Goal: Task Accomplishment & Management: Use online tool/utility

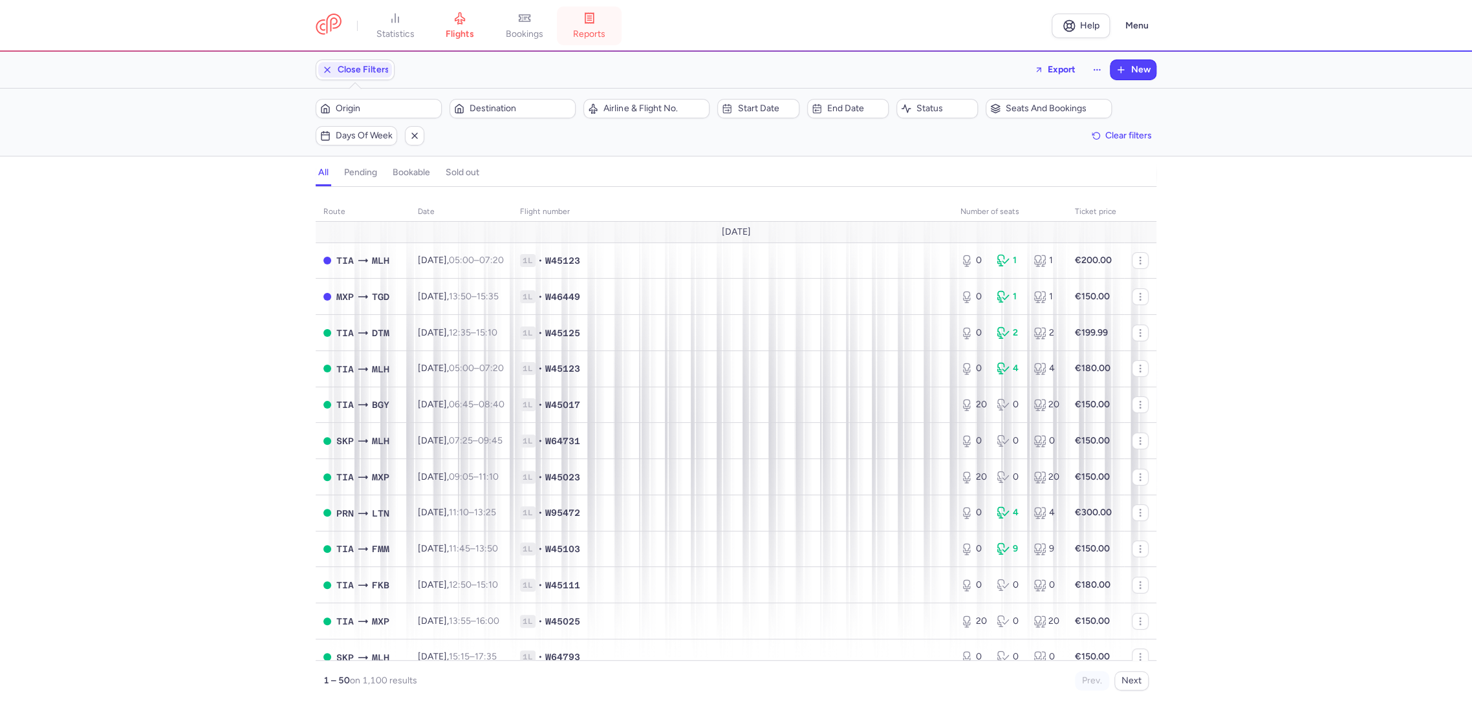
click at [585, 28] on span "reports" at bounding box center [589, 34] width 32 height 12
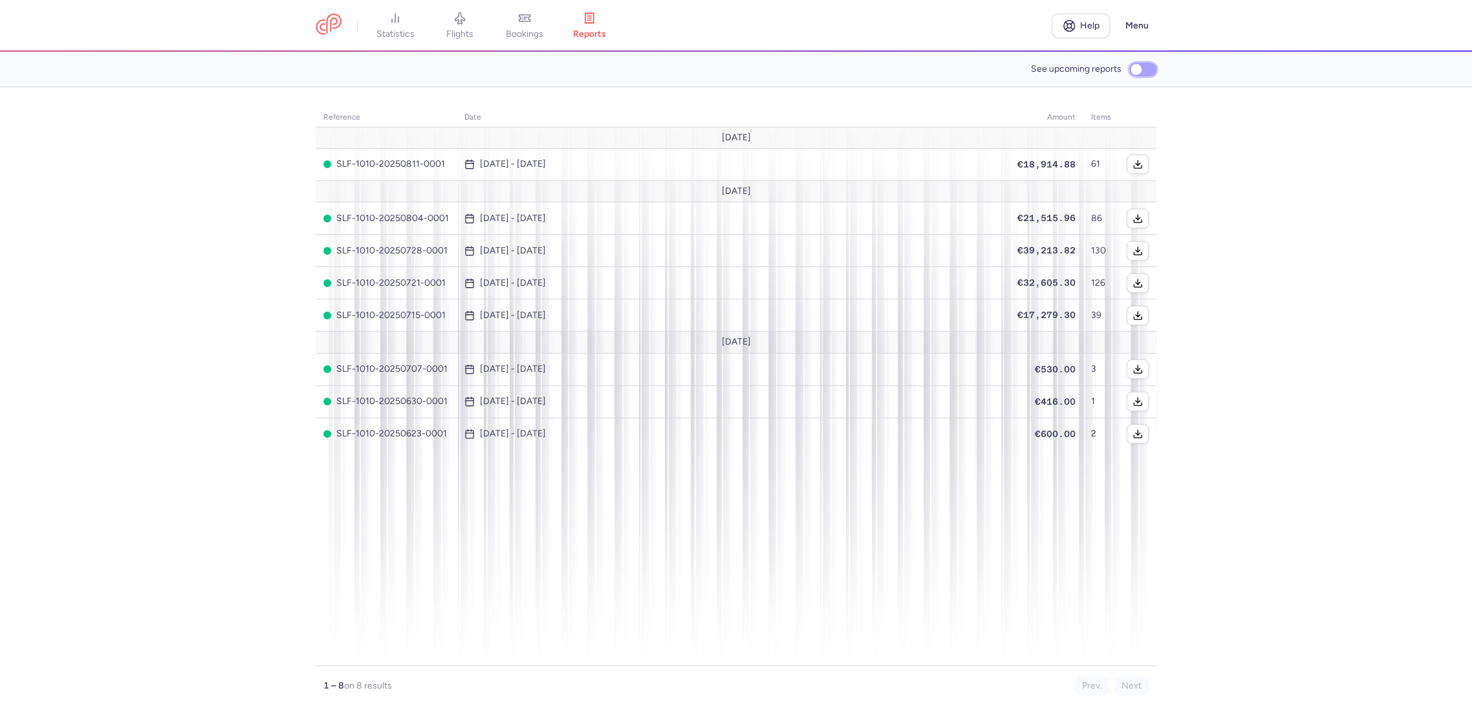
click at [1137, 71] on input "See upcoming reports" at bounding box center [1142, 70] width 27 height 14
checkbox input "true"
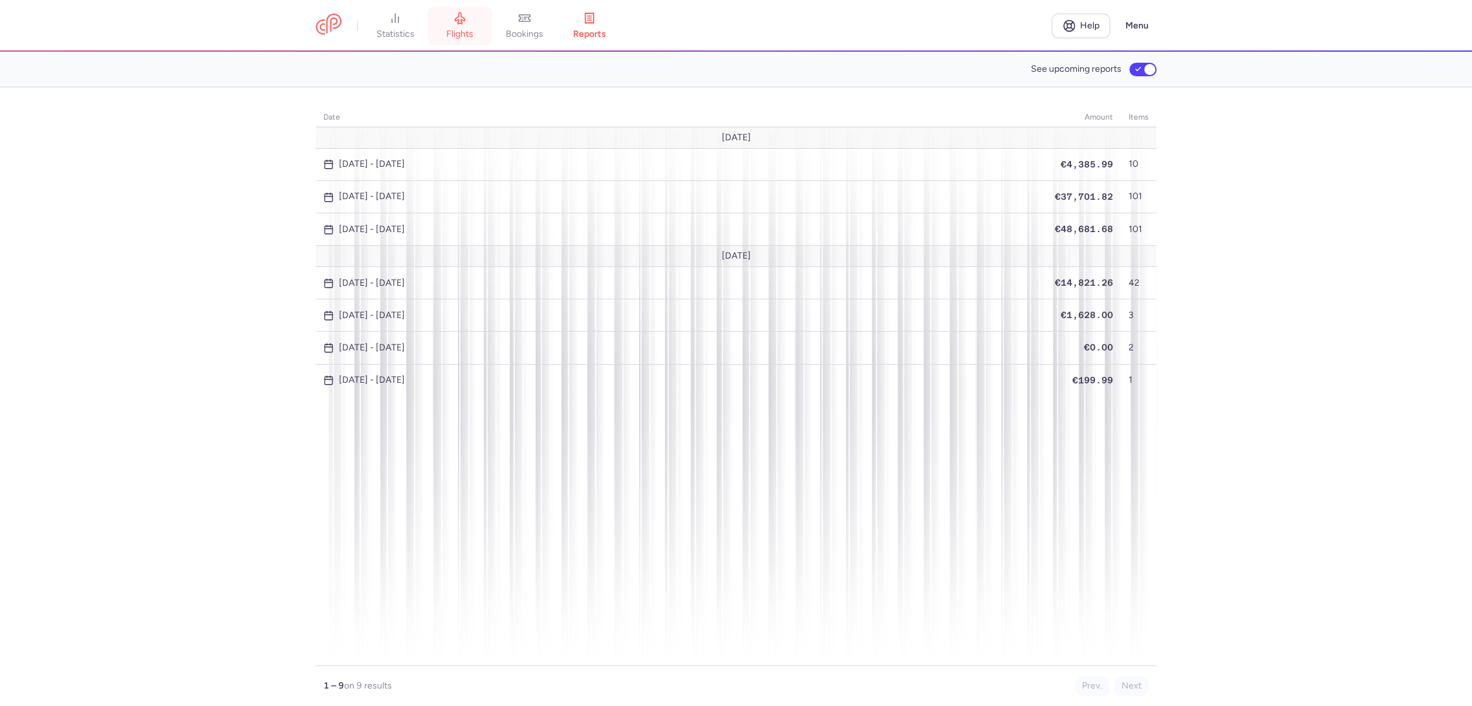
click at [476, 31] on link "flights" at bounding box center [460, 26] width 65 height 28
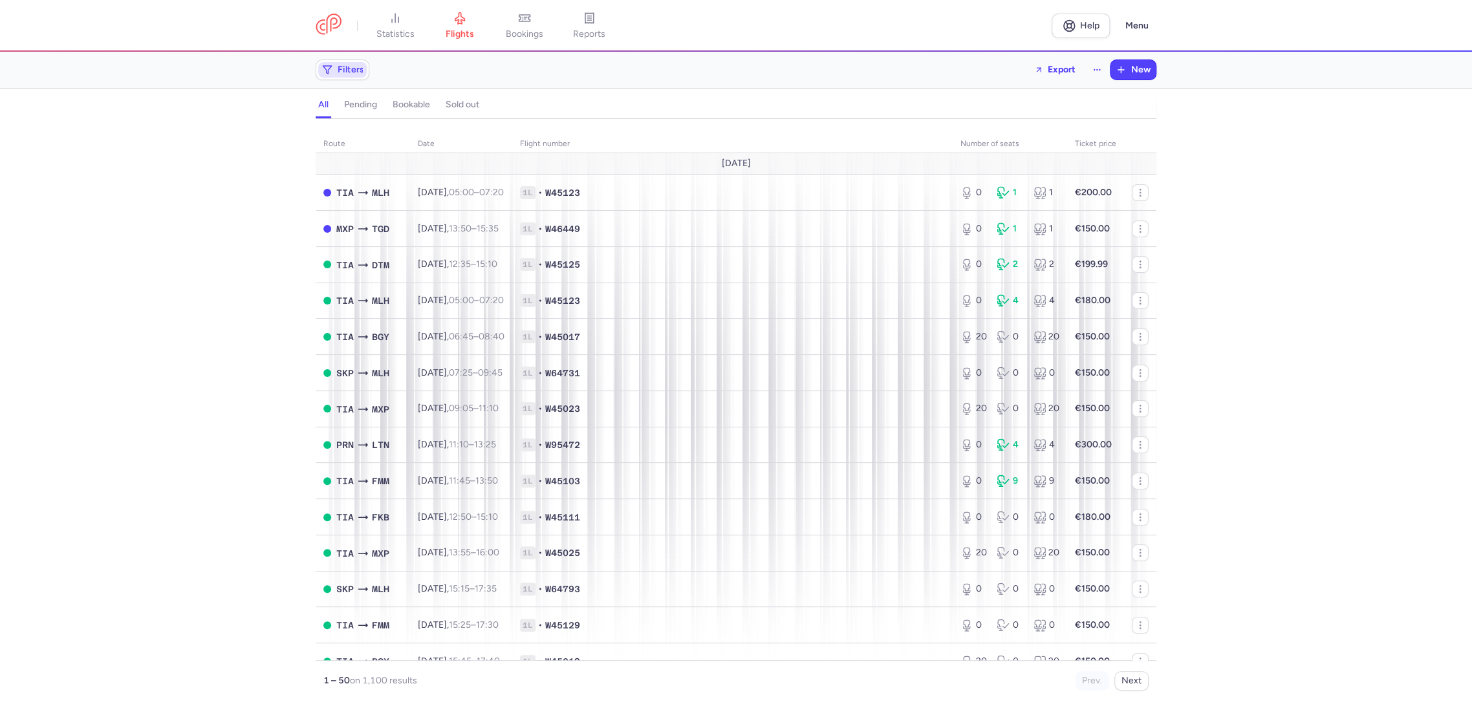
click at [332, 76] on span "Filters" at bounding box center [342, 70] width 49 height 16
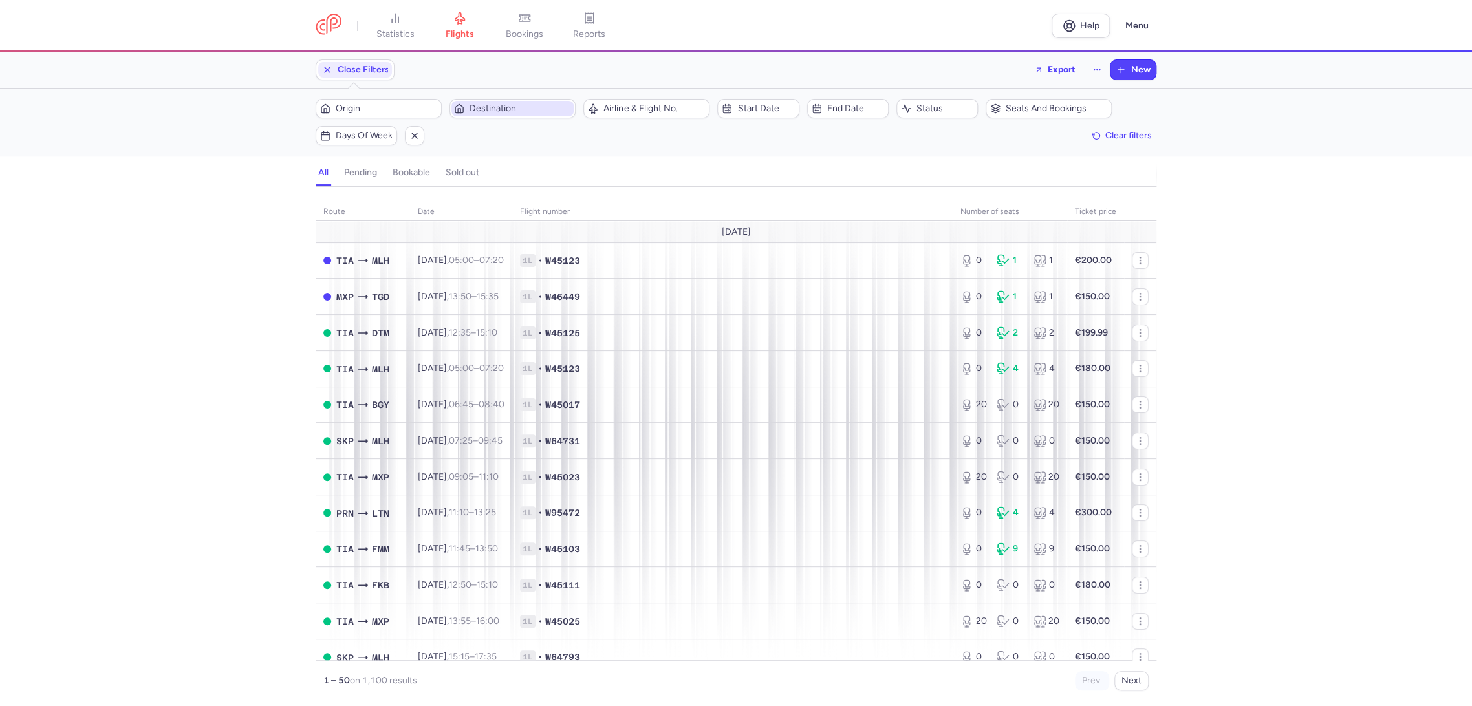
click at [512, 114] on span "Destination" at bounding box center [513, 109] width 122 height 16
click at [544, 202] on span "[GEOGRAPHIC_DATA], [GEOGRAPHIC_DATA], [GEOGRAPHIC_DATA] DTM" at bounding box center [547, 214] width 172 height 47
type input "DTM"
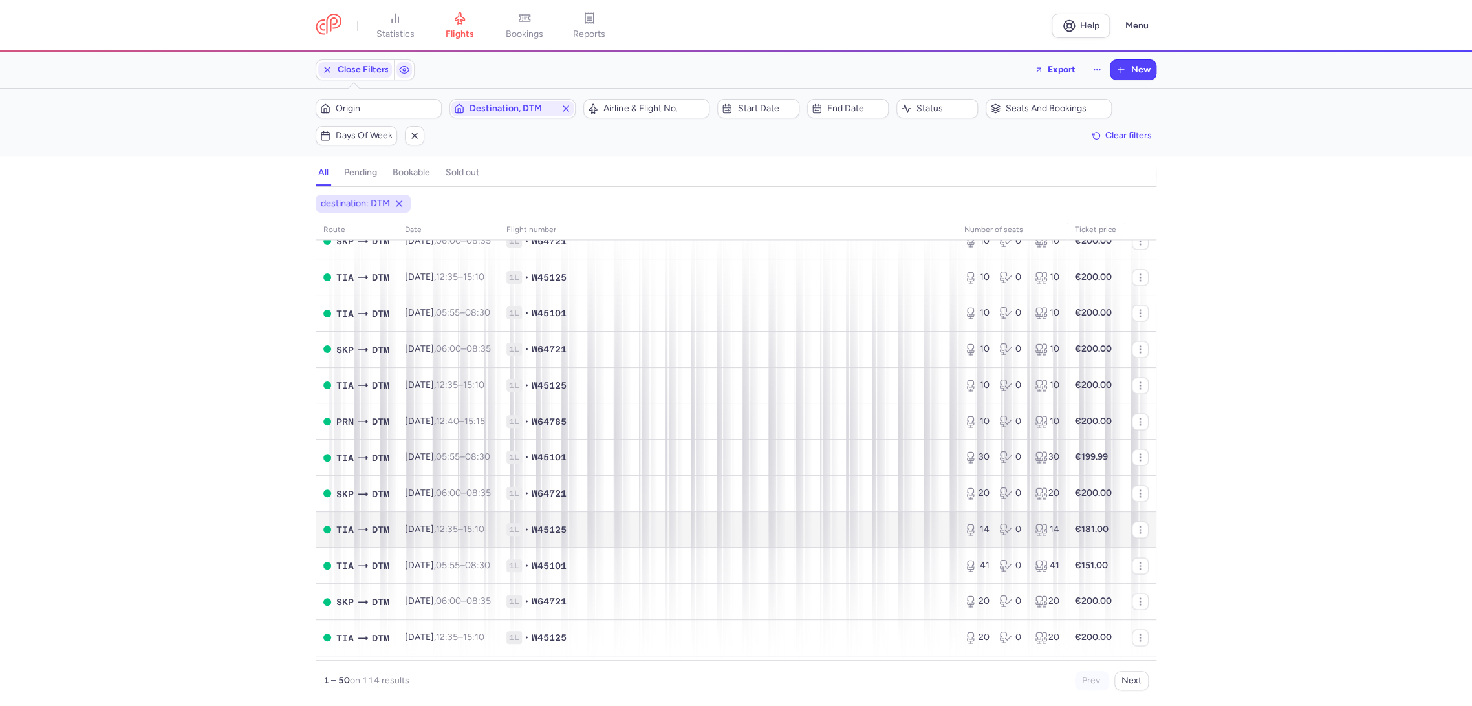
scroll to position [1425, 0]
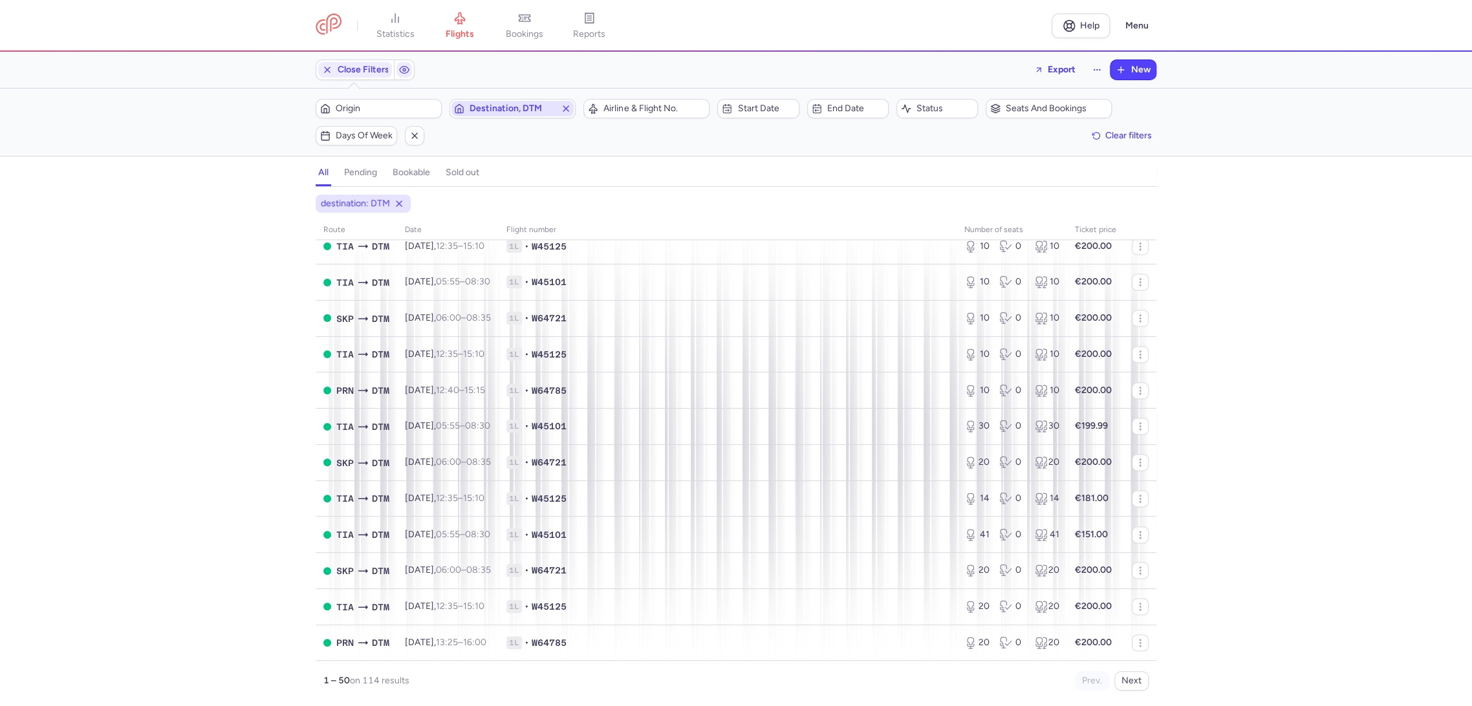
click at [516, 113] on span "Destination, DTM" at bounding box center [513, 108] width 86 height 10
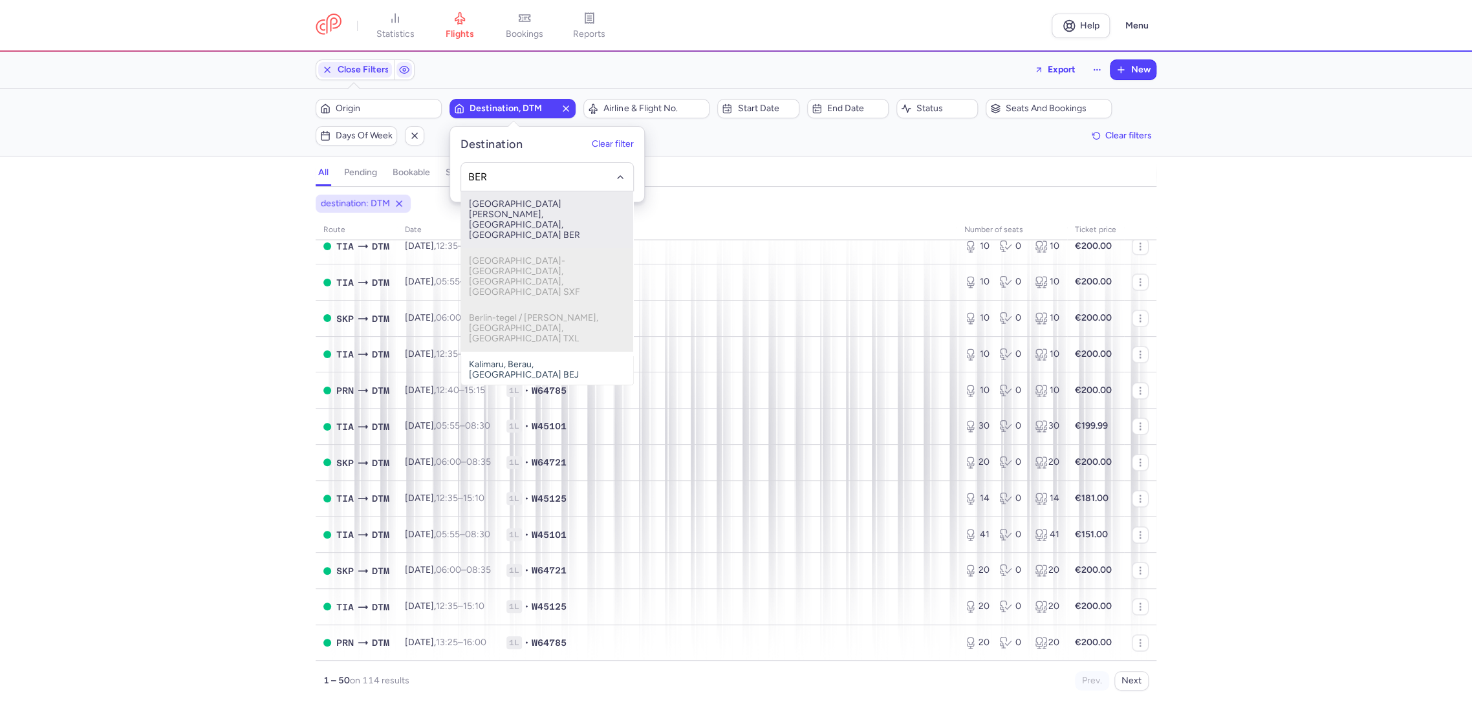
click at [529, 202] on span "[GEOGRAPHIC_DATA][PERSON_NAME], [GEOGRAPHIC_DATA], [GEOGRAPHIC_DATA] BER" at bounding box center [547, 219] width 172 height 57
type input "BER"
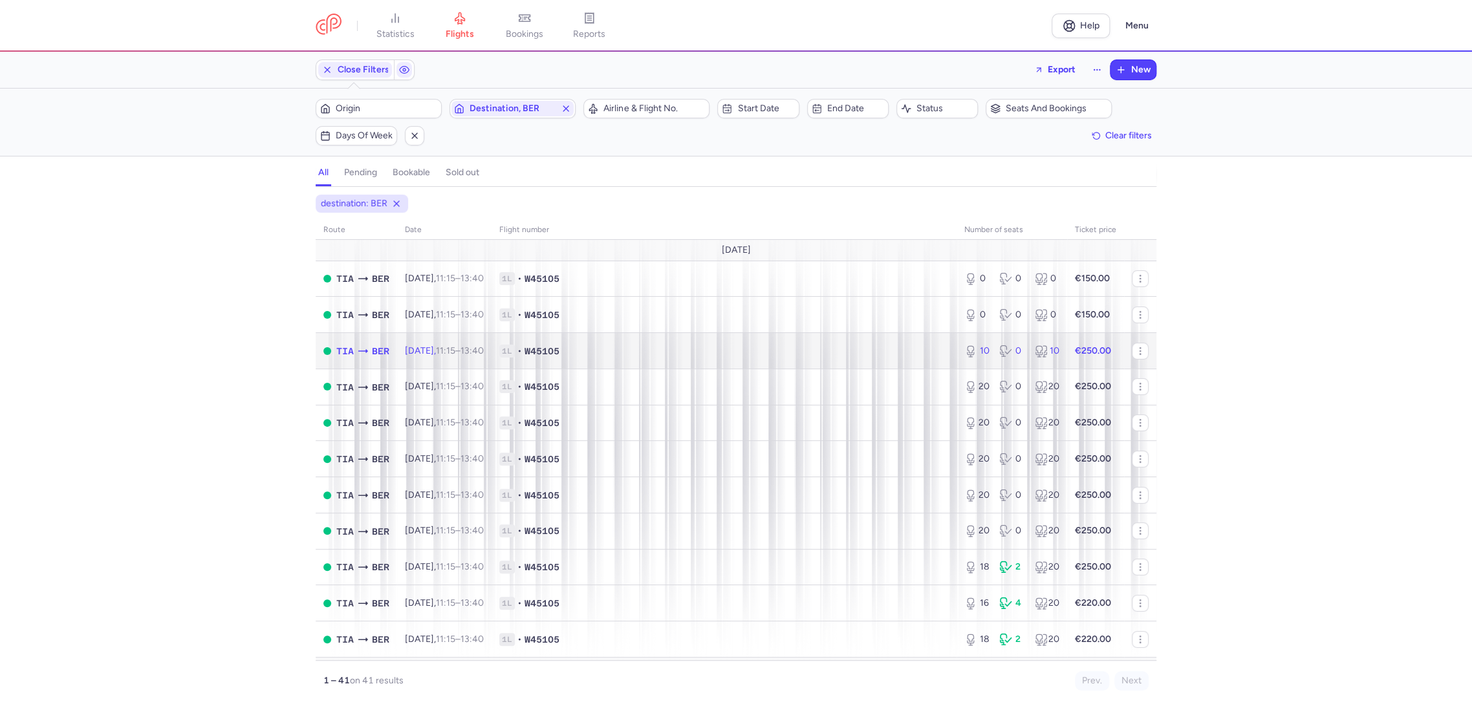
click at [864, 360] on td "1L • W45105" at bounding box center [724, 351] width 465 height 36
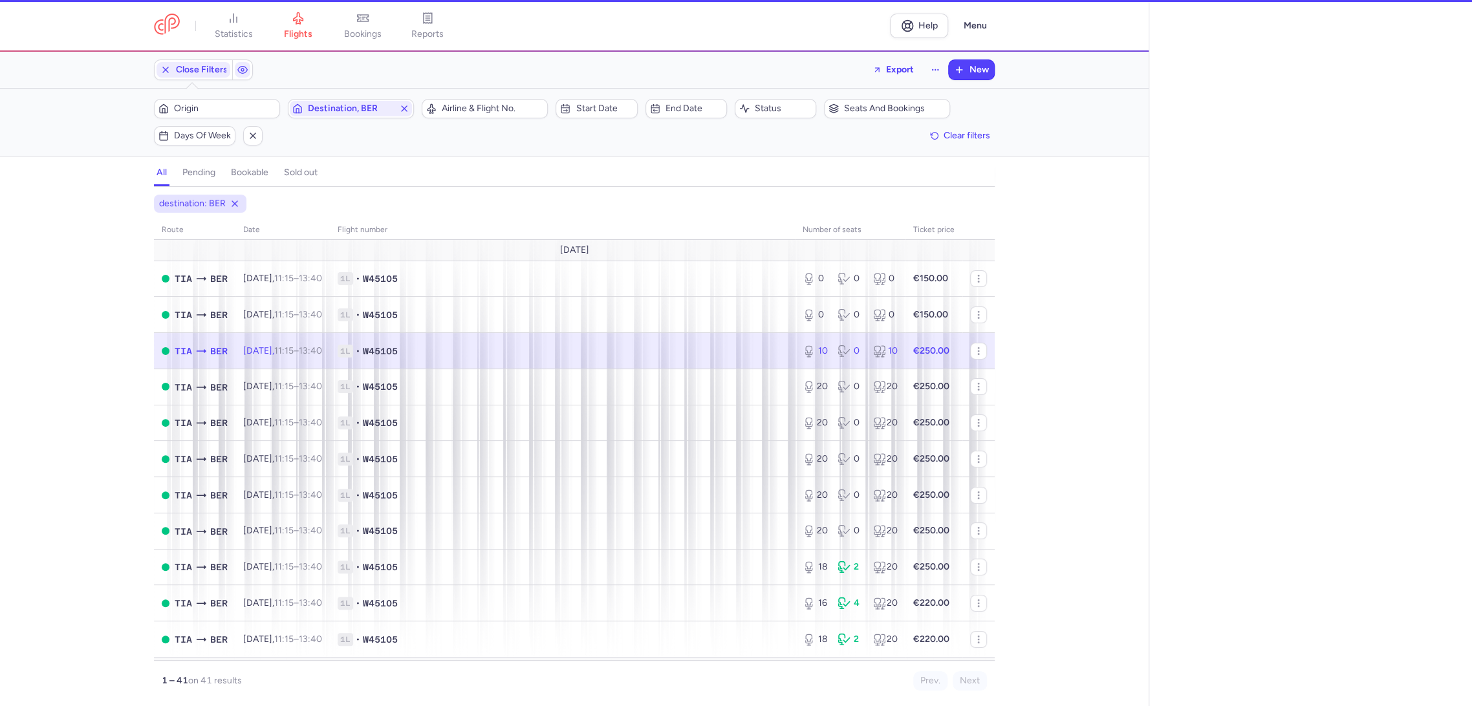
select select "days"
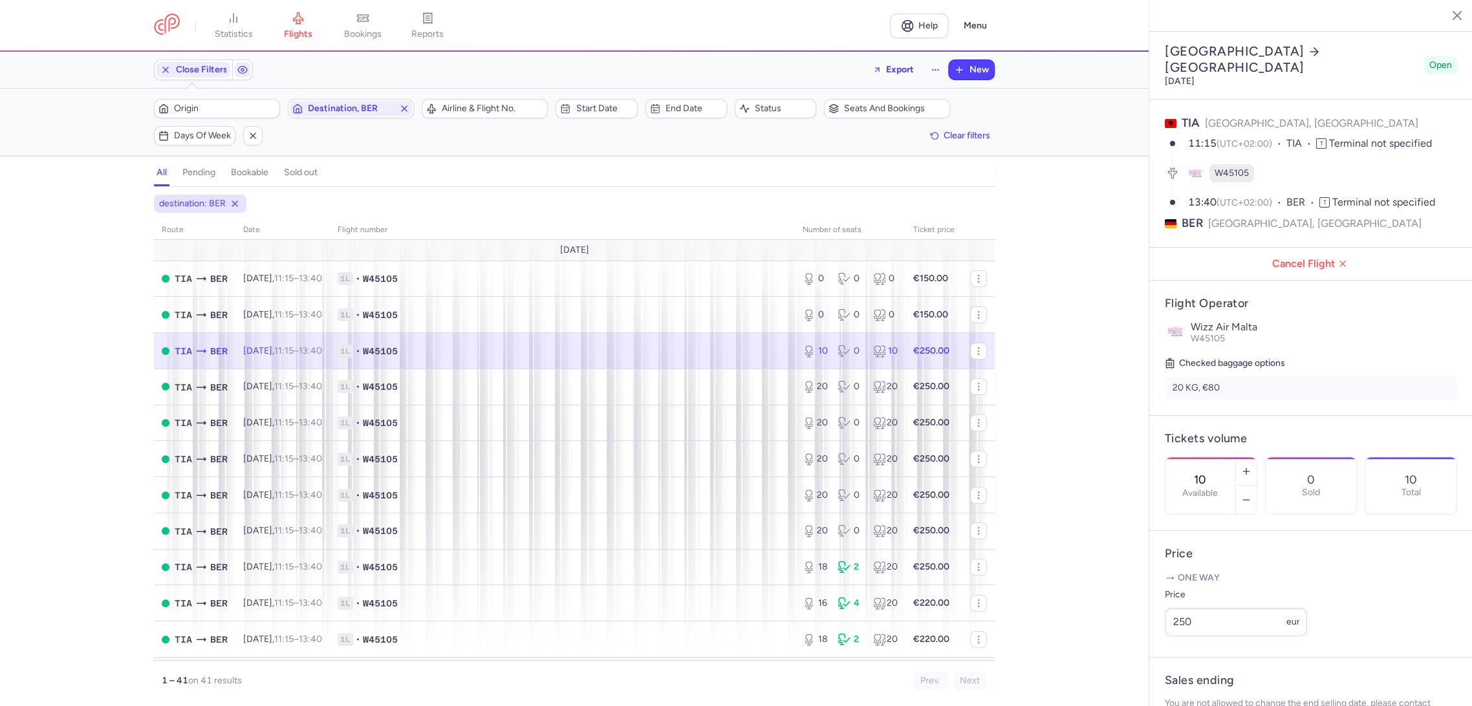
click at [1216, 473] on input "10" at bounding box center [1200, 480] width 31 height 14
click at [1197, 675] on span "Save changes" at bounding box center [1208, 681] width 64 height 12
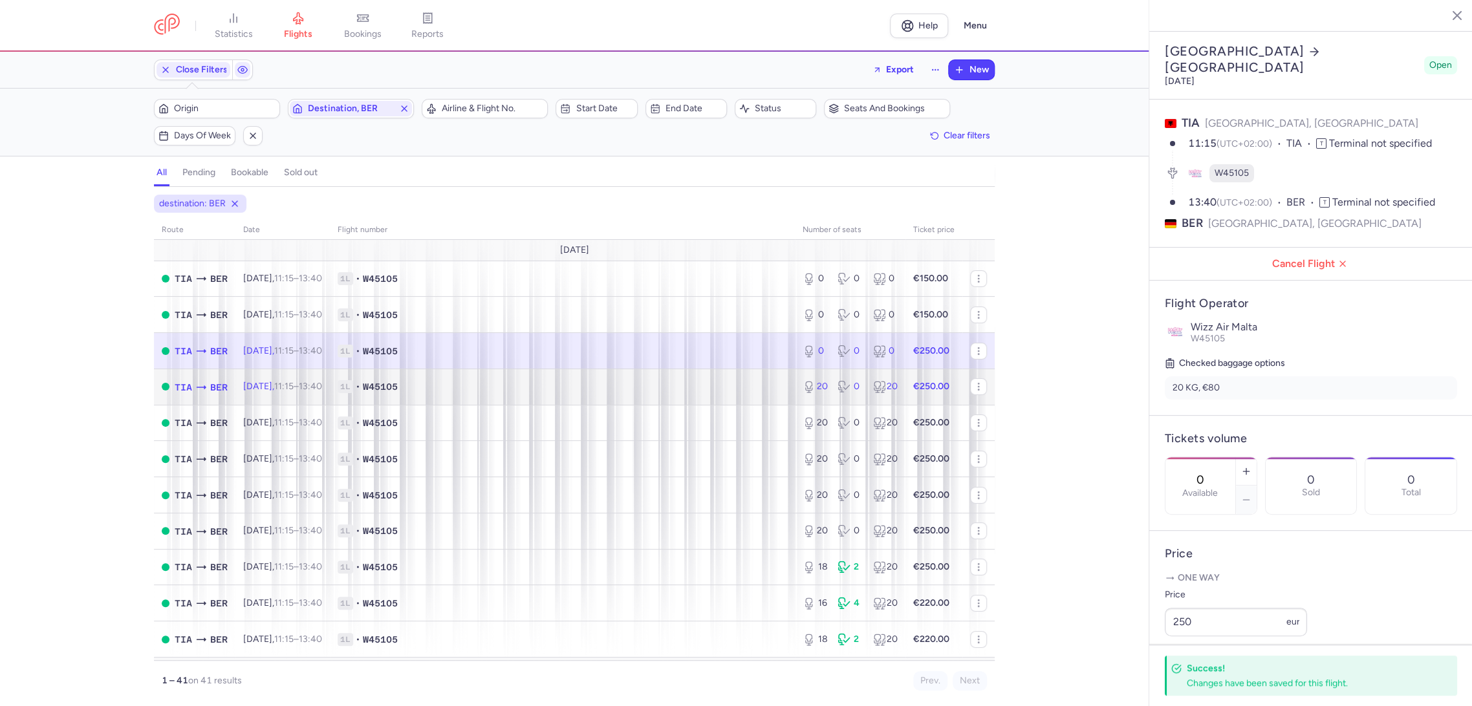
click at [724, 391] on span "1L • W45105" at bounding box center [563, 386] width 450 height 13
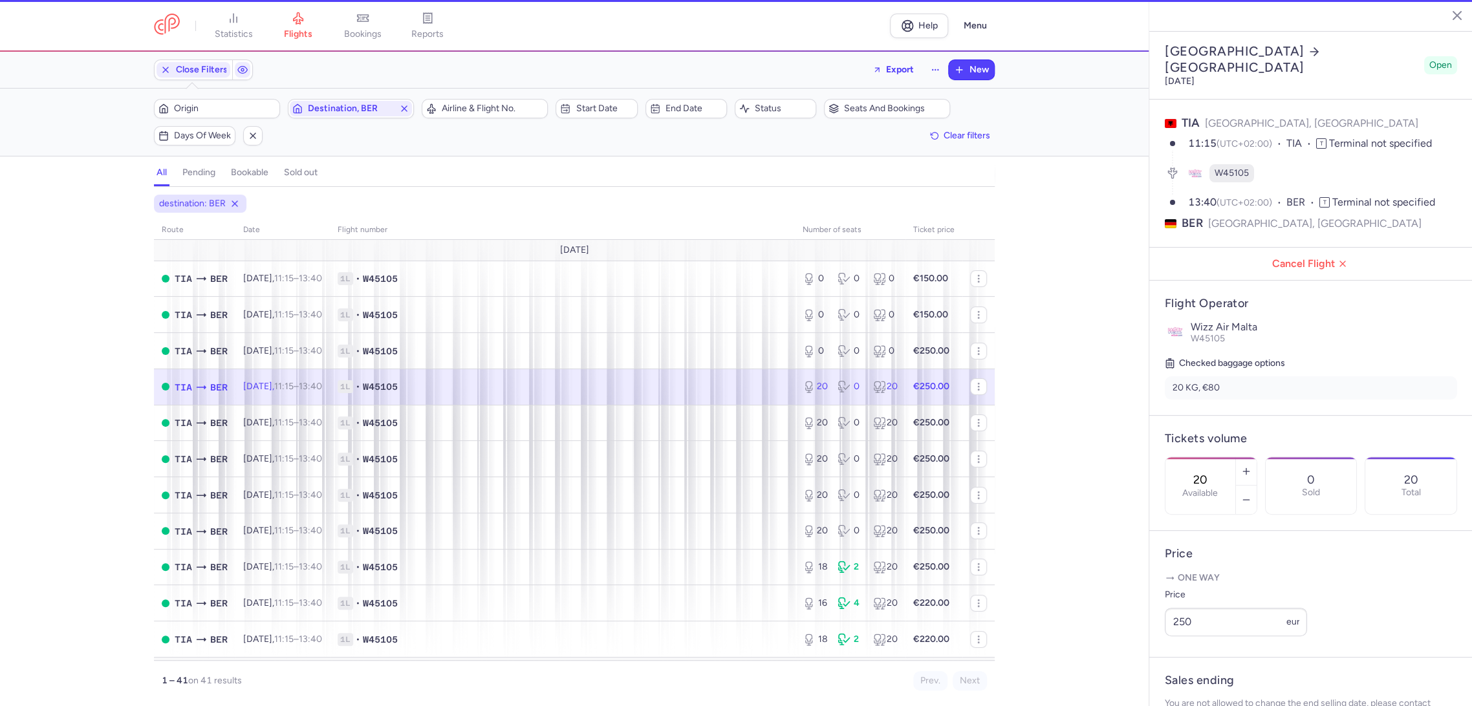
click at [1218, 488] on label "Available" at bounding box center [1200, 493] width 36 height 10
click at [1216, 473] on input "20" at bounding box center [1200, 480] width 31 height 14
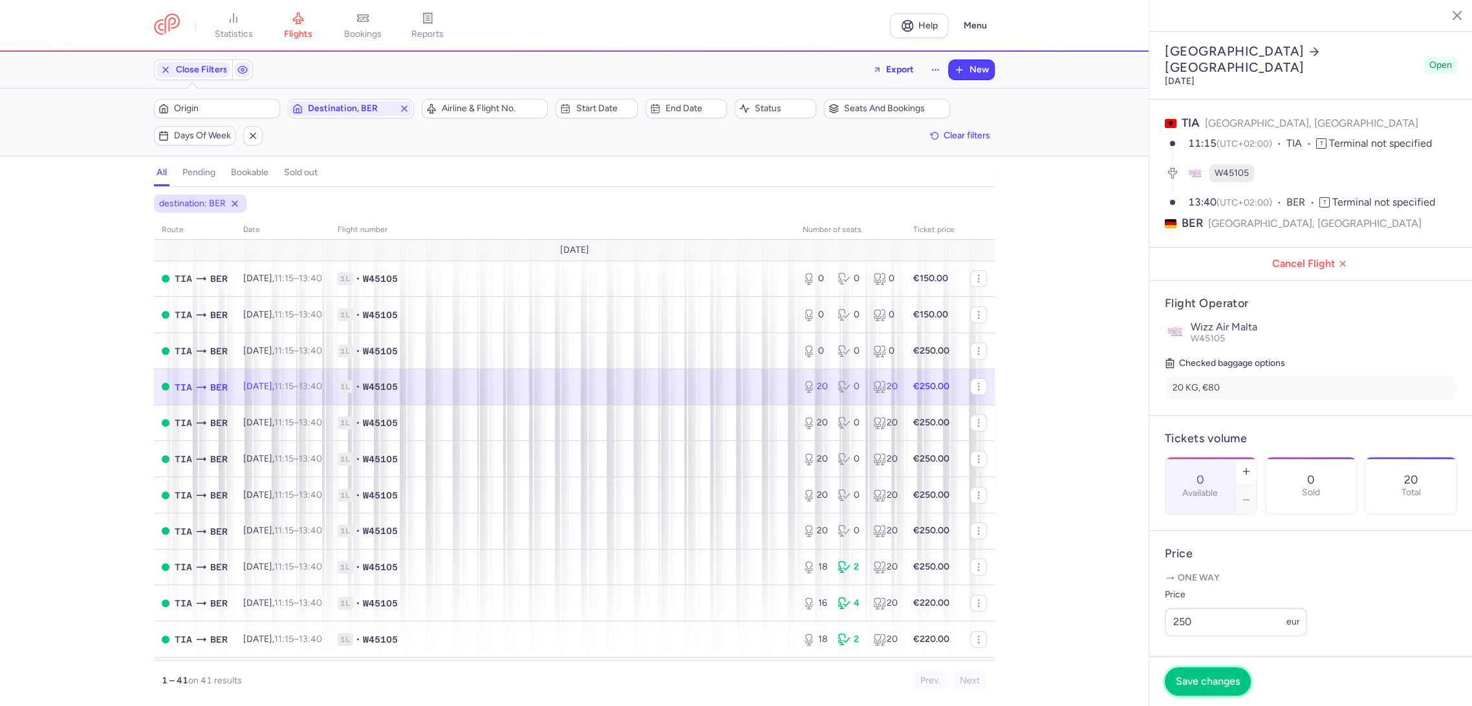
drag, startPoint x: 1194, startPoint y: 686, endPoint x: 1030, endPoint y: 609, distance: 181.4
click at [1191, 686] on span "Save changes" at bounding box center [1208, 682] width 64 height 12
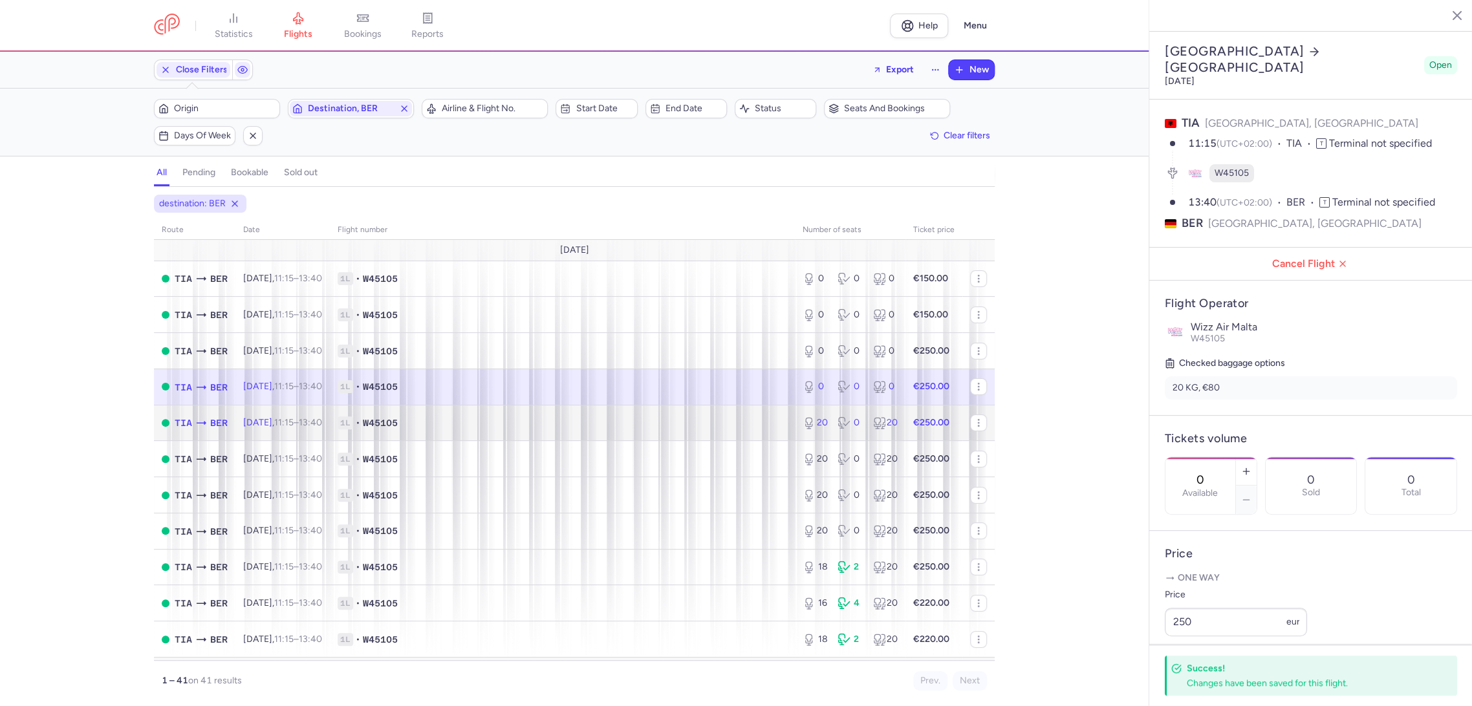
click at [643, 422] on span "1L • W45105" at bounding box center [563, 423] width 450 height 13
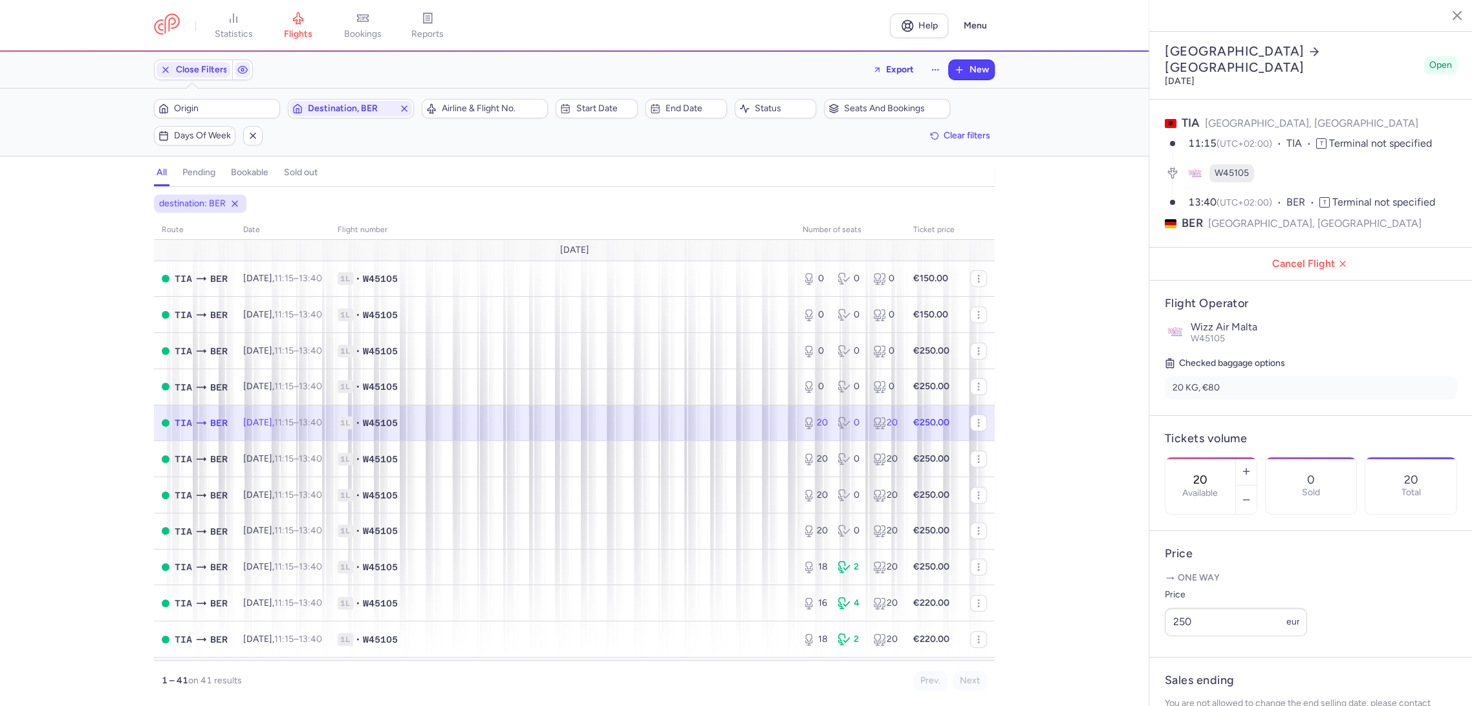
click at [1184, 457] on div "20 Available" at bounding box center [1201, 485] width 70 height 57
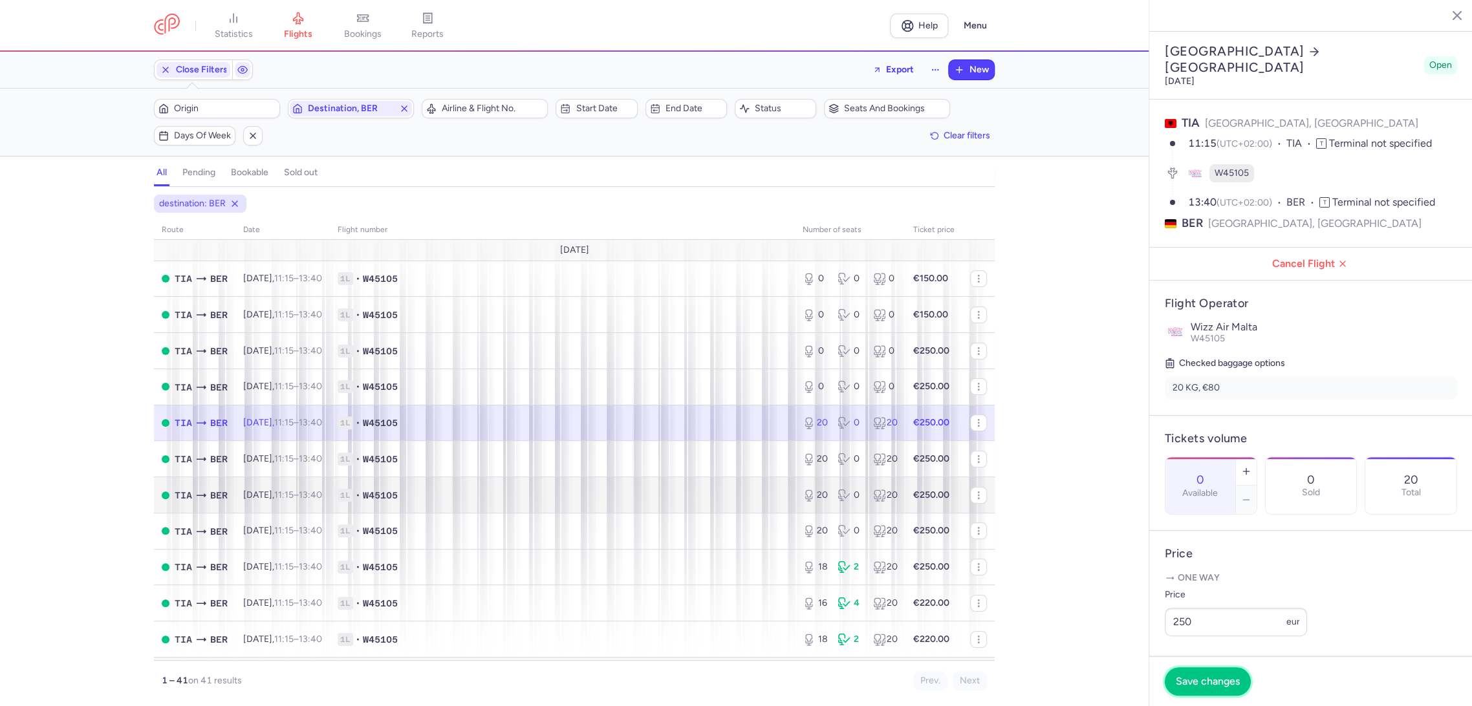
drag, startPoint x: 1206, startPoint y: 683, endPoint x: 796, endPoint y: 476, distance: 459.4
click at [1197, 681] on span "Save changes" at bounding box center [1208, 682] width 64 height 12
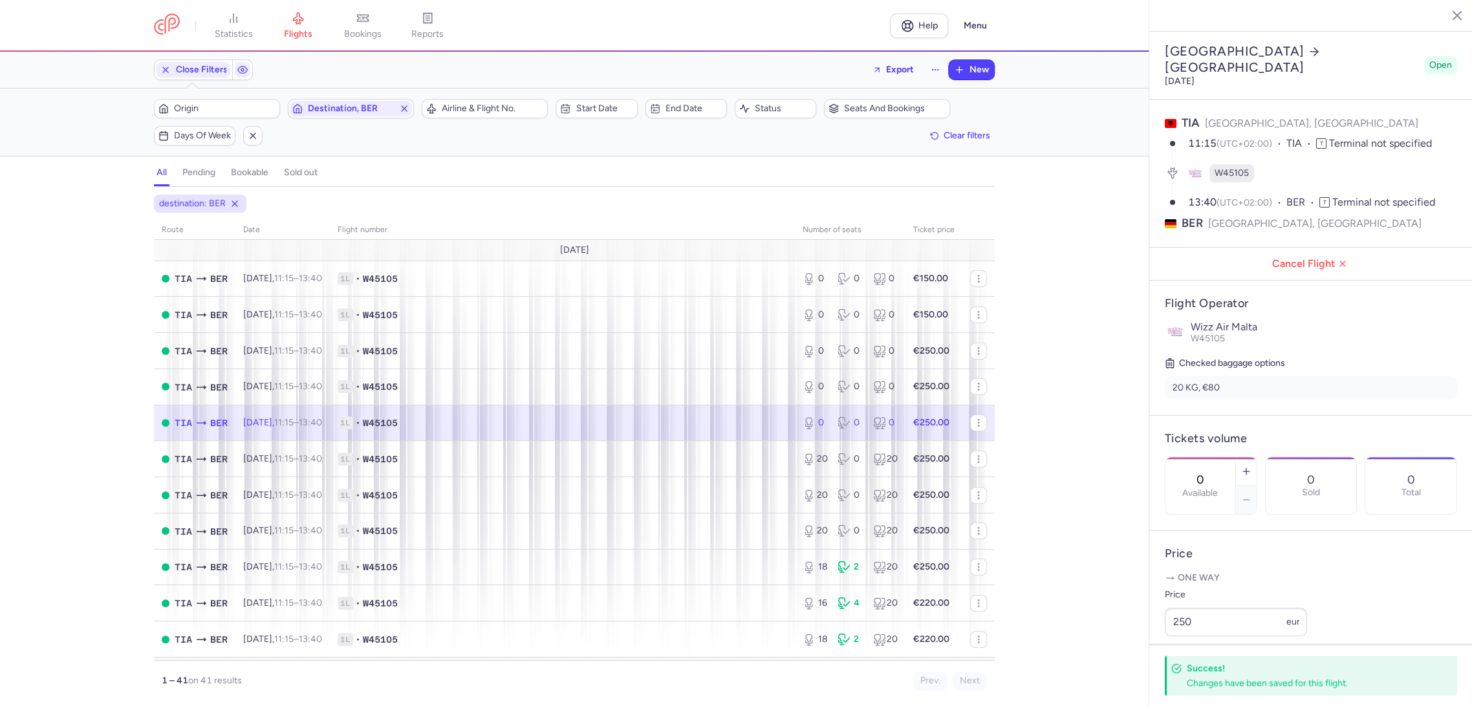
click at [906, 433] on td "1L • W45105" at bounding box center [934, 423] width 57 height 36
drag, startPoint x: 730, startPoint y: 466, endPoint x: 750, endPoint y: 463, distance: 21.0
click at [730, 466] on td "1L • W45105" at bounding box center [562, 459] width 465 height 36
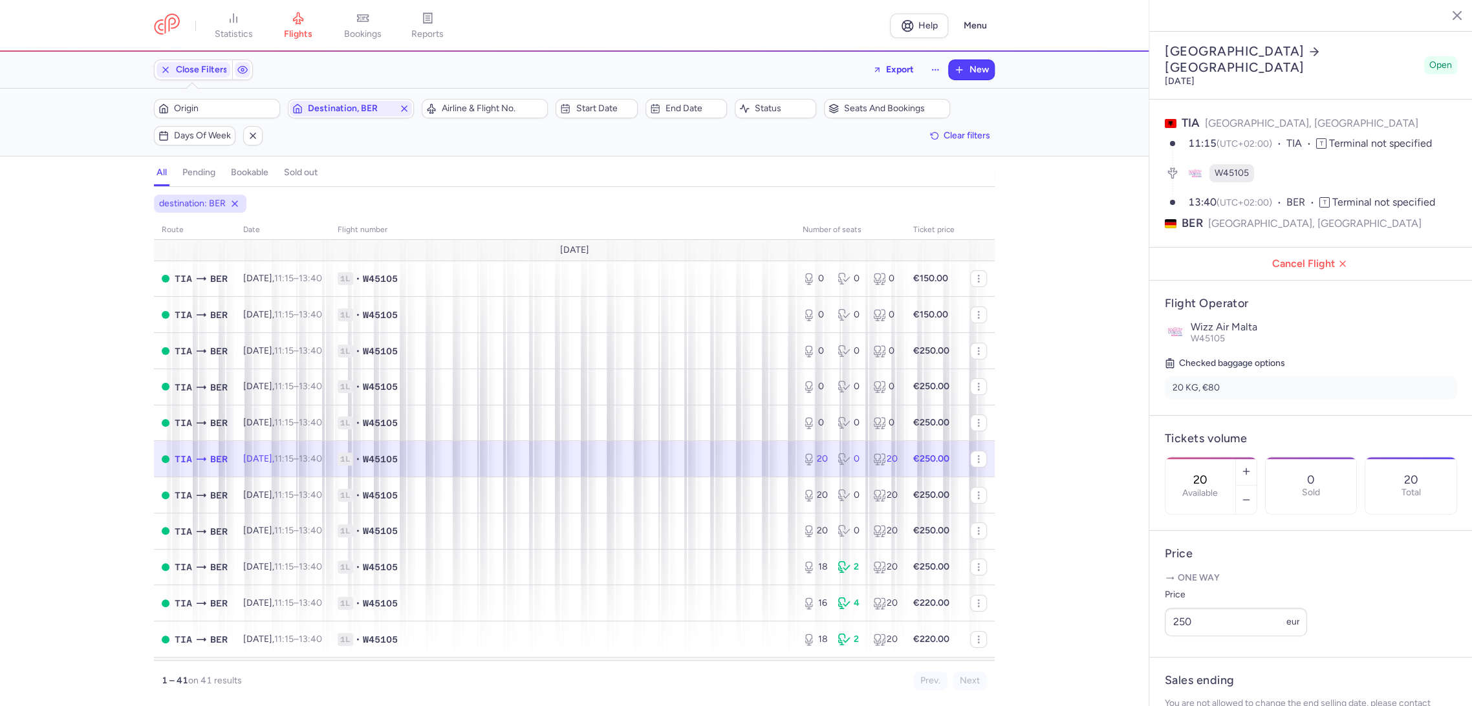
click at [1201, 457] on div "20 Available" at bounding box center [1201, 485] width 70 height 57
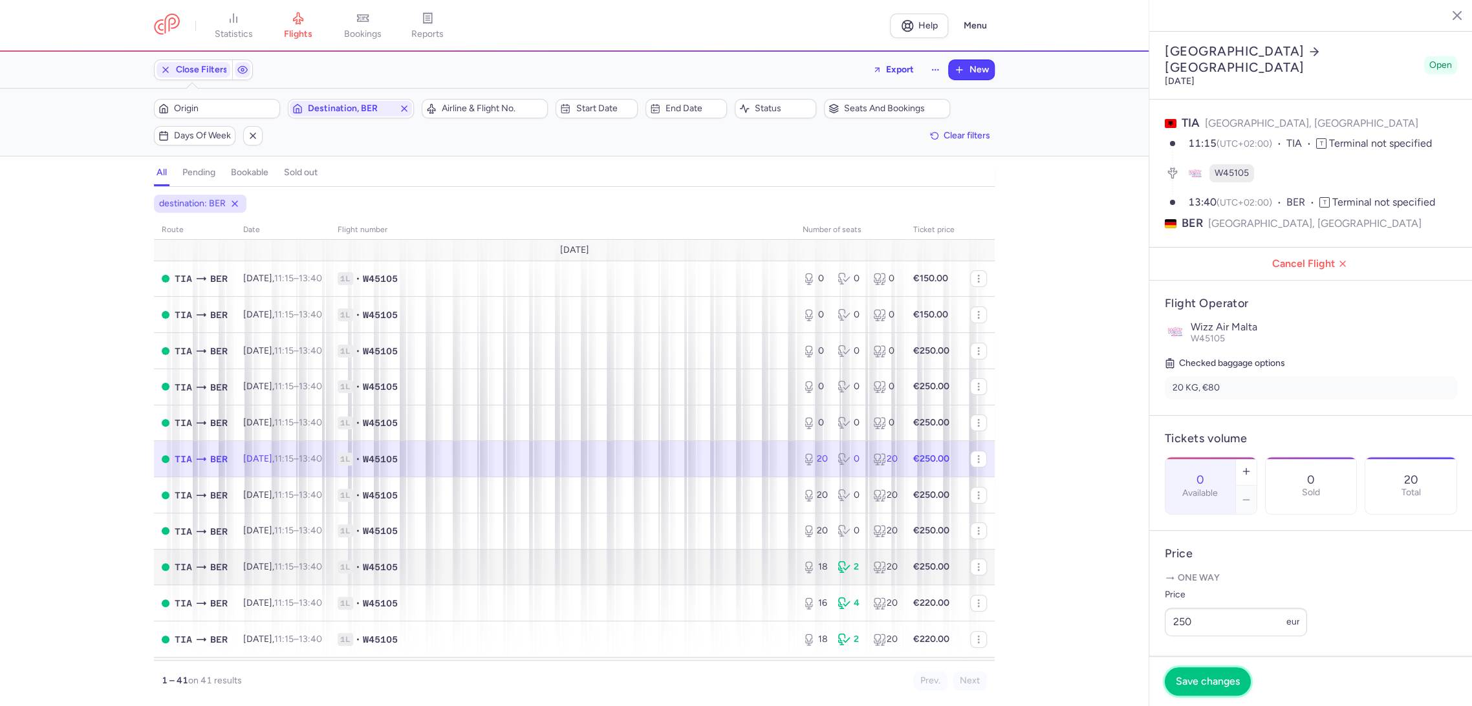
drag, startPoint x: 1192, startPoint y: 677, endPoint x: 878, endPoint y: 573, distance: 330.0
click at [1188, 677] on span "Save changes" at bounding box center [1208, 682] width 64 height 12
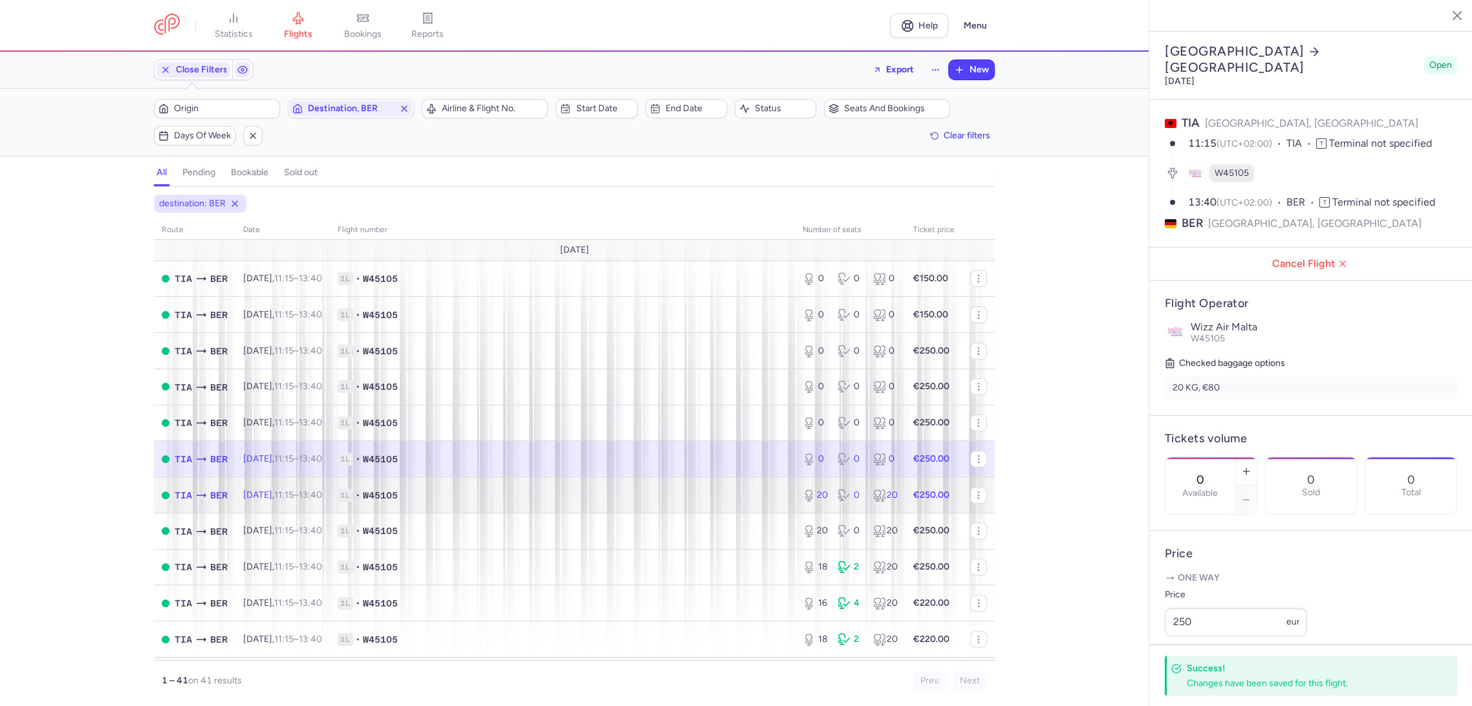
click at [743, 499] on span "1L • W45105" at bounding box center [563, 495] width 450 height 13
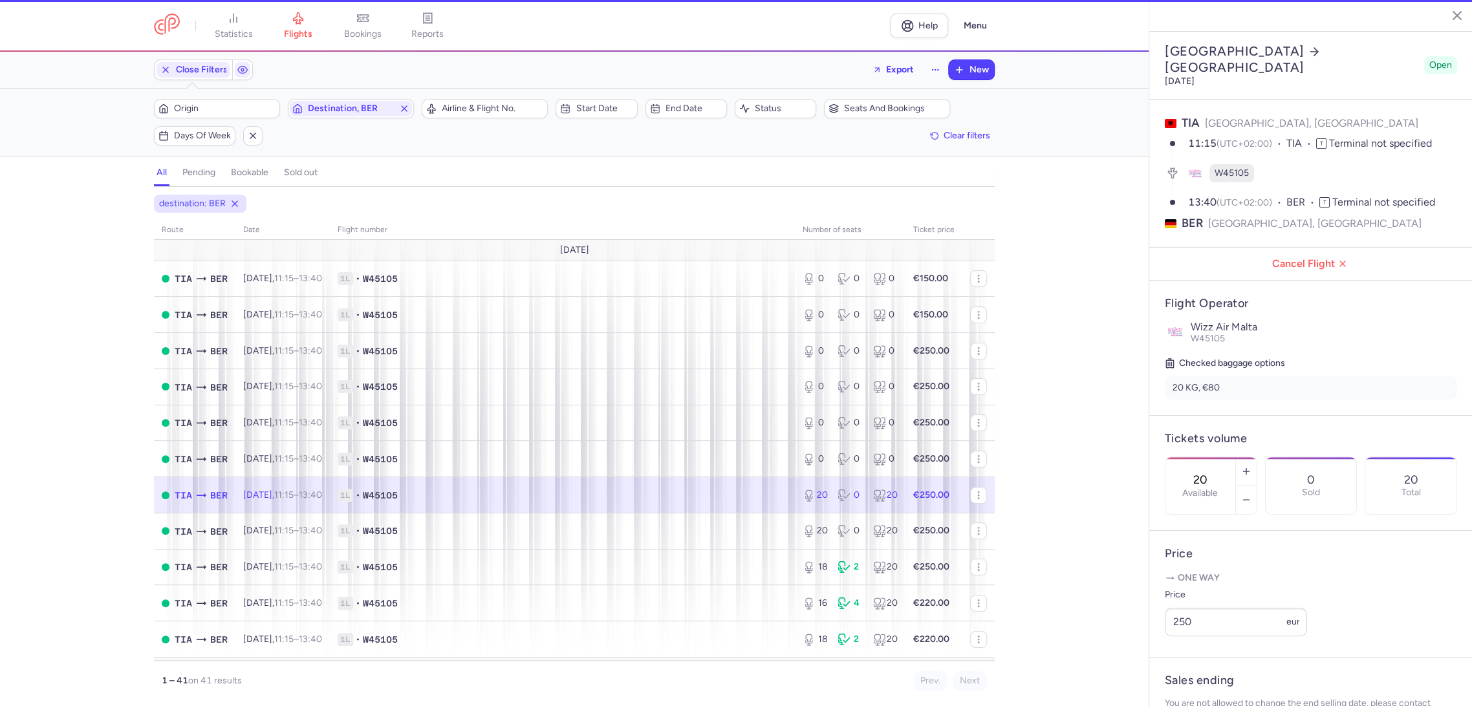
click at [1203, 457] on div "20 Available" at bounding box center [1201, 485] width 70 height 57
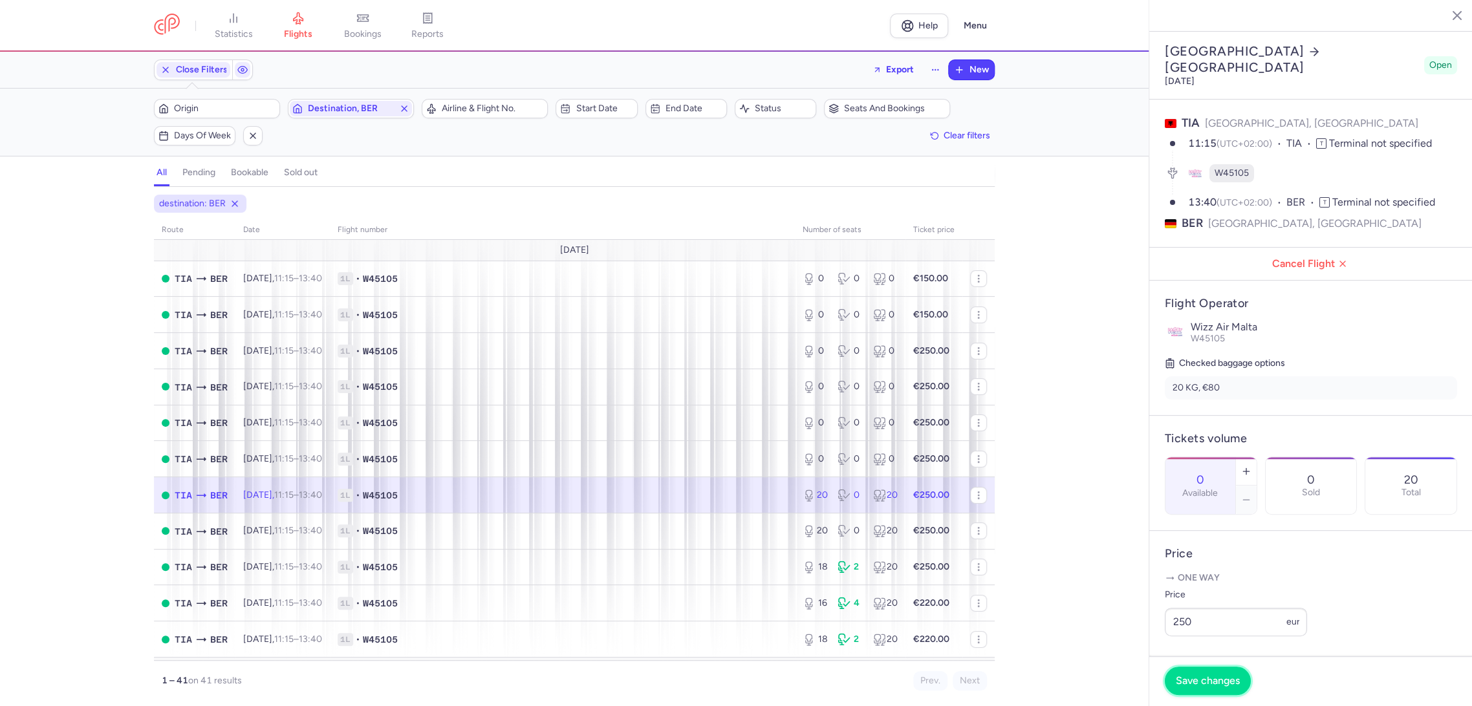
drag, startPoint x: 1192, startPoint y: 677, endPoint x: 1183, endPoint y: 671, distance: 10.6
click at [1190, 677] on span "Save changes" at bounding box center [1208, 681] width 64 height 12
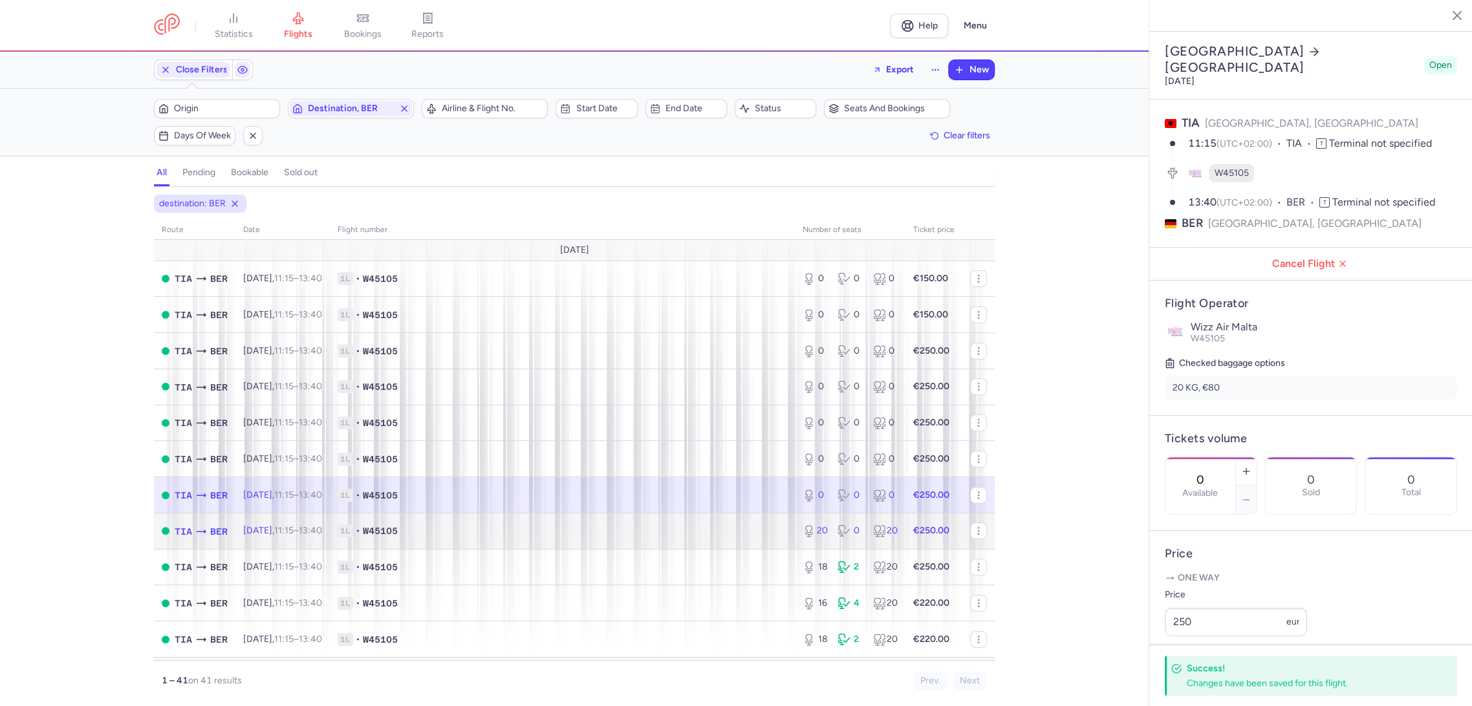
click at [740, 514] on td "1L • W45105" at bounding box center [562, 531] width 465 height 36
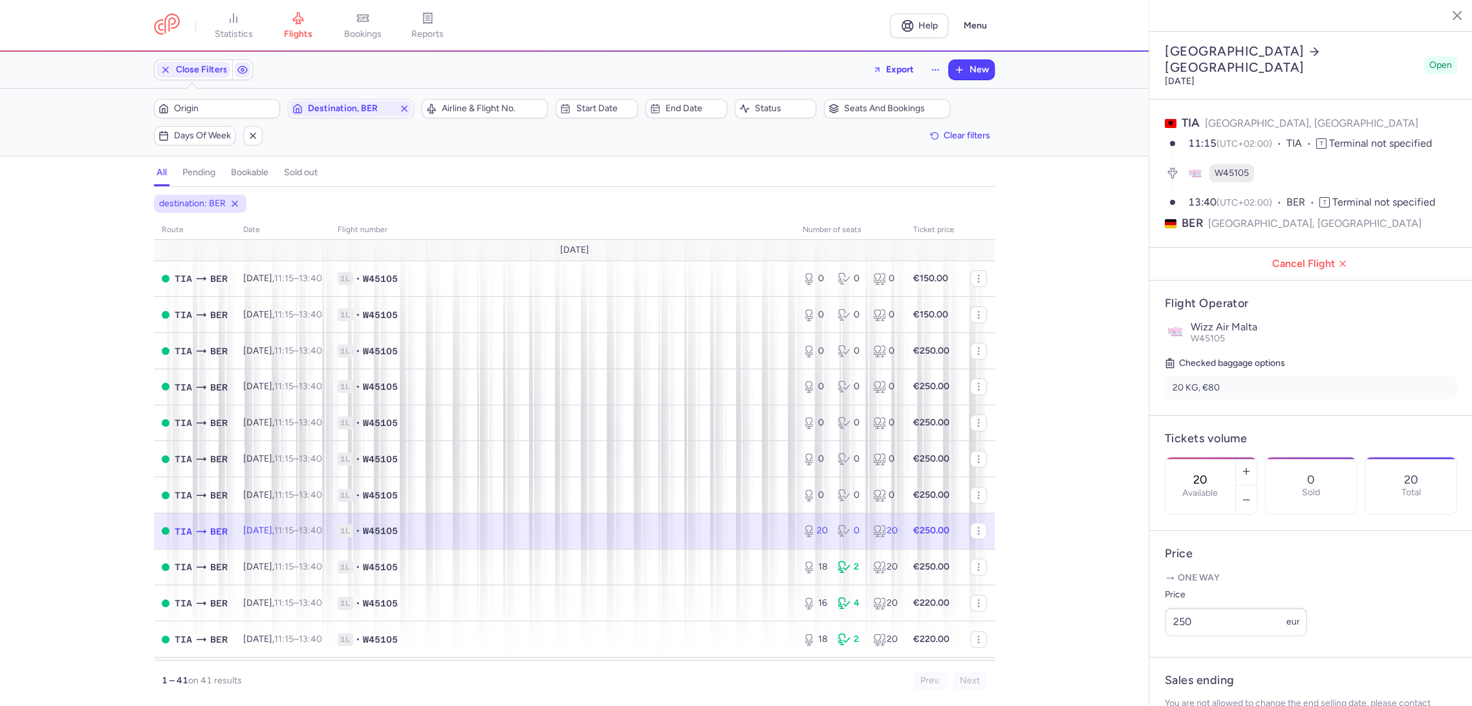
click at [1213, 488] on label "Available" at bounding box center [1200, 493] width 36 height 10
click at [1213, 473] on input "20" at bounding box center [1200, 480] width 31 height 14
drag, startPoint x: 1193, startPoint y: 698, endPoint x: 1155, endPoint y: 682, distance: 41.5
click at [1193, 698] on footer "Save changes" at bounding box center [1310, 682] width 323 height 50
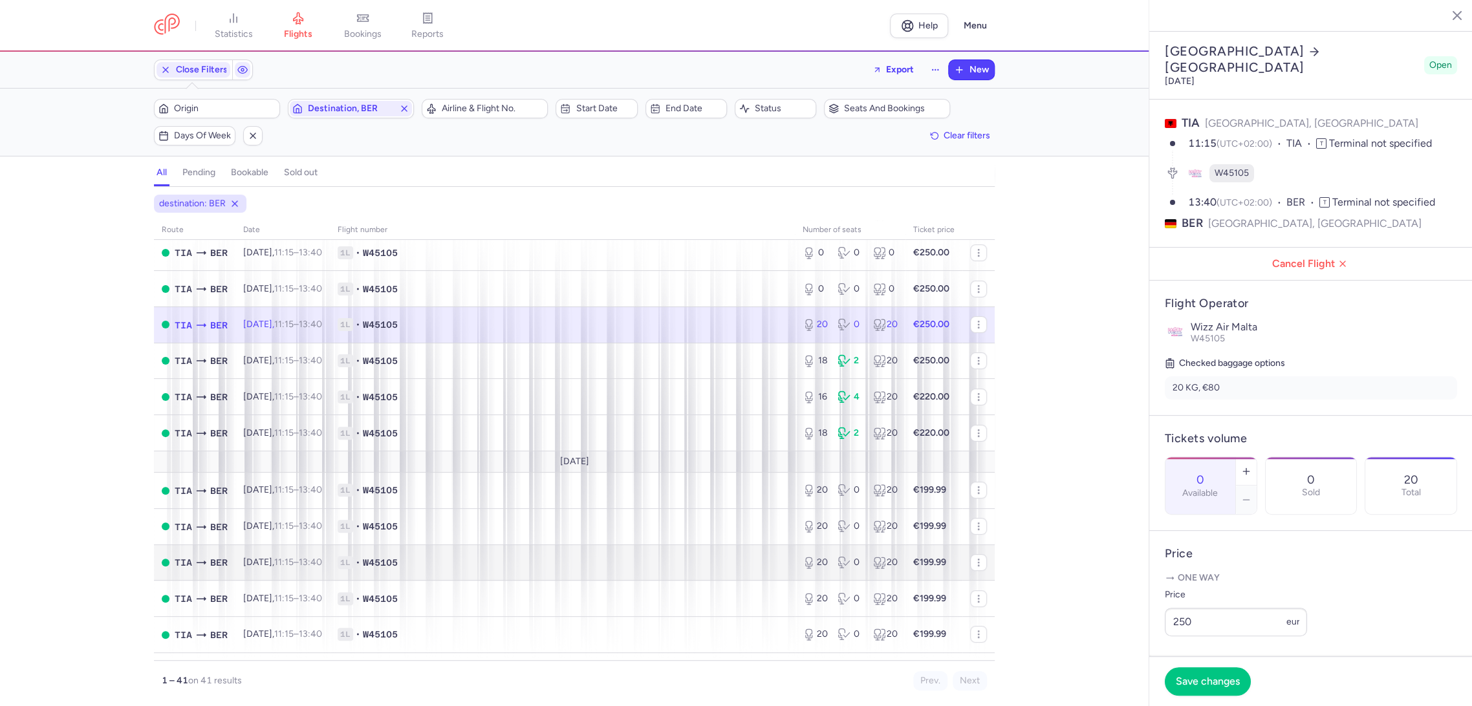
scroll to position [215, 0]
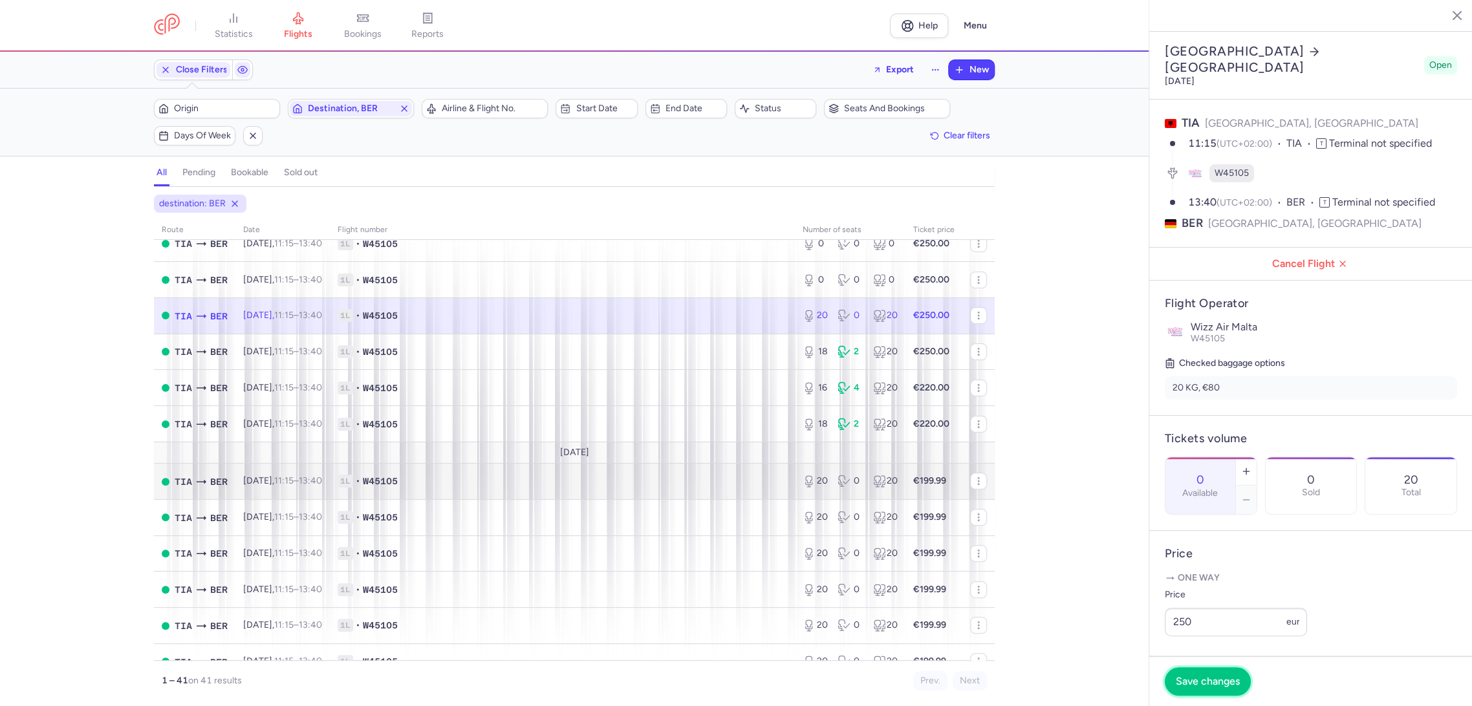
drag, startPoint x: 1190, startPoint y: 677, endPoint x: 903, endPoint y: 497, distance: 339.2
click at [1188, 676] on span "Save changes" at bounding box center [1208, 682] width 64 height 12
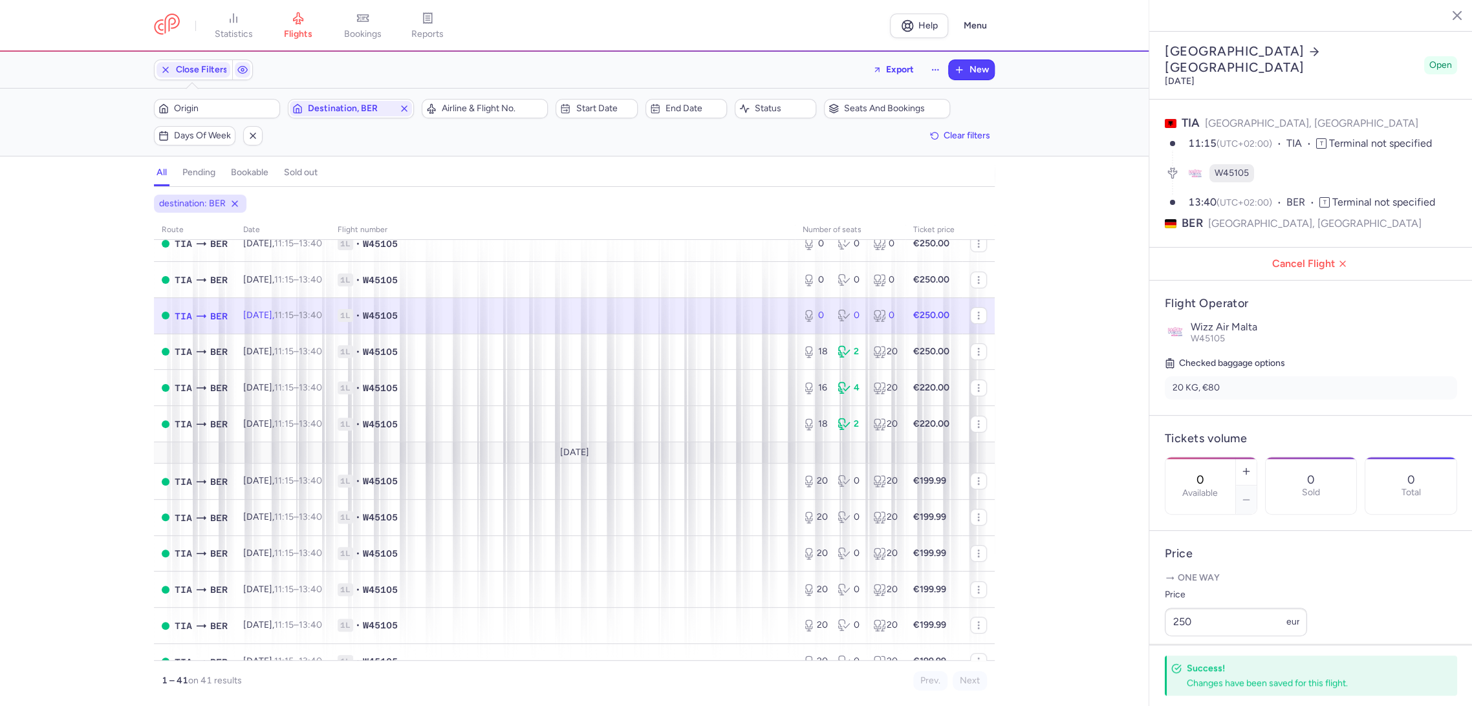
click at [1216, 473] on input "0" at bounding box center [1200, 480] width 31 height 14
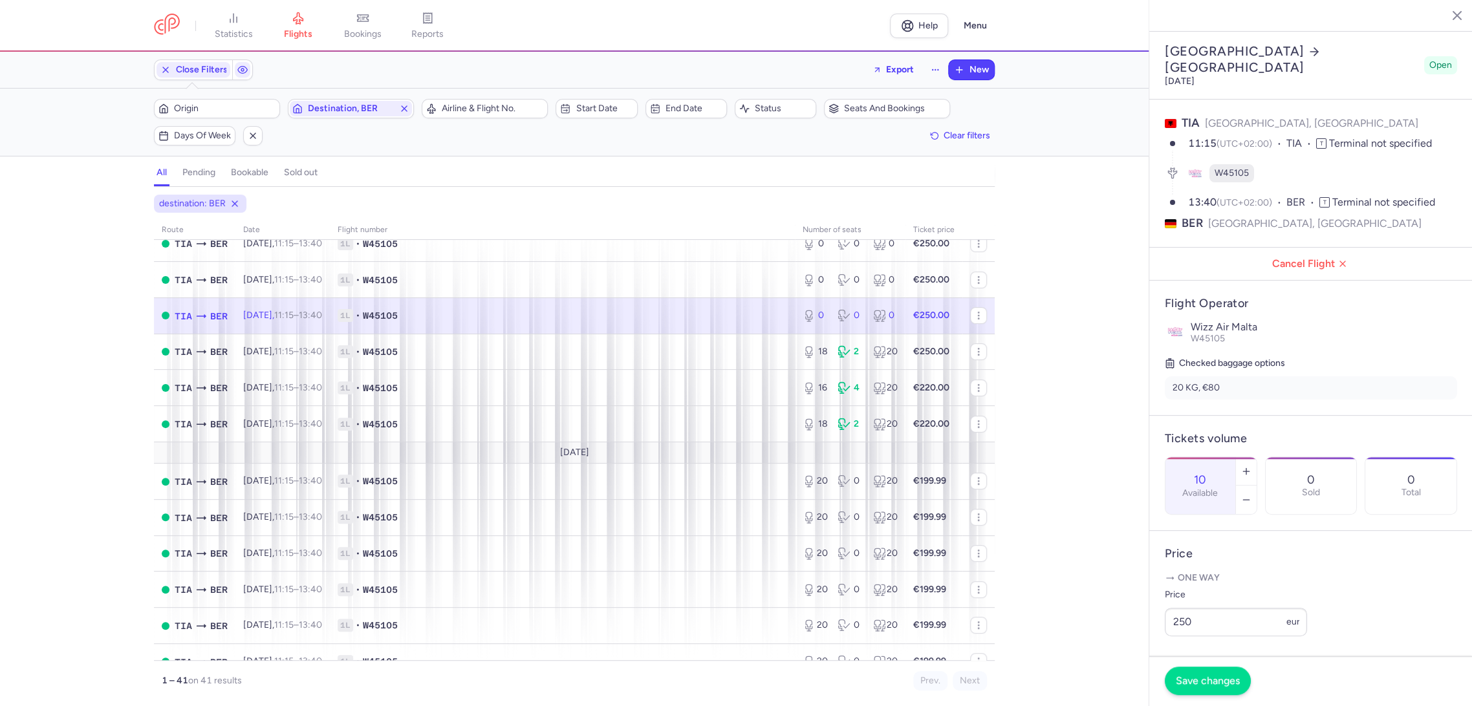
type input "10"
drag, startPoint x: 1201, startPoint y: 681, endPoint x: 1213, endPoint y: 631, distance: 51.8
click at [1201, 681] on span "Save changes" at bounding box center [1208, 681] width 64 height 12
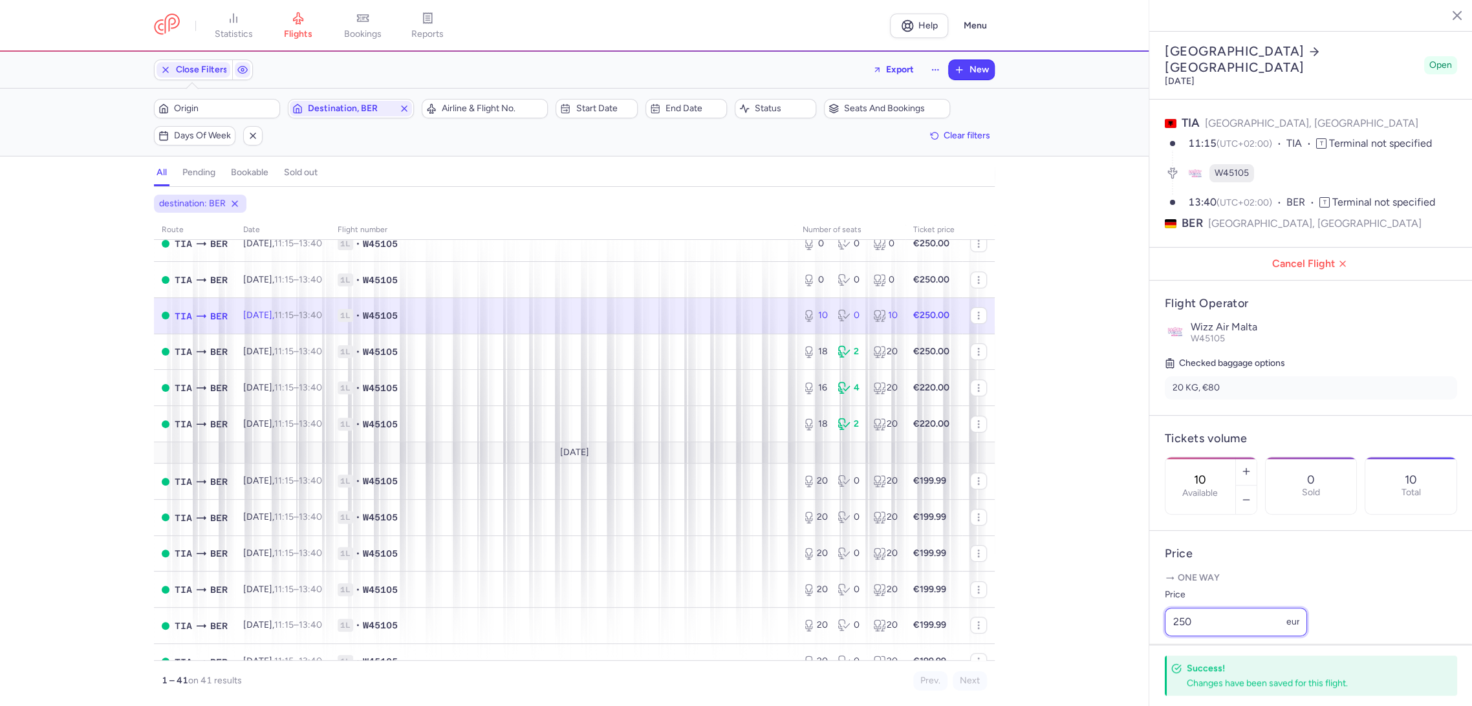
drag, startPoint x: 1146, startPoint y: 640, endPoint x: 1133, endPoint y: 638, distance: 13.7
click at [1138, 640] on div "statistics flights bookings reports Help Menu Close Filters Export New Filters …" at bounding box center [736, 353] width 1472 height 706
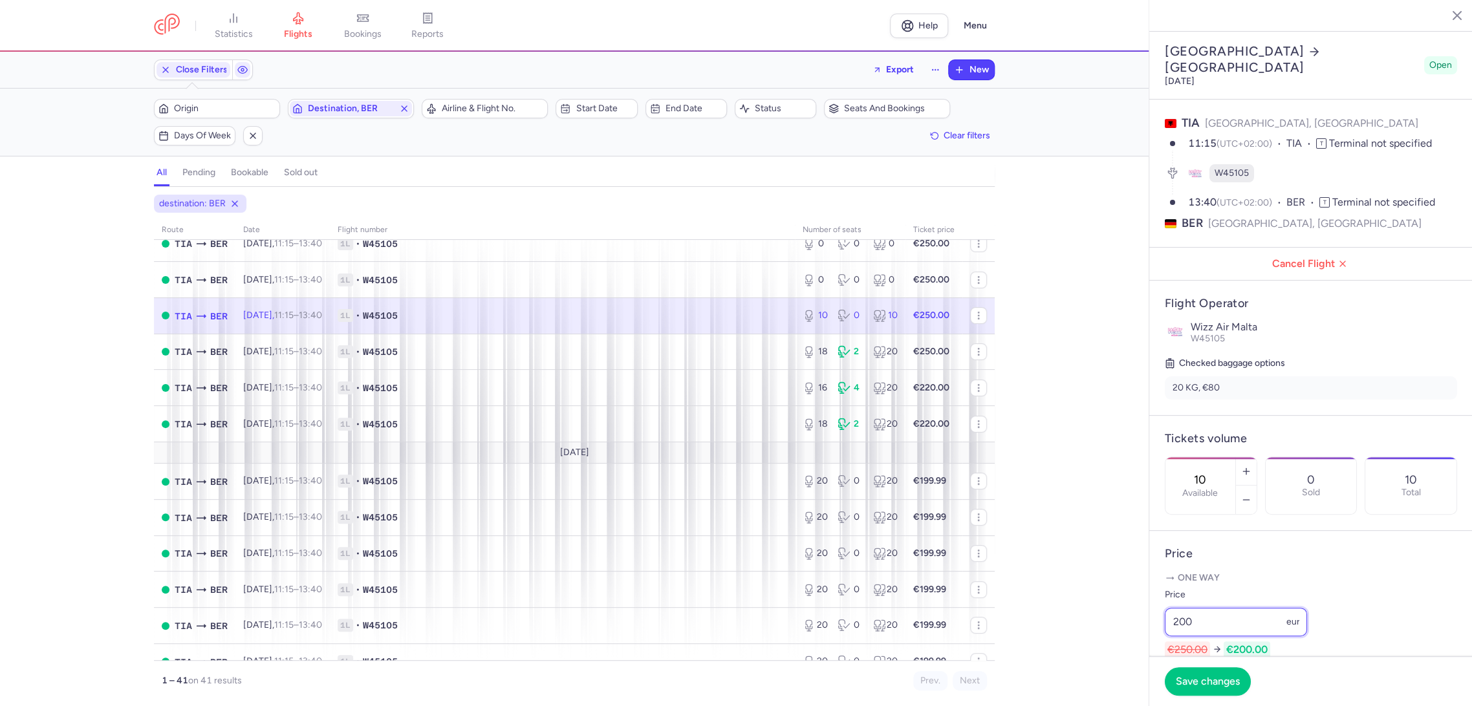
drag, startPoint x: 1206, startPoint y: 639, endPoint x: 1153, endPoint y: 648, distance: 53.1
click at [1153, 648] on article "Price One way Price 200 eur €250.00 €200.00" at bounding box center [1310, 605] width 323 height 149
type input "200"
click at [1193, 675] on span "Save changes" at bounding box center [1208, 681] width 64 height 12
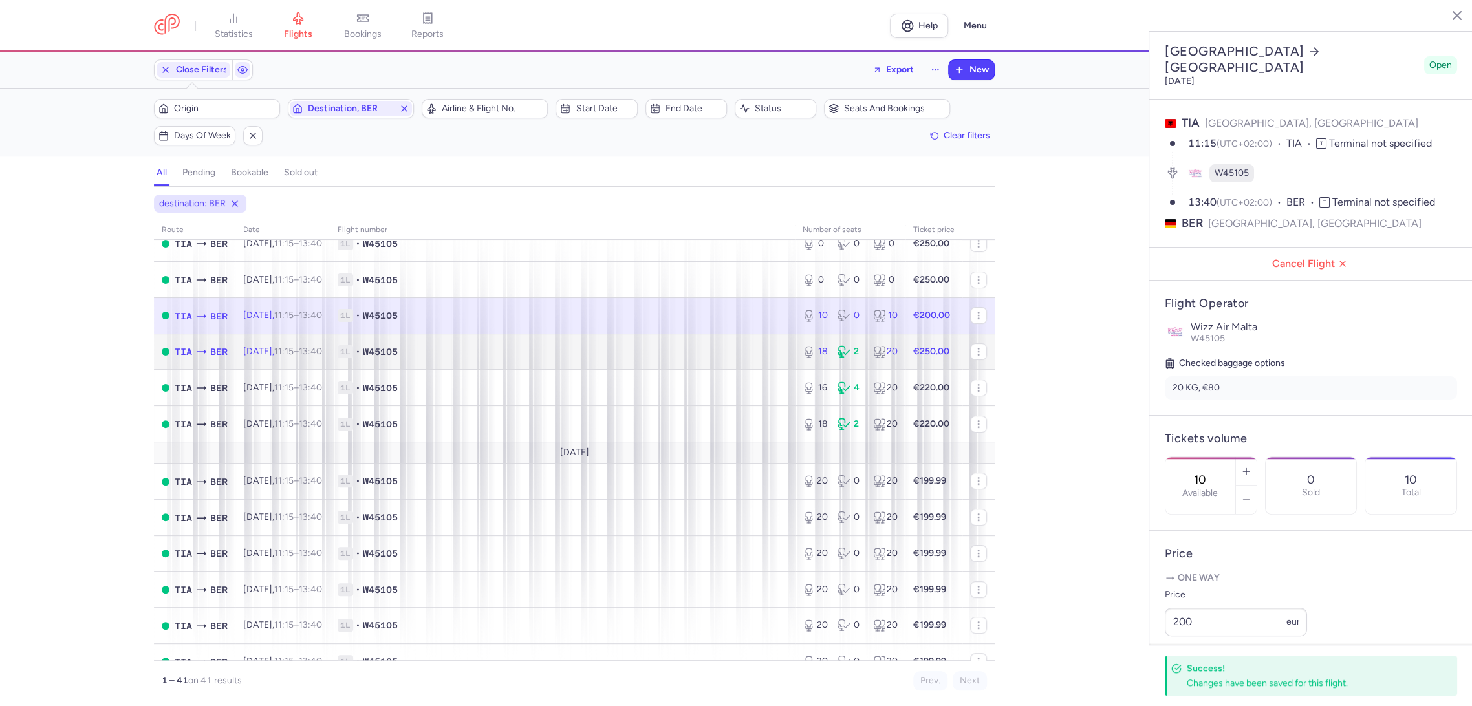
click at [771, 354] on span "1L • W45105" at bounding box center [563, 351] width 450 height 13
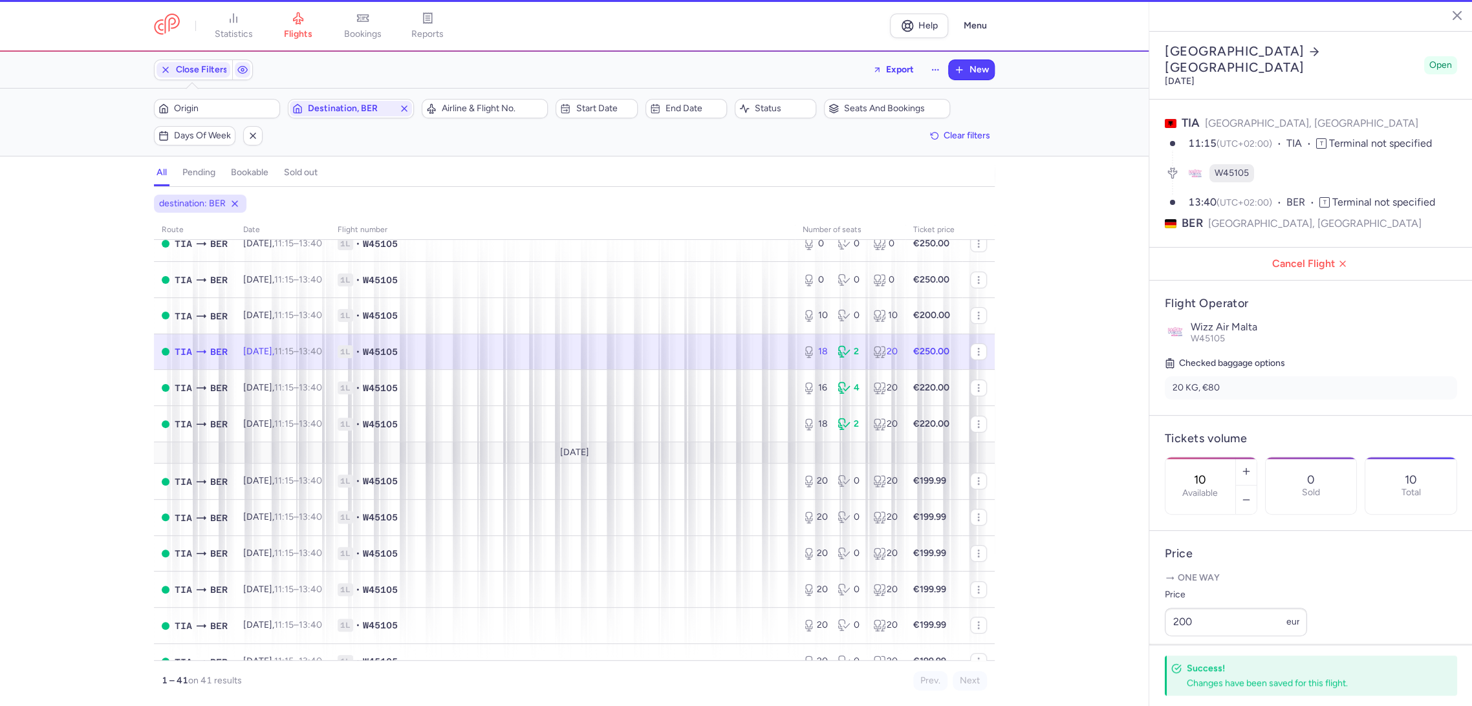
type input "18"
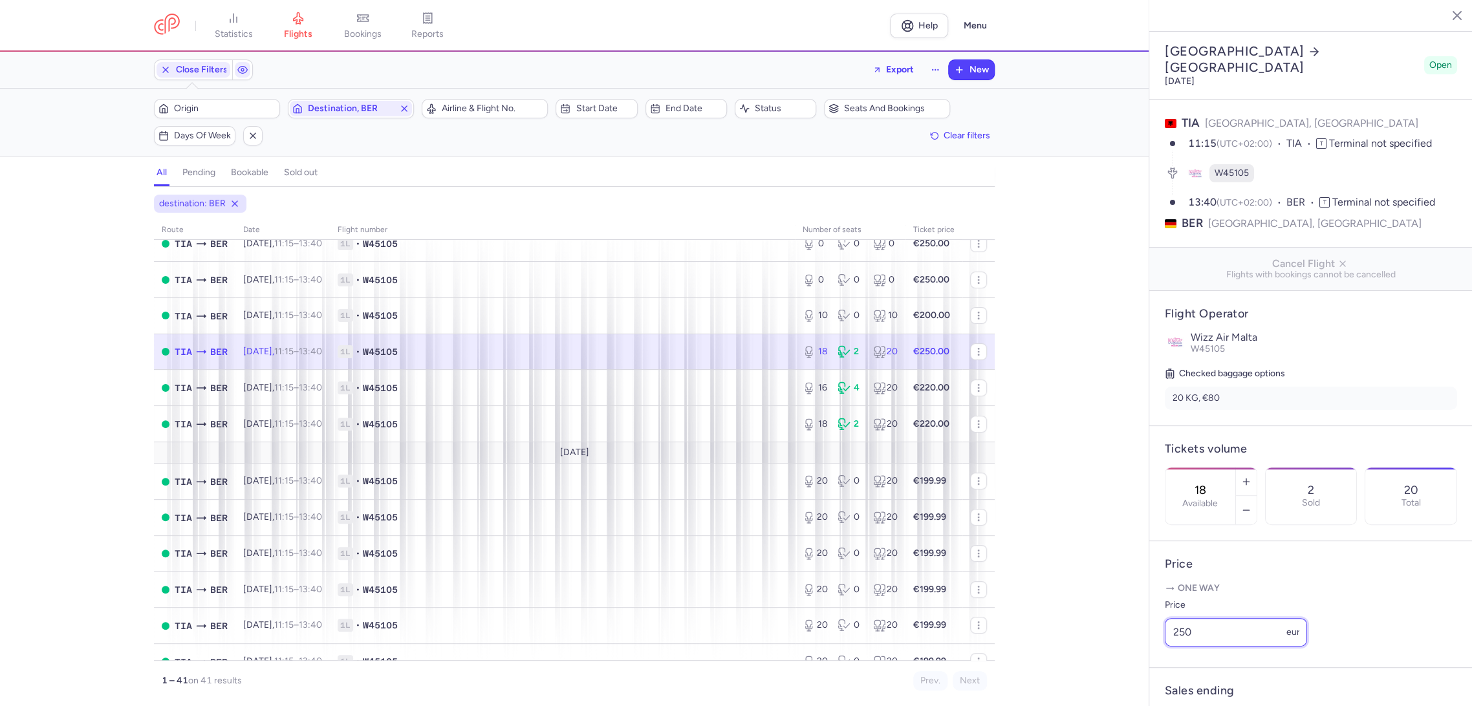
drag, startPoint x: 1217, startPoint y: 645, endPoint x: 1109, endPoint y: 666, distance: 109.4
click at [1087, 661] on div "statistics flights bookings reports Help Menu Close Filters Export New Filters …" at bounding box center [736, 353] width 1472 height 706
paste input "0"
type input "200"
drag, startPoint x: 1190, startPoint y: 687, endPoint x: 1097, endPoint y: 630, distance: 109.2
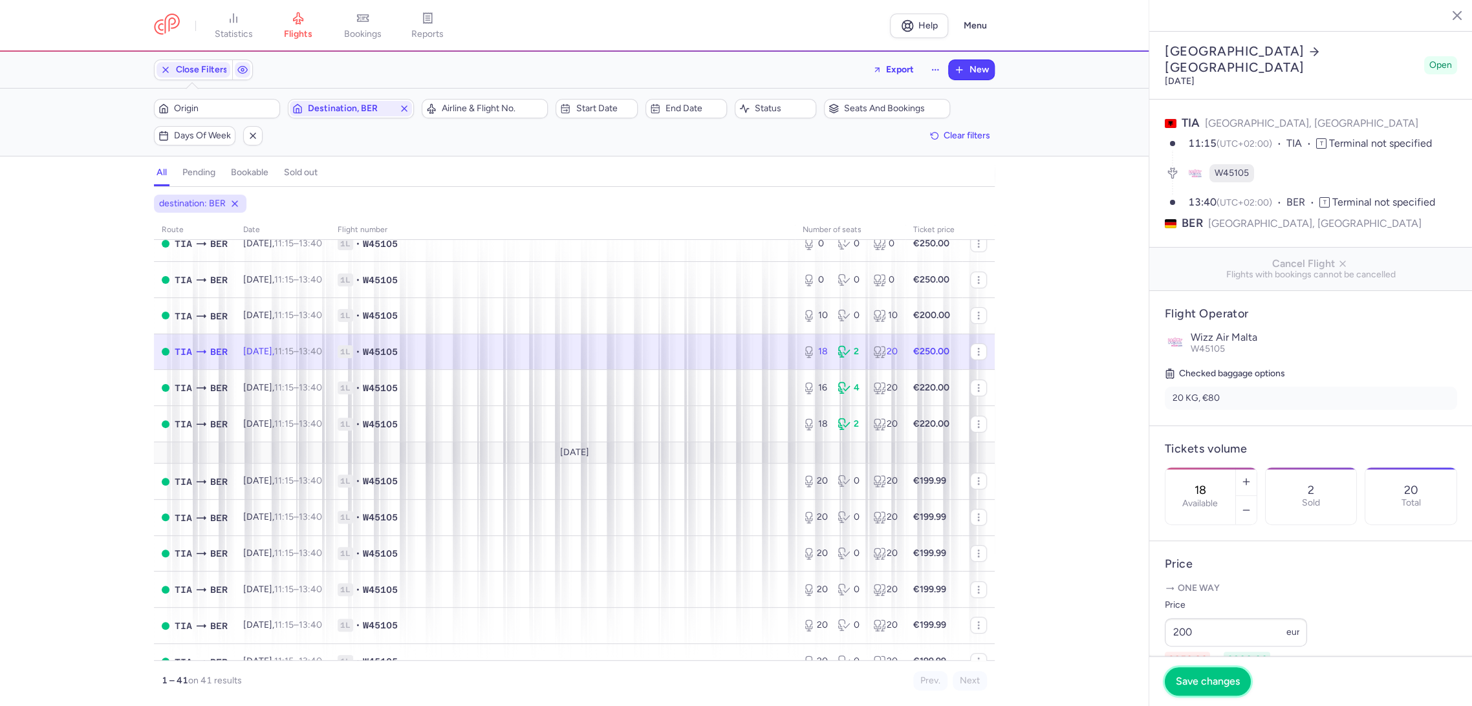
click at [1185, 684] on button "Save changes" at bounding box center [1208, 682] width 86 height 28
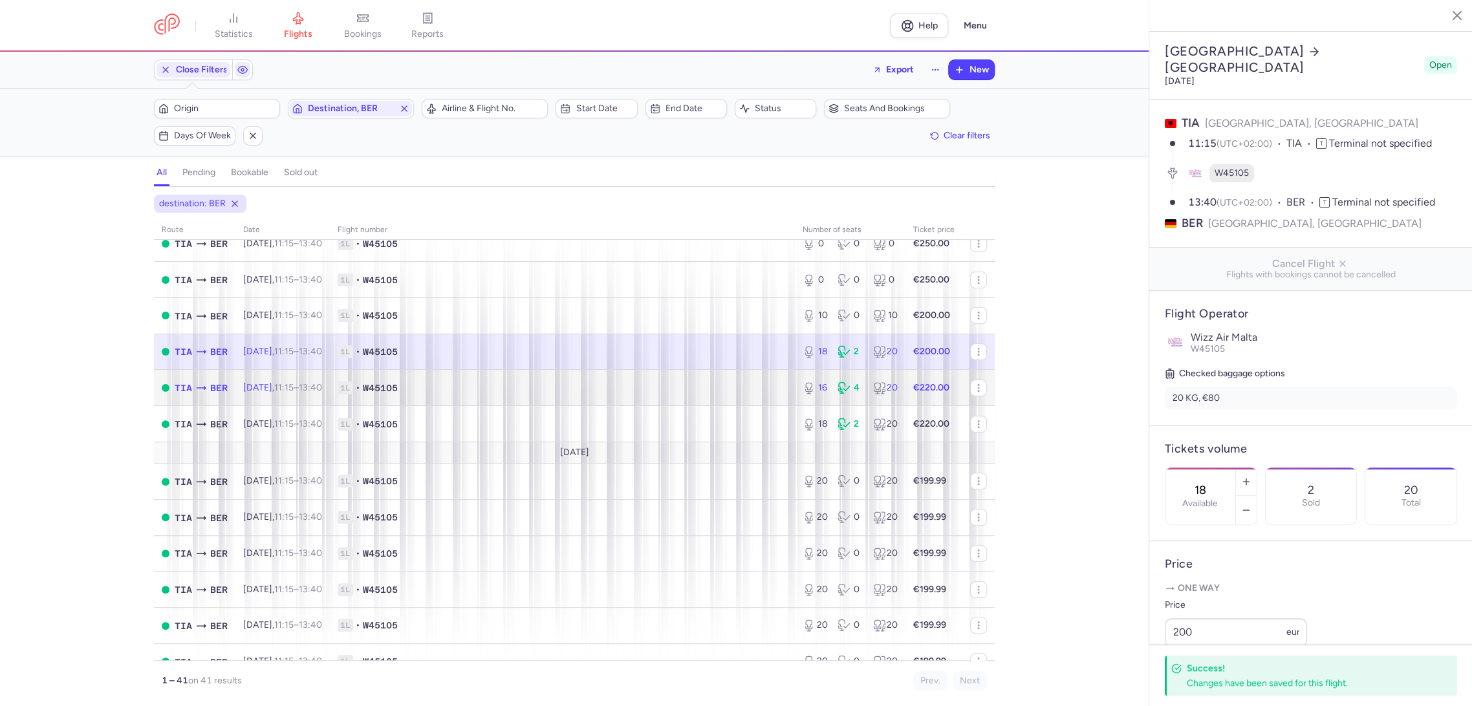
click at [745, 381] on td "1L • W45105" at bounding box center [562, 388] width 465 height 36
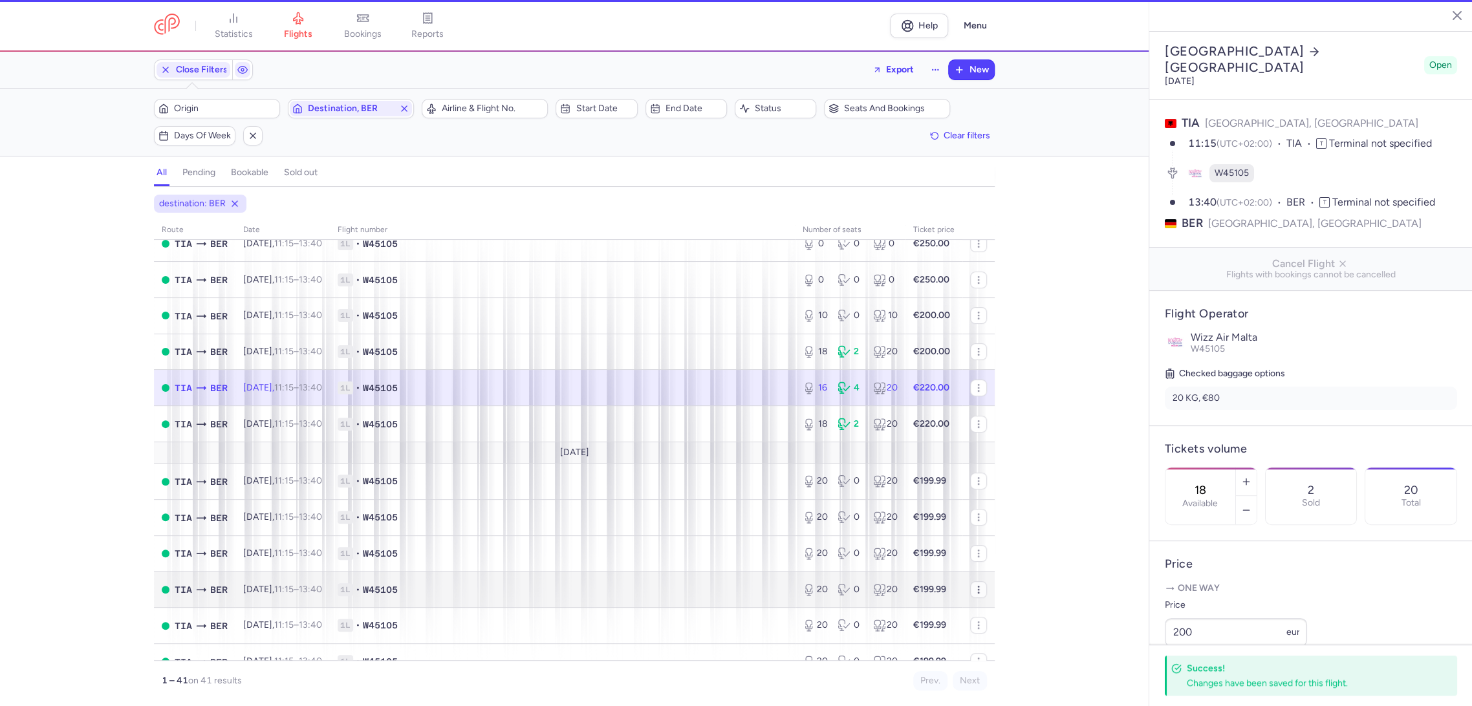
type input "16"
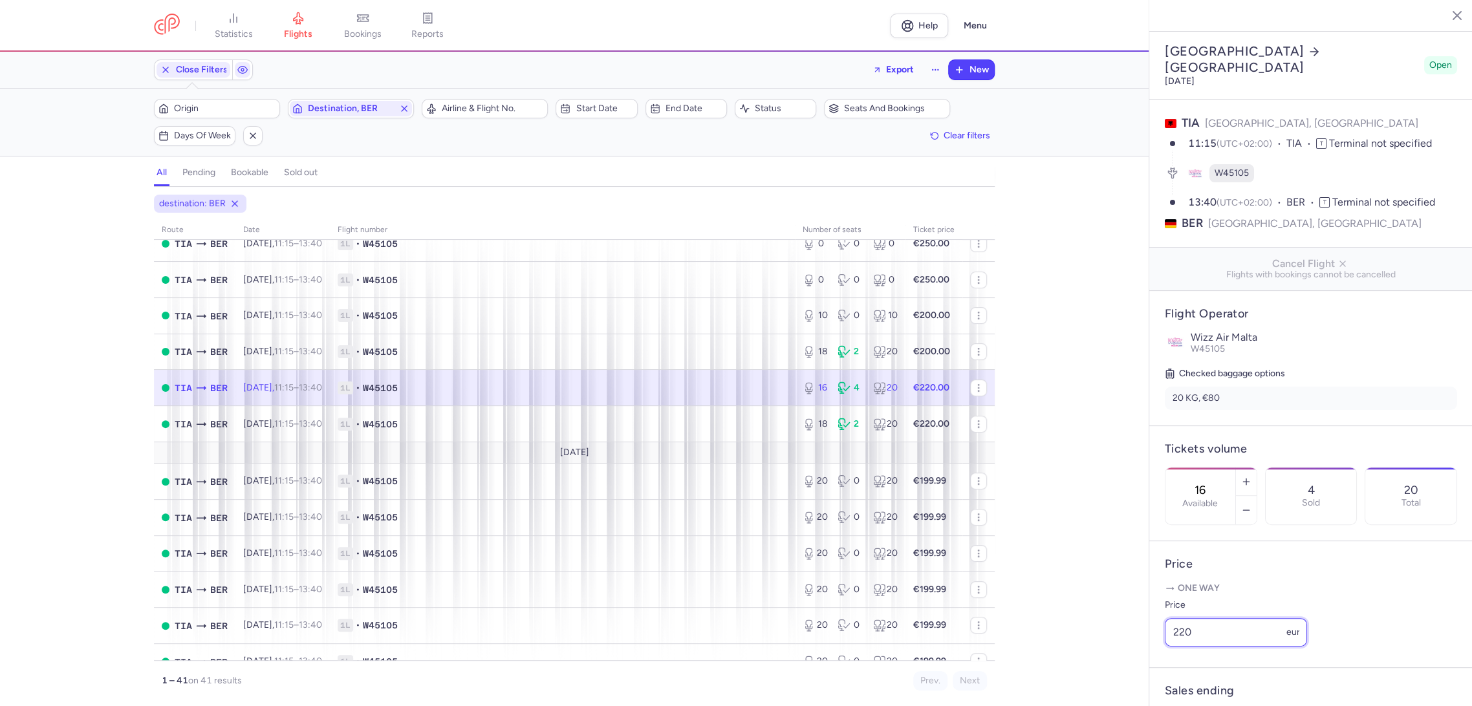
drag, startPoint x: 1191, startPoint y: 654, endPoint x: 1158, endPoint y: 679, distance: 41.1
click at [1146, 664] on div "statistics flights bookings reports Help Menu Close Filters Export New Filters …" at bounding box center [736, 353] width 1472 height 706
paste input "0"
type input "200"
drag, startPoint x: 1190, startPoint y: 690, endPoint x: 970, endPoint y: 590, distance: 240.9
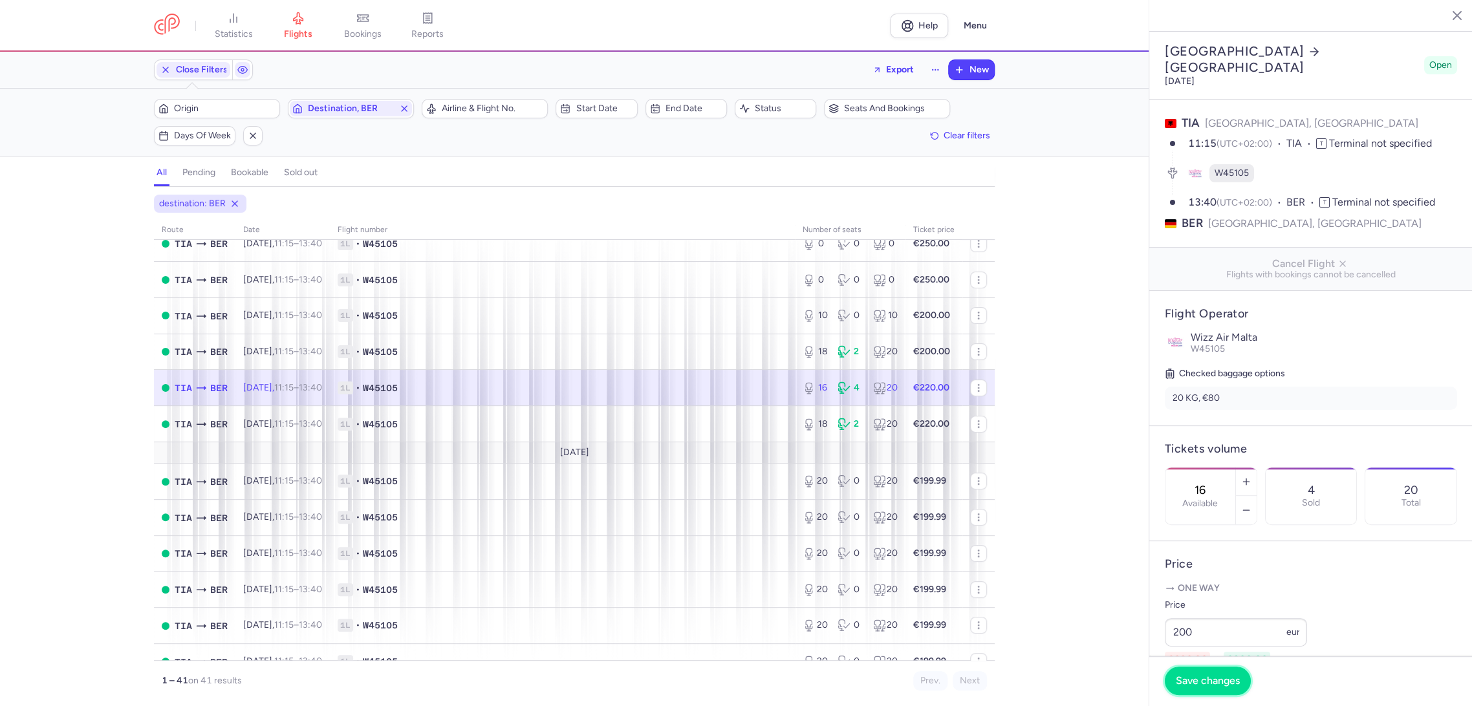
click at [1189, 690] on button "Save changes" at bounding box center [1208, 681] width 86 height 28
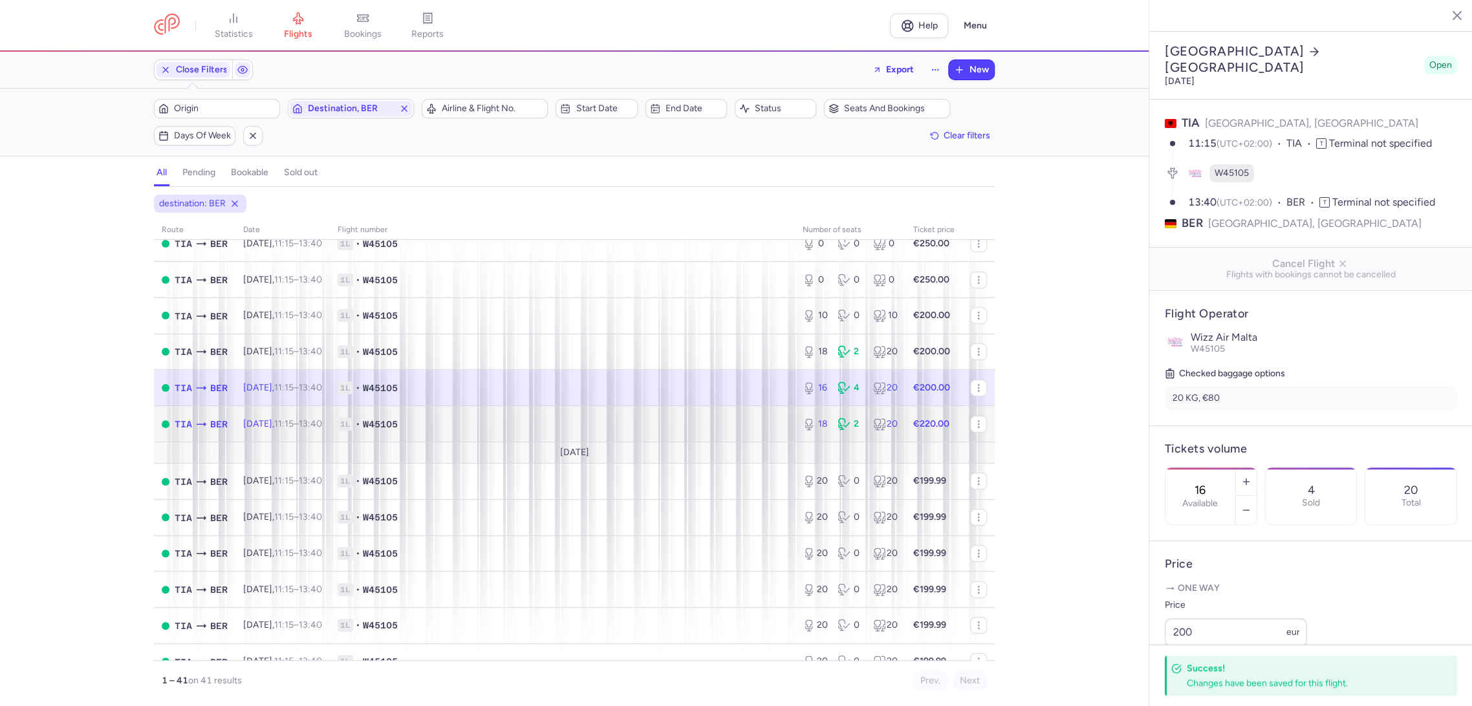
click at [681, 426] on span "1L • W45105" at bounding box center [563, 424] width 450 height 13
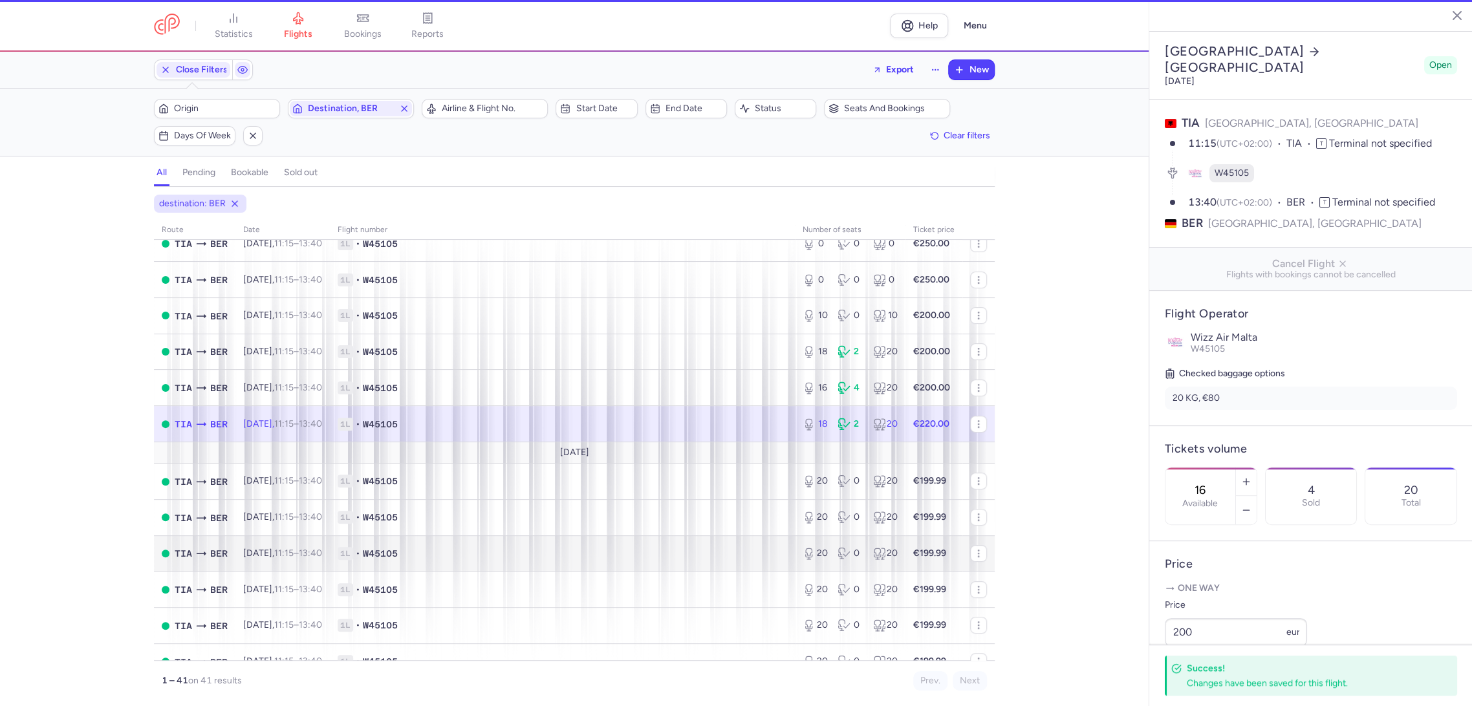
type input "18"
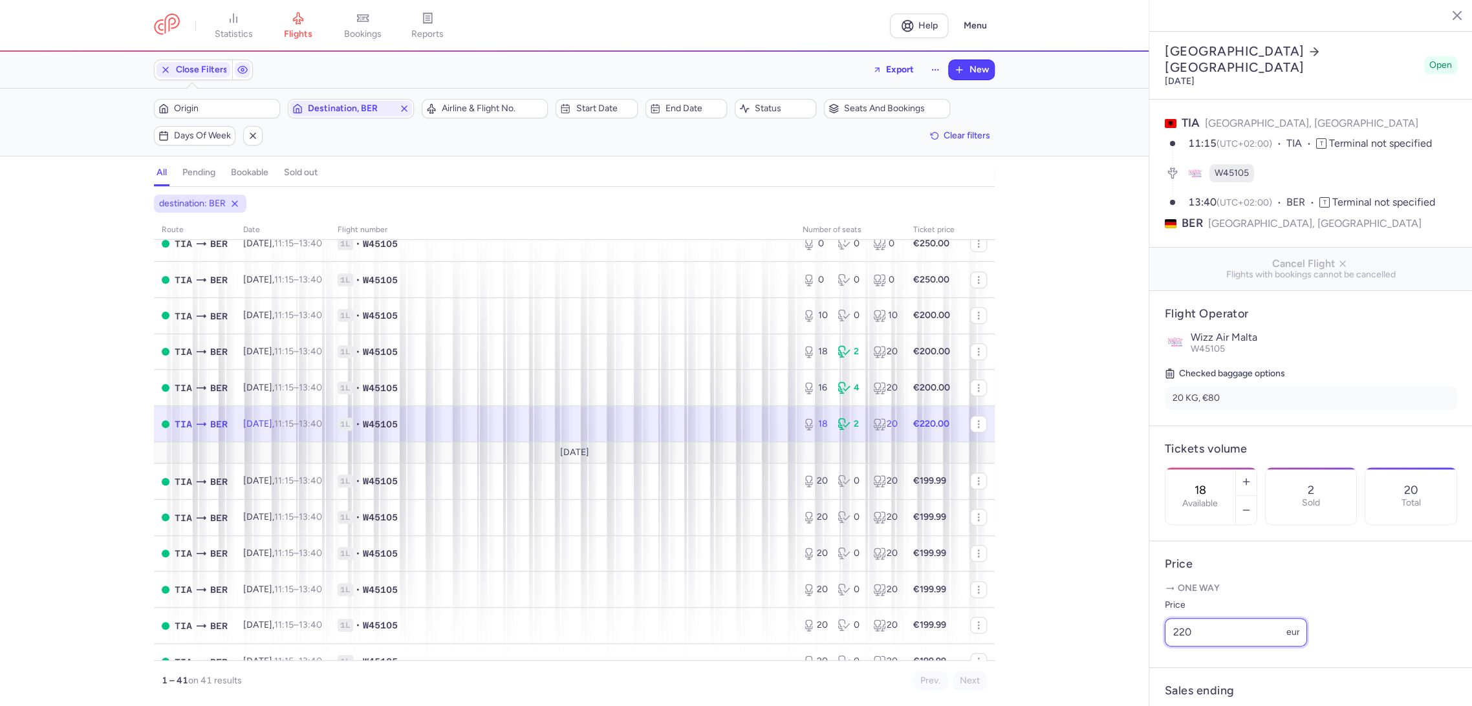
drag, startPoint x: 1159, startPoint y: 665, endPoint x: 1133, endPoint y: 681, distance: 30.2
click at [1110, 671] on div "statistics flights bookings reports Help Menu Close Filters Export New Filters …" at bounding box center [736, 353] width 1472 height 706
paste input "0"
type input "200"
click at [1186, 679] on span "Save changes" at bounding box center [1208, 681] width 64 height 12
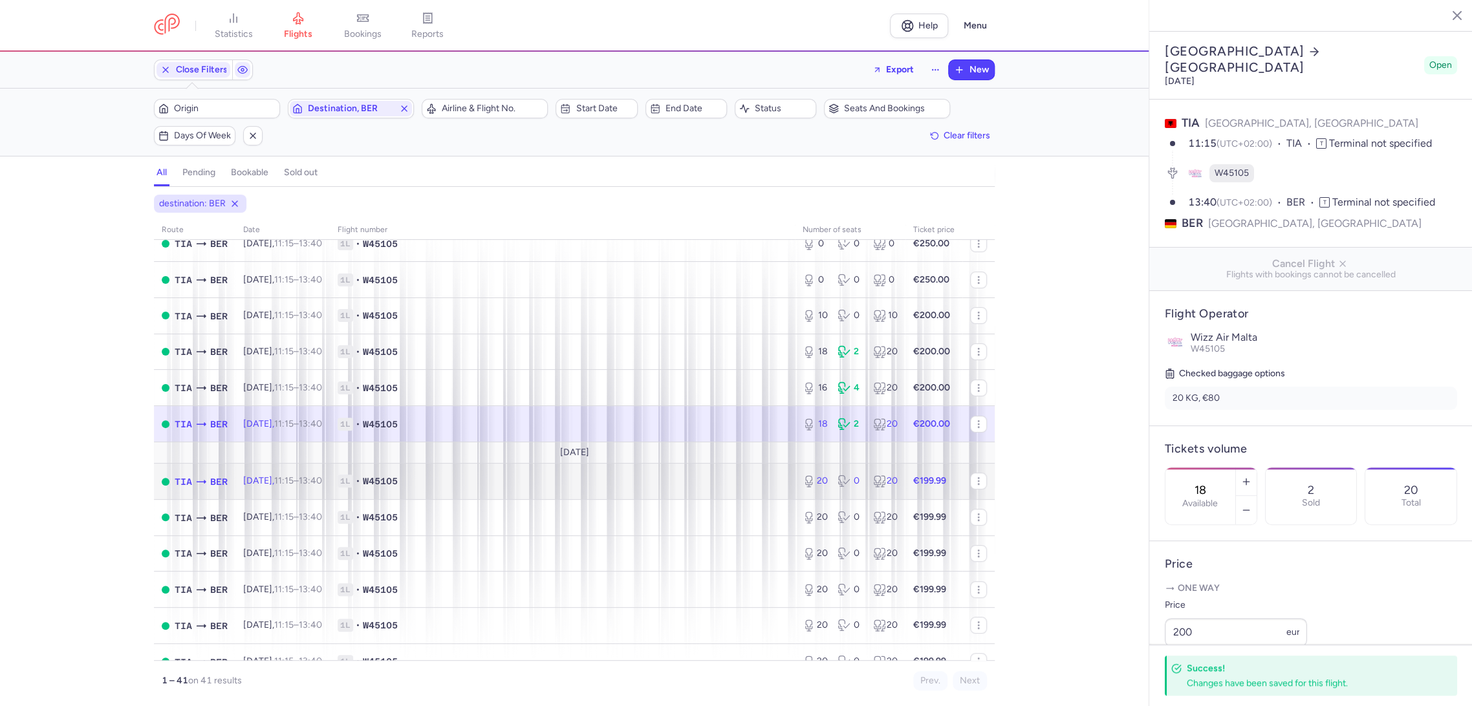
click at [694, 480] on span "1L • W45105" at bounding box center [563, 481] width 450 height 13
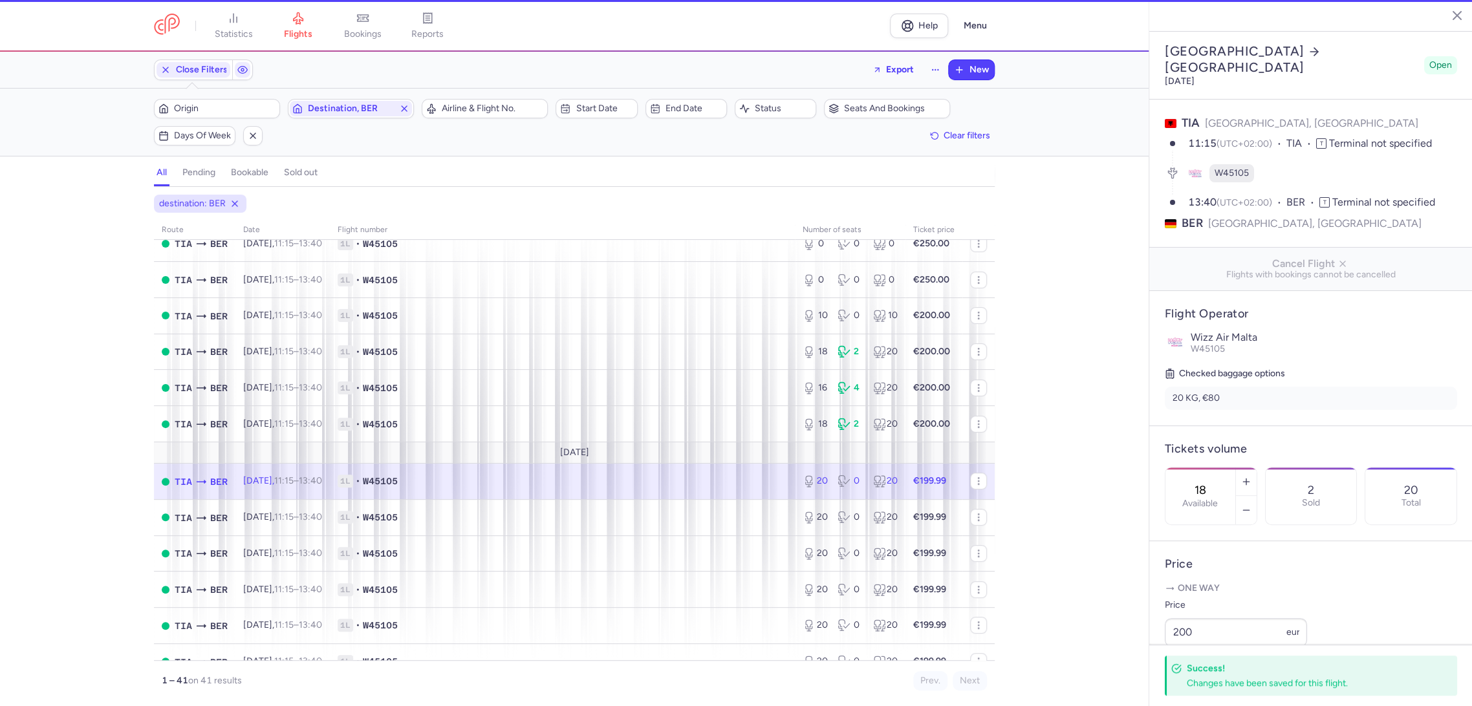
type input "20"
type input "13"
select select "hours"
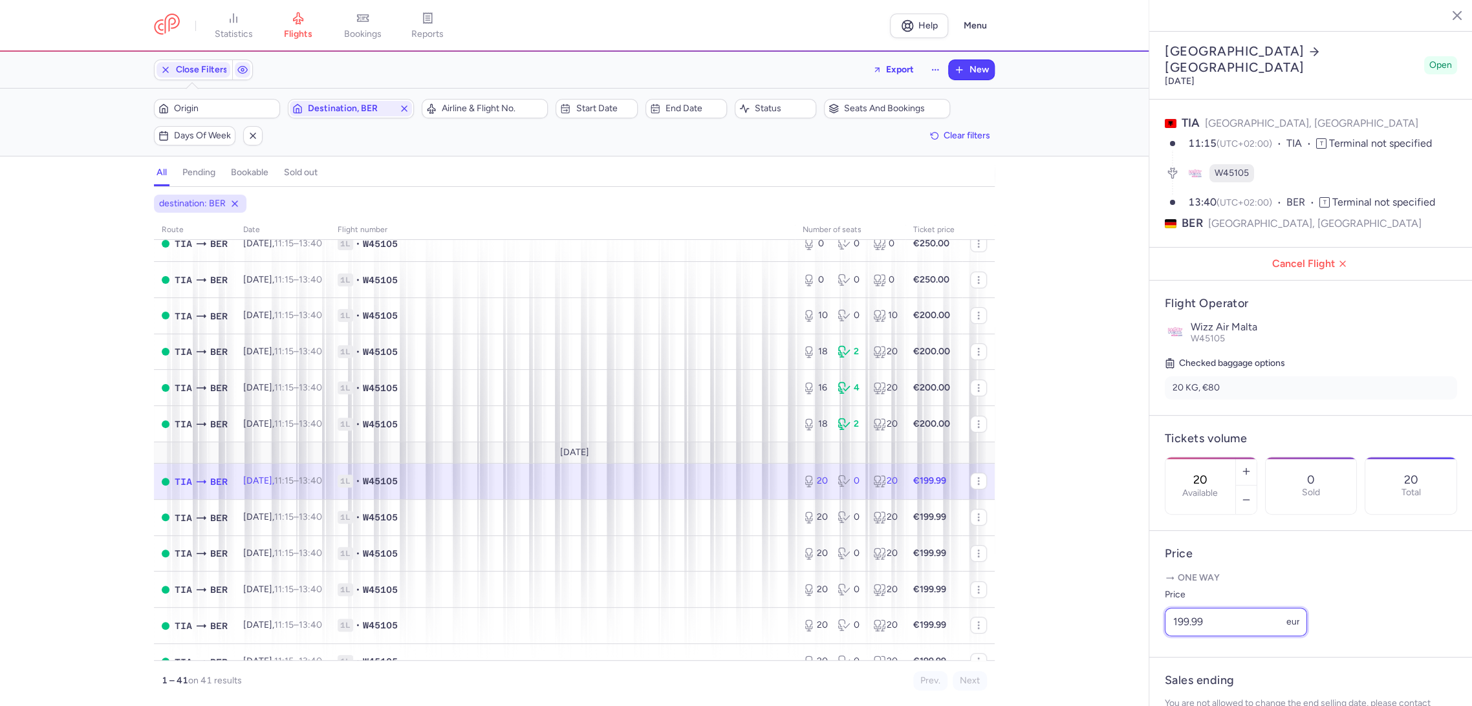
click at [1160, 658] on article "Price One way Price 199.99 eur" at bounding box center [1310, 594] width 323 height 127
paste input "200"
type input "200"
drag, startPoint x: 1193, startPoint y: 687, endPoint x: 1070, endPoint y: 642, distance: 130.8
click at [1193, 687] on button "Save changes" at bounding box center [1208, 681] width 86 height 28
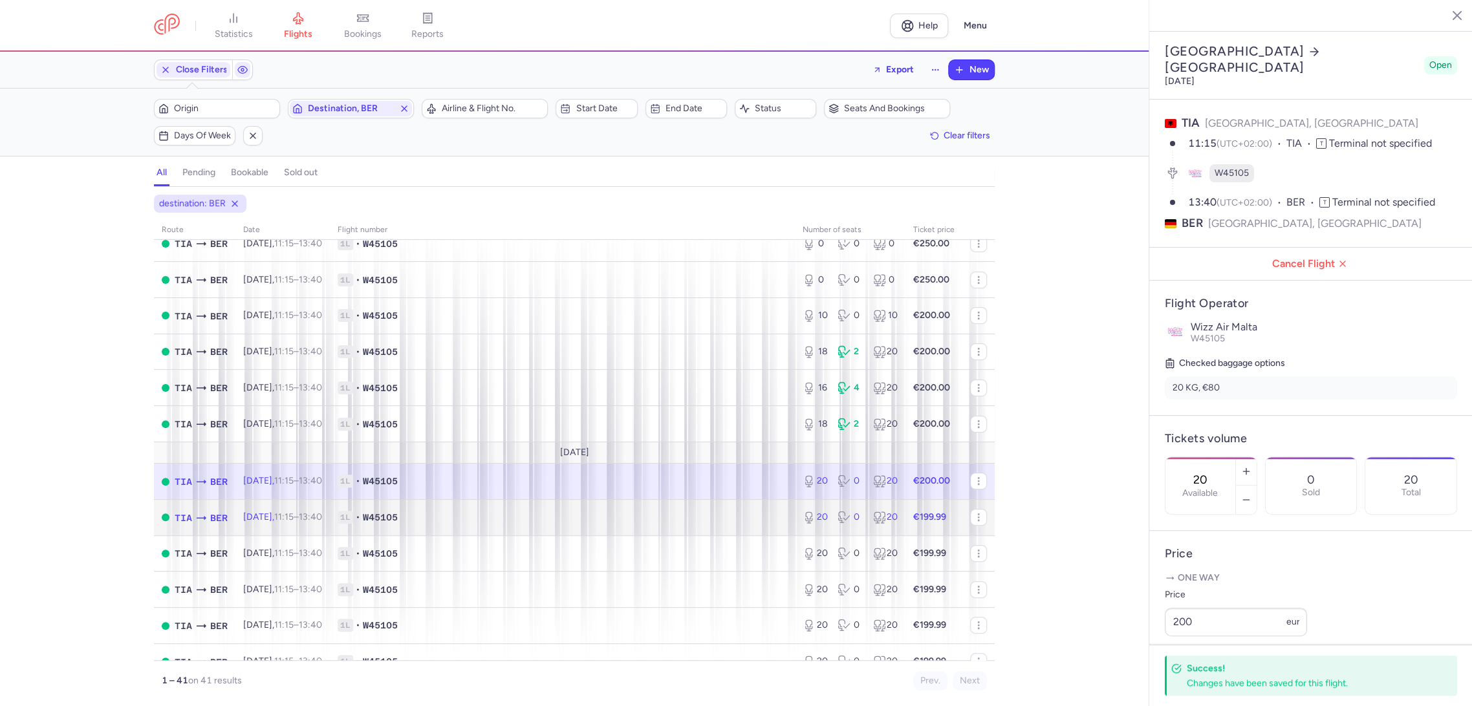
drag, startPoint x: 672, startPoint y: 515, endPoint x: 688, endPoint y: 515, distance: 16.2
click at [673, 515] on span "1L • W45105" at bounding box center [563, 517] width 450 height 13
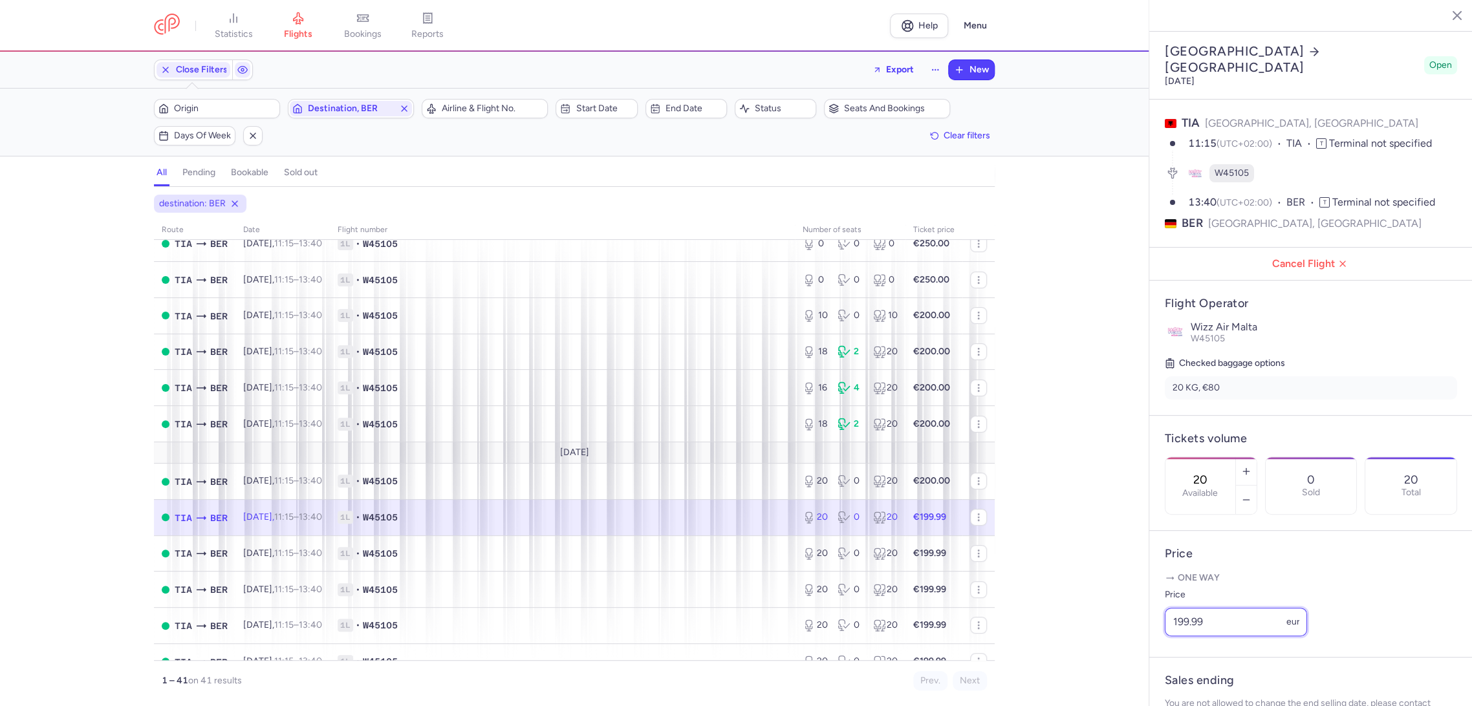
drag, startPoint x: 1124, startPoint y: 649, endPoint x: 1107, endPoint y: 651, distance: 16.9
click at [1107, 651] on div "statistics flights bookings reports Help Menu Close Filters Export New Filters …" at bounding box center [736, 353] width 1472 height 706
paste input "200"
type input "200"
click at [1192, 681] on span "Save changes" at bounding box center [1208, 681] width 64 height 12
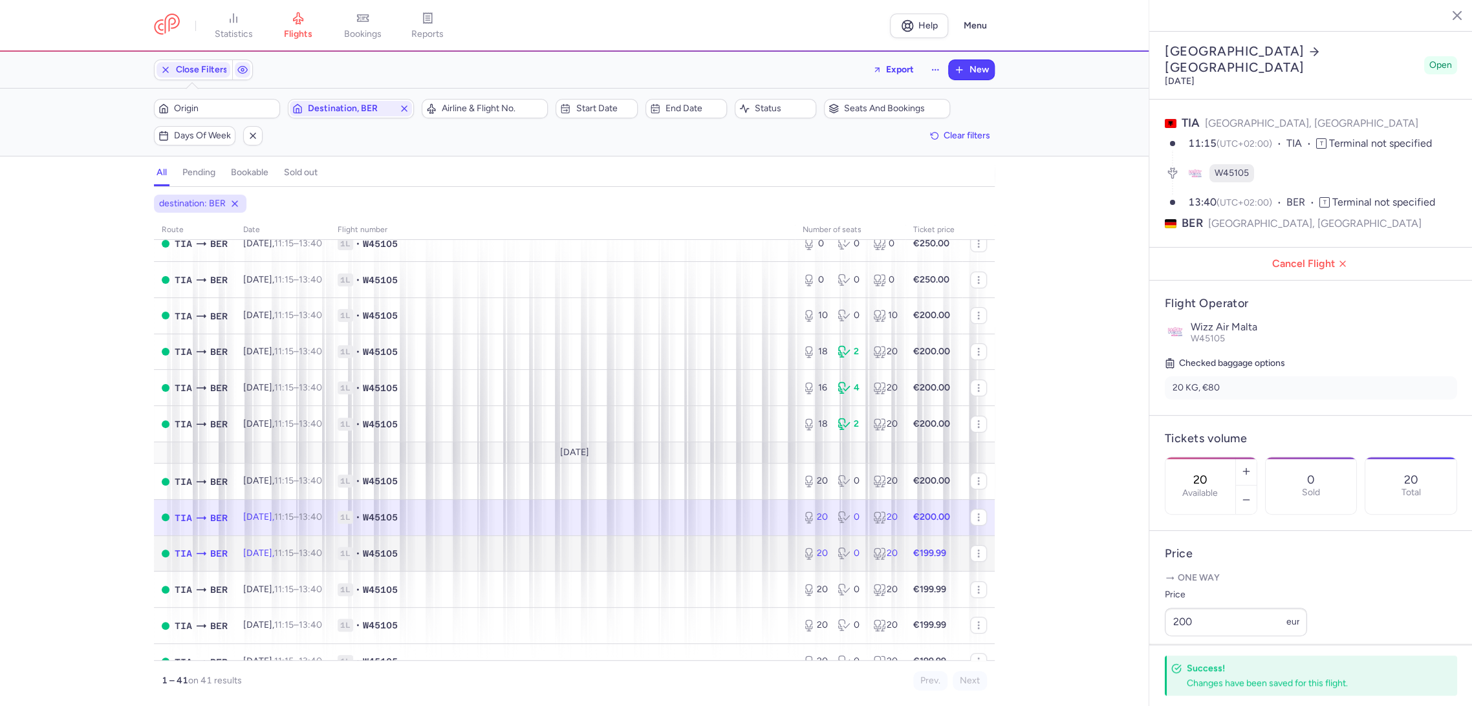
click at [736, 559] on span "1L • W45105" at bounding box center [563, 553] width 450 height 13
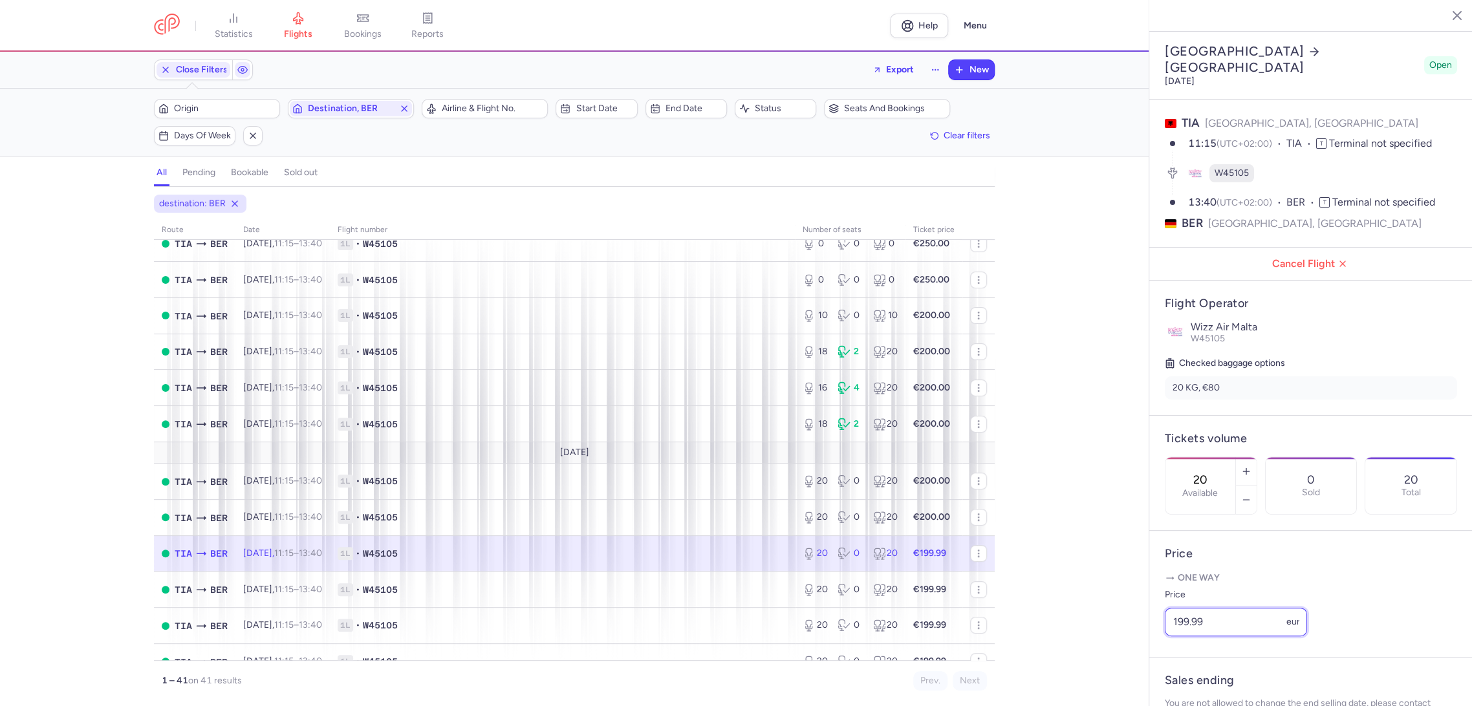
drag, startPoint x: 1107, startPoint y: 642, endPoint x: 1111, endPoint y: 653, distance: 11.7
click at [1097, 642] on div "statistics flights bookings reports Help Menu Close Filters Export New Filters …" at bounding box center [736, 353] width 1472 height 706
paste input "200"
type input "200"
drag, startPoint x: 1203, startPoint y: 682, endPoint x: 1195, endPoint y: 677, distance: 8.4
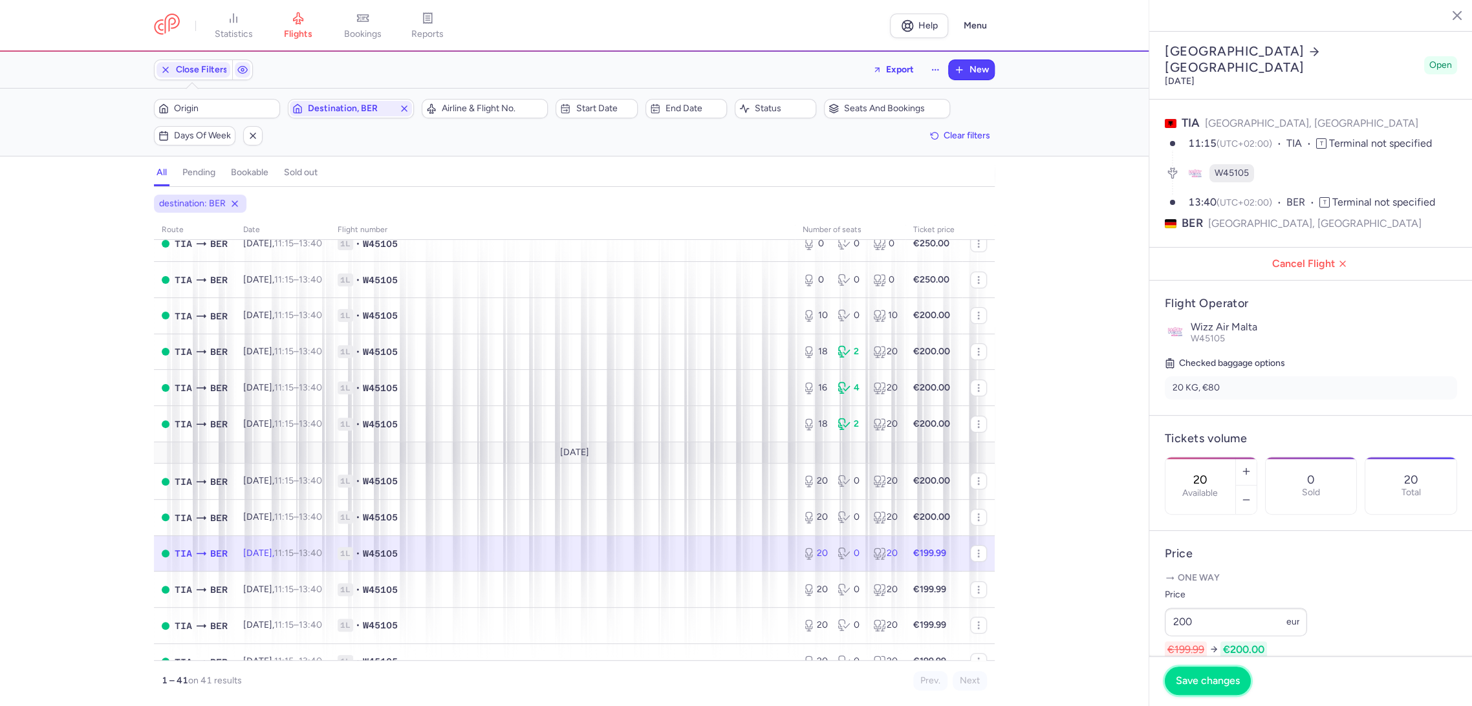
click at [1201, 682] on span "Save changes" at bounding box center [1208, 681] width 64 height 12
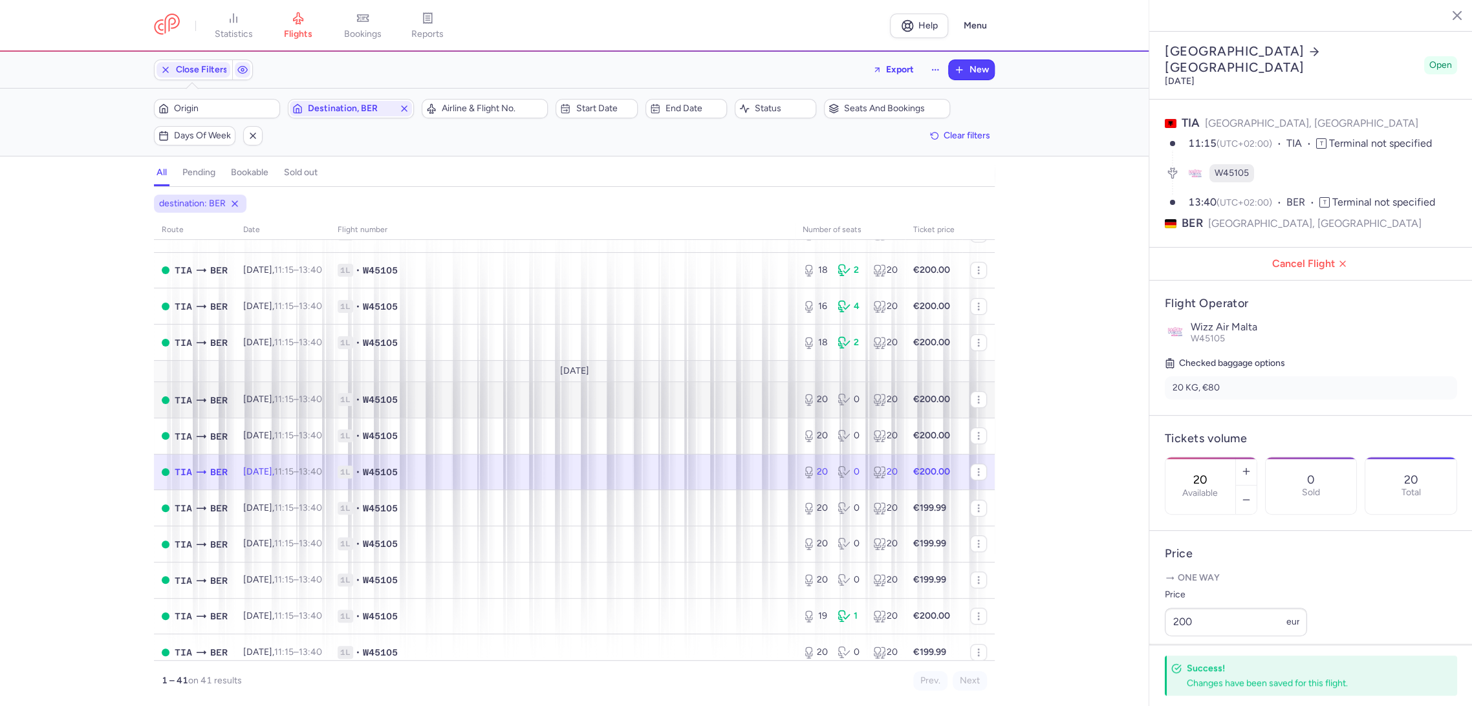
scroll to position [431, 0]
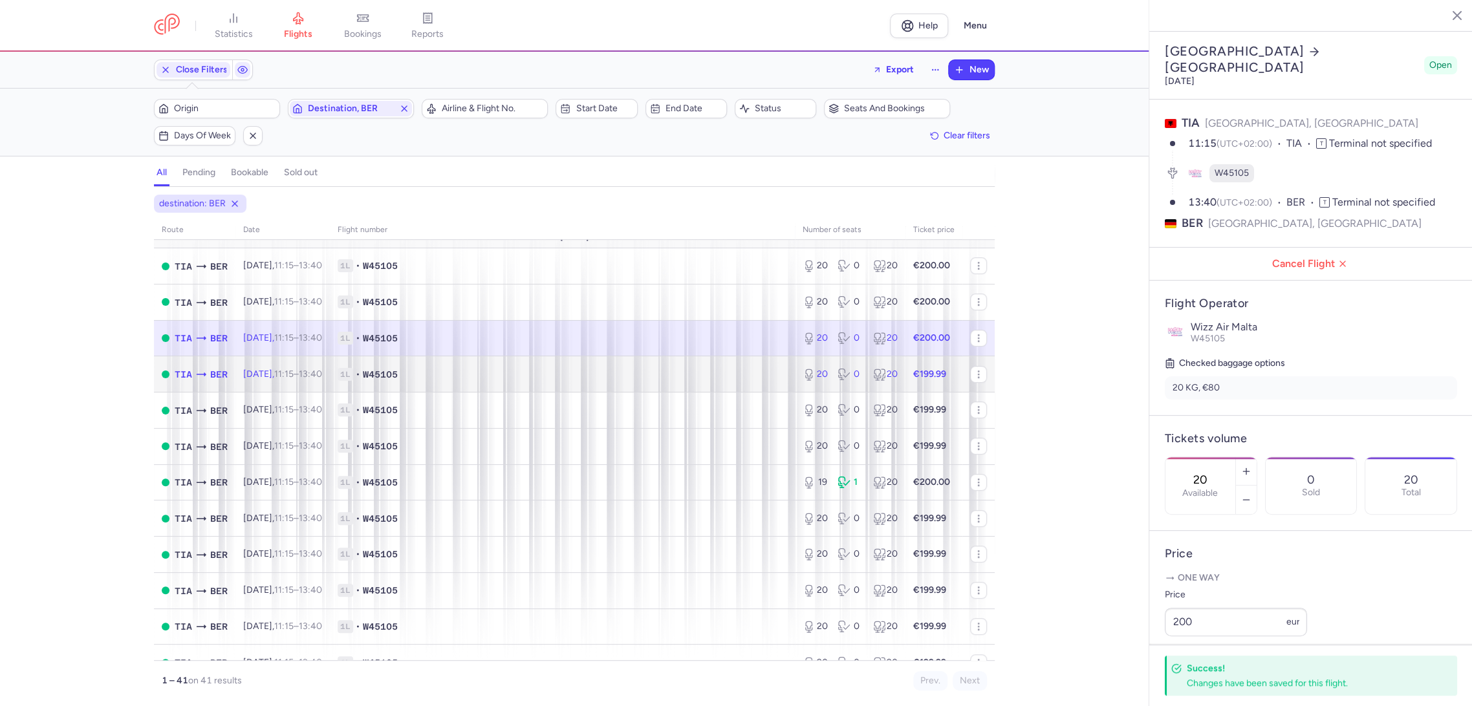
click at [738, 371] on span "1L • W45105" at bounding box center [563, 374] width 450 height 13
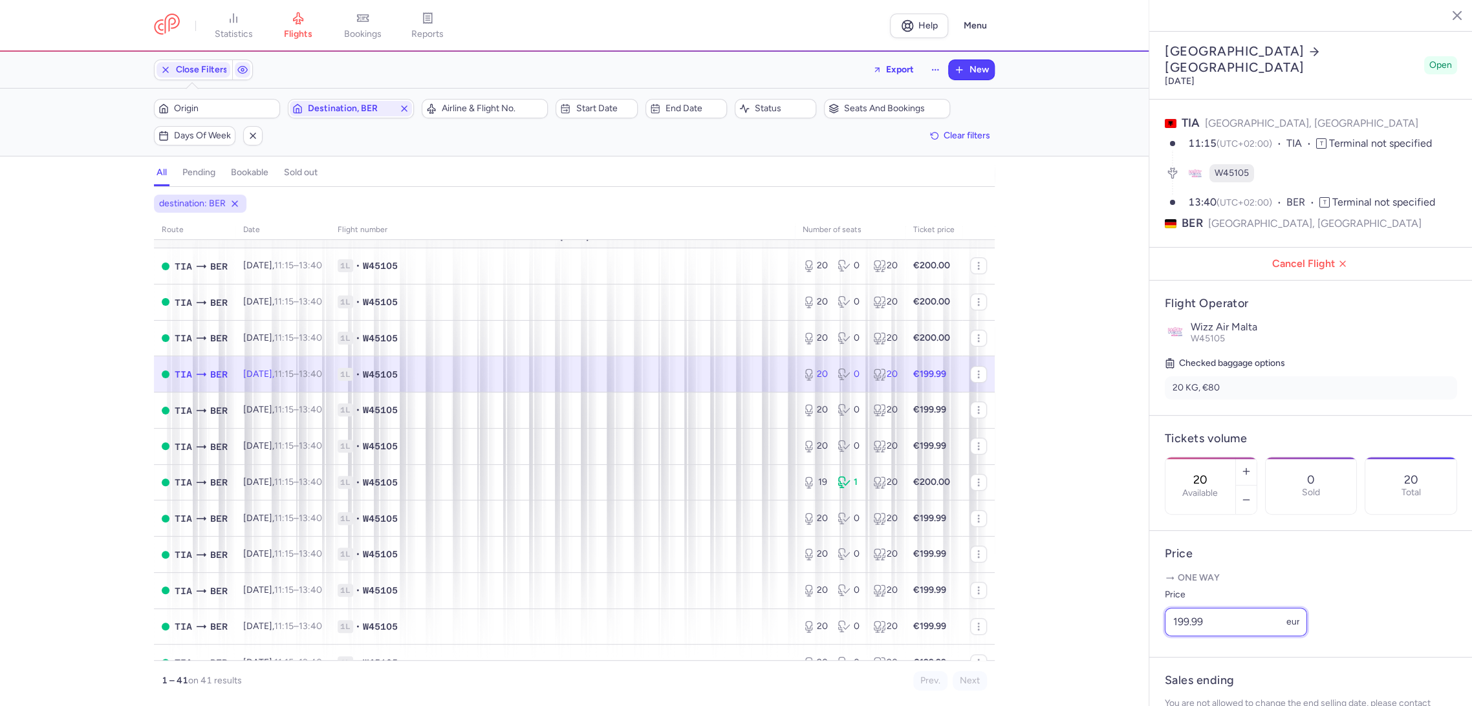
drag, startPoint x: 1225, startPoint y: 644, endPoint x: 1093, endPoint y: 652, distance: 132.9
click at [1093, 652] on div "statistics flights bookings reports Help Menu Close Filters Export New Filters …" at bounding box center [736, 353] width 1472 height 706
paste input "200"
type input "200"
click at [1170, 677] on button "Save changes" at bounding box center [1208, 681] width 86 height 28
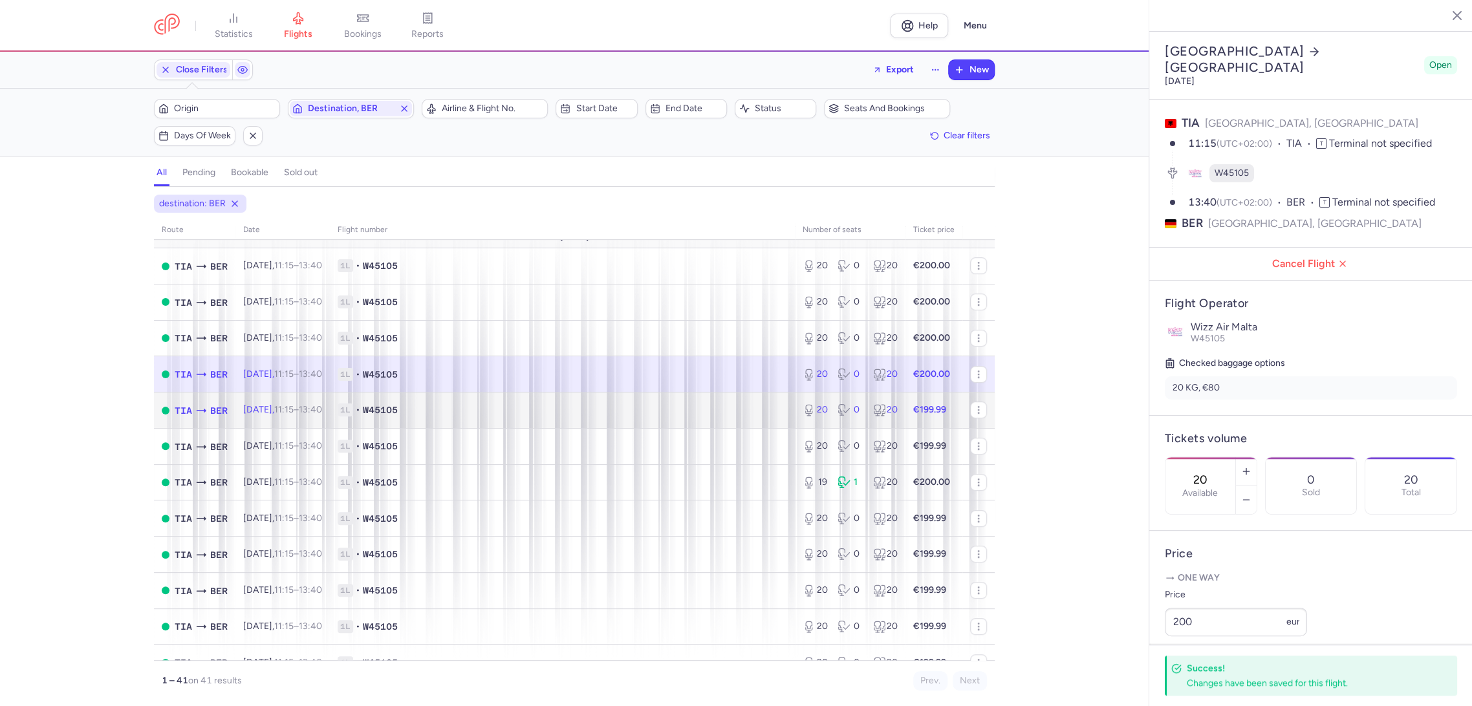
click at [693, 407] on span "1L • W45105" at bounding box center [563, 410] width 450 height 13
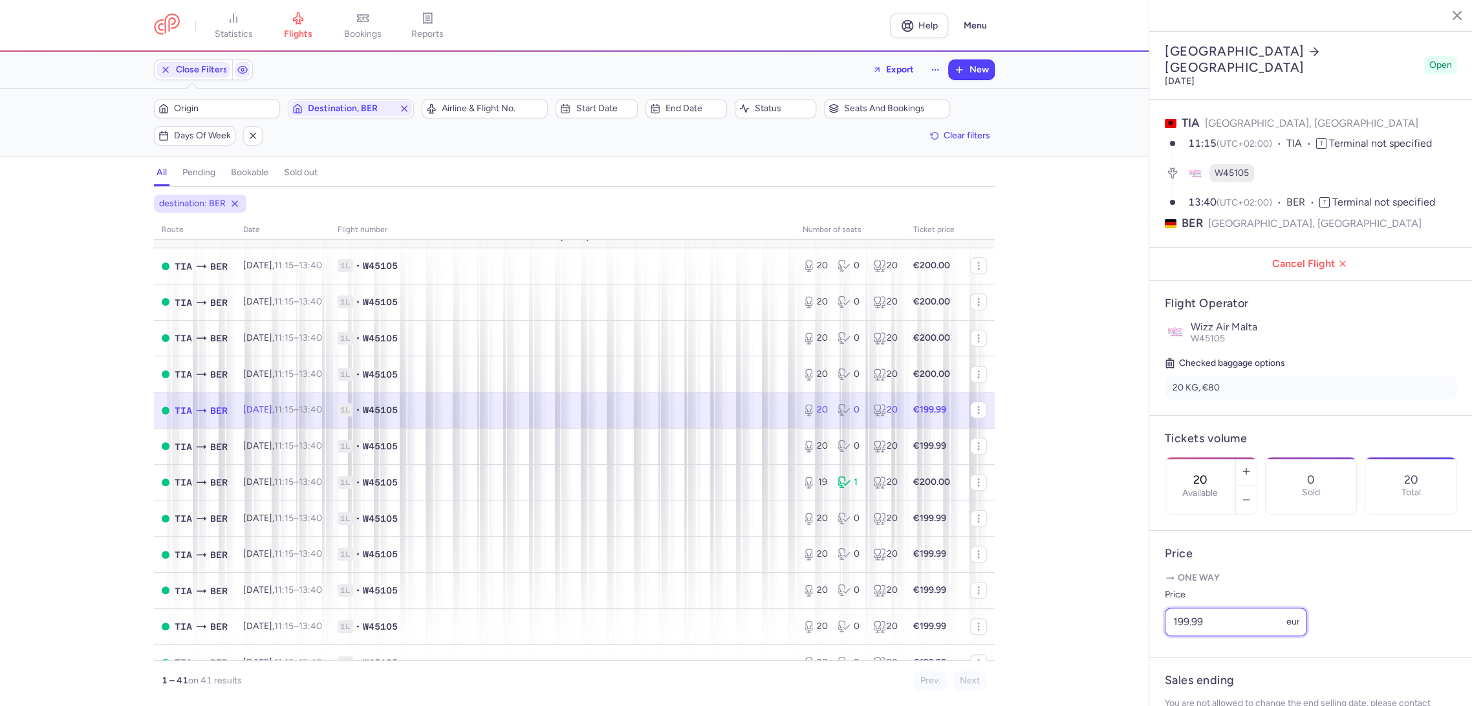
click at [1088, 655] on div "statistics flights bookings reports Help Menu Close Filters Export New Filters …" at bounding box center [736, 353] width 1472 height 706
paste input "200"
type input "200"
drag, startPoint x: 1190, startPoint y: 677, endPoint x: 1040, endPoint y: 611, distance: 163.6
click at [1182, 676] on span "Save changes" at bounding box center [1208, 682] width 64 height 12
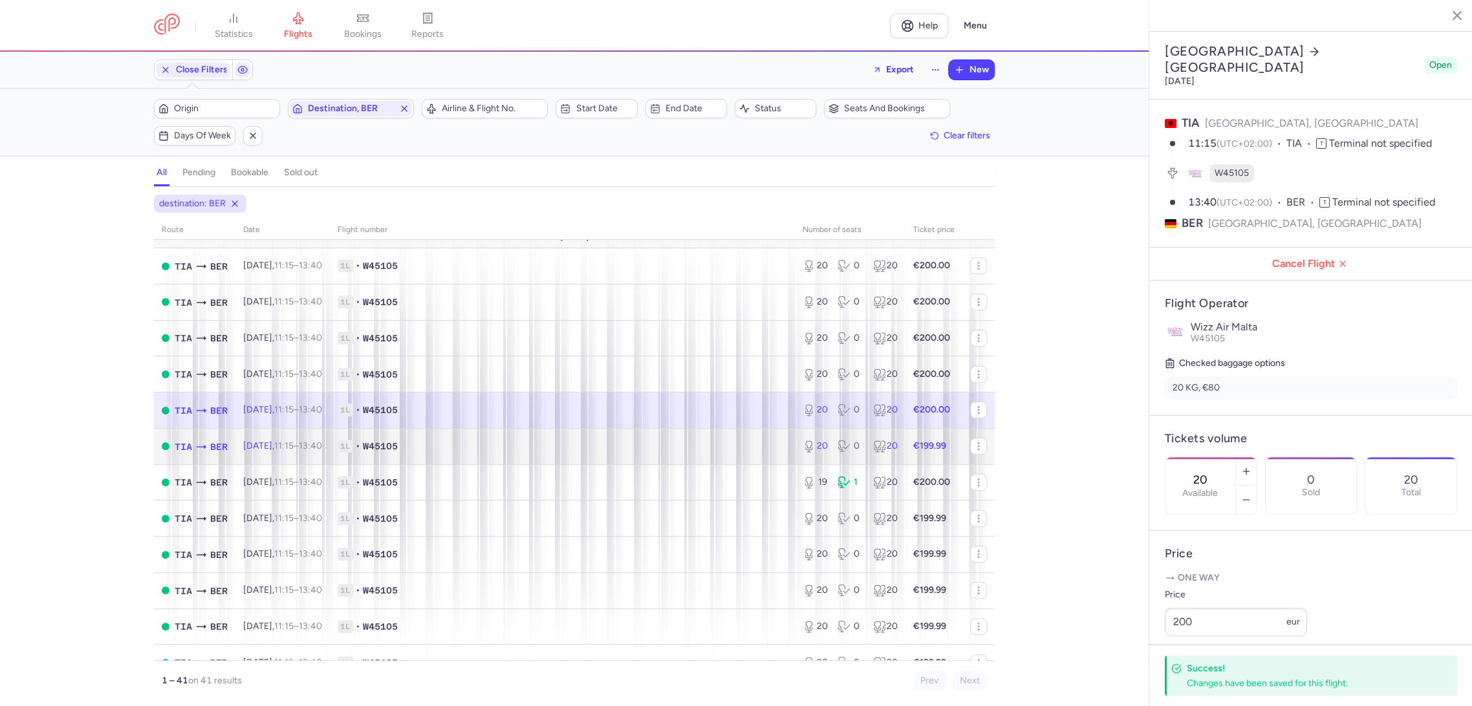
click at [768, 460] on td "1L • W45105" at bounding box center [562, 446] width 465 height 36
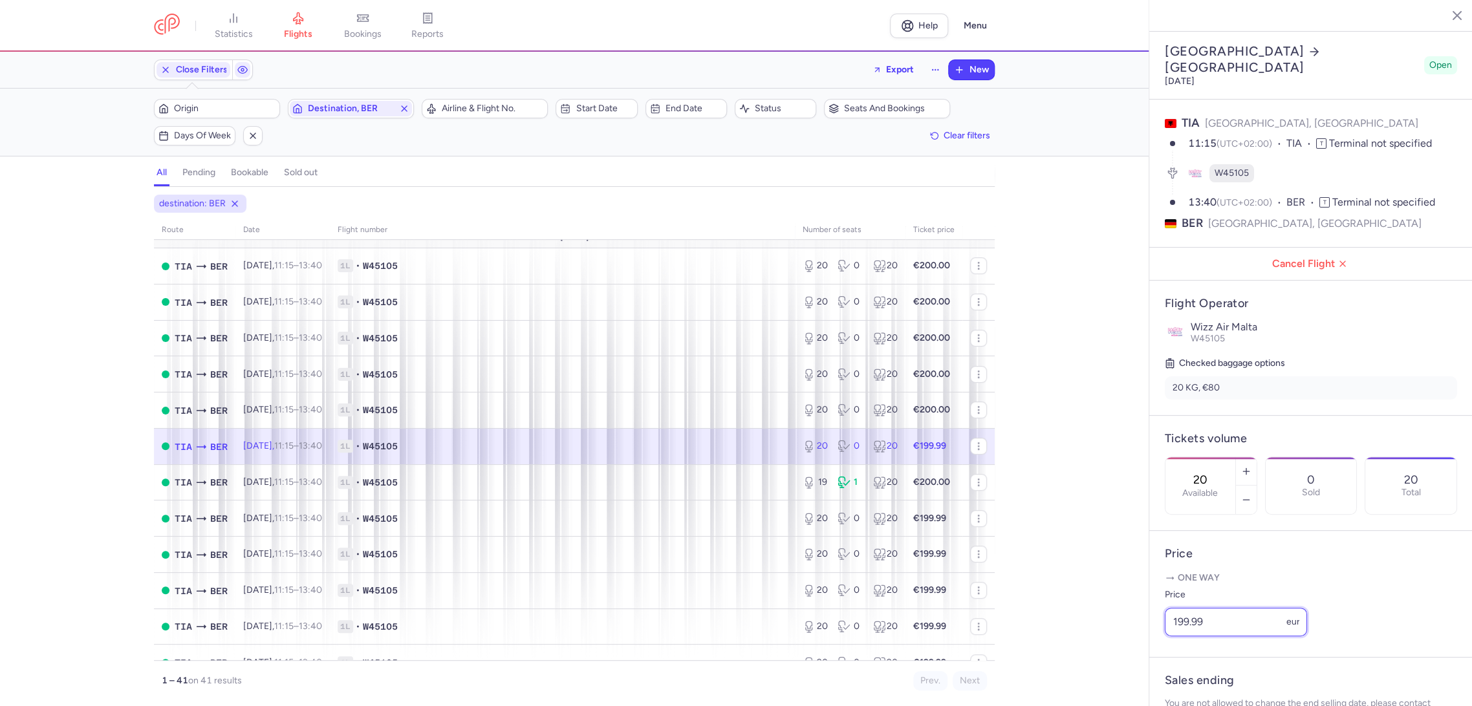
paste input "200"
drag, startPoint x: 1230, startPoint y: 635, endPoint x: 1107, endPoint y: 659, distance: 124.5
click at [1107, 659] on div "statistics flights bookings reports Help Menu Close Filters Export New Filters …" at bounding box center [736, 353] width 1472 height 706
type input "200"
click at [1199, 681] on span "Save changes" at bounding box center [1208, 681] width 64 height 12
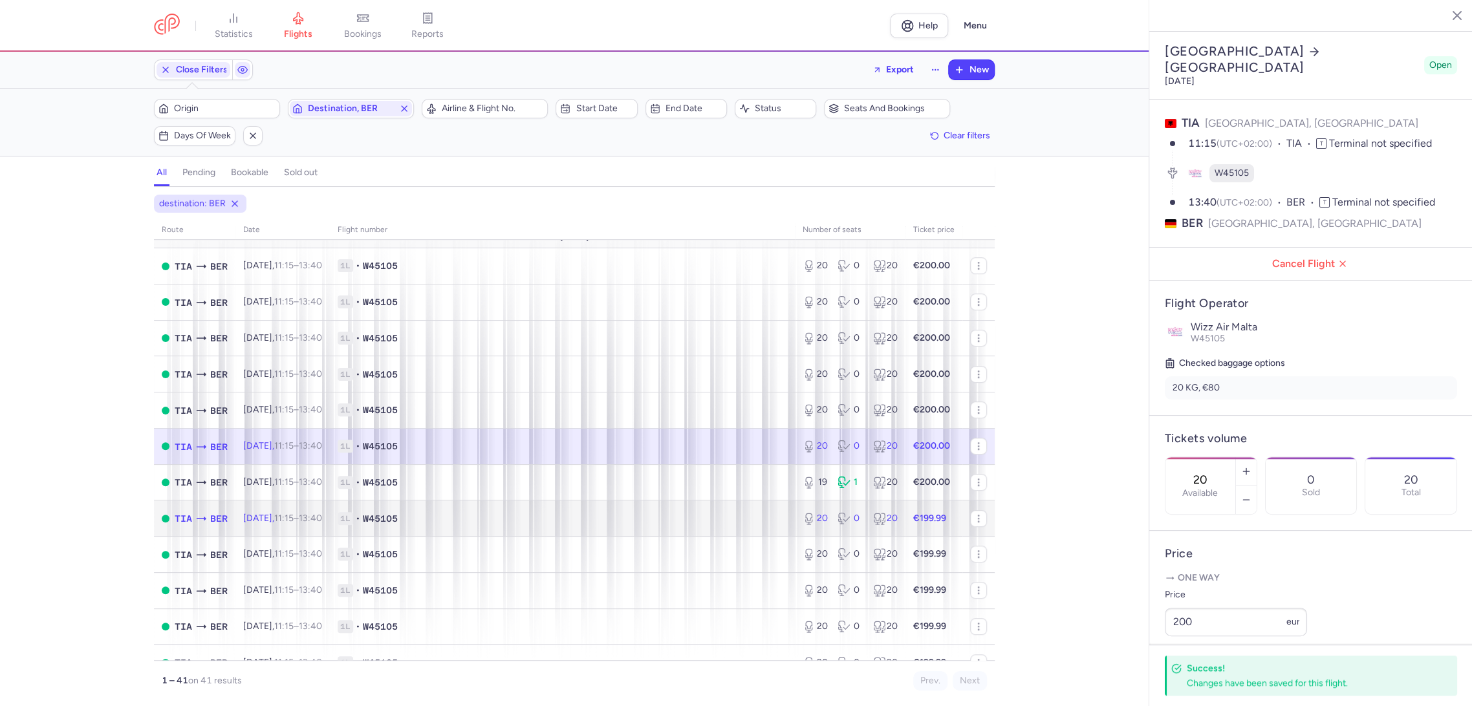
click at [777, 501] on td "1L • W45105" at bounding box center [562, 519] width 465 height 36
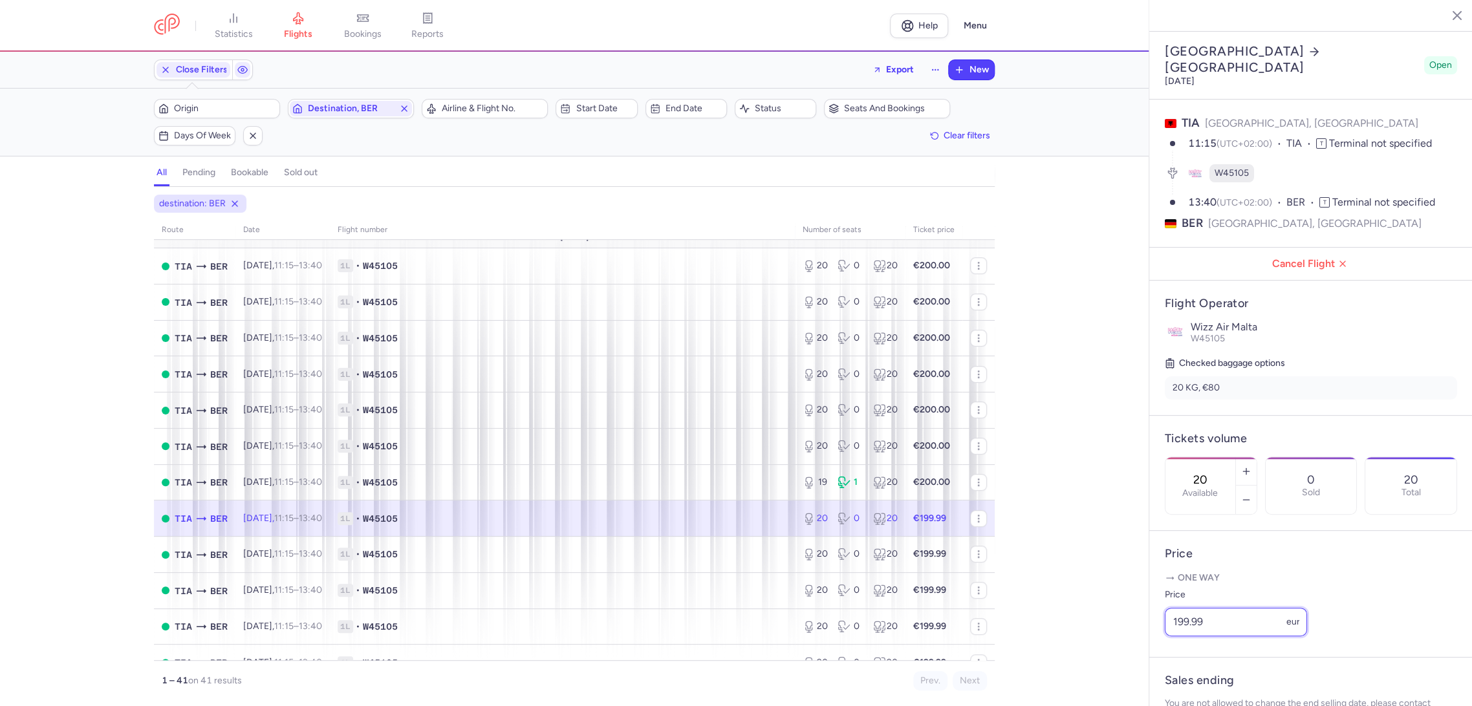
drag, startPoint x: 1220, startPoint y: 649, endPoint x: 1051, endPoint y: 651, distance: 169.5
click at [1051, 651] on div "statistics flights bookings reports Help Menu Close Filters Export New Filters …" at bounding box center [736, 353] width 1472 height 706
paste input "200"
type input "200"
drag, startPoint x: 1142, startPoint y: 673, endPoint x: 1195, endPoint y: 687, distance: 54.8
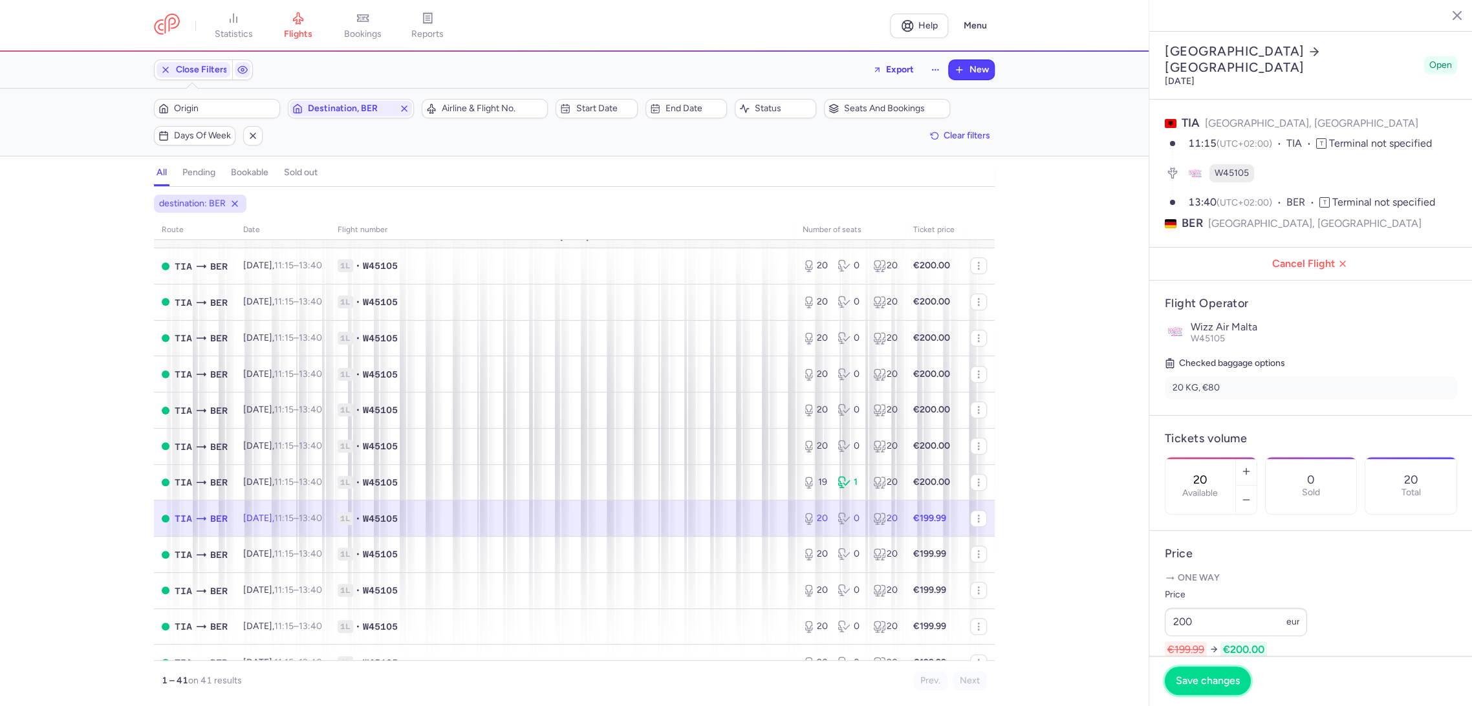
click at [1195, 687] on span "Save changes" at bounding box center [1208, 681] width 64 height 12
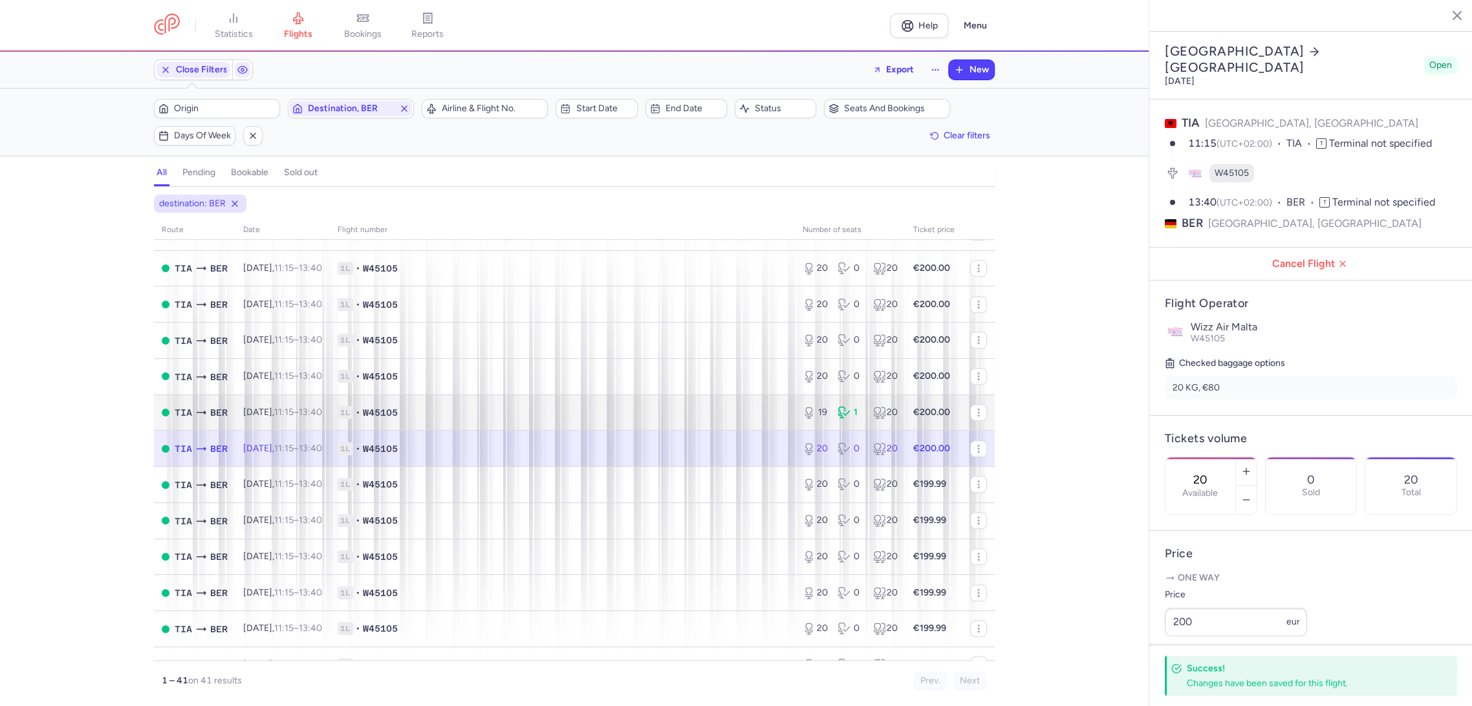
scroll to position [647, 0]
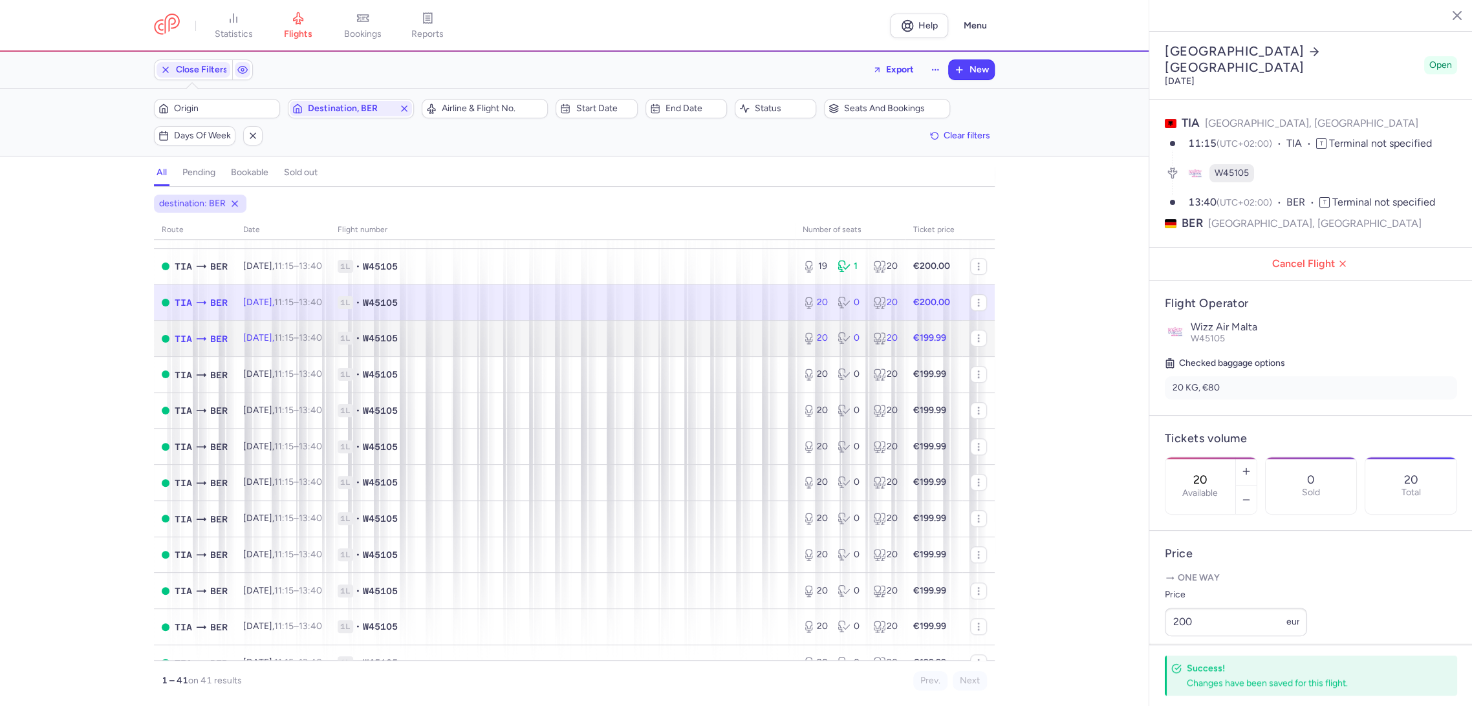
click at [745, 339] on span "1L • W45105" at bounding box center [563, 338] width 450 height 13
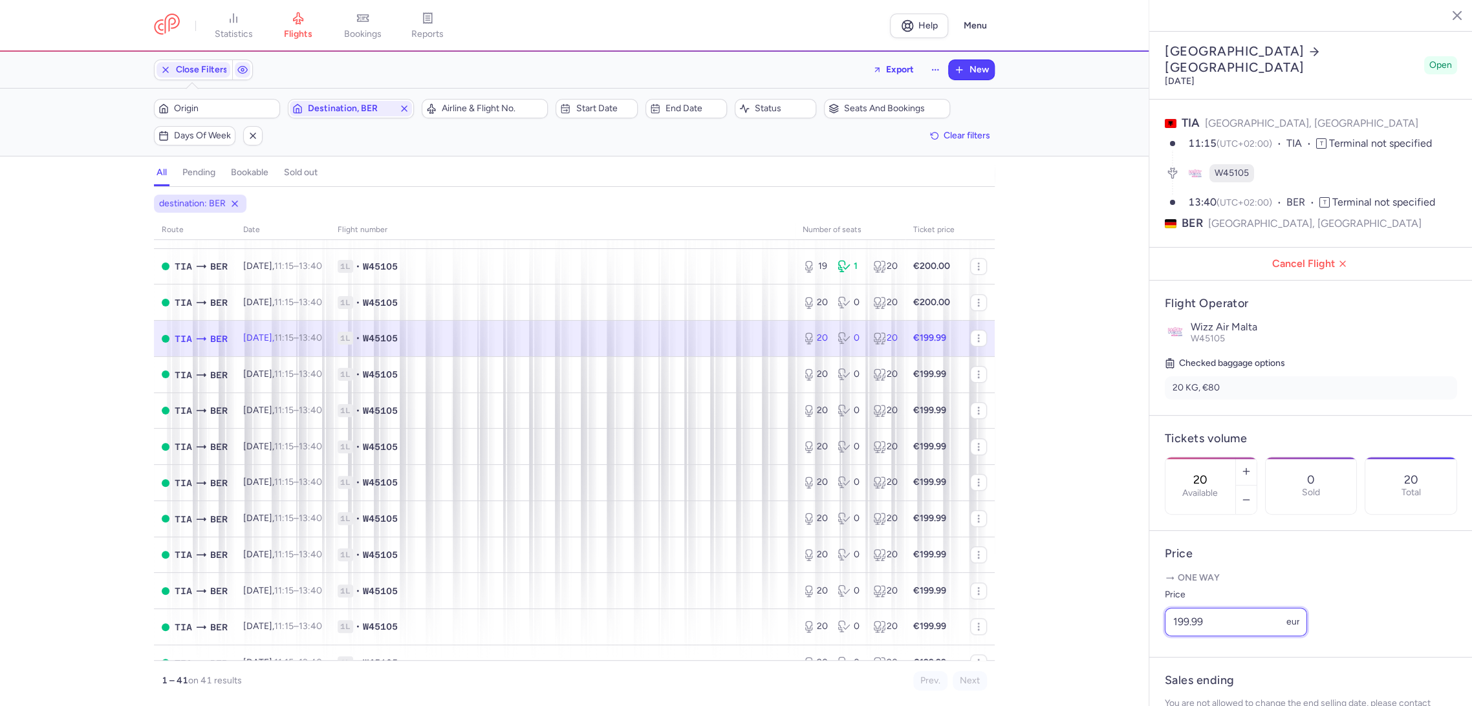
drag, startPoint x: 1123, startPoint y: 649, endPoint x: 1084, endPoint y: 653, distance: 39.6
click at [1084, 653] on div "statistics flights bookings reports Help Menu Close Filters Export New Filters …" at bounding box center [736, 353] width 1472 height 706
paste input "200"
type input "200"
drag, startPoint x: 1197, startPoint y: 676, endPoint x: 1071, endPoint y: 637, distance: 132.0
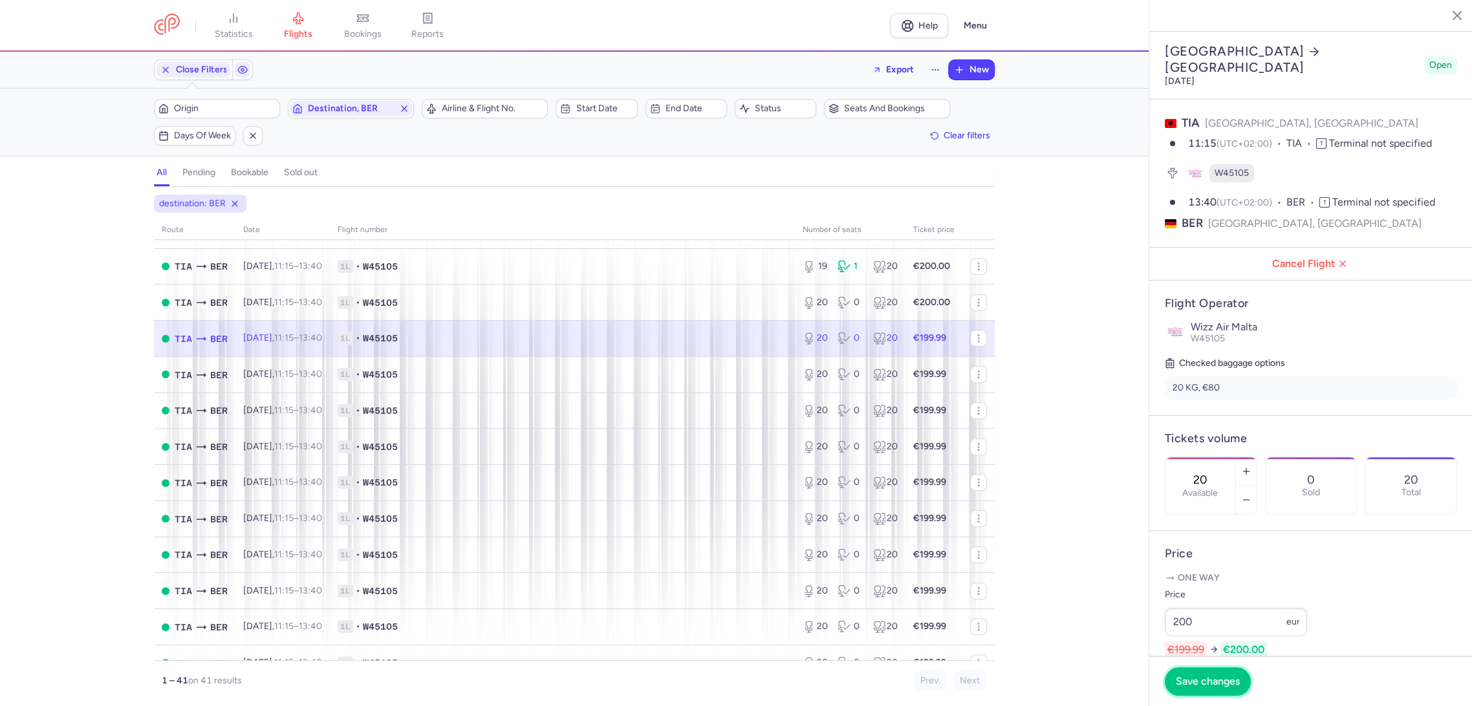
click at [1180, 676] on span "Save changes" at bounding box center [1208, 682] width 64 height 12
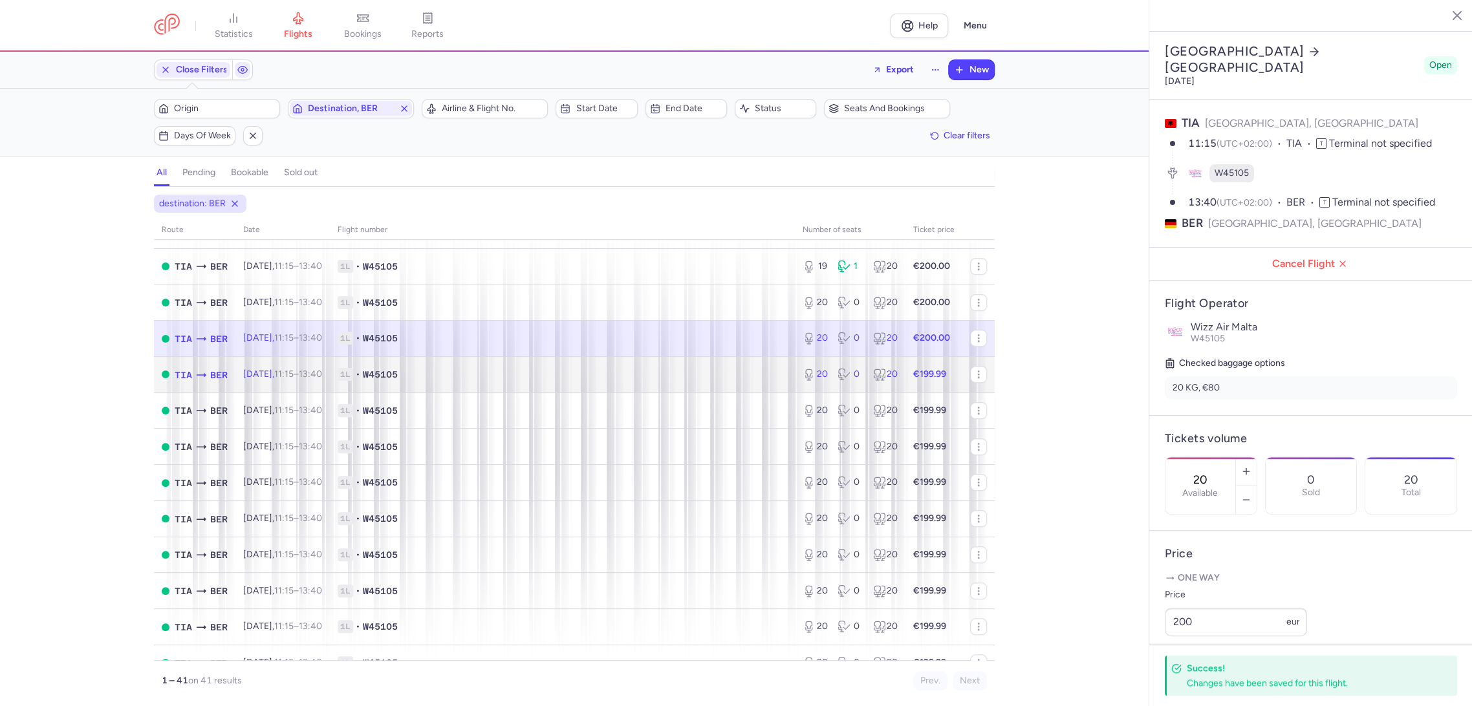
click at [741, 379] on span "1L • W45105" at bounding box center [563, 374] width 450 height 13
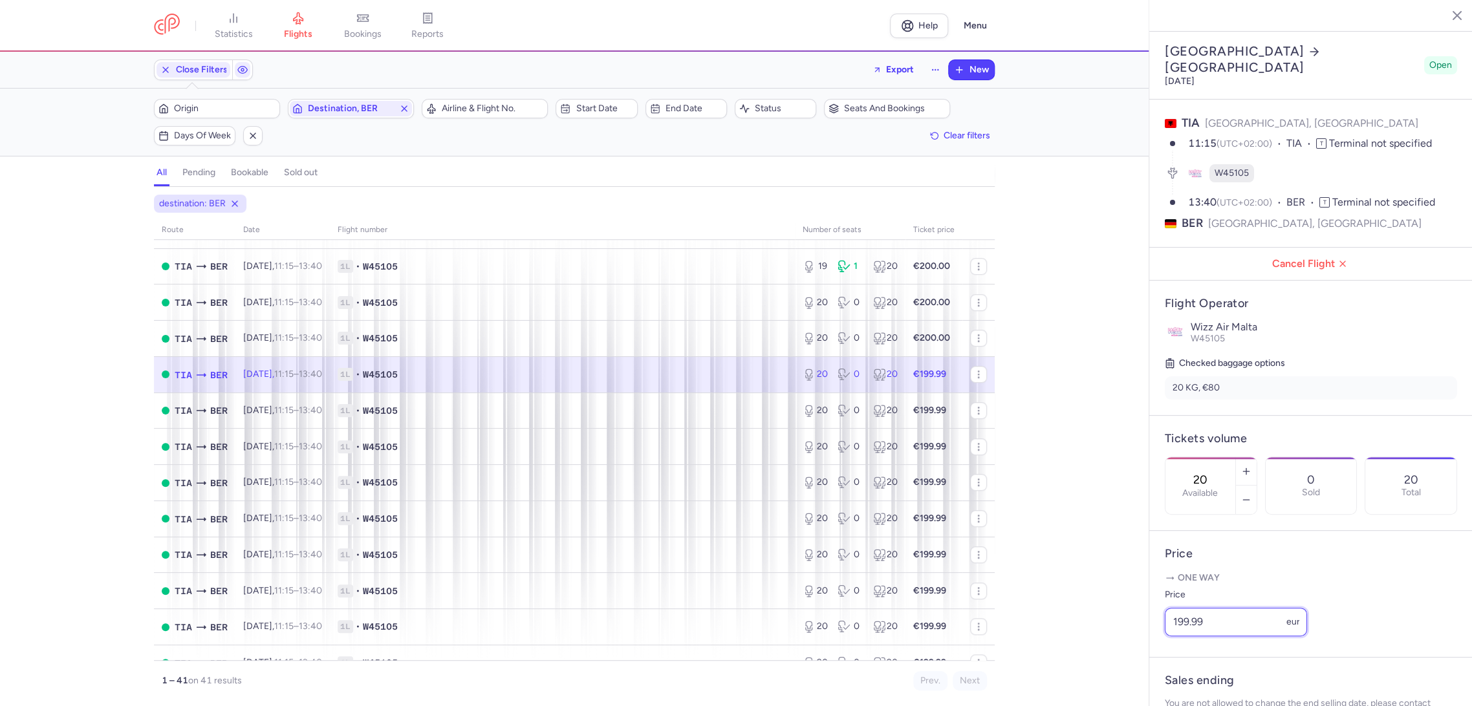
drag, startPoint x: 1226, startPoint y: 635, endPoint x: 1123, endPoint y: 657, distance: 105.0
click at [1123, 657] on div "statistics flights bookings reports Help Menu Close Filters Export New Filters …" at bounding box center [736, 353] width 1472 height 706
paste input "200"
type input "200"
drag, startPoint x: 1191, startPoint y: 683, endPoint x: 1159, endPoint y: 676, distance: 33.1
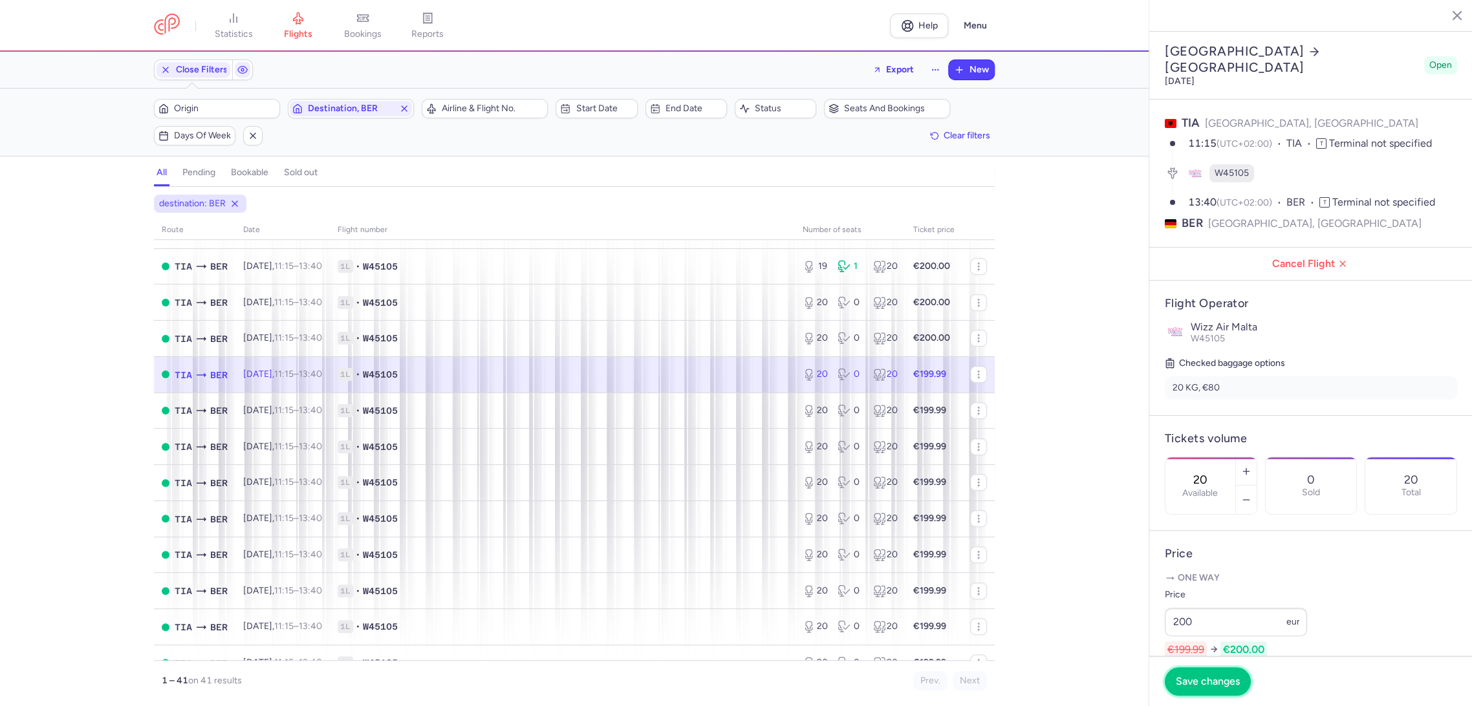
click at [1190, 682] on span "Save changes" at bounding box center [1208, 682] width 64 height 12
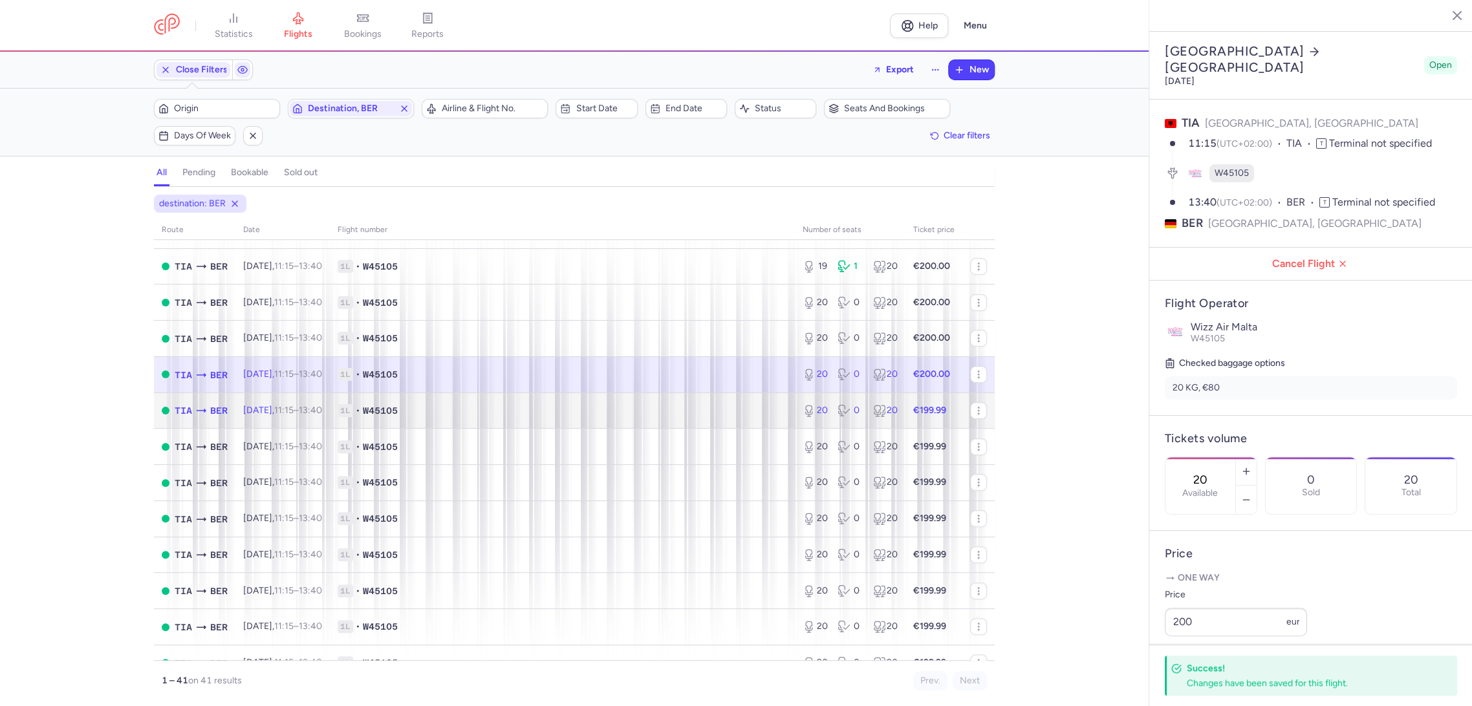
click at [741, 400] on td "1L • W45105" at bounding box center [562, 411] width 465 height 36
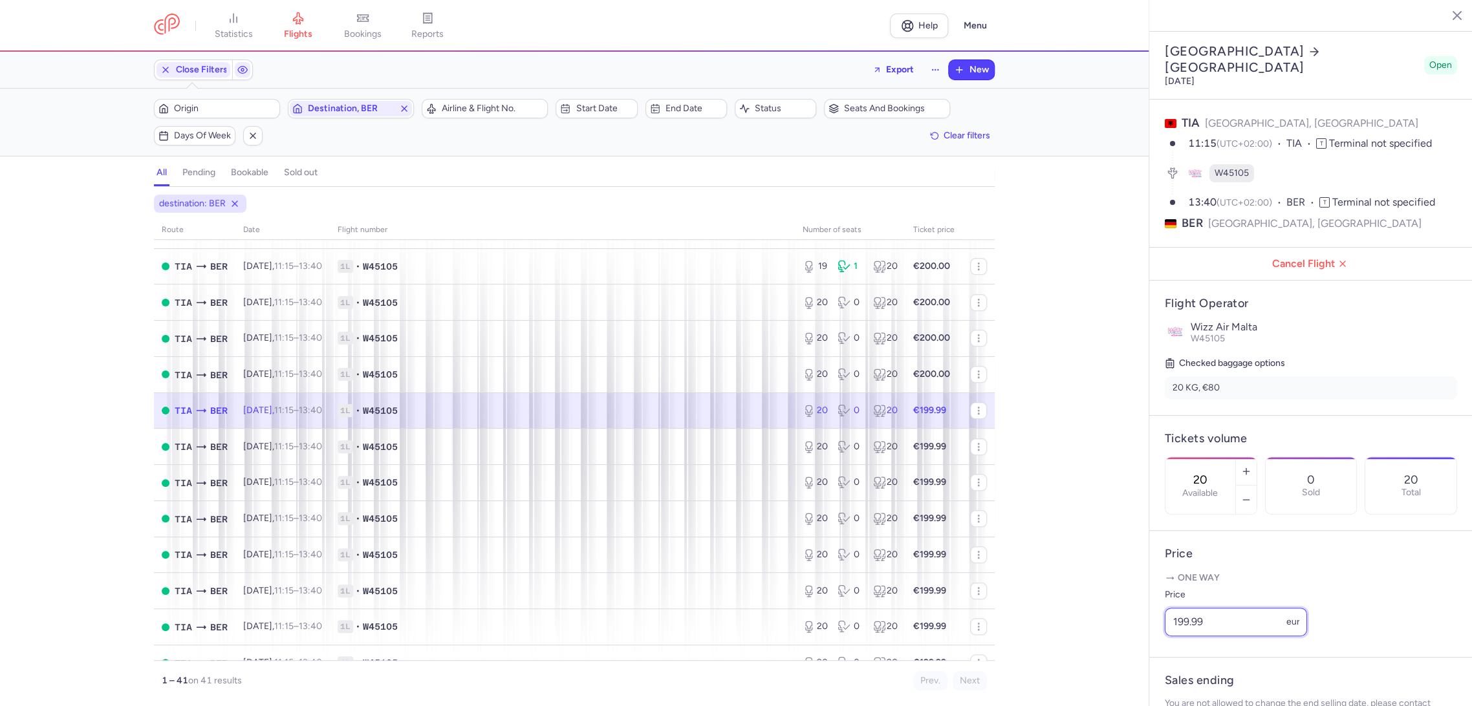
paste input "200"
drag, startPoint x: 1244, startPoint y: 642, endPoint x: 1111, endPoint y: 642, distance: 133.3
click at [1108, 638] on div "statistics flights bookings reports Help Menu Close Filters Export New Filters …" at bounding box center [736, 353] width 1472 height 706
type input "200"
drag
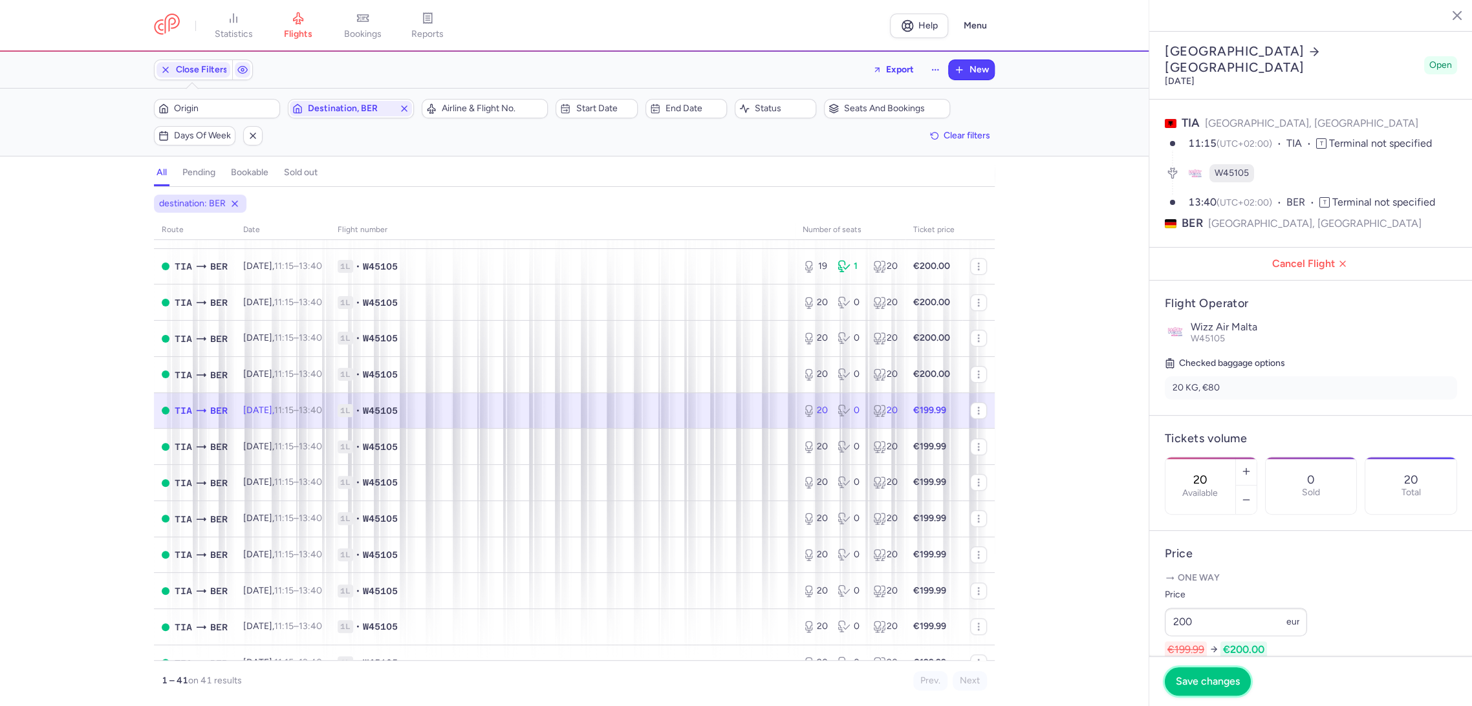
click at [1205, 682] on span "Save changes" at bounding box center [1208, 682] width 64 height 12
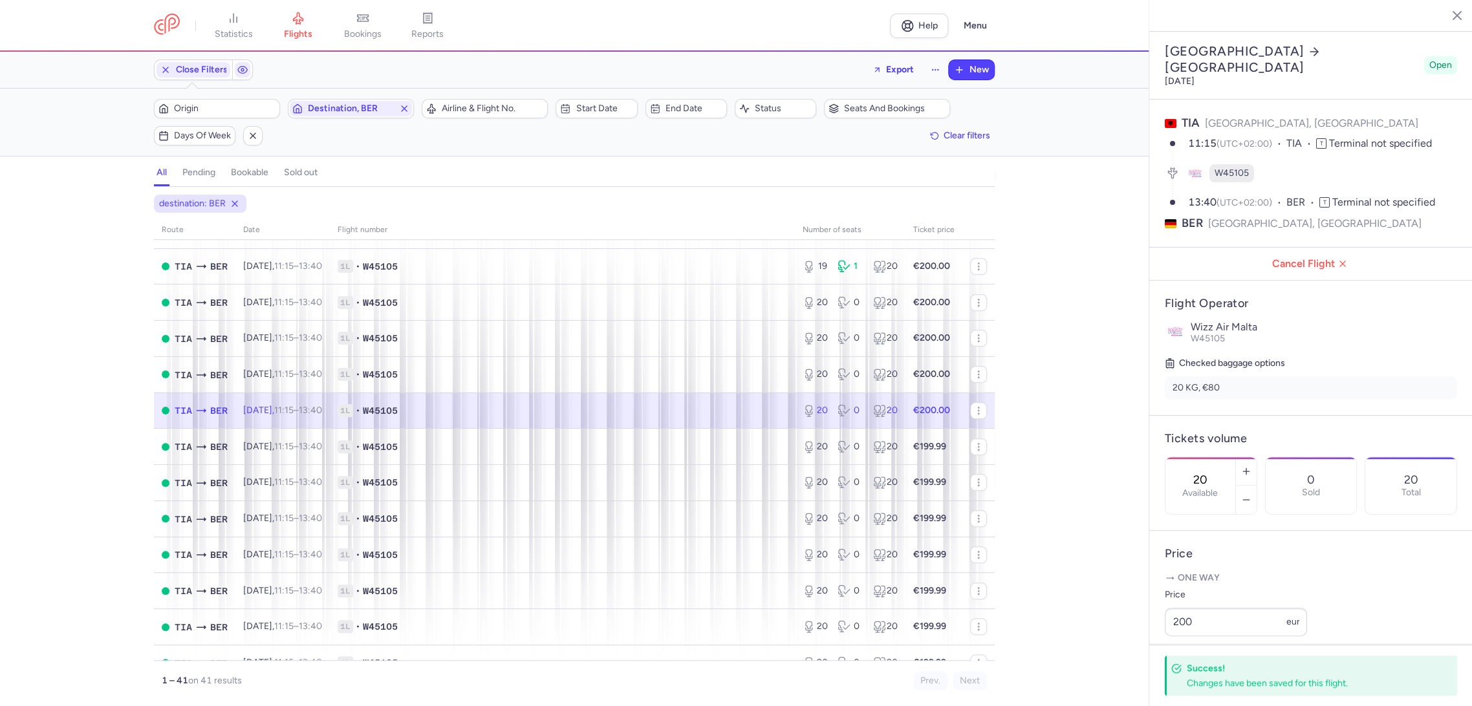
click at [653, 413] on span "1L • W45105" at bounding box center [563, 410] width 450 height 13
click at [717, 463] on td "1L • W45105" at bounding box center [562, 447] width 465 height 36
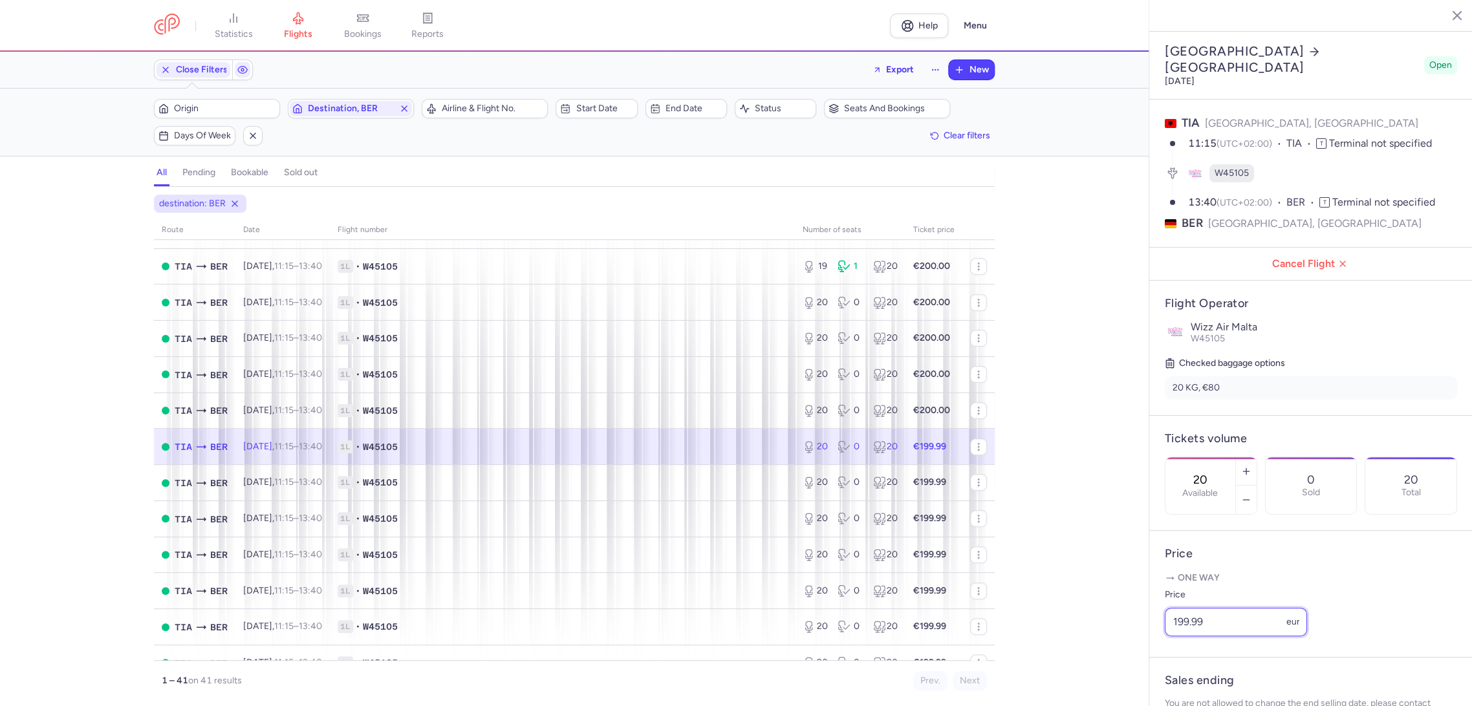
paste input "200"
click at [1107, 654] on div "statistics flights bookings reports Help Menu Close Filters Export New Filters …" at bounding box center [736, 353] width 1472 height 706
type input "200"
click at [1186, 688] on button "Save changes" at bounding box center [1208, 681] width 86 height 28
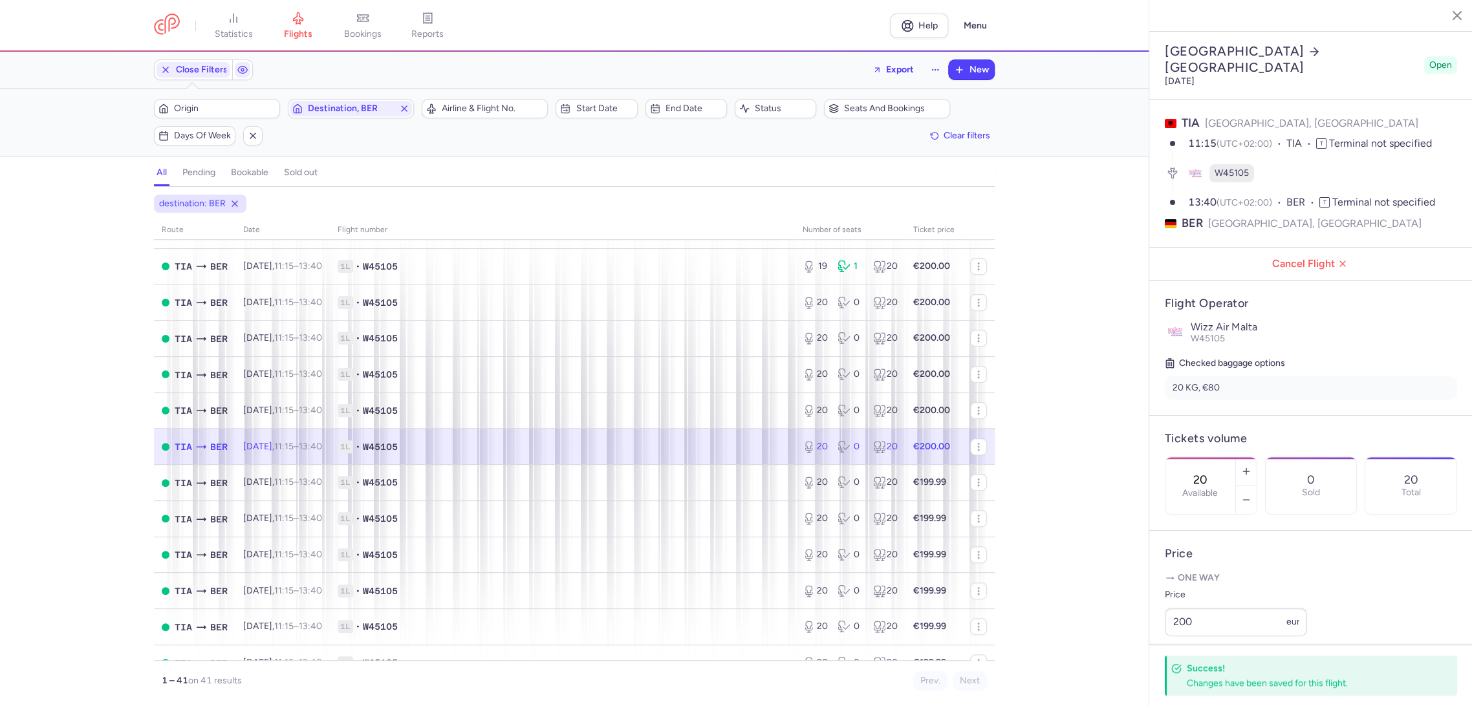
click at [906, 455] on td "1L • W45105" at bounding box center [934, 447] width 57 height 36
click at [746, 486] on span "1L • W45105" at bounding box center [563, 482] width 450 height 13
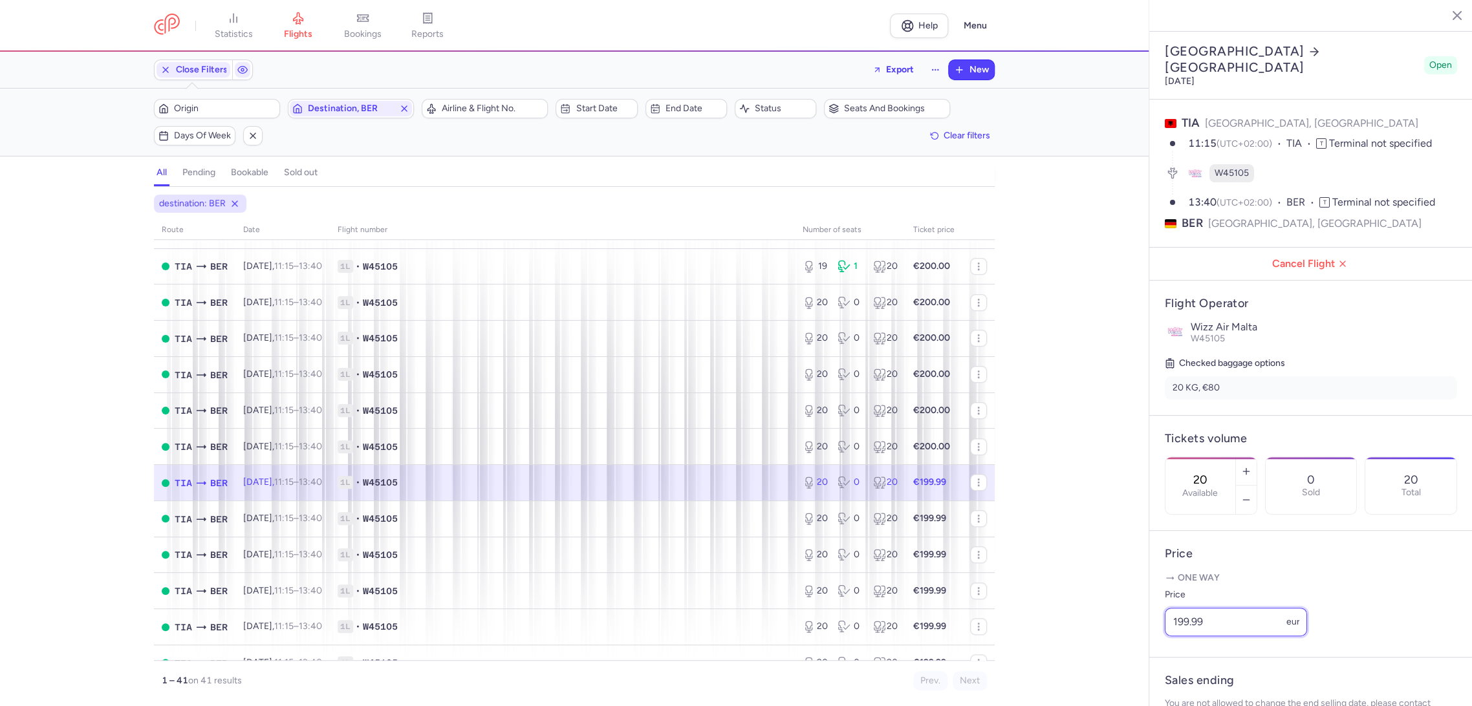
click at [1118, 659] on div "statistics flights bookings reports Help Menu Close Filters Export New Filters …" at bounding box center [736, 353] width 1472 height 706
paste input "200"
type input "200"
click at [1164, 693] on footer "Save changes" at bounding box center [1310, 682] width 323 height 50
click at [1193, 686] on span "Save changes" at bounding box center [1208, 682] width 64 height 12
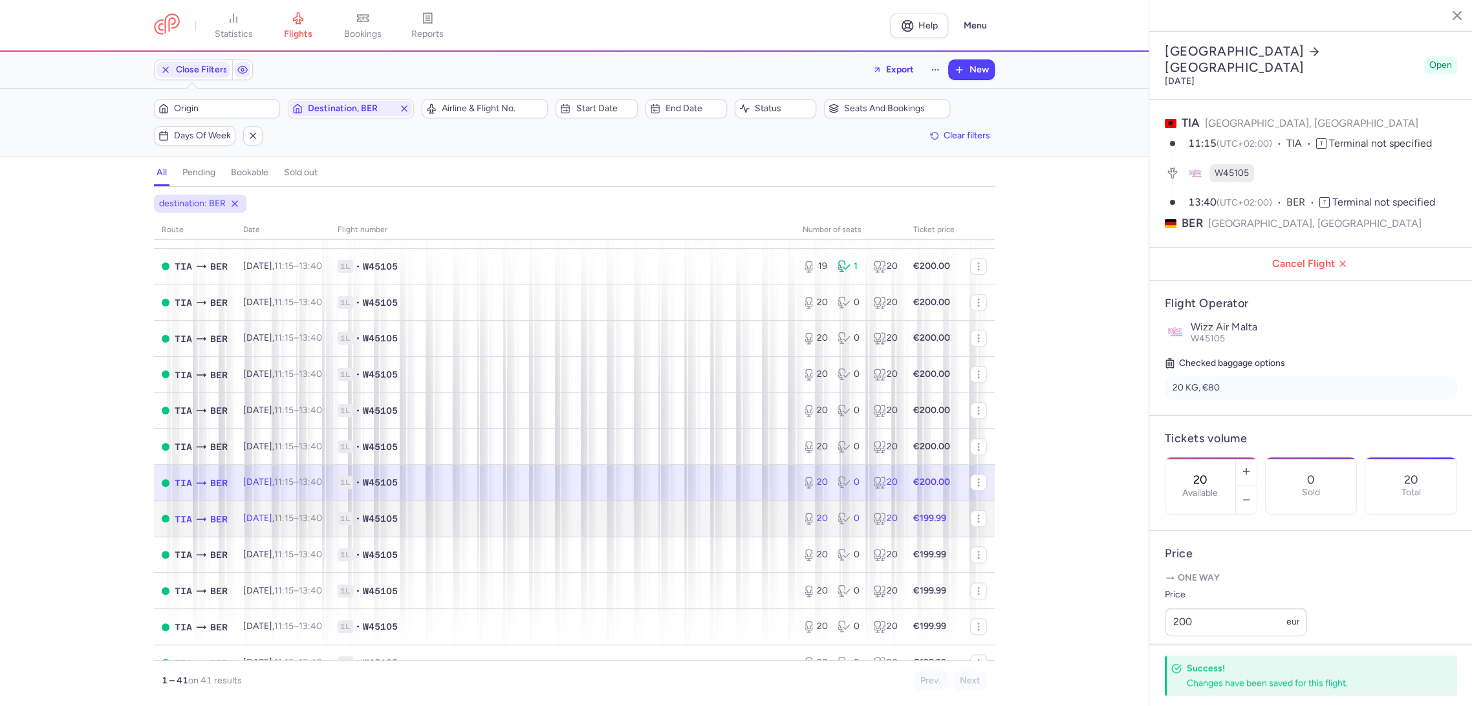
click at [752, 532] on td "1L • W45105" at bounding box center [562, 519] width 465 height 36
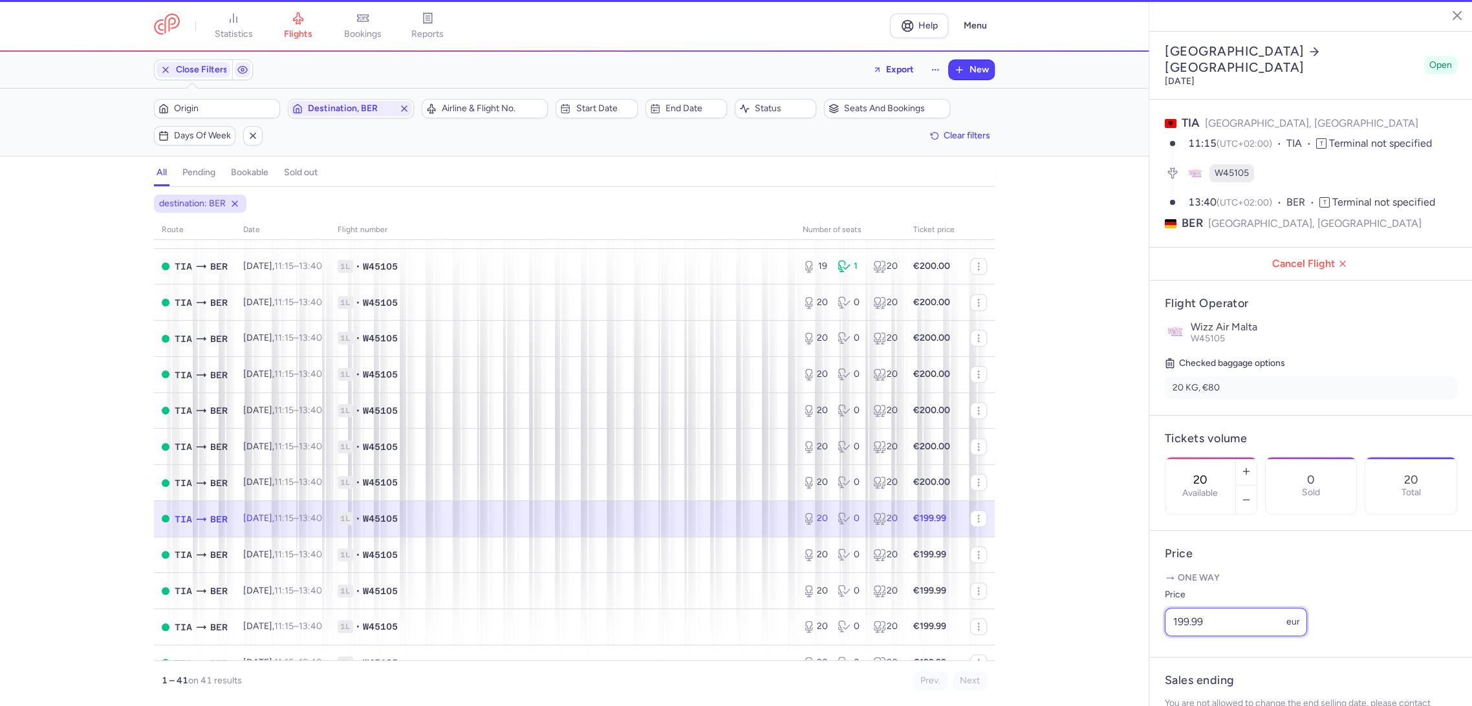
paste input "200"
click at [1154, 646] on article "Price One way Price 199.99 eur" at bounding box center [1310, 594] width 323 height 127
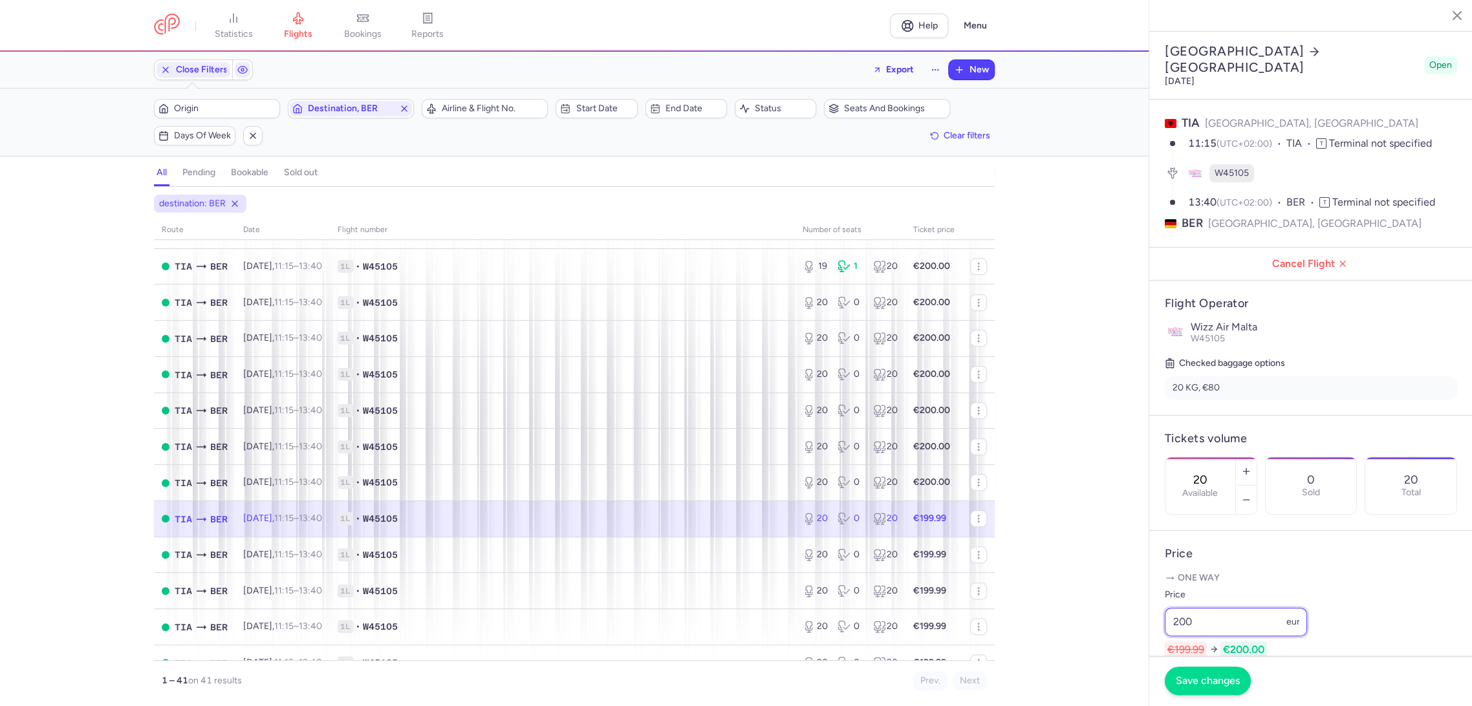
type input "200"
click at [1187, 675] on span "Save changes" at bounding box center [1208, 681] width 64 height 12
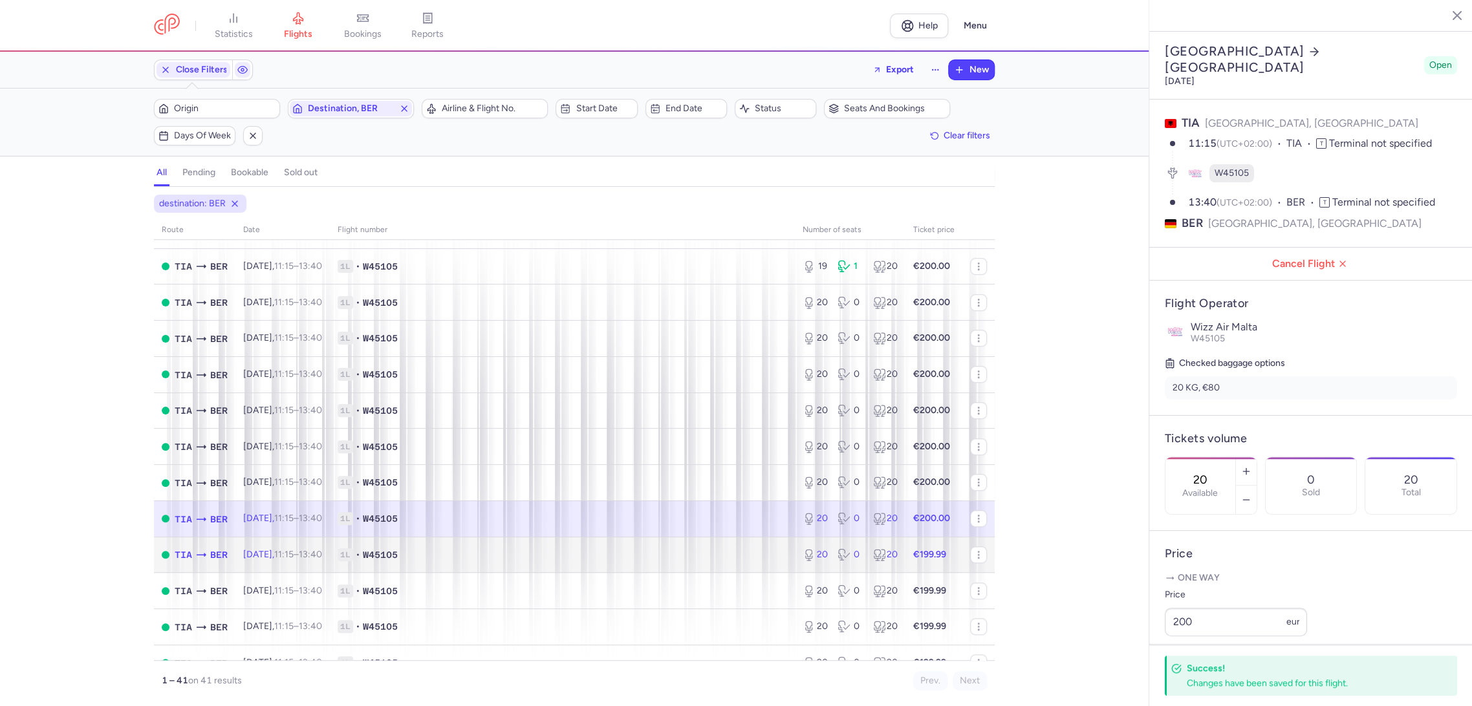
click at [768, 564] on td "1L • W45105" at bounding box center [562, 555] width 465 height 36
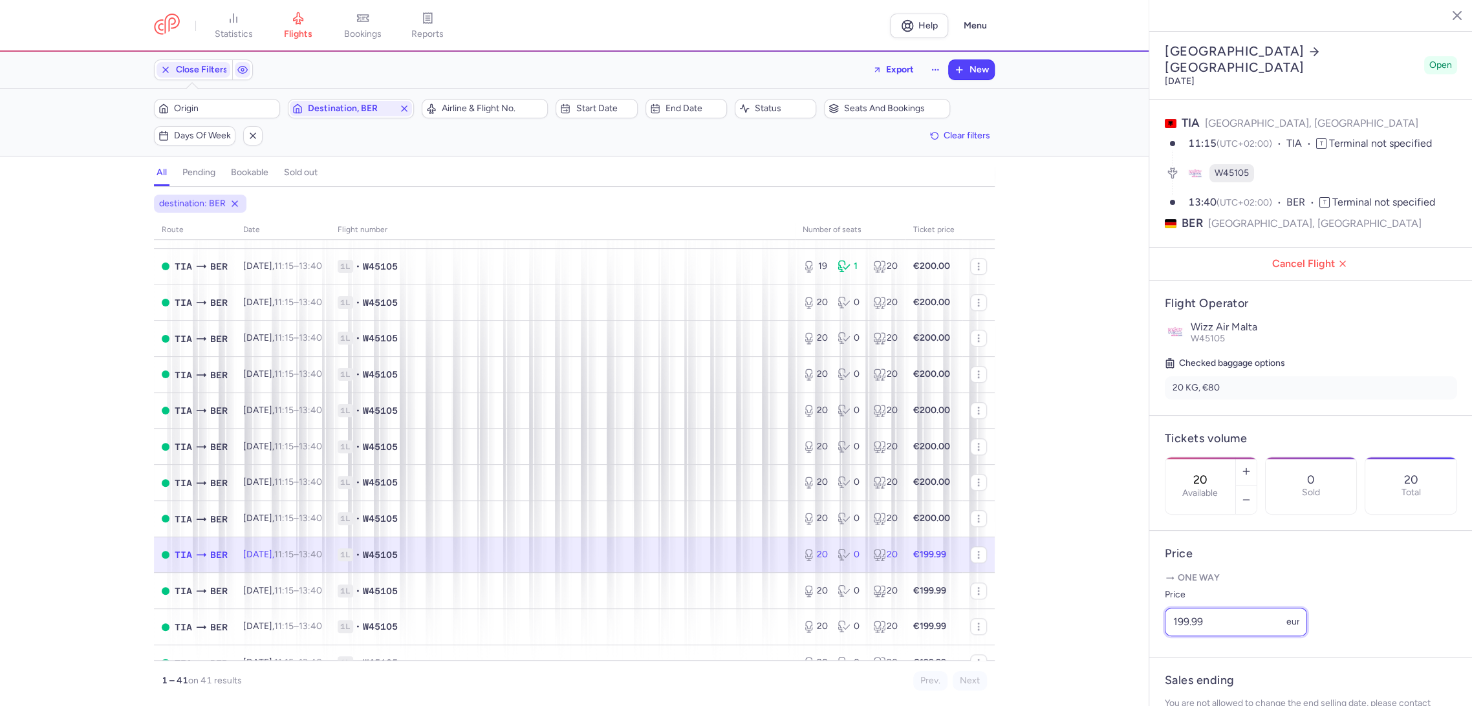
click at [1145, 640] on div "statistics flights bookings reports Help Menu Close Filters Export New Filters …" at bounding box center [736, 353] width 1472 height 706
paste input "200"
type input "200"
click at [1190, 689] on button "Save changes" at bounding box center [1208, 681] width 86 height 28
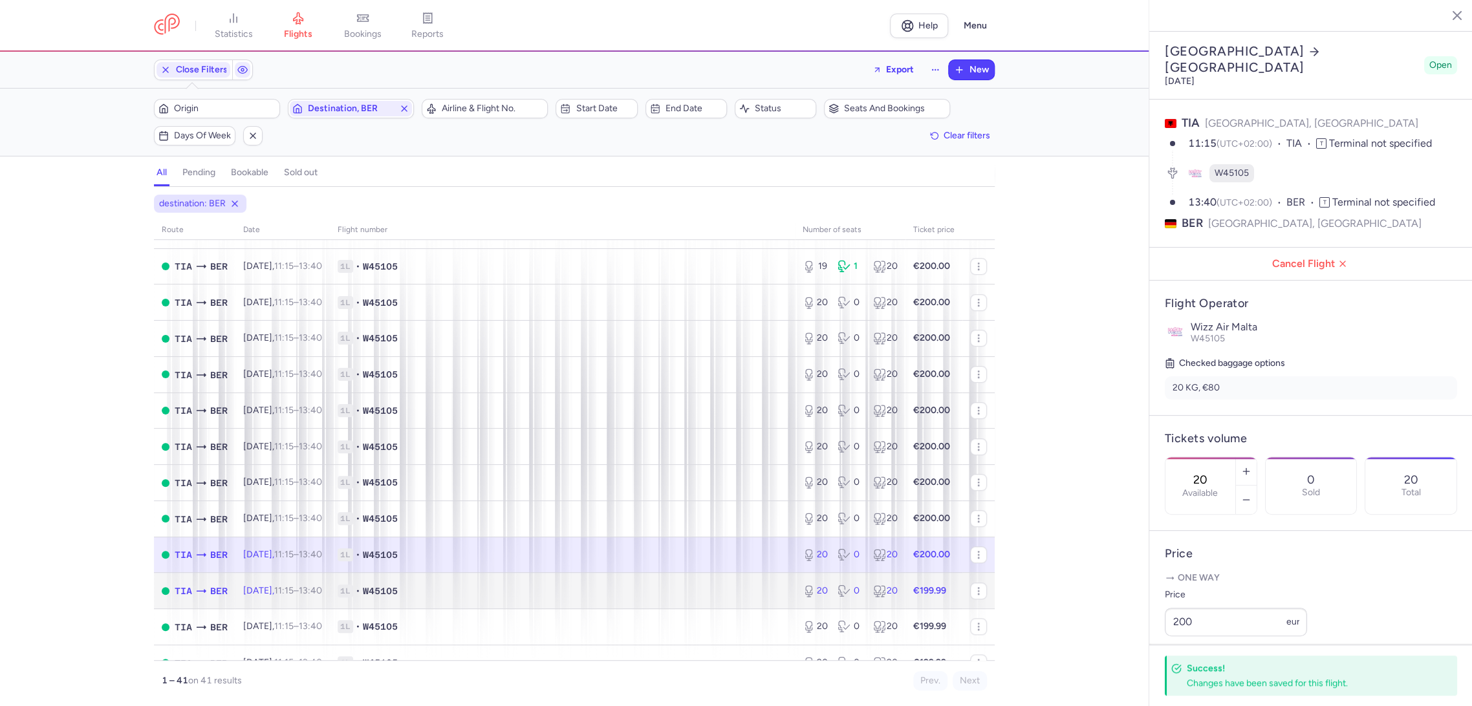
click at [749, 590] on span "1L • W45105" at bounding box center [563, 591] width 450 height 13
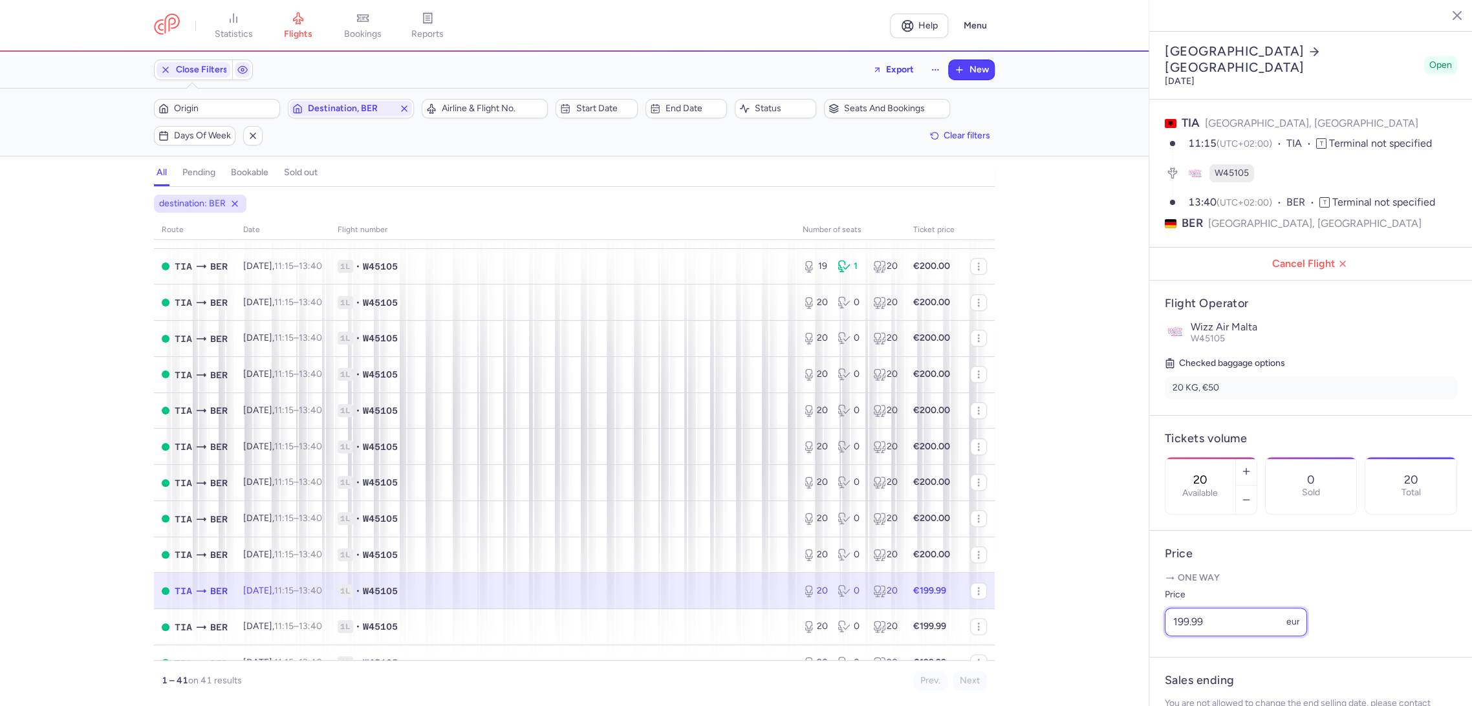
click at [1128, 654] on div "statistics flights bookings reports Help Menu Close Filters Export New Filters …" at bounding box center [736, 353] width 1472 height 706
paste input "200"
type input "200"
click at [1183, 682] on span "Save changes" at bounding box center [1208, 681] width 64 height 12
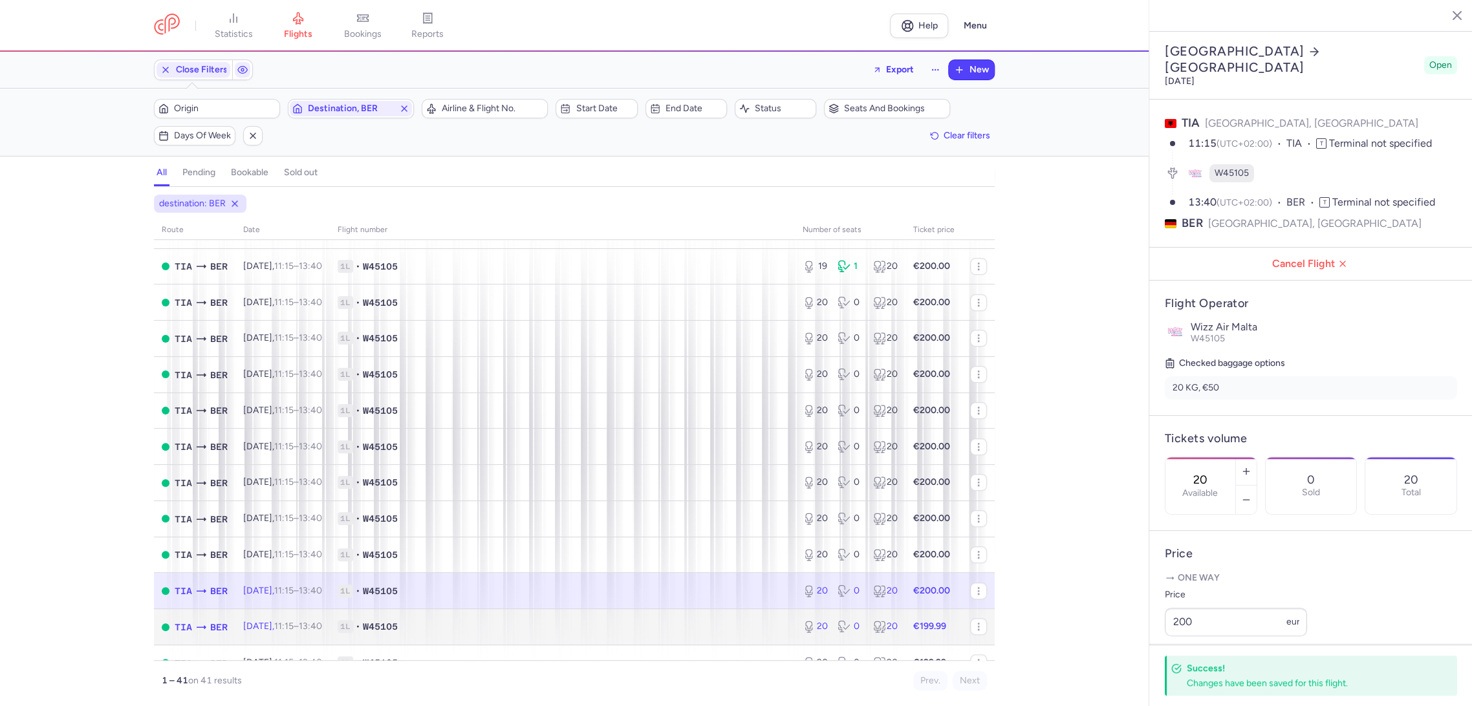
click at [781, 636] on td "1L • W45105" at bounding box center [562, 627] width 465 height 36
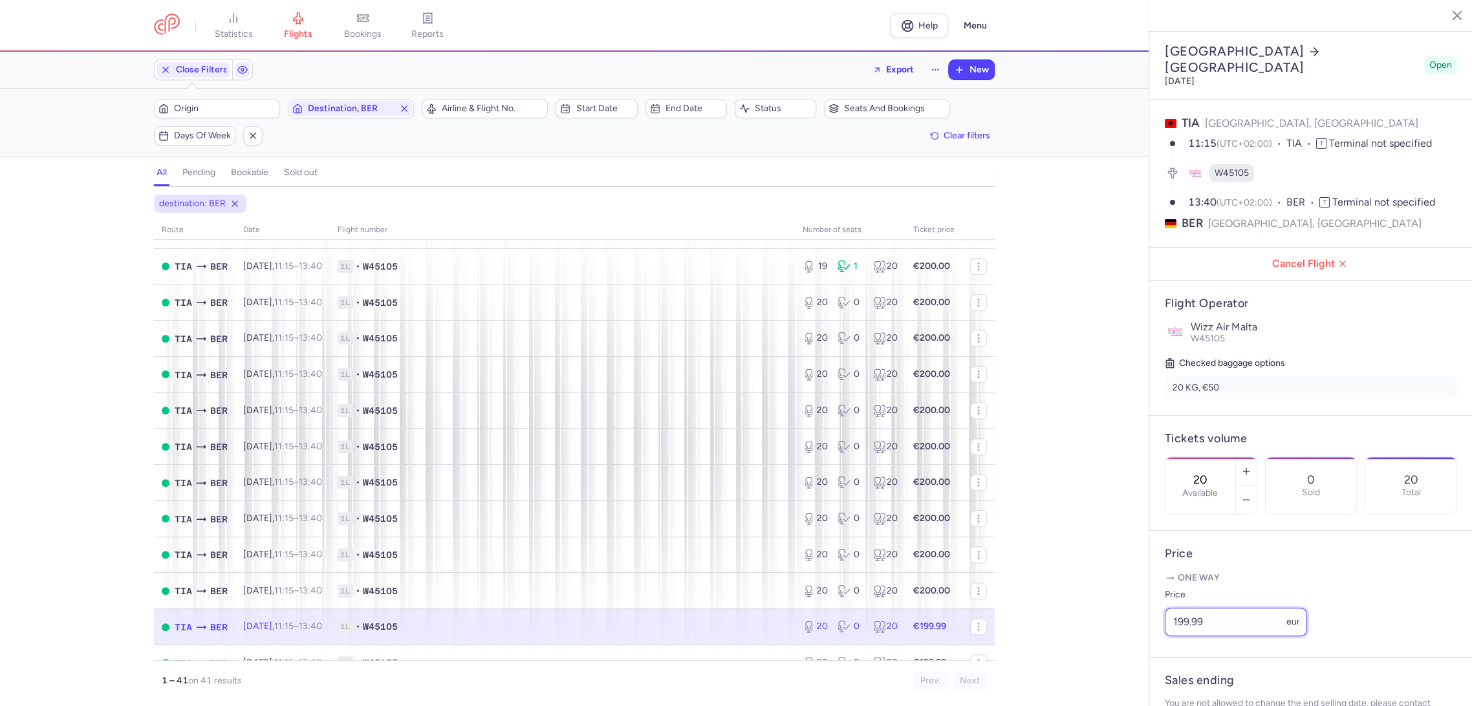
click at [1124, 644] on div "statistics flights bookings reports Help Menu Close Filters Export New Filters …" at bounding box center [736, 353] width 1472 height 706
paste input "200"
type input "200"
click at [1188, 682] on span "Save changes" at bounding box center [1208, 681] width 64 height 12
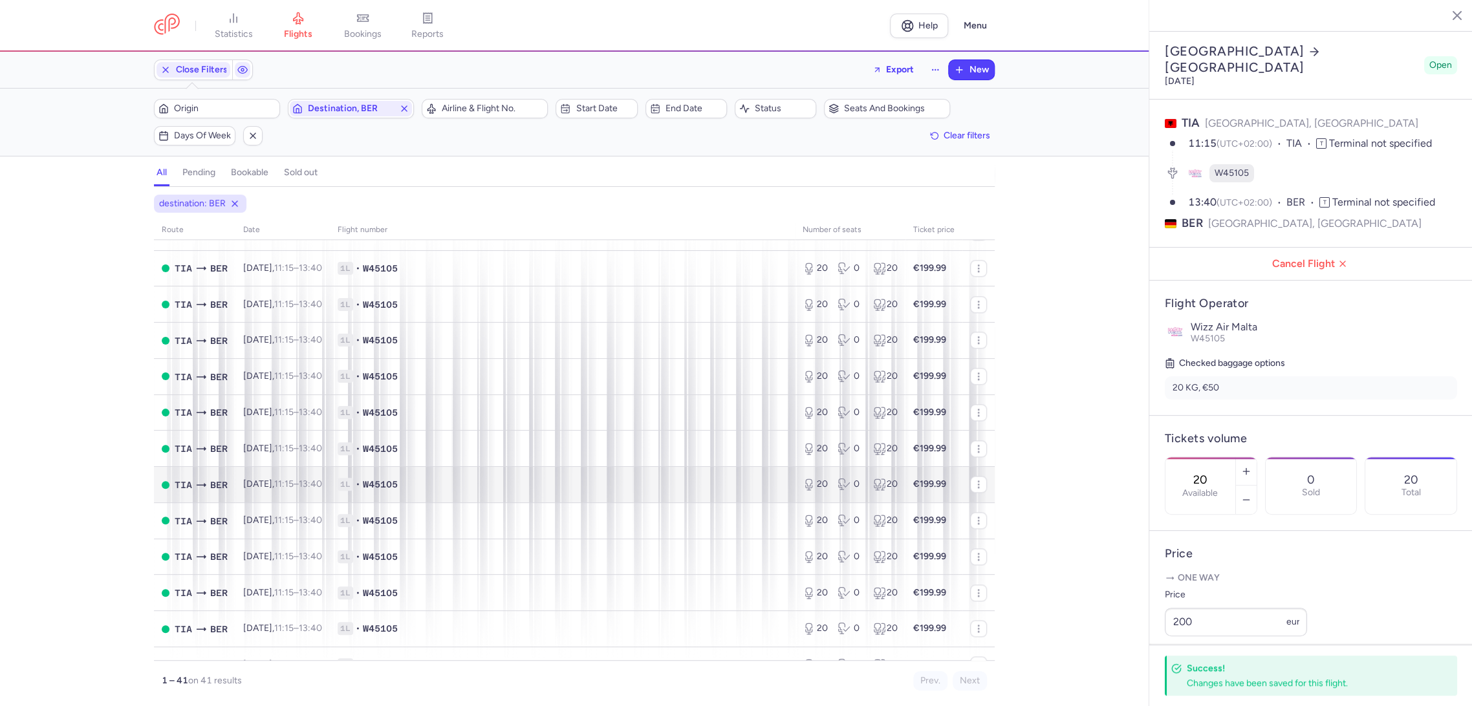
scroll to position [1006, 0]
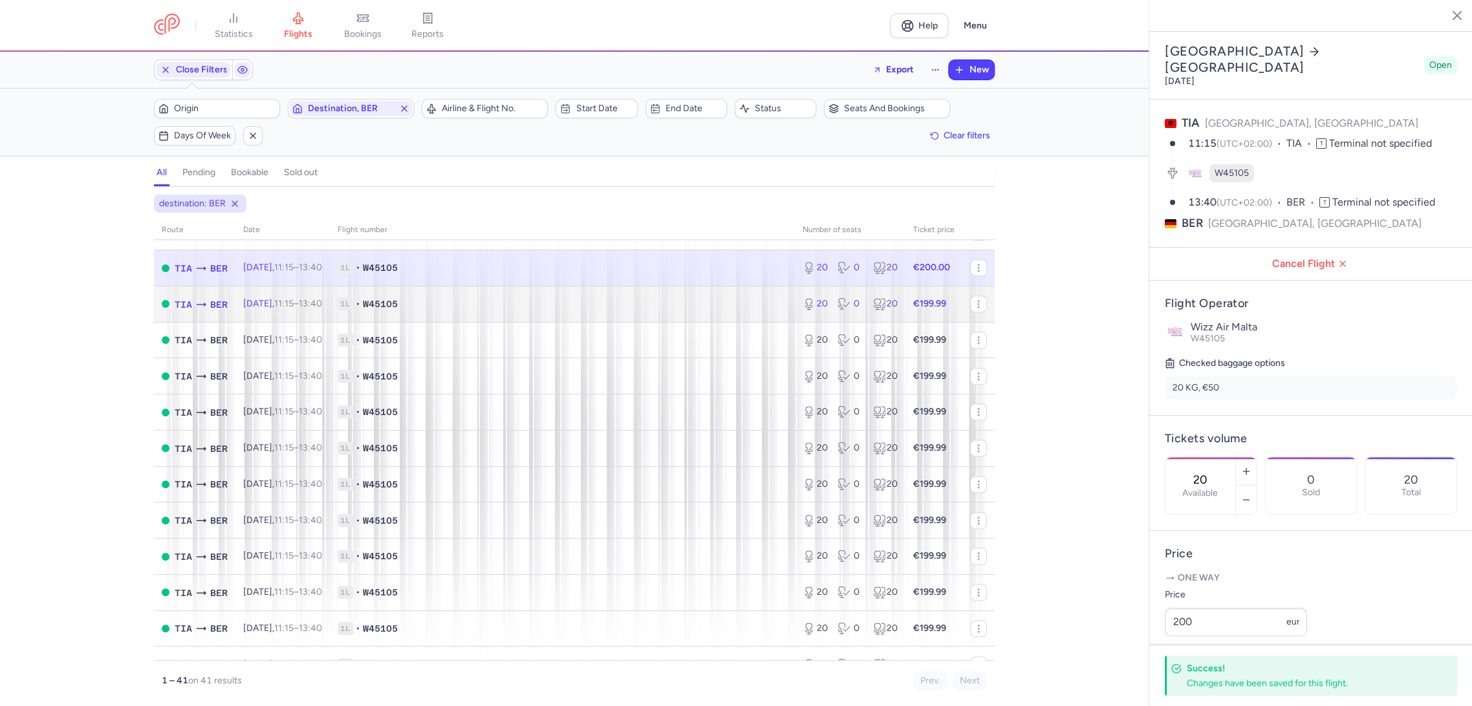
click at [709, 294] on td "1L • W45105" at bounding box center [562, 304] width 465 height 36
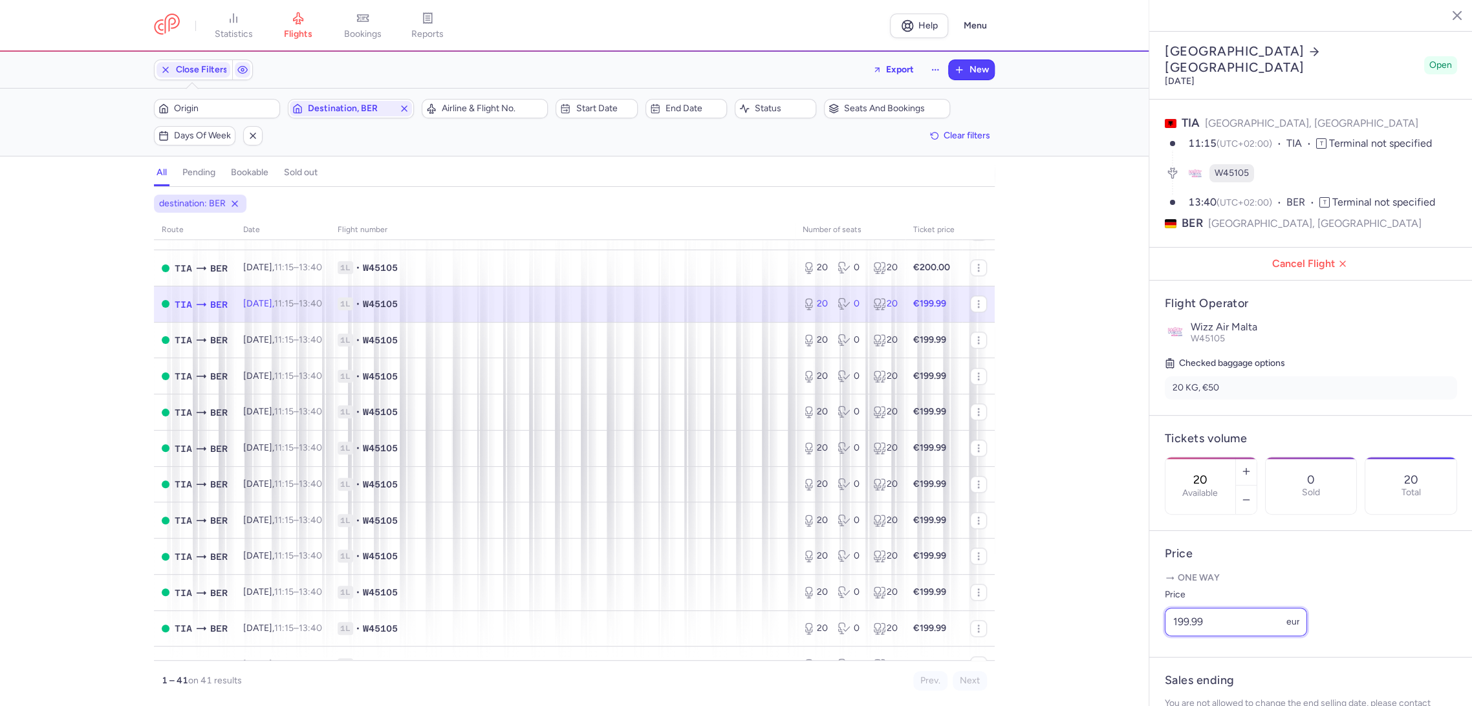
click at [1107, 650] on div "statistics flights bookings reports Help Menu Close Filters Export New Filters …" at bounding box center [736, 353] width 1472 height 706
paste input "200"
type input "200"
click at [1177, 682] on span "Save changes" at bounding box center [1208, 681] width 64 height 12
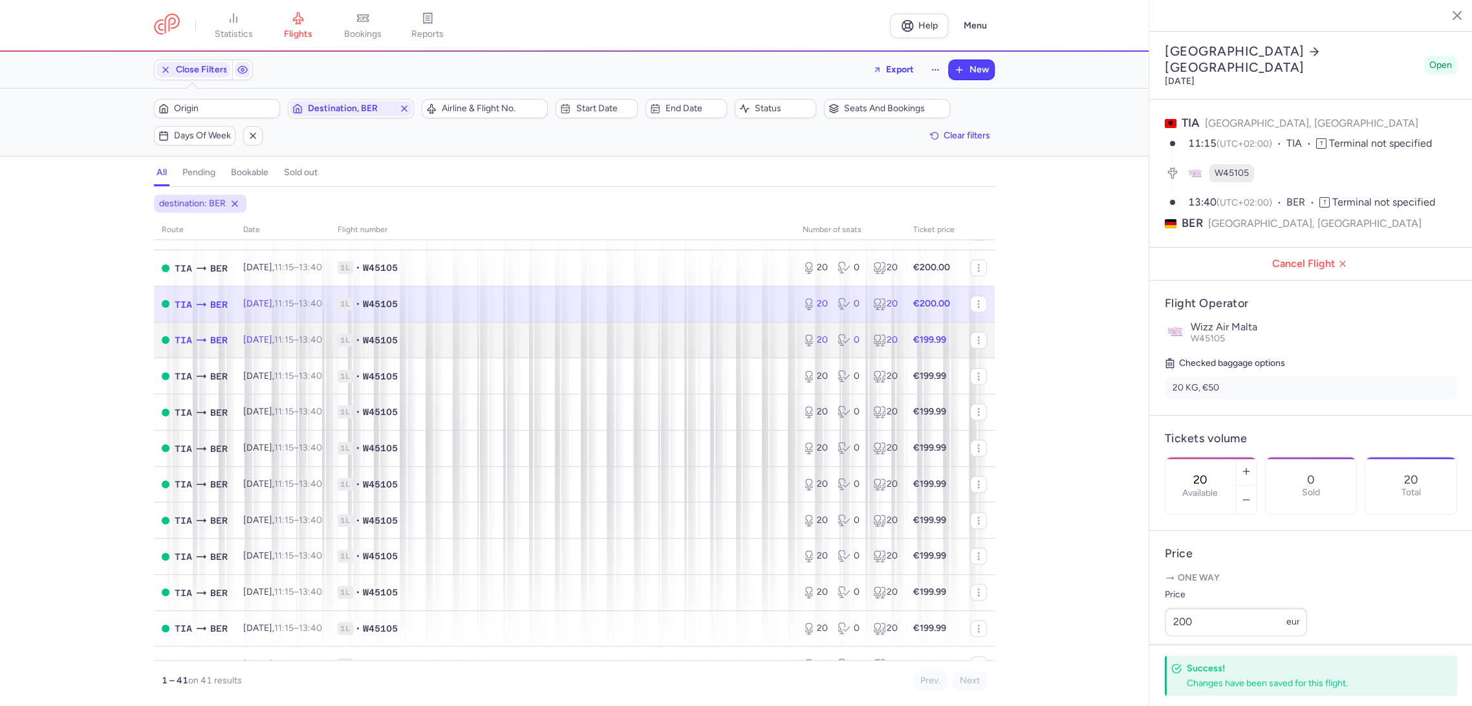
click at [657, 340] on span "1L • W45105" at bounding box center [563, 340] width 450 height 13
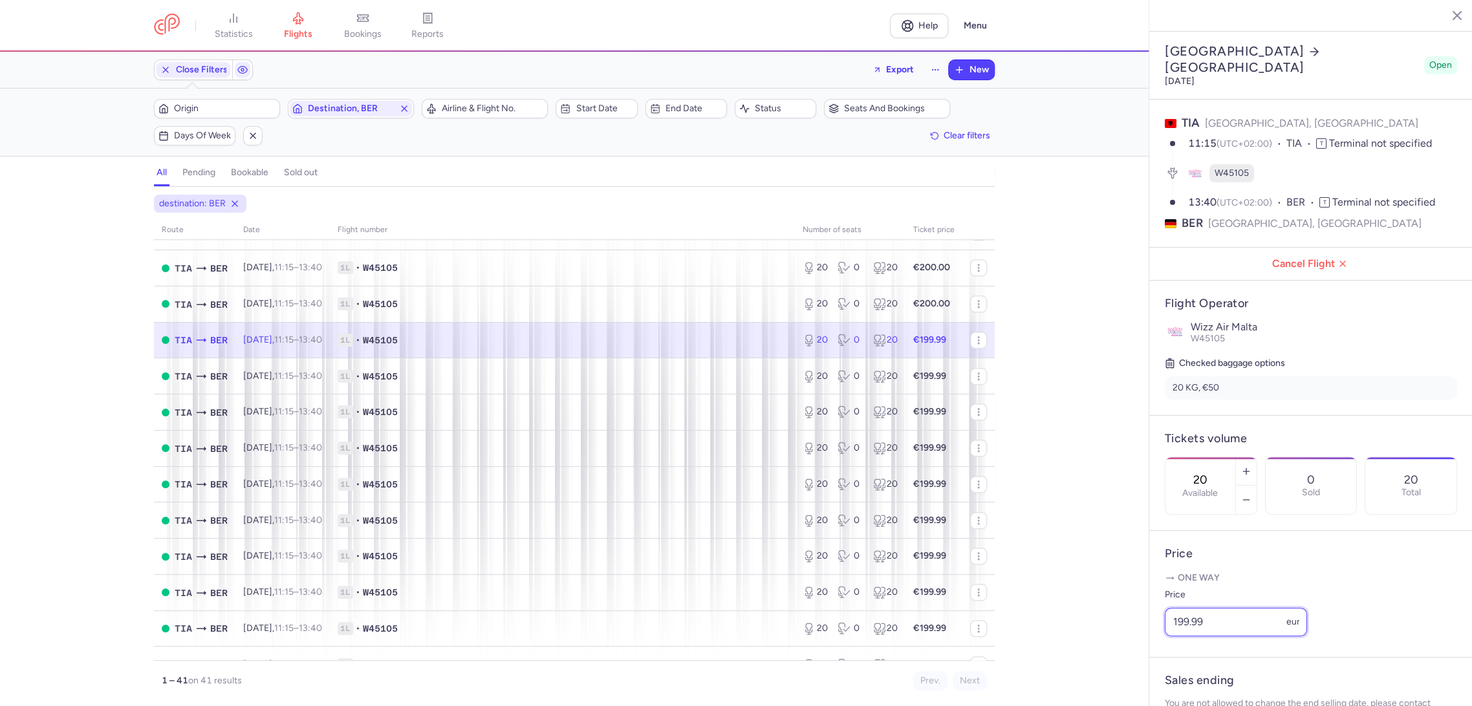
click at [1084, 661] on div "statistics flights bookings reports Help Menu Close Filters Export New Filters …" at bounding box center [736, 353] width 1472 height 706
paste input "200"
type input "200"
click at [1179, 686] on span "Save changes" at bounding box center [1208, 681] width 64 height 12
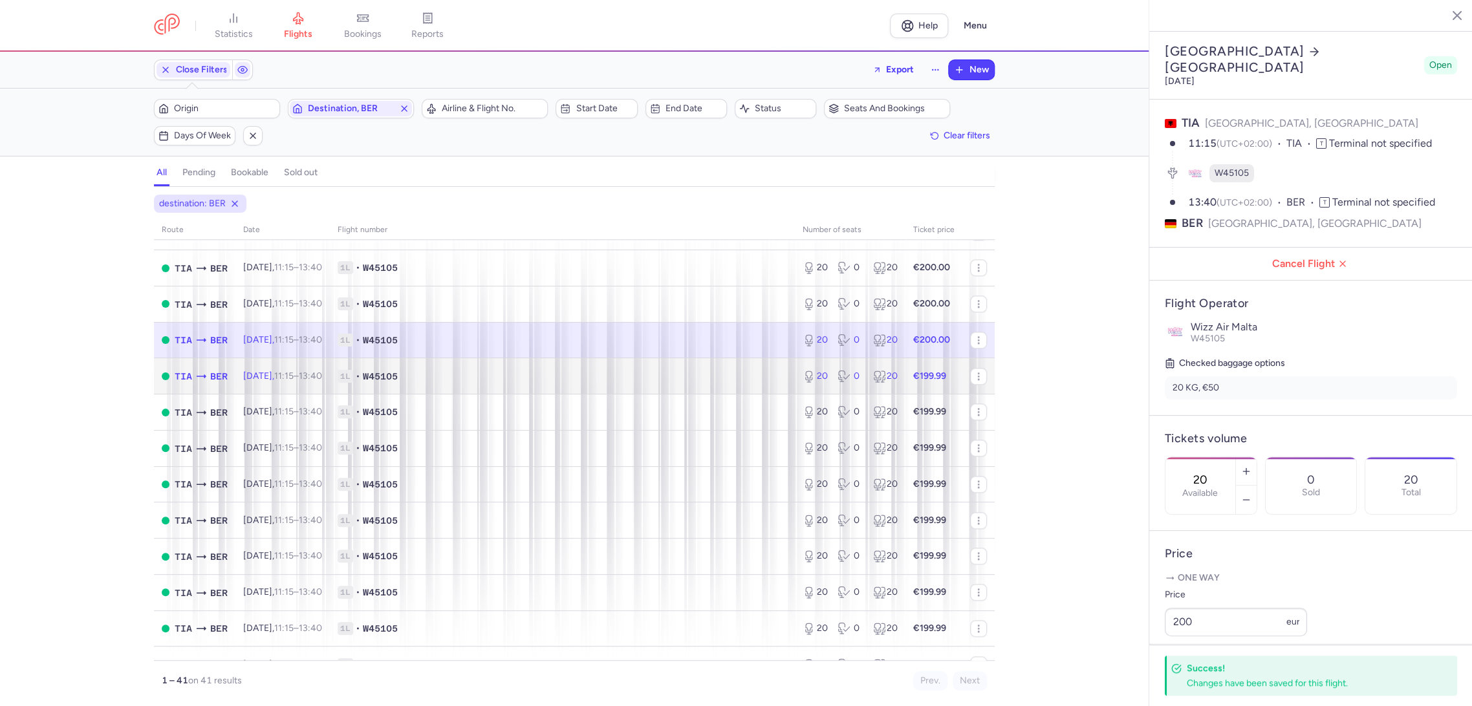
click at [732, 382] on span "1L • W45105" at bounding box center [563, 376] width 450 height 13
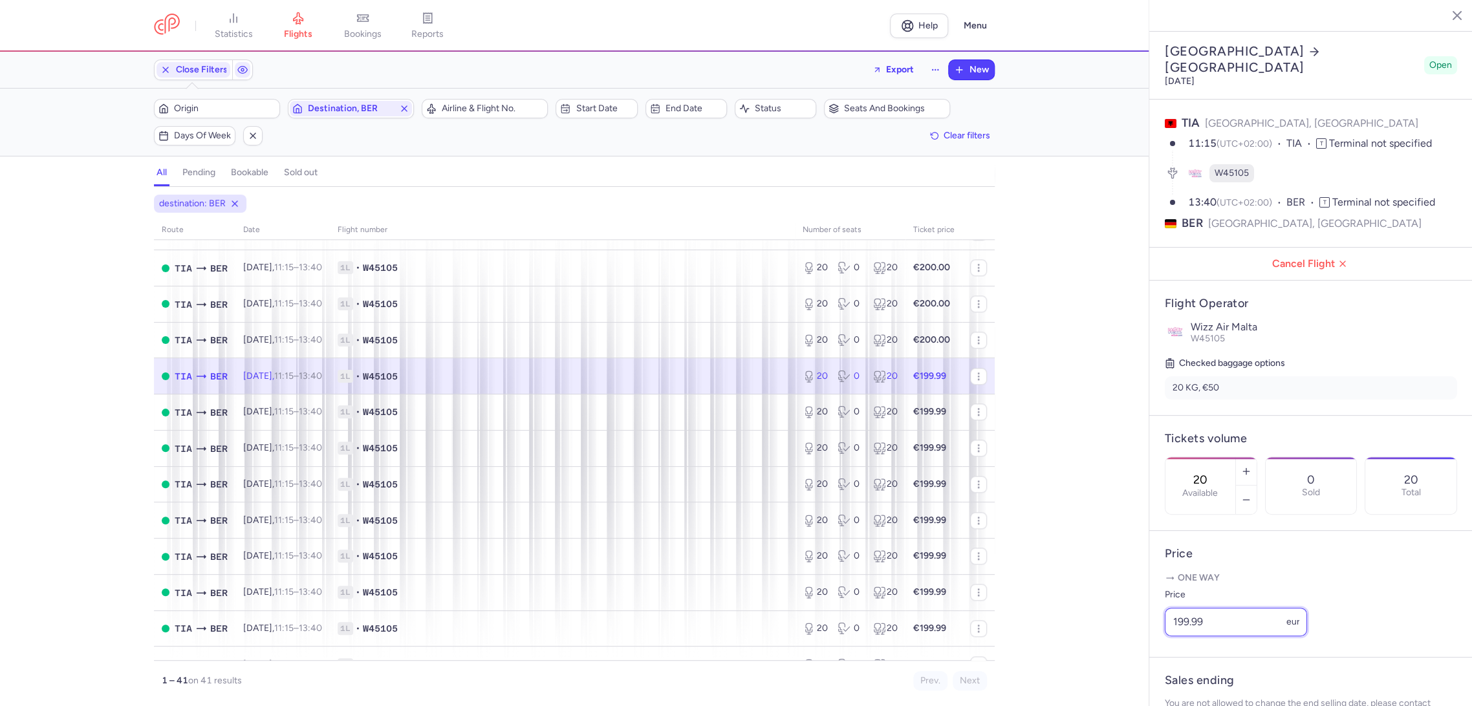
click at [1153, 658] on article "Price One way Price 199.99 eur" at bounding box center [1310, 594] width 323 height 127
paste input "200"
type input "200"
click at [1190, 681] on span "Save changes" at bounding box center [1208, 681] width 64 height 12
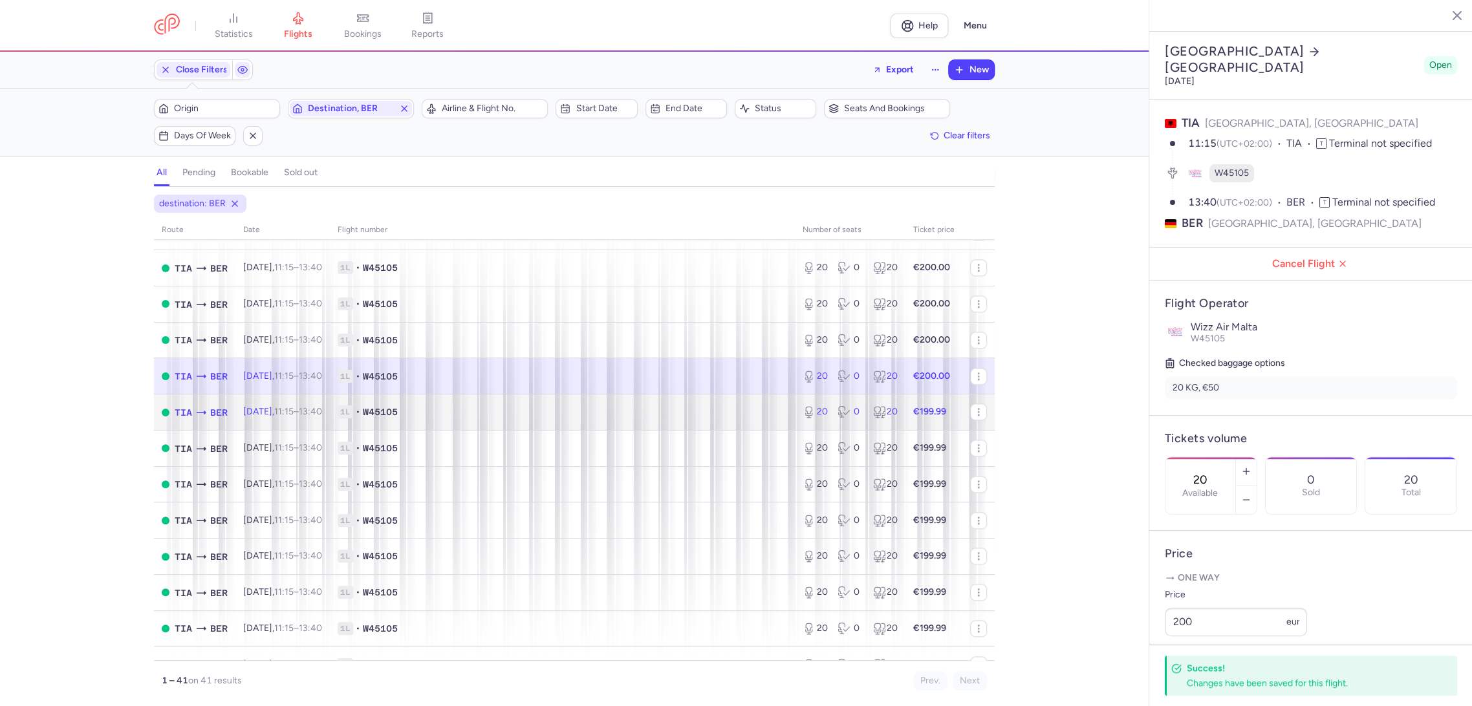
click at [757, 418] on span "1L • W45105" at bounding box center [563, 412] width 450 height 13
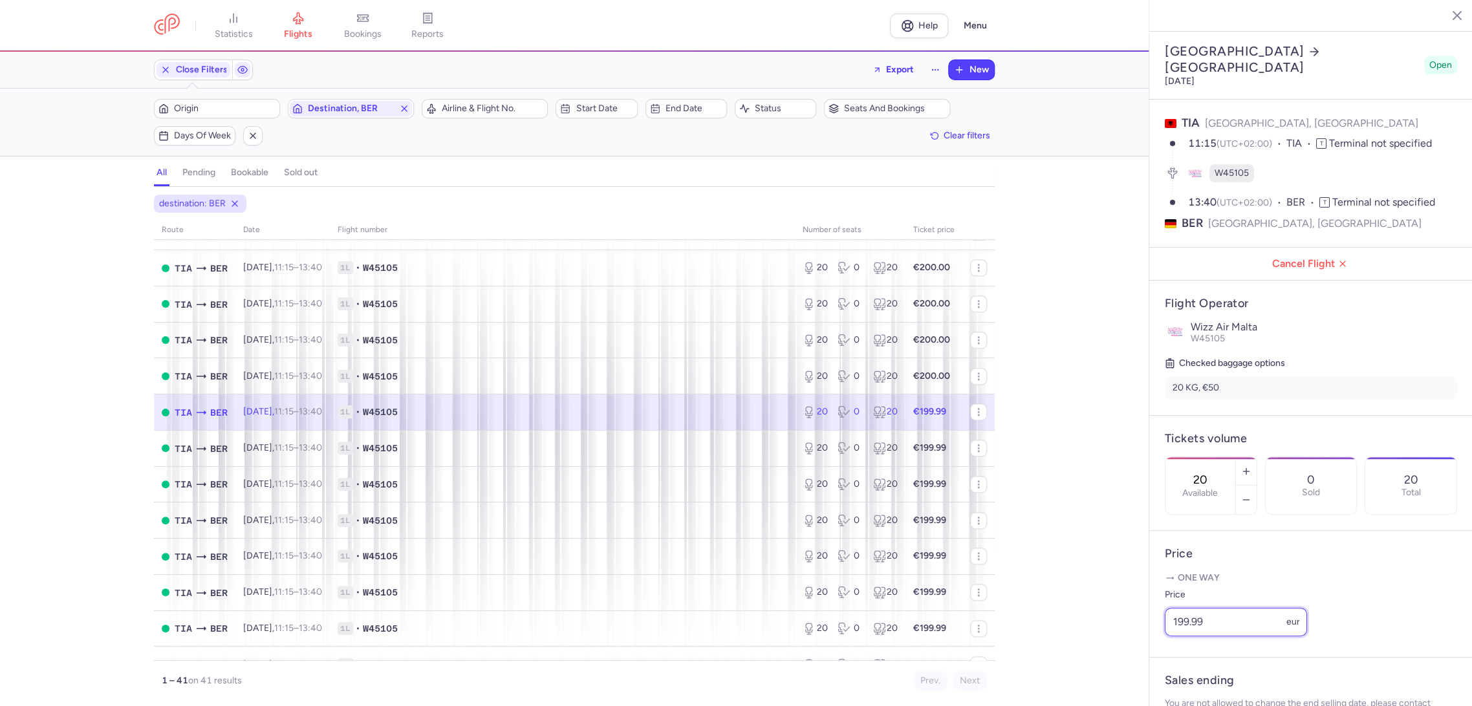
click at [1082, 639] on div "statistics flights bookings reports Help Menu Close Filters Export New Filters …" at bounding box center [736, 353] width 1472 height 706
paste input "200"
type input "200"
click at [1190, 675] on button "Save changes" at bounding box center [1208, 681] width 86 height 28
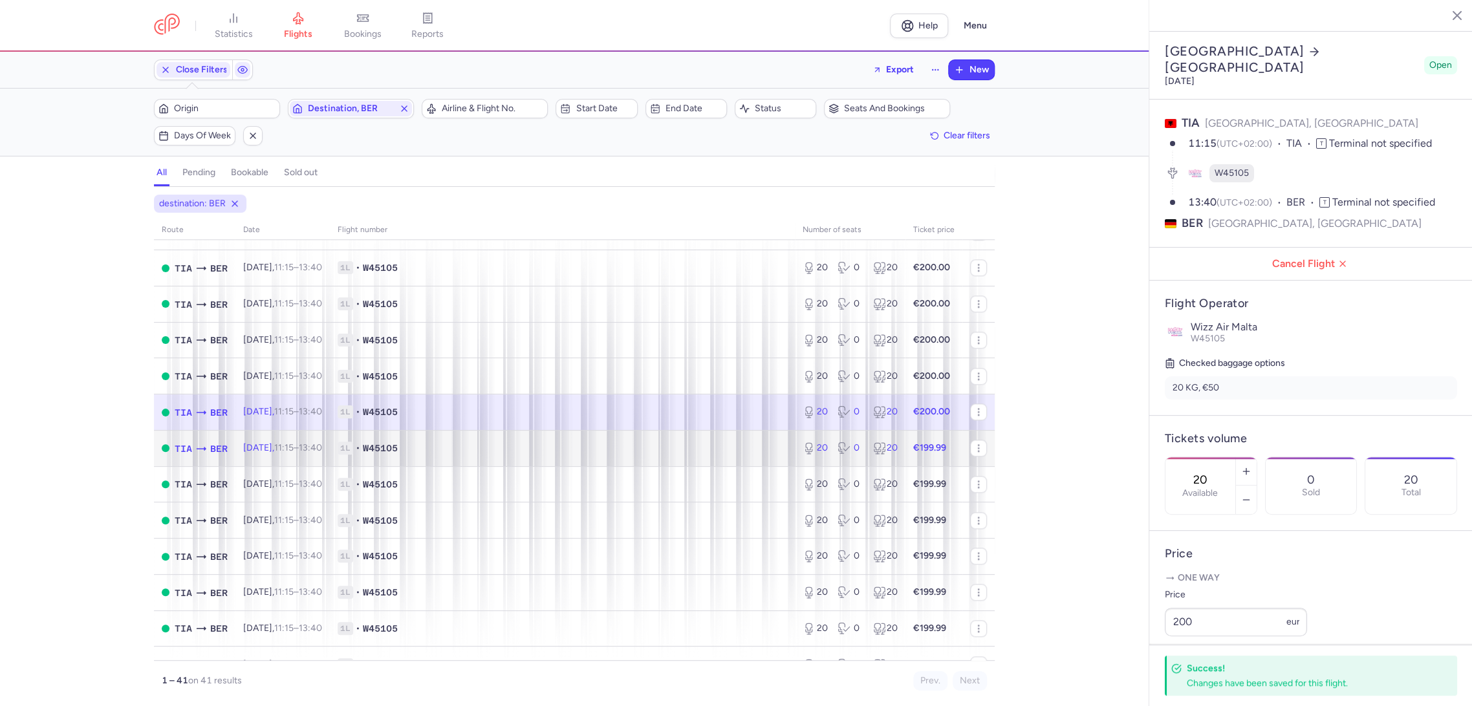
click at [770, 464] on td "1L • W45105" at bounding box center [562, 448] width 465 height 36
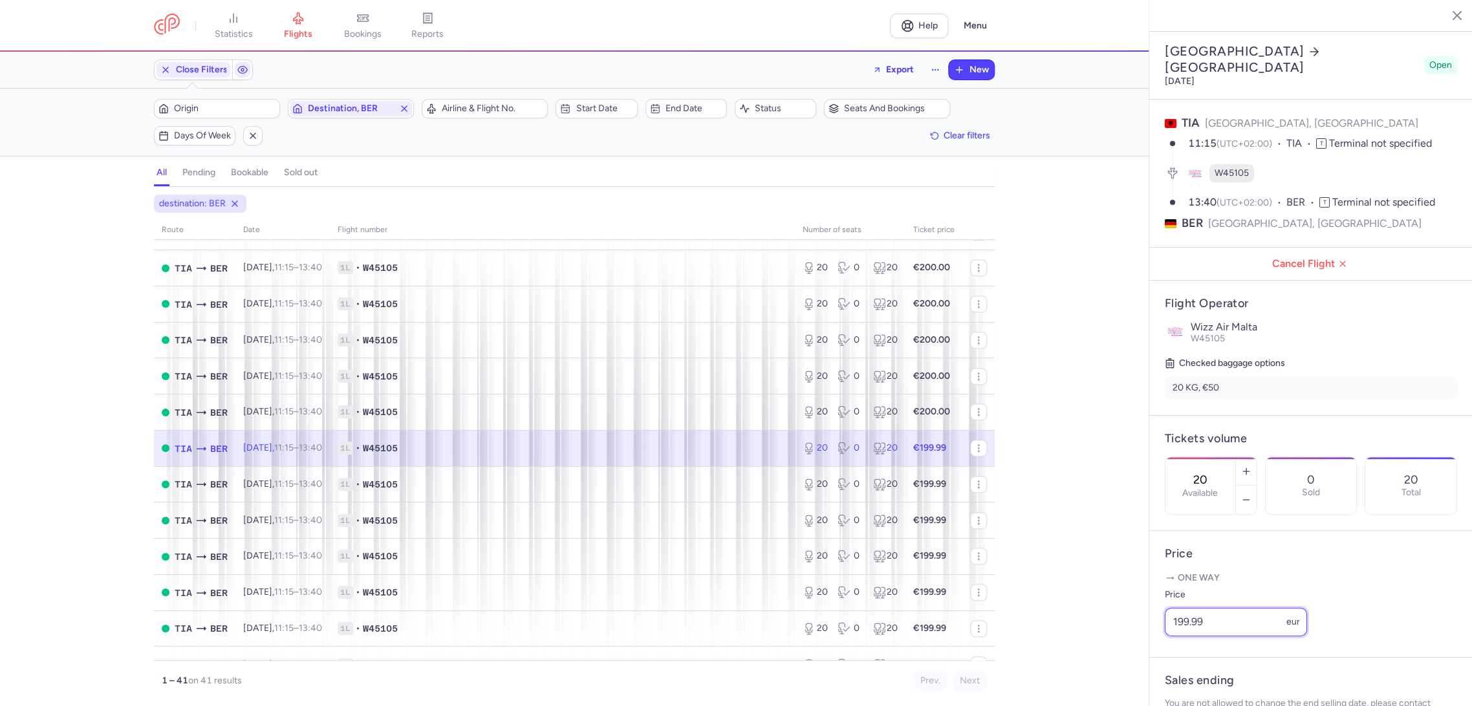
click at [1128, 640] on div "statistics flights bookings reports Help Menu Close Filters Export New Filters …" at bounding box center [736, 353] width 1472 height 706
paste input "200"
type input "200"
click at [1190, 678] on span "Save changes" at bounding box center [1208, 681] width 64 height 12
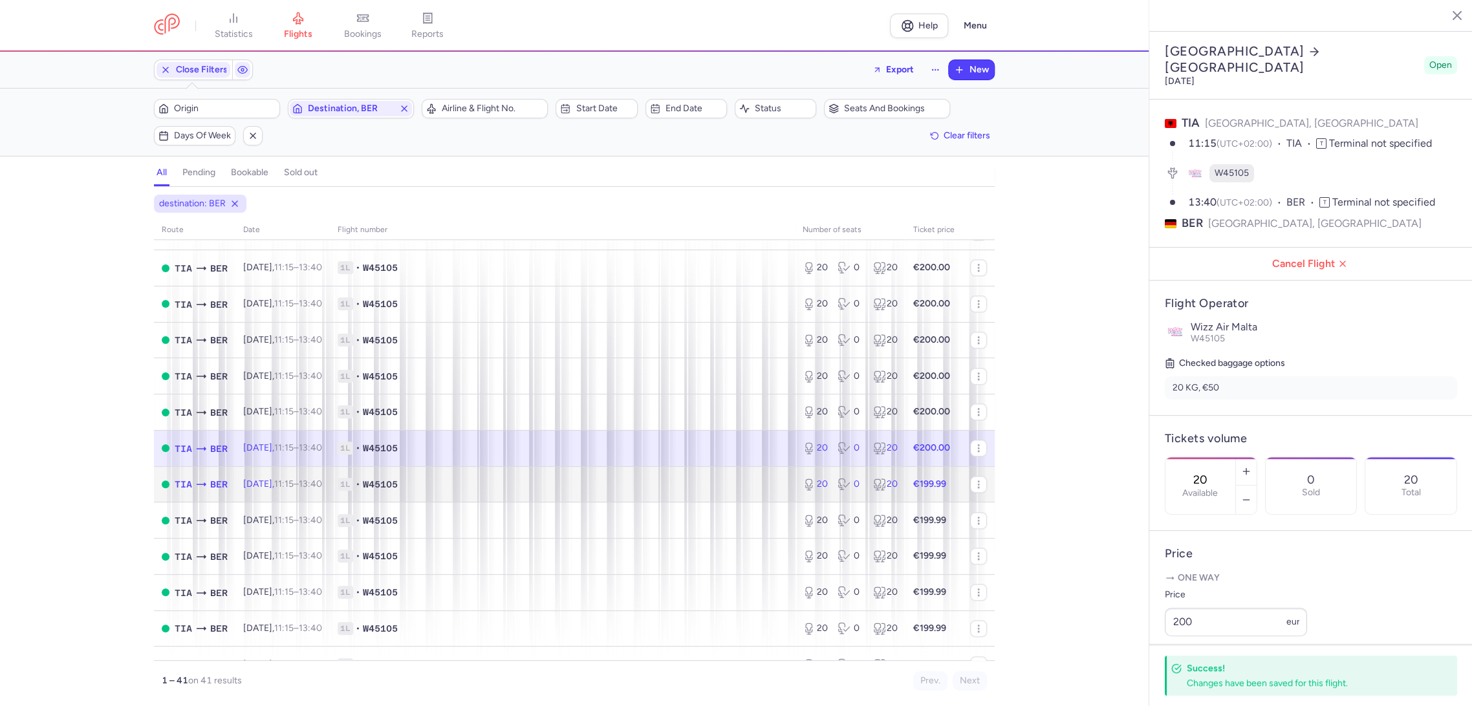
click at [543, 492] on td "1L • W45105" at bounding box center [562, 484] width 465 height 36
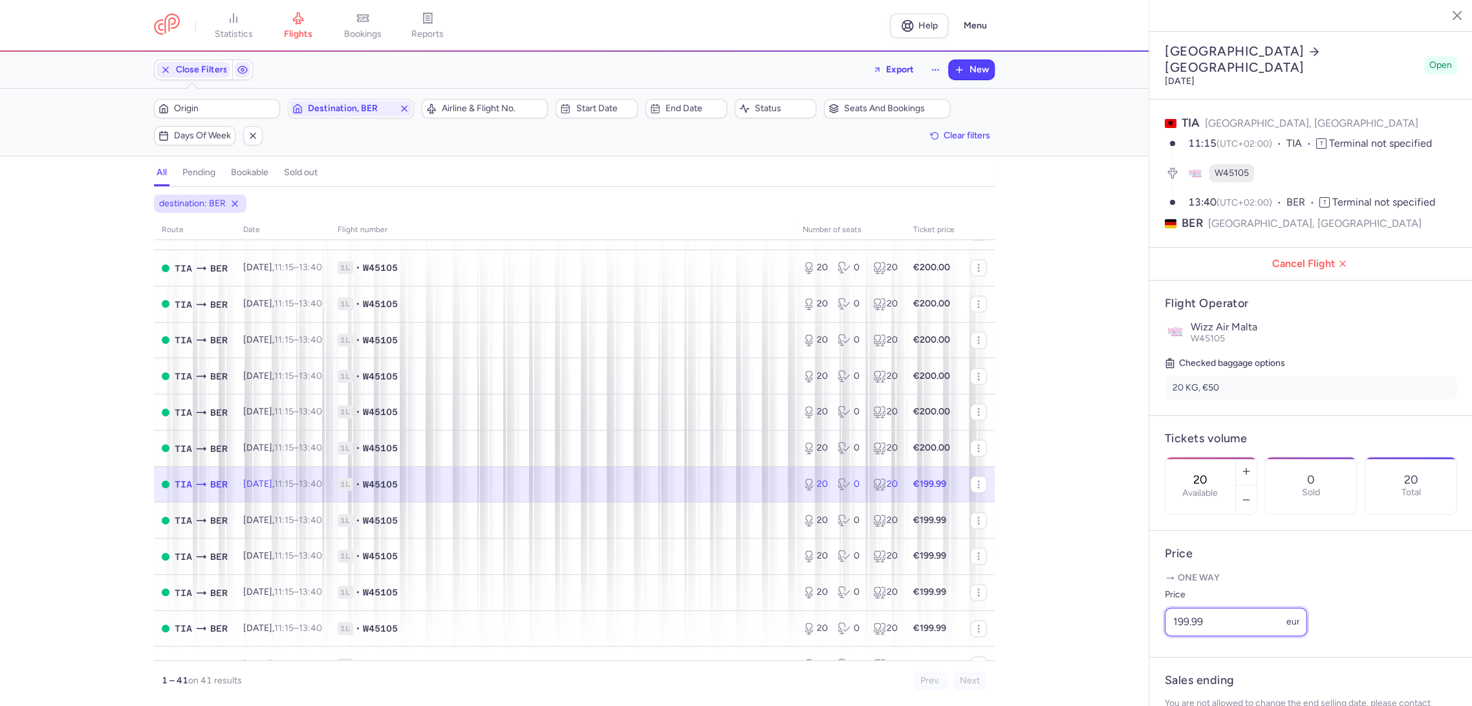
drag, startPoint x: 1180, startPoint y: 635, endPoint x: 1056, endPoint y: 636, distance: 124.2
click at [1056, 636] on div "statistics flights bookings reports Help Menu Close Filters Export New Filters …" at bounding box center [736, 353] width 1472 height 706
paste input "200"
type input "200"
drag, startPoint x: 1207, startPoint y: 677, endPoint x: 1191, endPoint y: 679, distance: 16.2
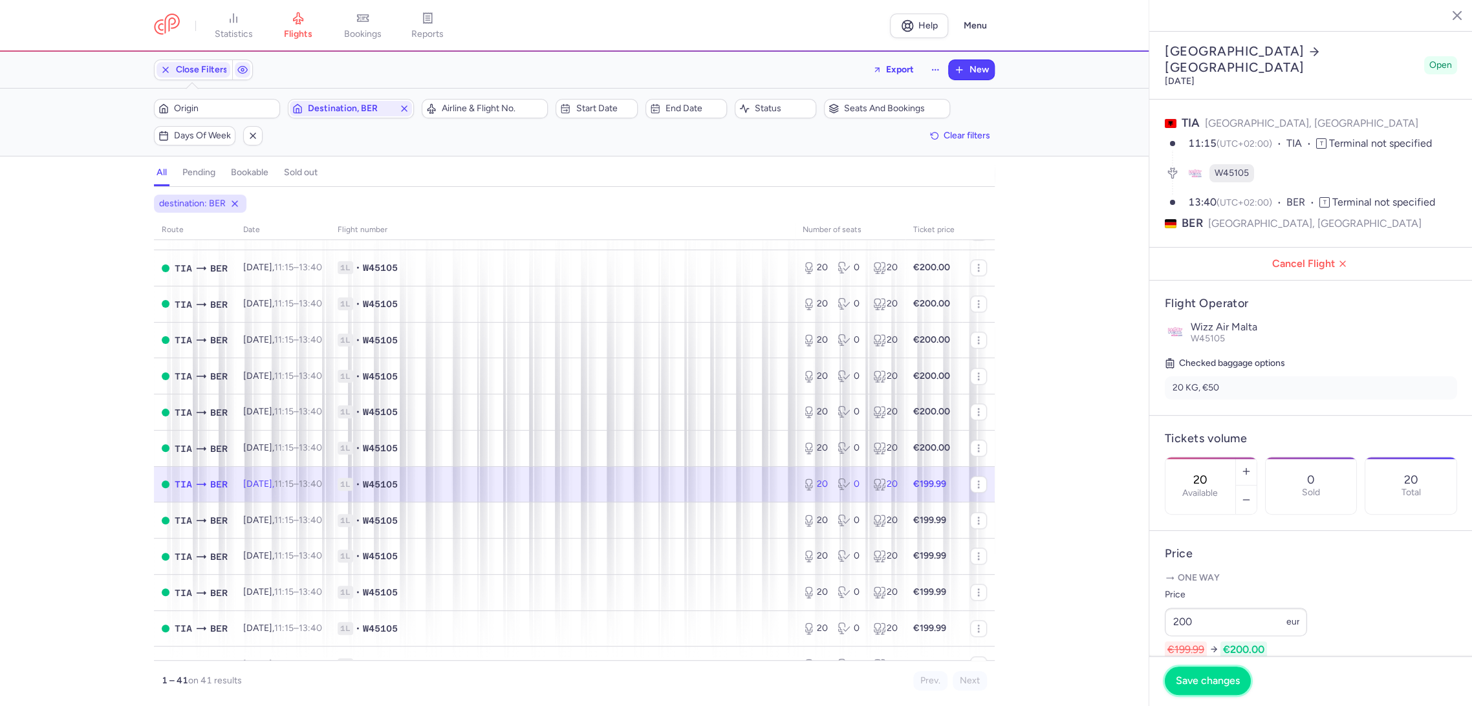
click at [1206, 677] on span "Save changes" at bounding box center [1208, 681] width 64 height 12
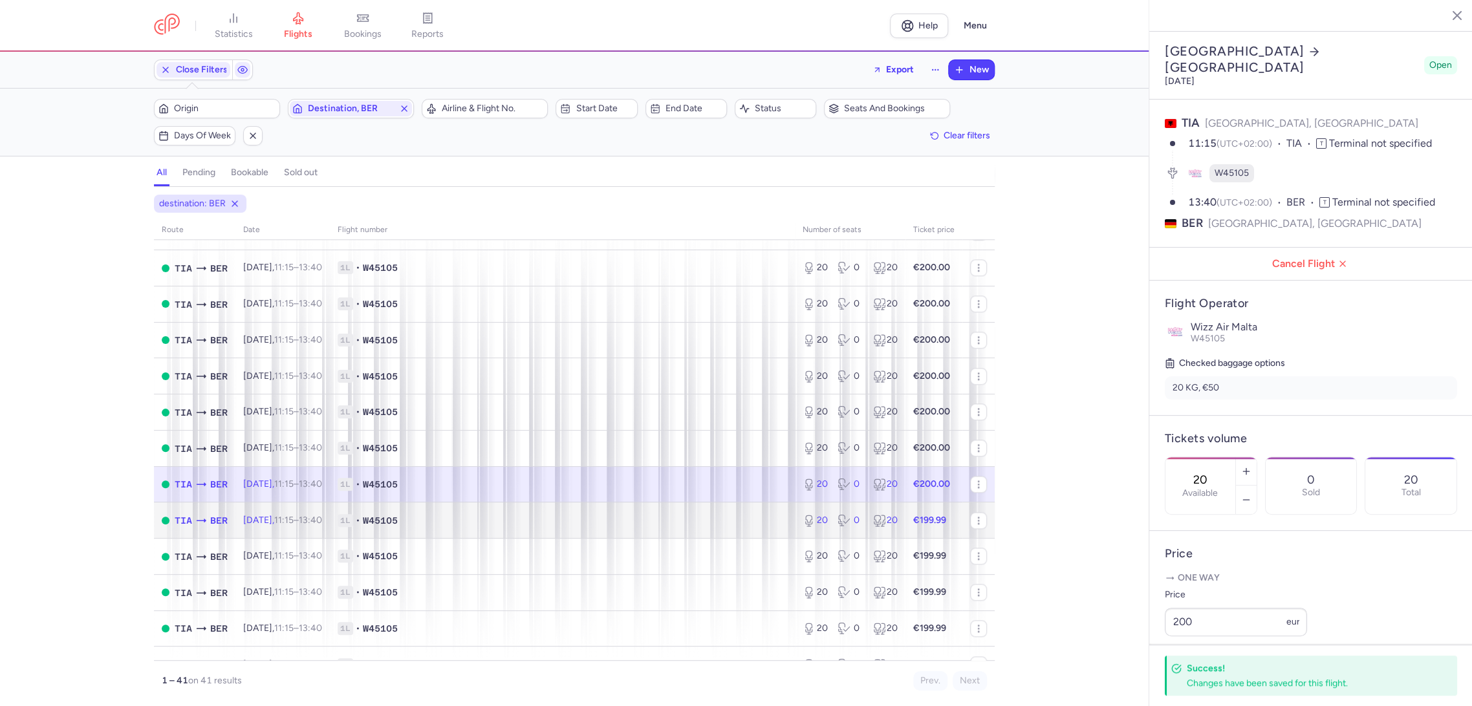
click at [714, 516] on span "1L • W45105" at bounding box center [563, 520] width 450 height 13
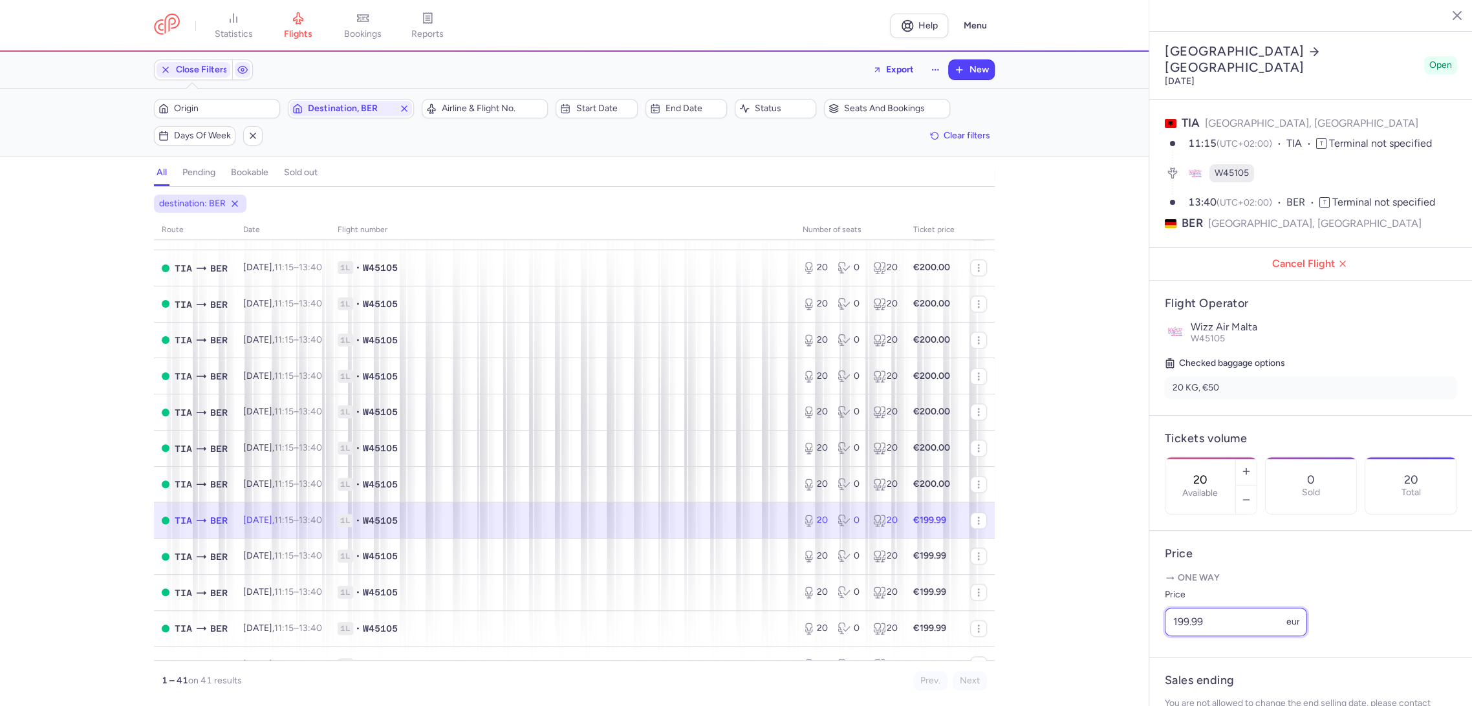
drag, startPoint x: 1234, startPoint y: 643, endPoint x: 1127, endPoint y: 656, distance: 108.2
click at [1127, 656] on div "statistics flights bookings reports Help Menu Close Filters Export New Filters …" at bounding box center [736, 353] width 1472 height 706
paste input "200"
type input "200"
drag, startPoint x: 1198, startPoint y: 689, endPoint x: 1139, endPoint y: 679, distance: 59.7
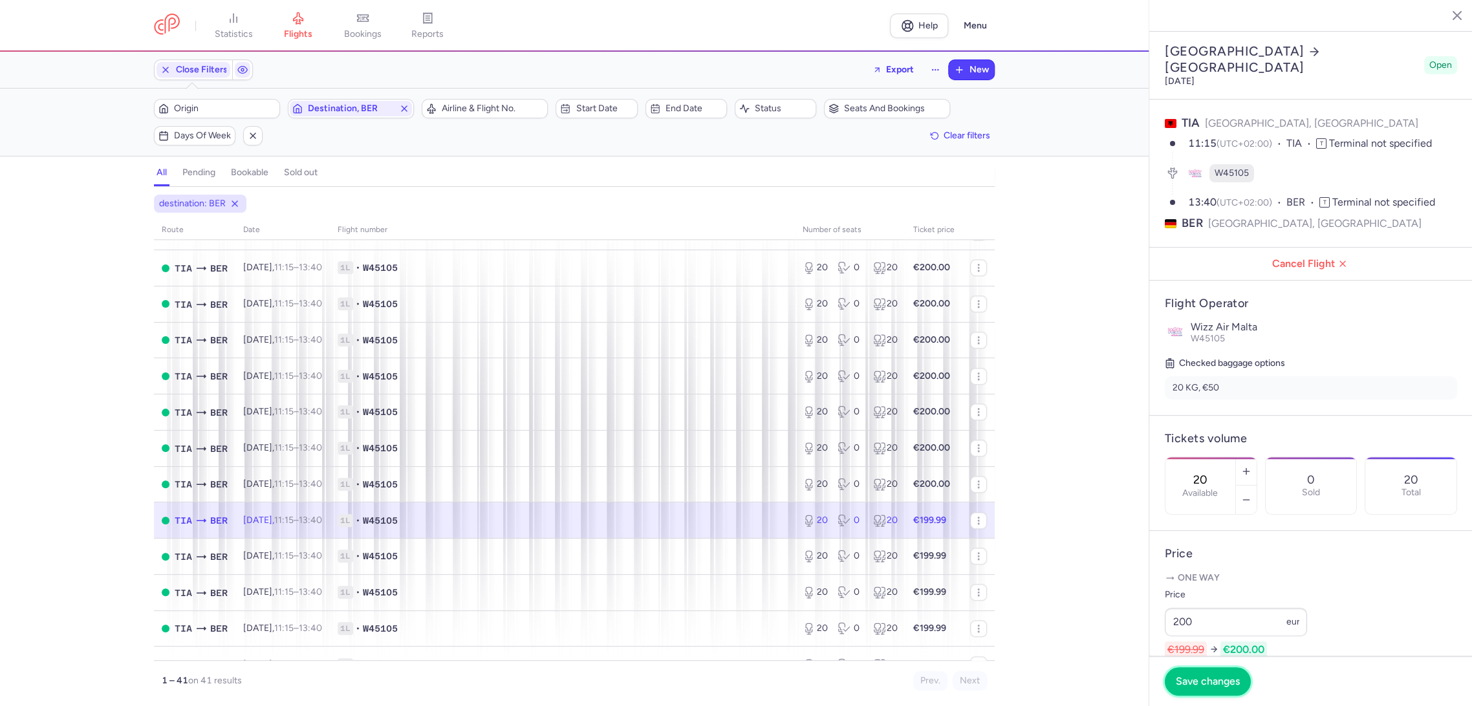
click at [1197, 689] on button "Save changes" at bounding box center [1208, 682] width 86 height 28
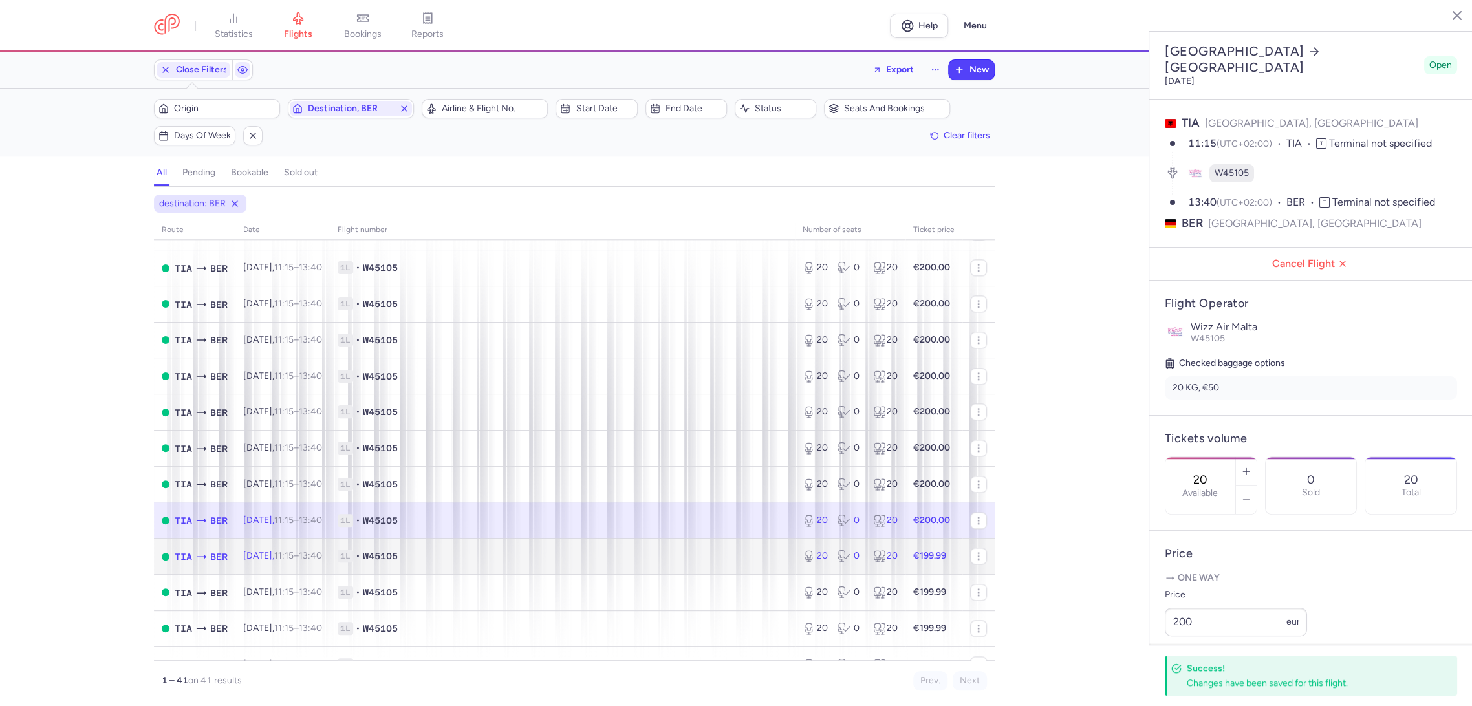
drag, startPoint x: 721, startPoint y: 563, endPoint x: 772, endPoint y: 569, distance: 52.1
click at [721, 563] on td "1L • W45105" at bounding box center [562, 557] width 465 height 36
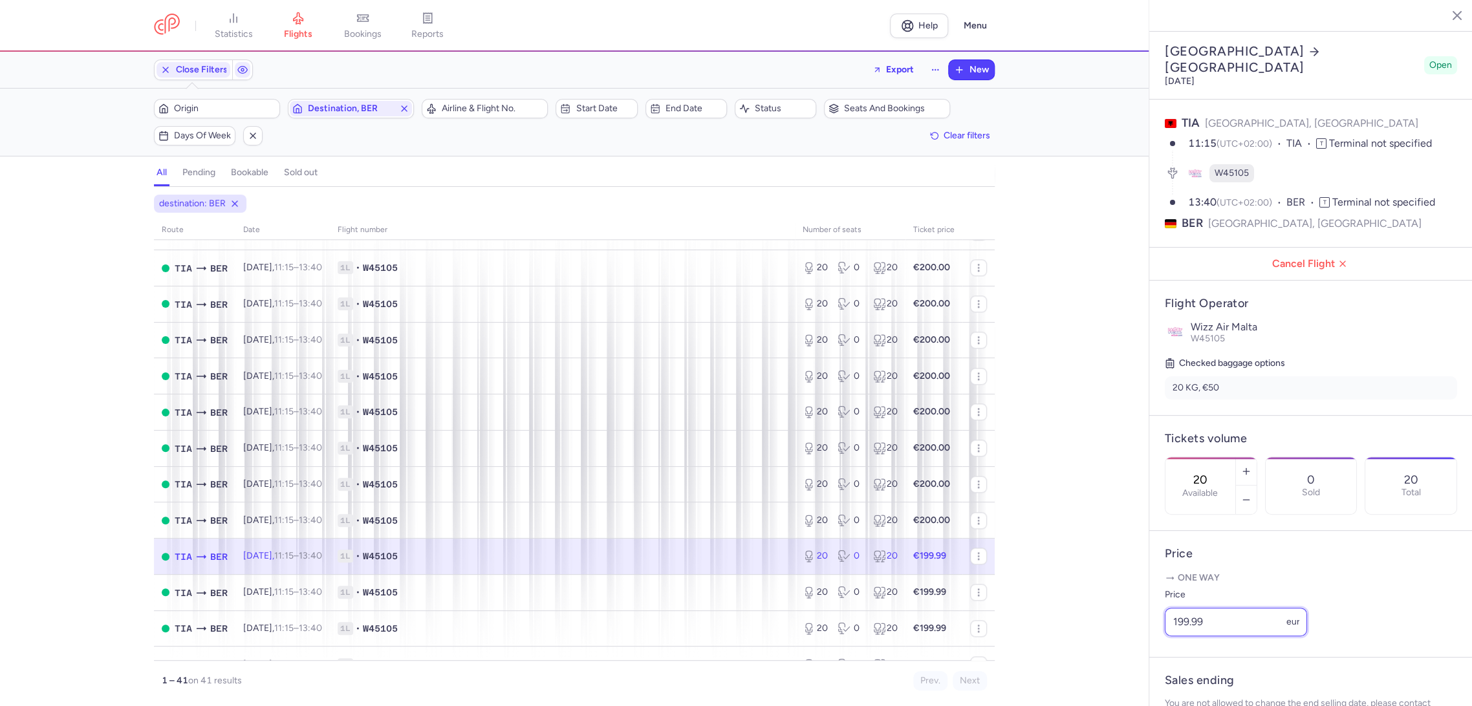
drag, startPoint x: 1154, startPoint y: 648, endPoint x: 1089, endPoint y: 663, distance: 66.4
click at [1089, 663] on div "statistics flights bookings reports Help Menu Close Filters Export New Filters …" at bounding box center [736, 353] width 1472 height 706
paste input "200"
type input "200"
click at [1208, 681] on span "Save changes" at bounding box center [1208, 681] width 64 height 12
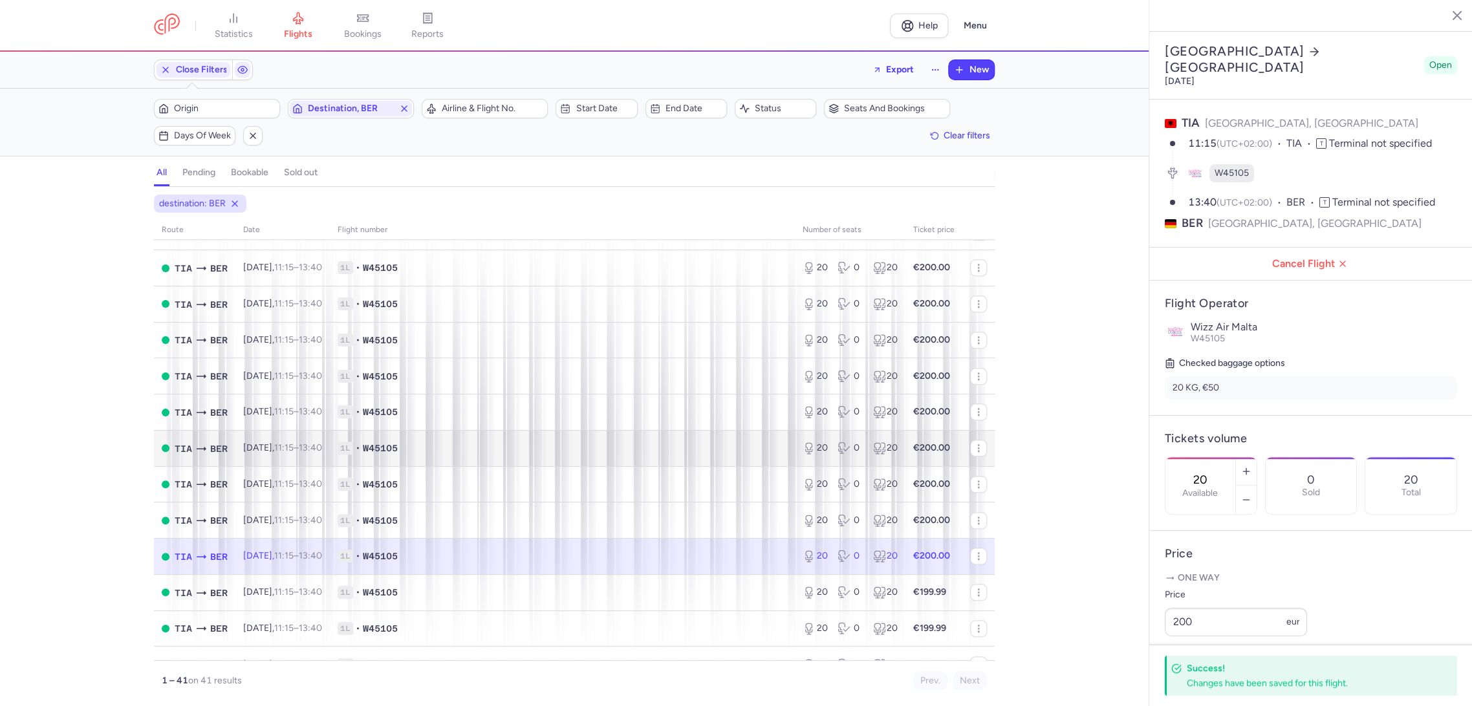
scroll to position [1078, 0]
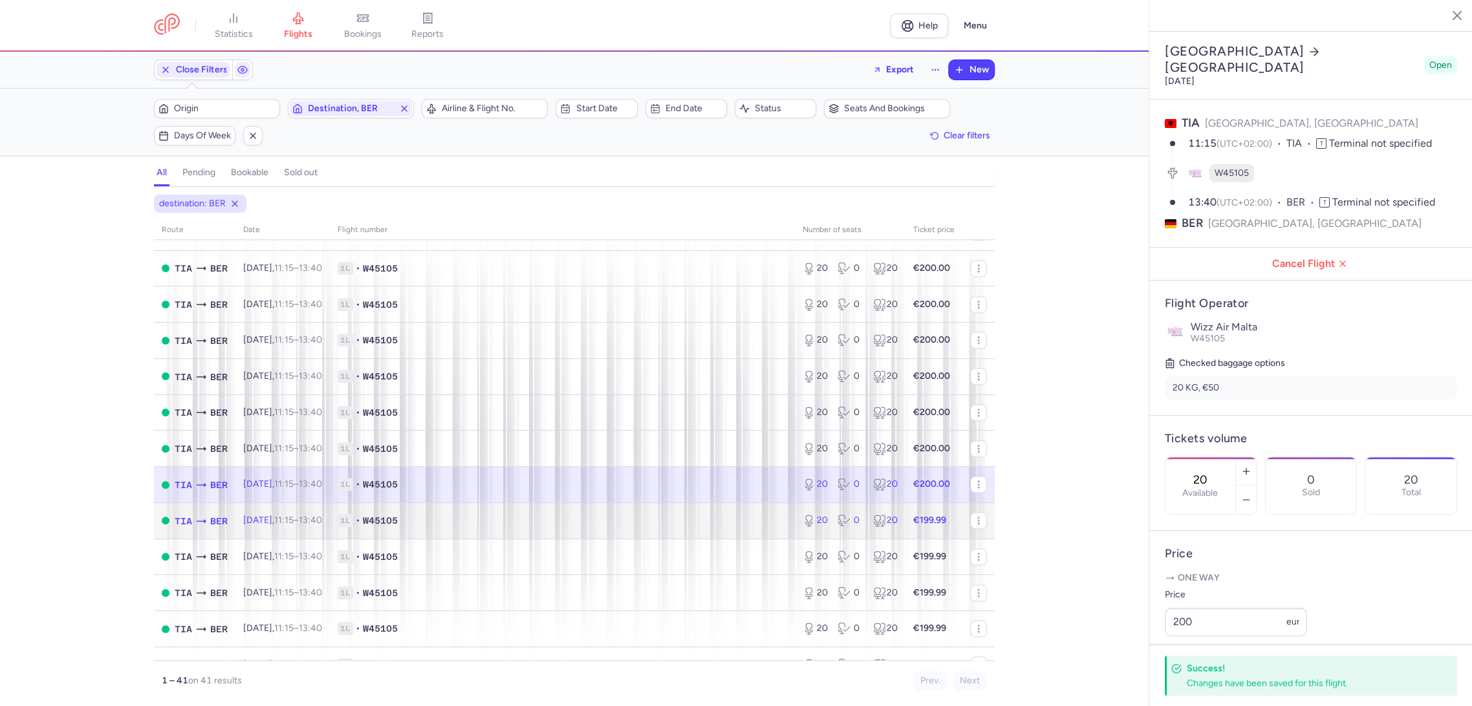
click at [703, 519] on span "1L • W45105" at bounding box center [563, 520] width 450 height 13
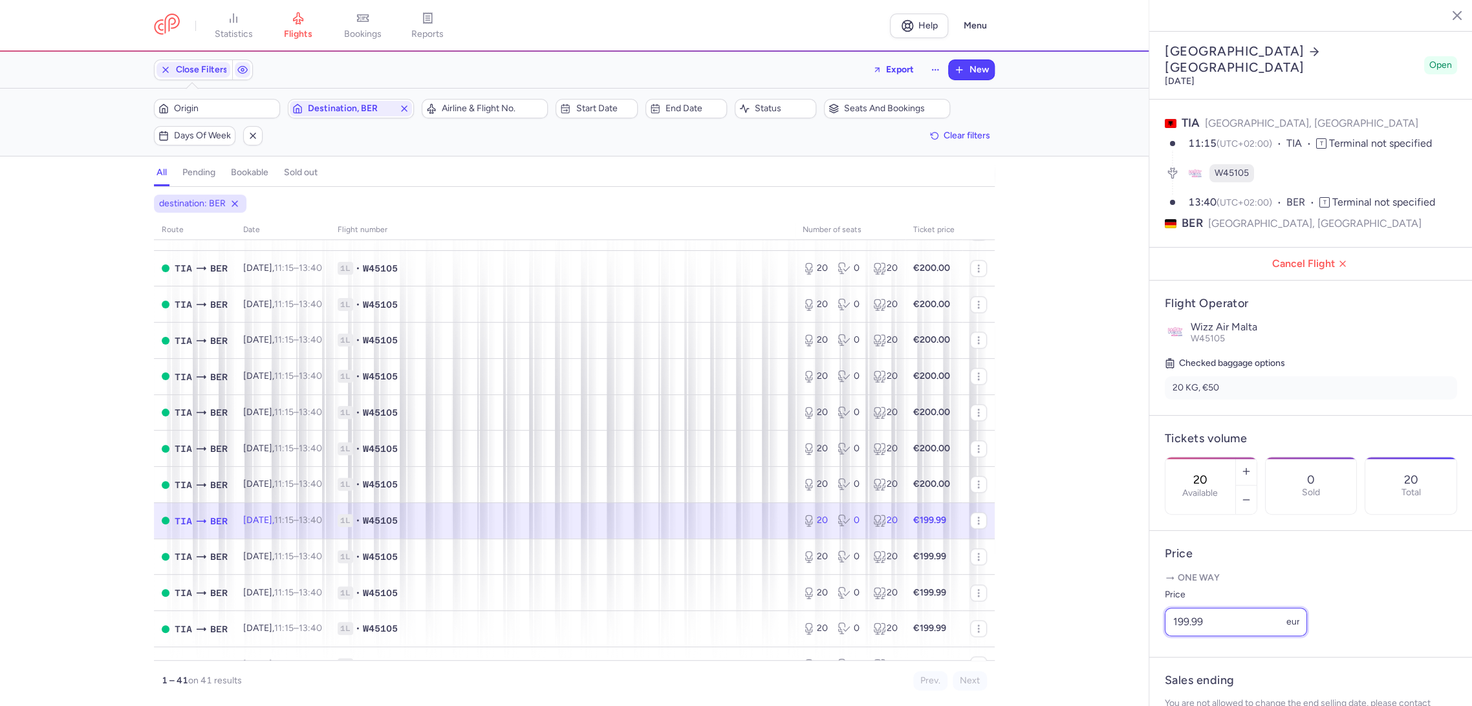
paste input "200"
drag, startPoint x: 1225, startPoint y: 640, endPoint x: 1122, endPoint y: 644, distance: 102.9
click at [1122, 644] on div "statistics flights bookings reports Help Menu Close Filters Export New Filters …" at bounding box center [736, 353] width 1472 height 706
type input "200"
click at [1170, 674] on button "Save changes" at bounding box center [1208, 681] width 86 height 28
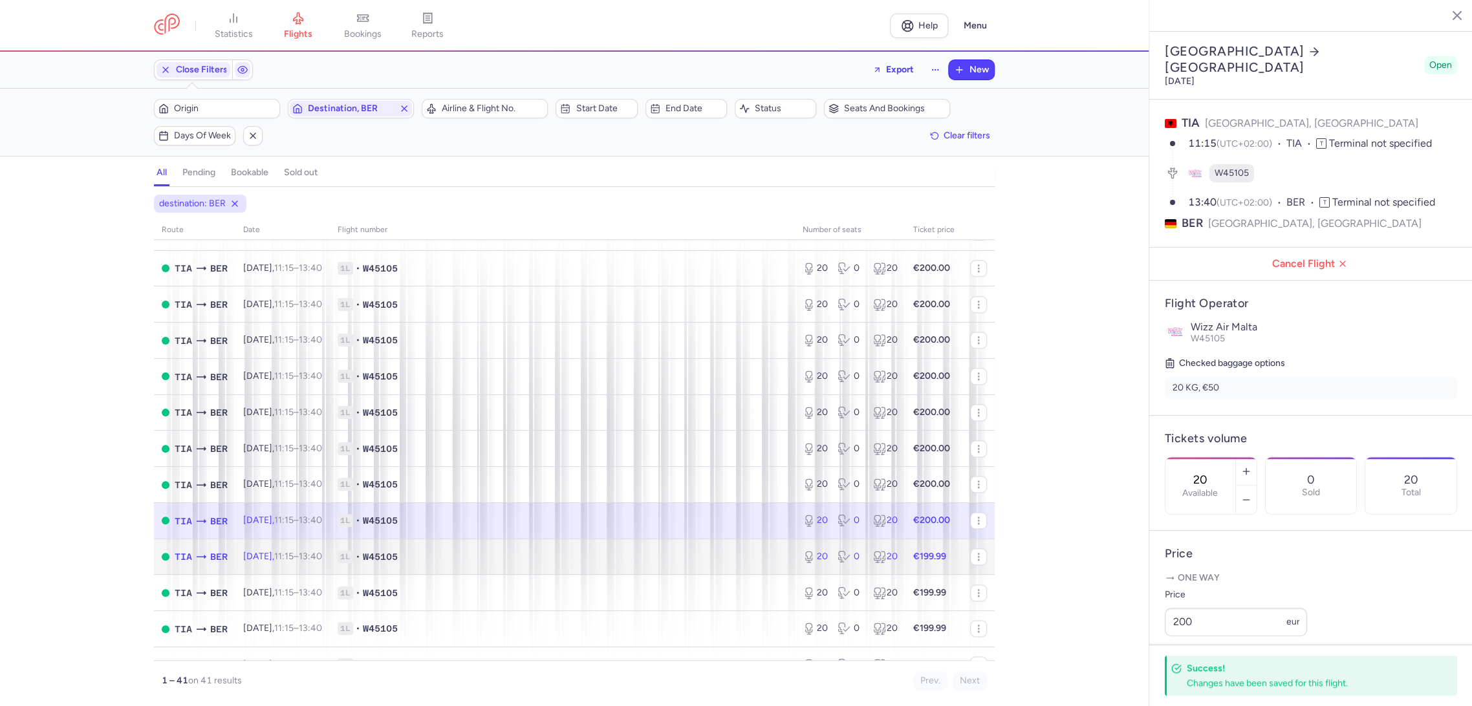
click at [714, 548] on td "1L • W45105" at bounding box center [562, 557] width 465 height 36
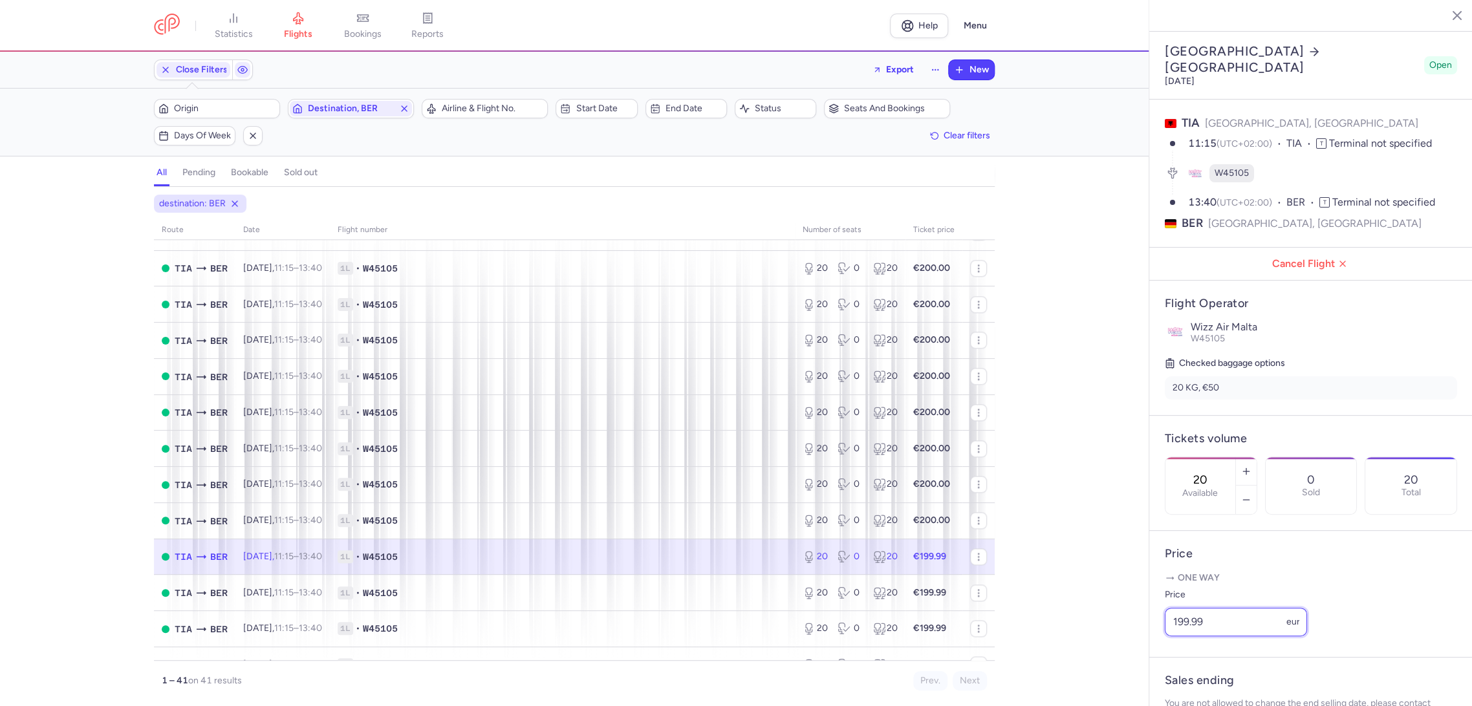
drag, startPoint x: 1100, startPoint y: 648, endPoint x: 1038, endPoint y: 646, distance: 61.5
click at [1049, 646] on div "statistics flights bookings reports Help Menu Close Filters Export New Filters …" at bounding box center [736, 353] width 1472 height 706
paste input "200"
type input "200"
click at [1193, 684] on span "Save changes" at bounding box center [1208, 681] width 64 height 12
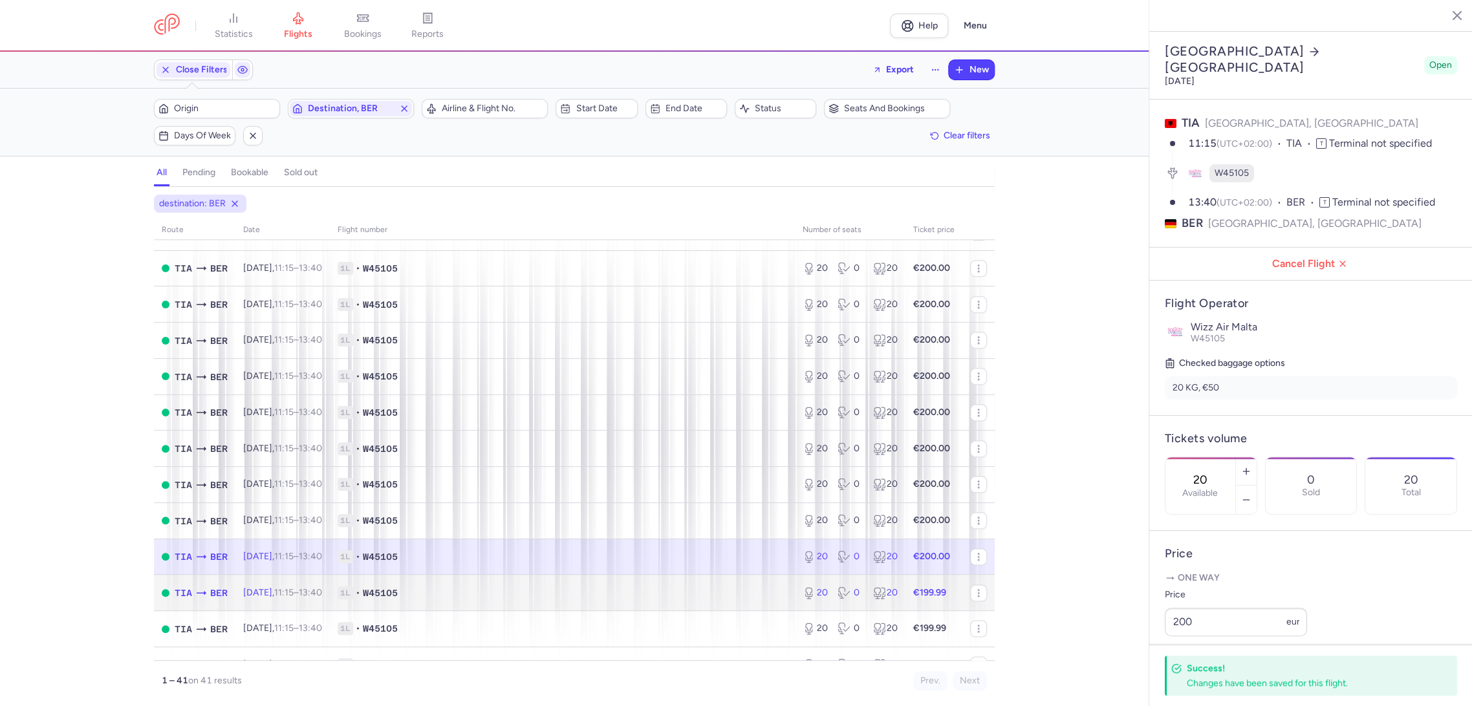
click at [631, 591] on span "1L • W45105" at bounding box center [563, 593] width 450 height 13
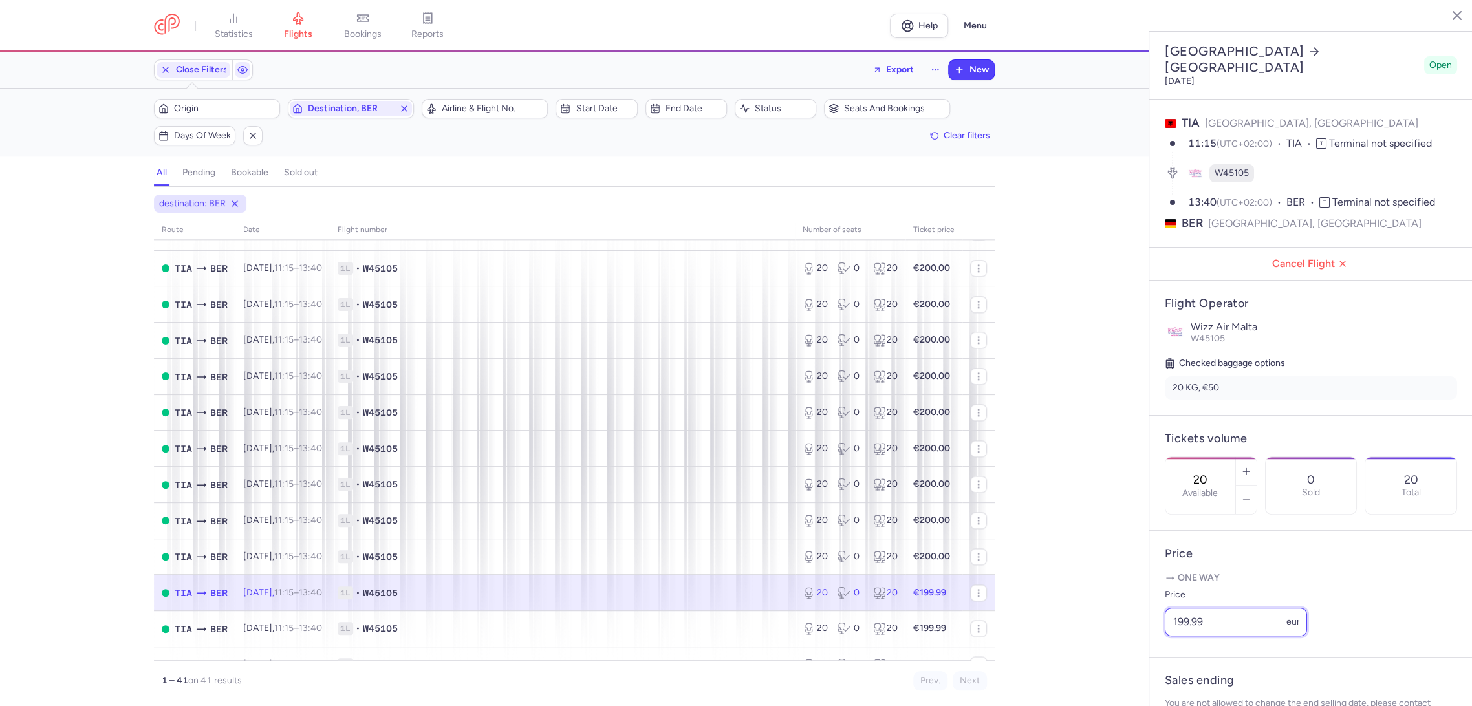
drag, startPoint x: 1129, startPoint y: 654, endPoint x: 1142, endPoint y: 671, distance: 20.8
click at [1117, 658] on div "statistics flights bookings reports Help Menu Close Filters Export New Filters …" at bounding box center [736, 353] width 1472 height 706
paste input "200"
type input "200"
click at [1195, 686] on span "Save changes" at bounding box center [1208, 682] width 64 height 12
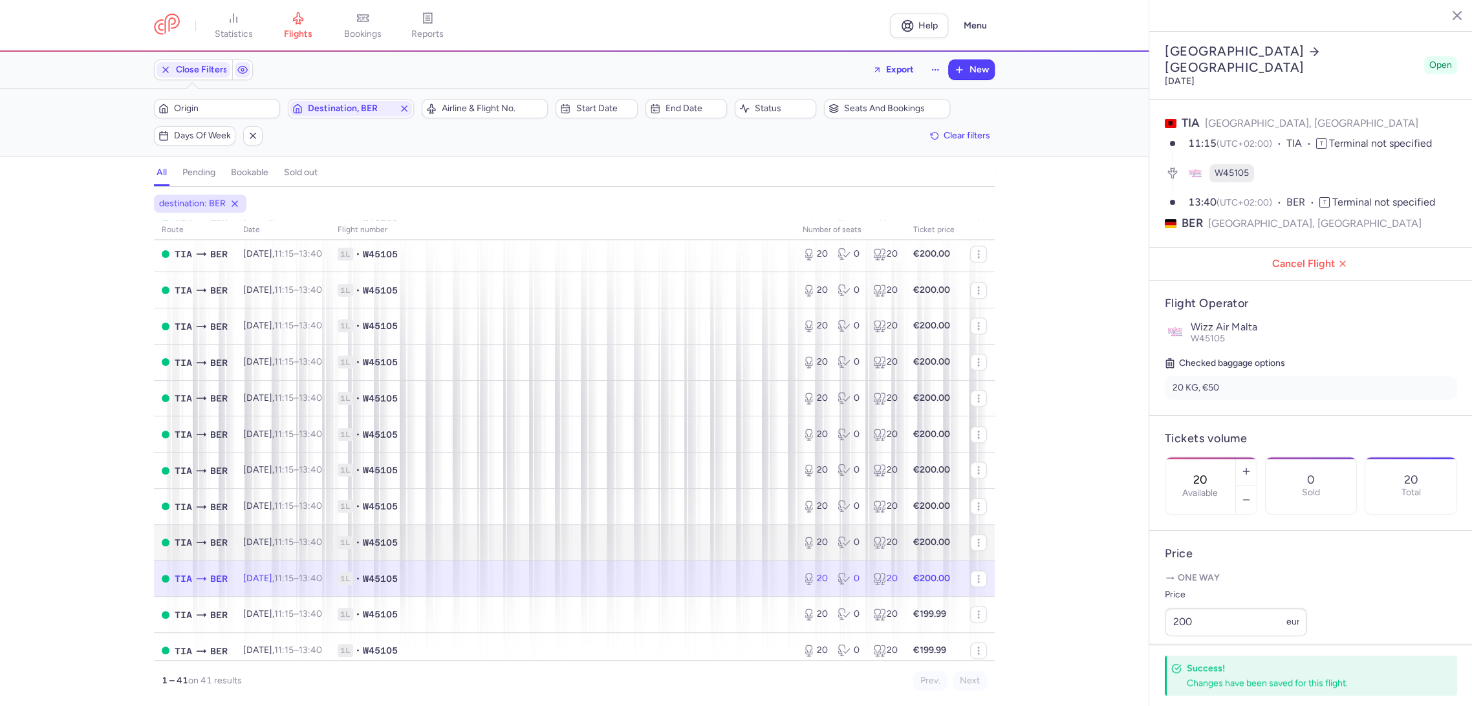
scroll to position [1100, 0]
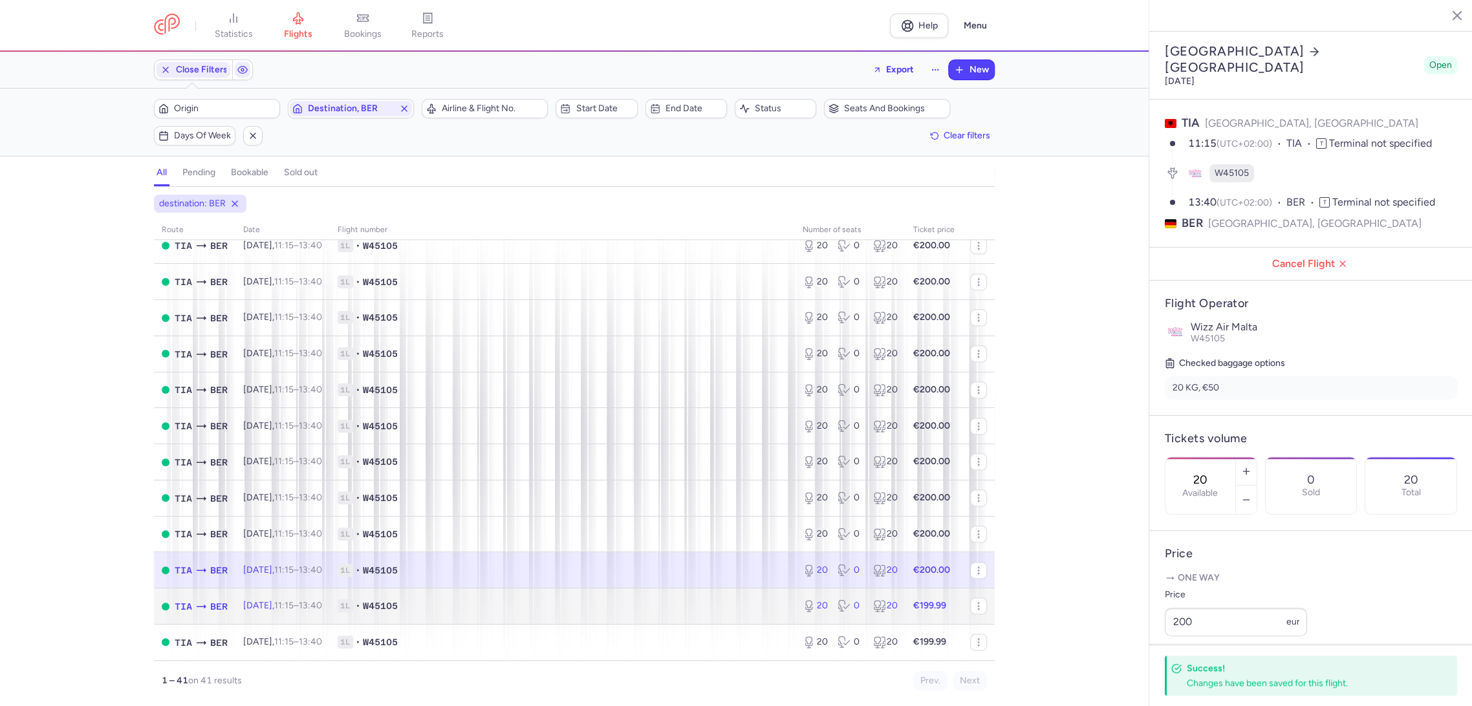
click at [723, 604] on span "1L • W45105" at bounding box center [563, 606] width 450 height 13
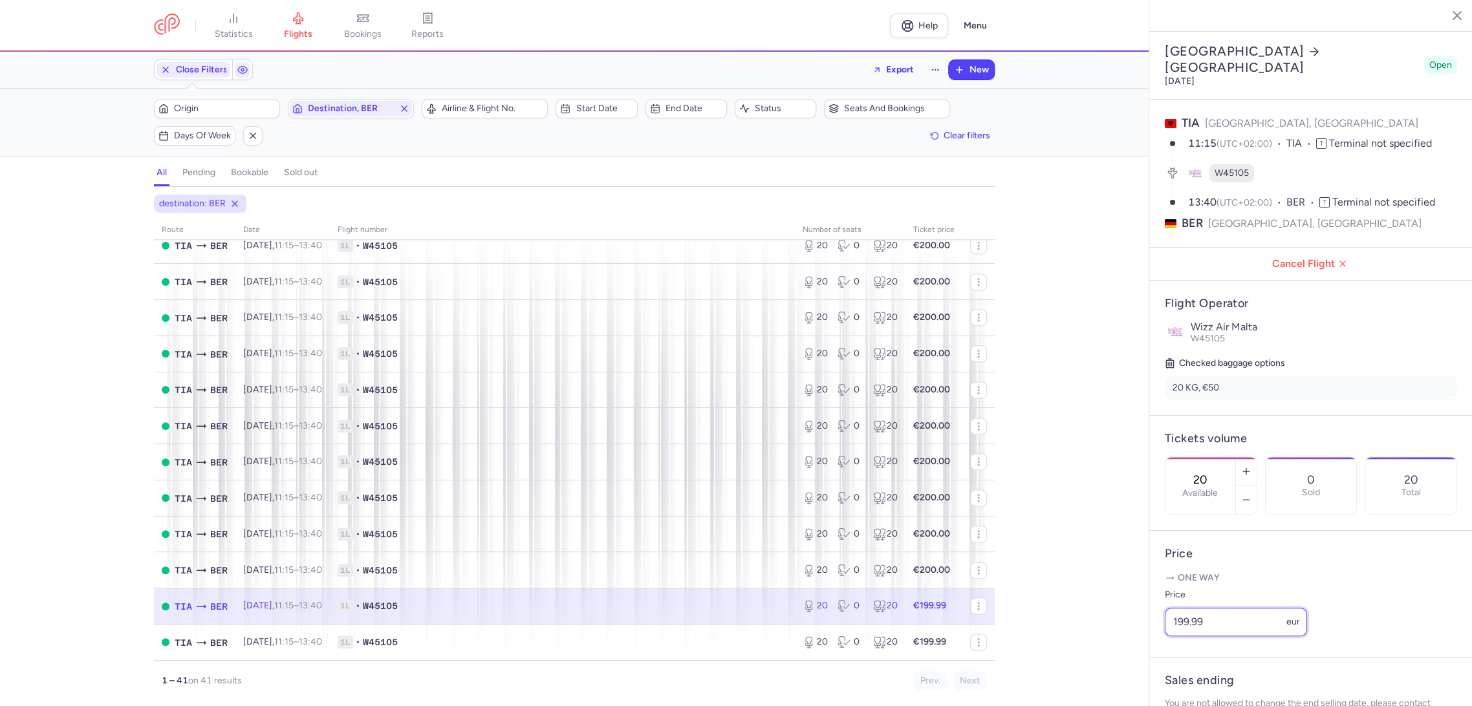
drag, startPoint x: 1236, startPoint y: 644, endPoint x: 1130, endPoint y: 657, distance: 106.2
click at [1130, 655] on div "statistics flights bookings reports Help Menu Close Filters Export New Filters …" at bounding box center [736, 353] width 1472 height 706
paste input "200"
type input "200"
click at [1200, 681] on span "Save changes" at bounding box center [1208, 682] width 64 height 12
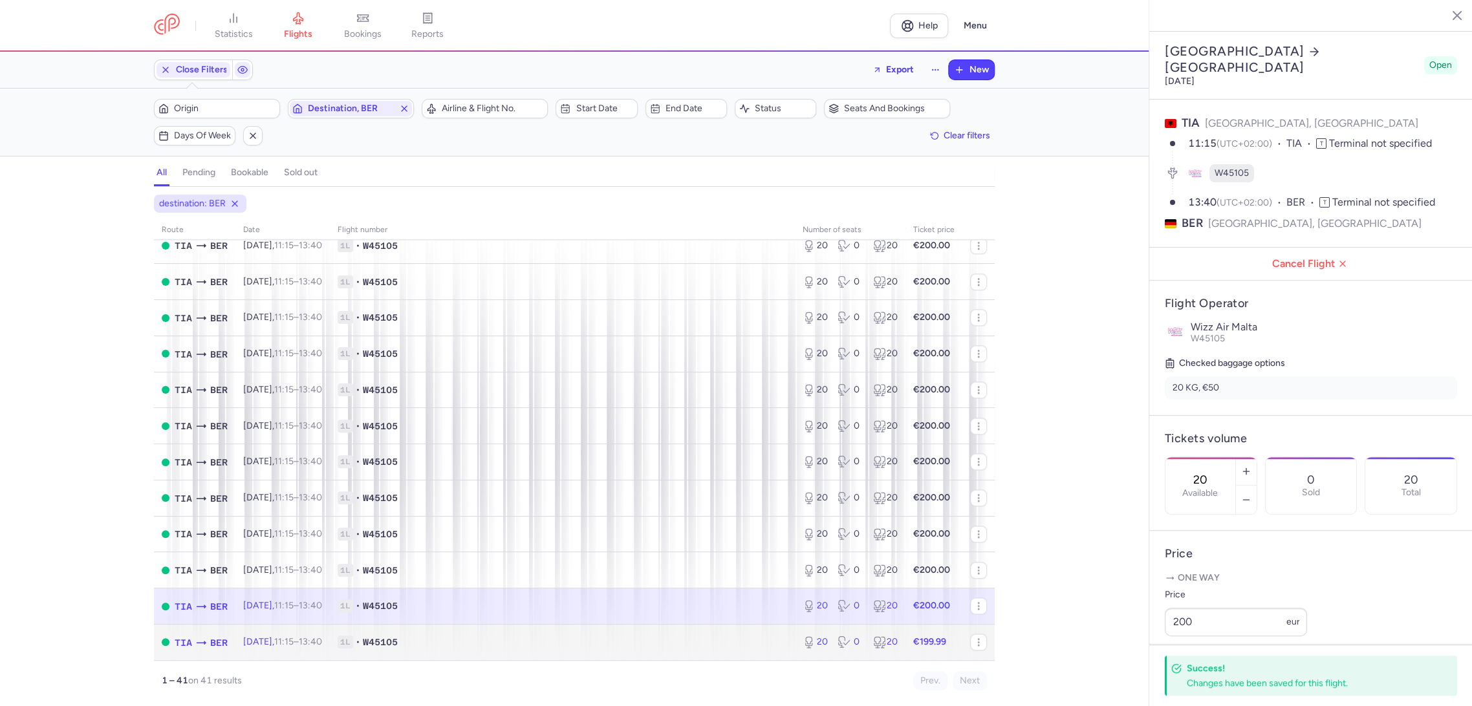
click at [685, 637] on span "1L • W45105" at bounding box center [563, 642] width 450 height 13
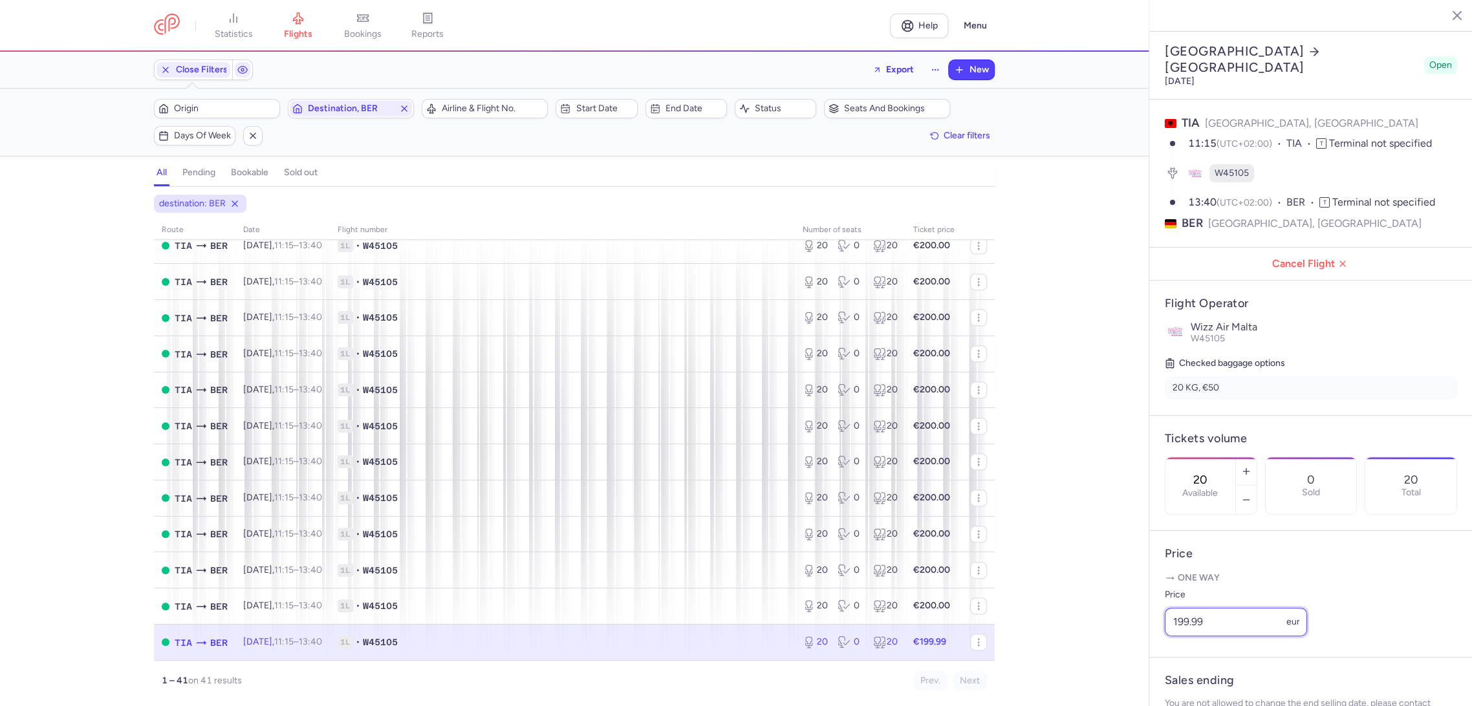
drag, startPoint x: 1141, startPoint y: 640, endPoint x: 1148, endPoint y: 661, distance: 21.9
click at [1135, 644] on div "statistics flights bookings reports Help Menu Close Filters Export New Filters …" at bounding box center [736, 353] width 1472 height 706
paste input "200"
type input "200"
drag, startPoint x: 1221, startPoint y: 675, endPoint x: 831, endPoint y: 554, distance: 407.8
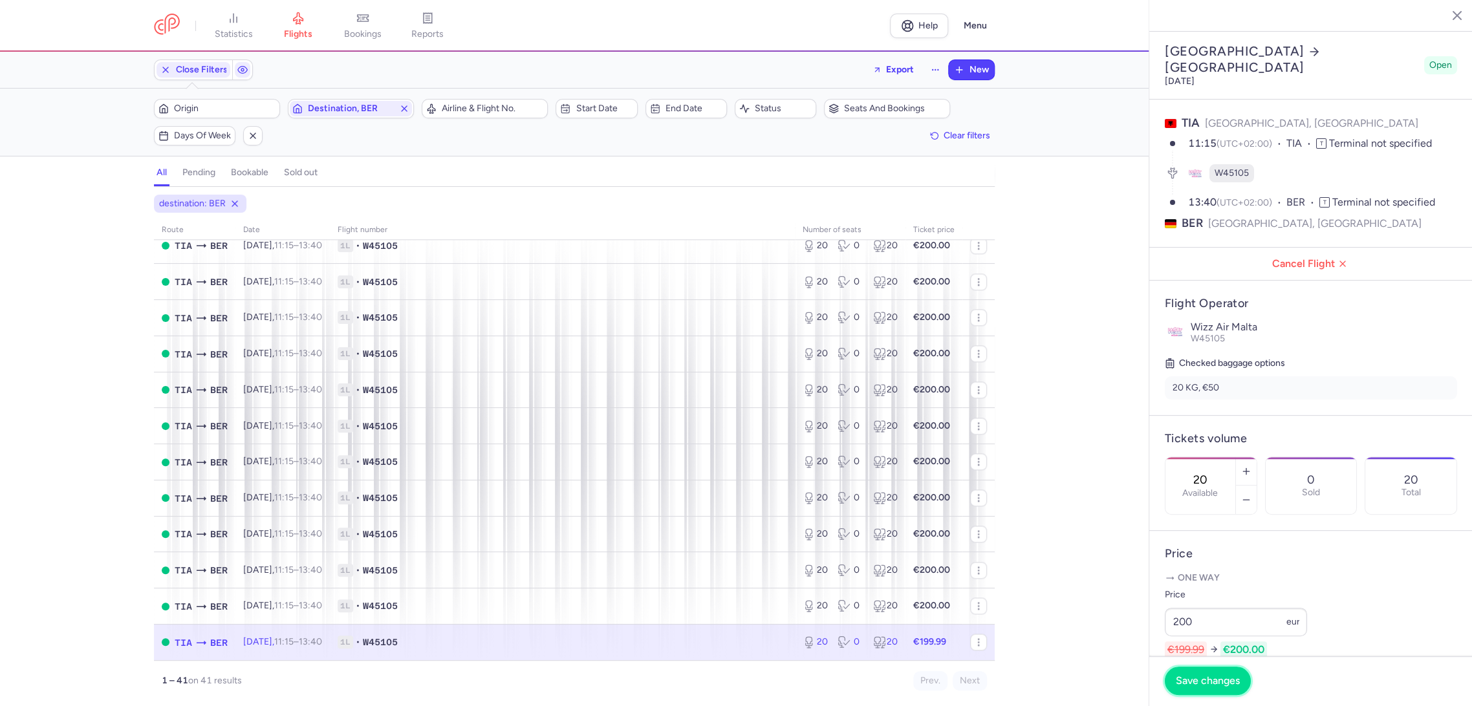
click at [1216, 675] on span "Save changes" at bounding box center [1208, 681] width 64 height 12
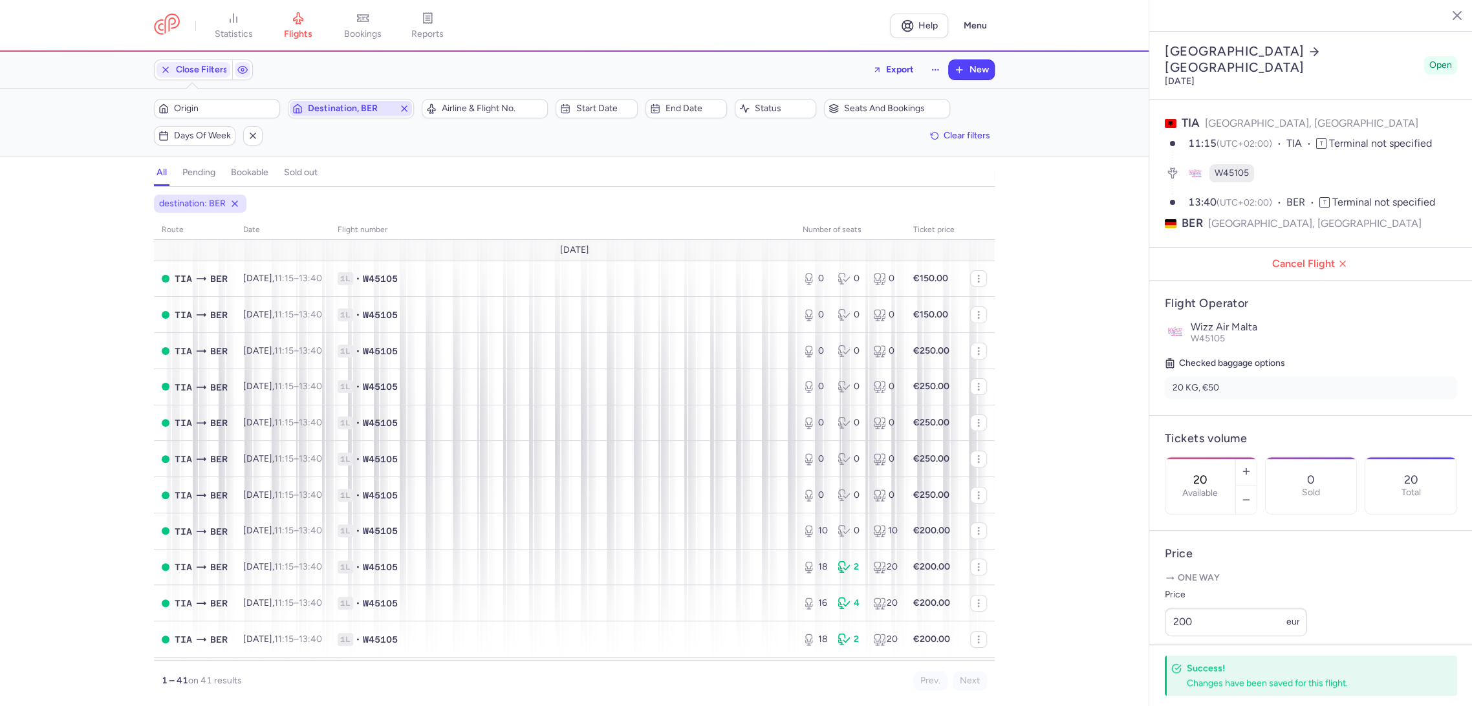
click at [407, 109] on icon "button" at bounding box center [404, 108] width 10 height 10
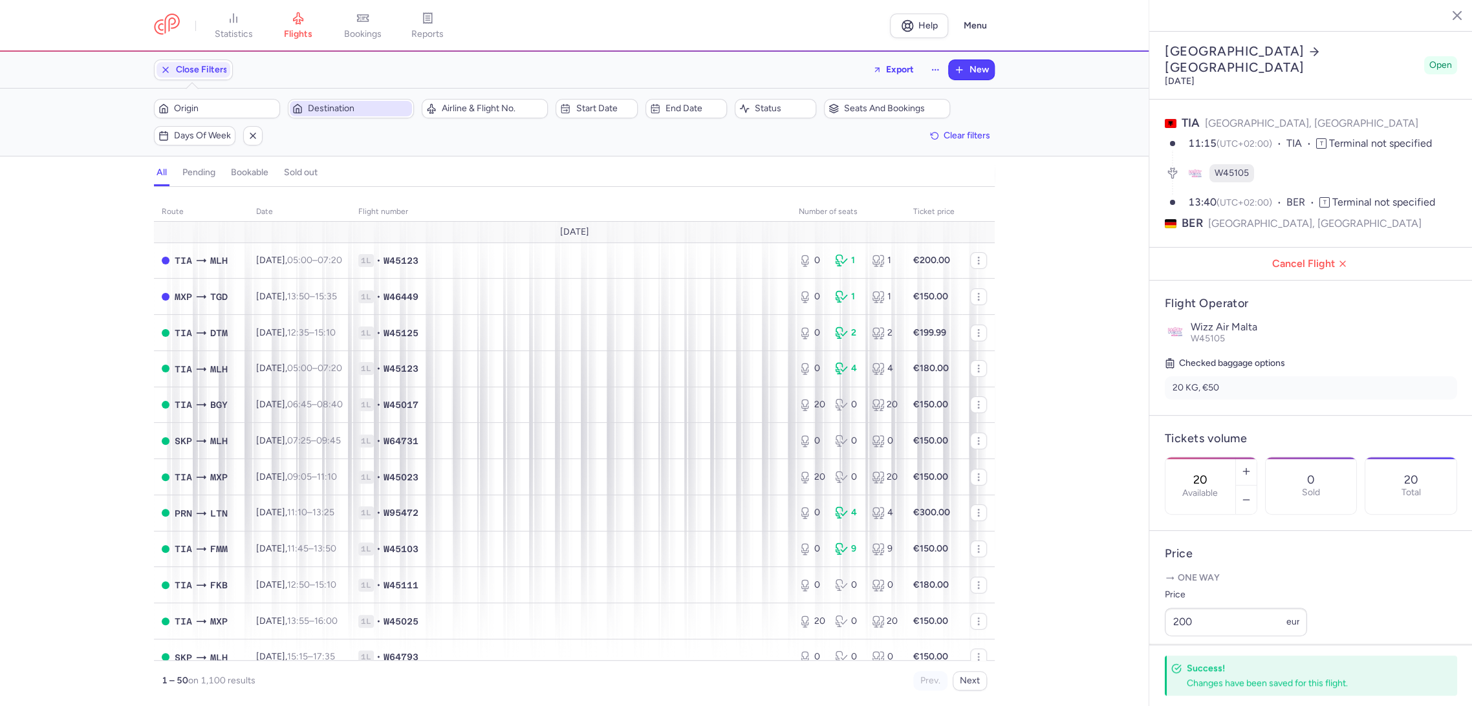
click at [354, 102] on span "Destination" at bounding box center [351, 109] width 122 height 16
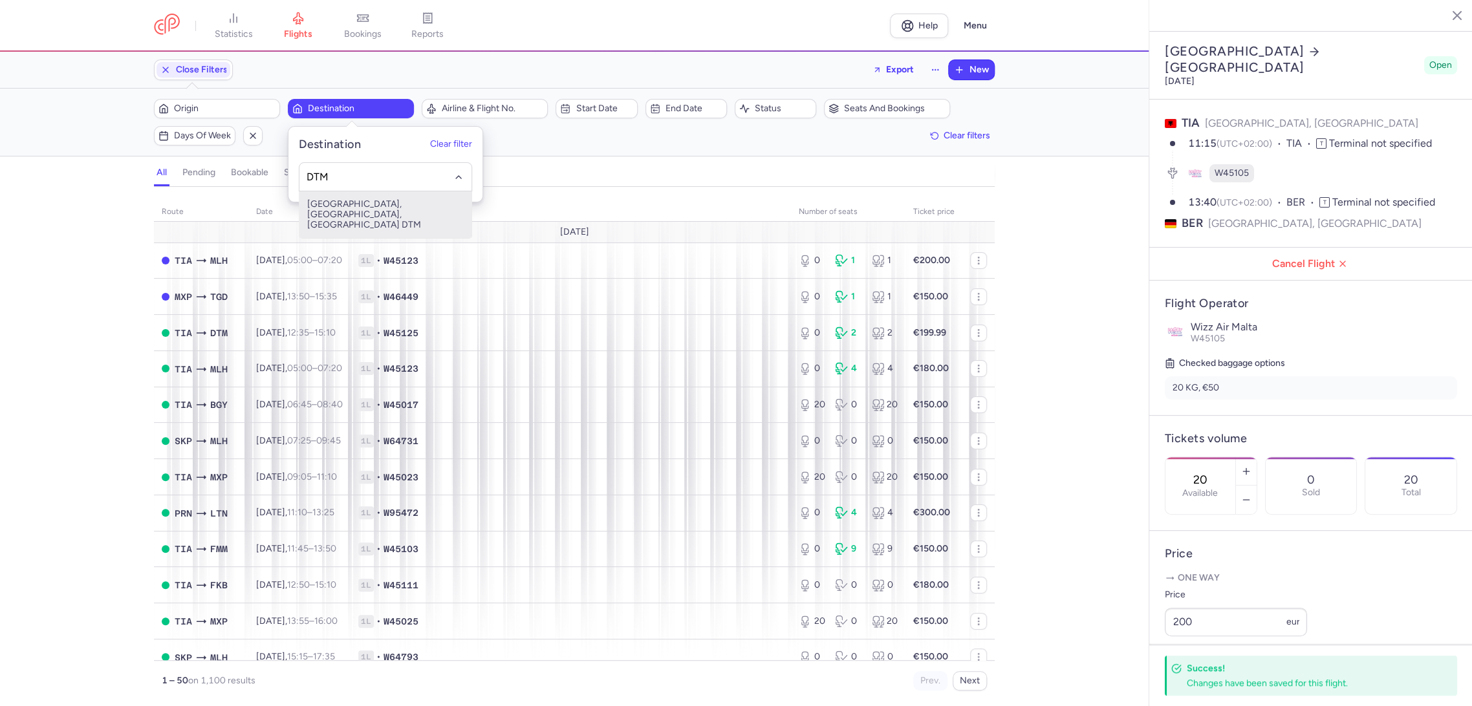
click at [389, 204] on span "[GEOGRAPHIC_DATA], [GEOGRAPHIC_DATA], [GEOGRAPHIC_DATA] DTM" at bounding box center [386, 214] width 172 height 47
type input "DTM"
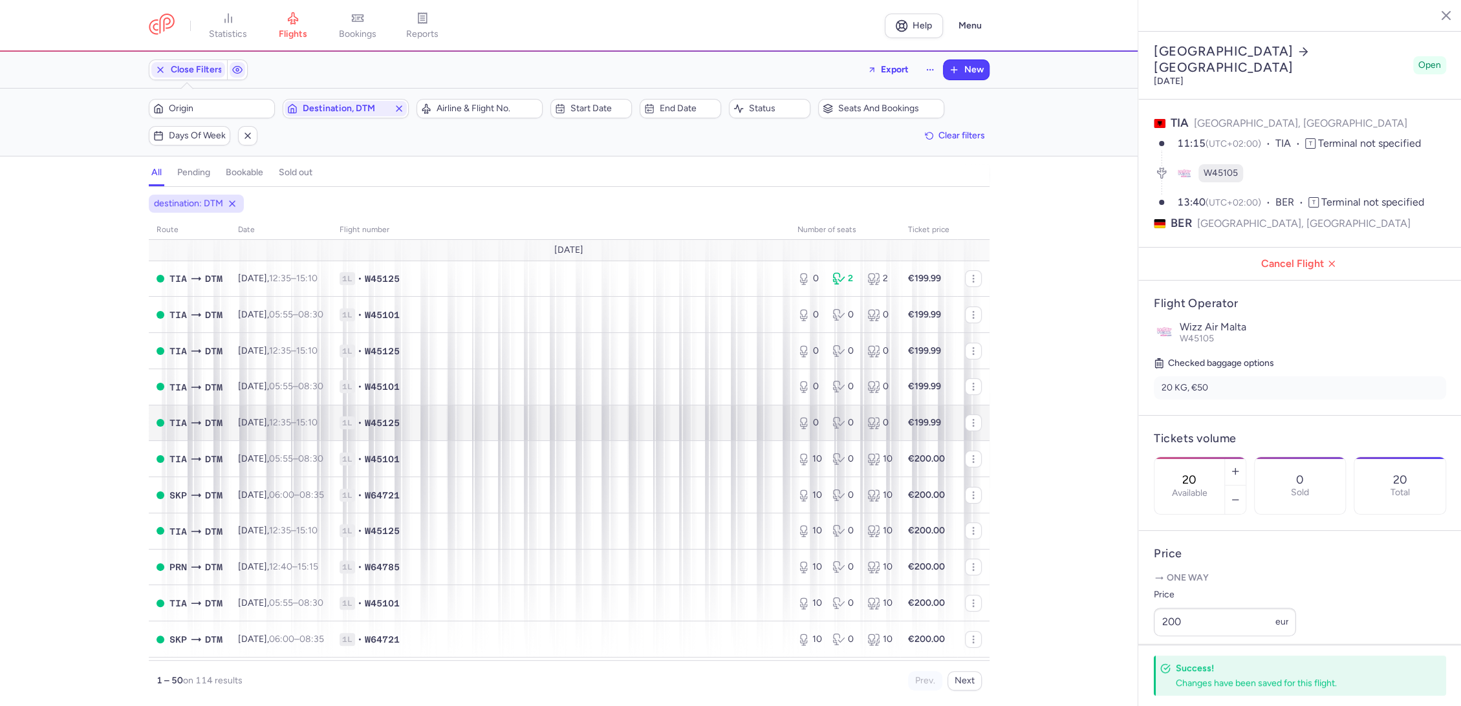
drag, startPoint x: 230, startPoint y: 207, endPoint x: 177, endPoint y: 407, distance: 207.0
click at [186, 408] on div "destination: DTM route date Flight number number of seats Ticket price [DATE] T…" at bounding box center [569, 443] width 841 height 496
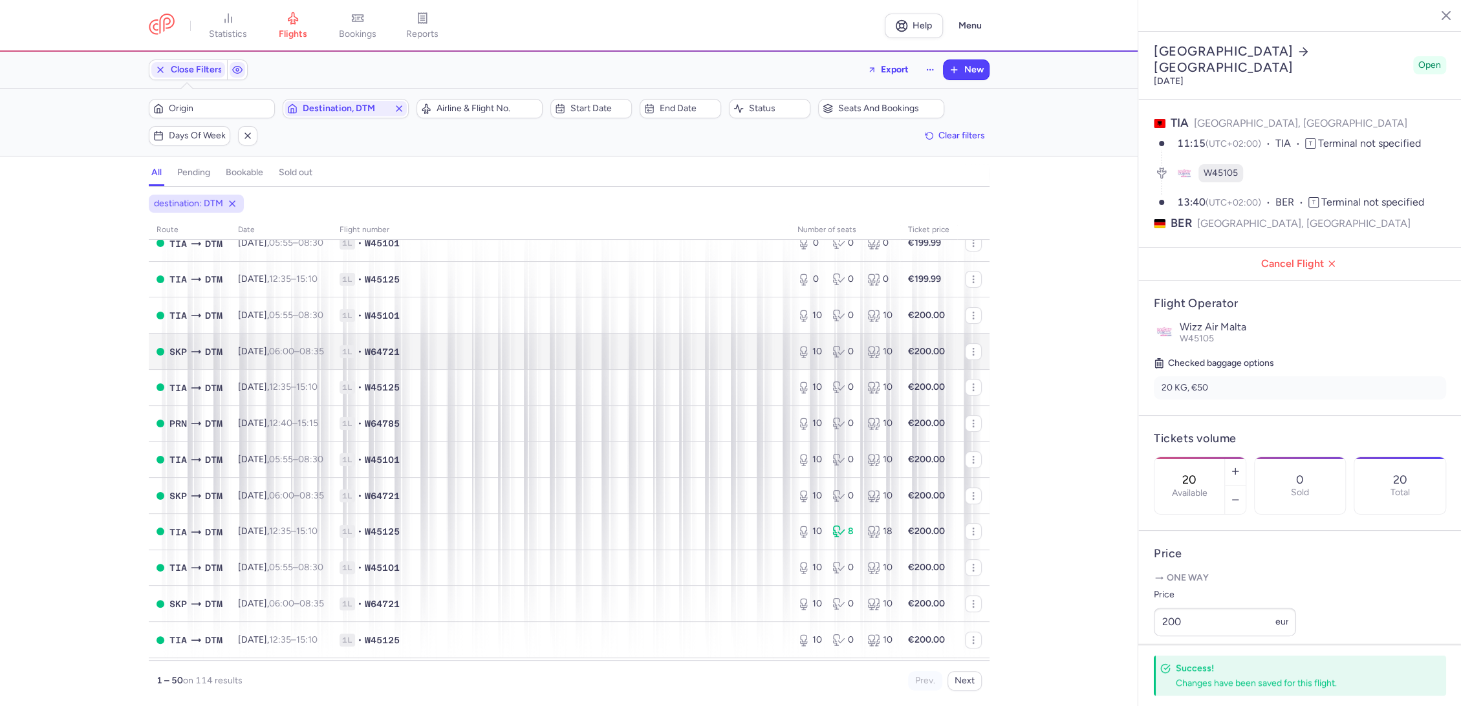
scroll to position [72, 0]
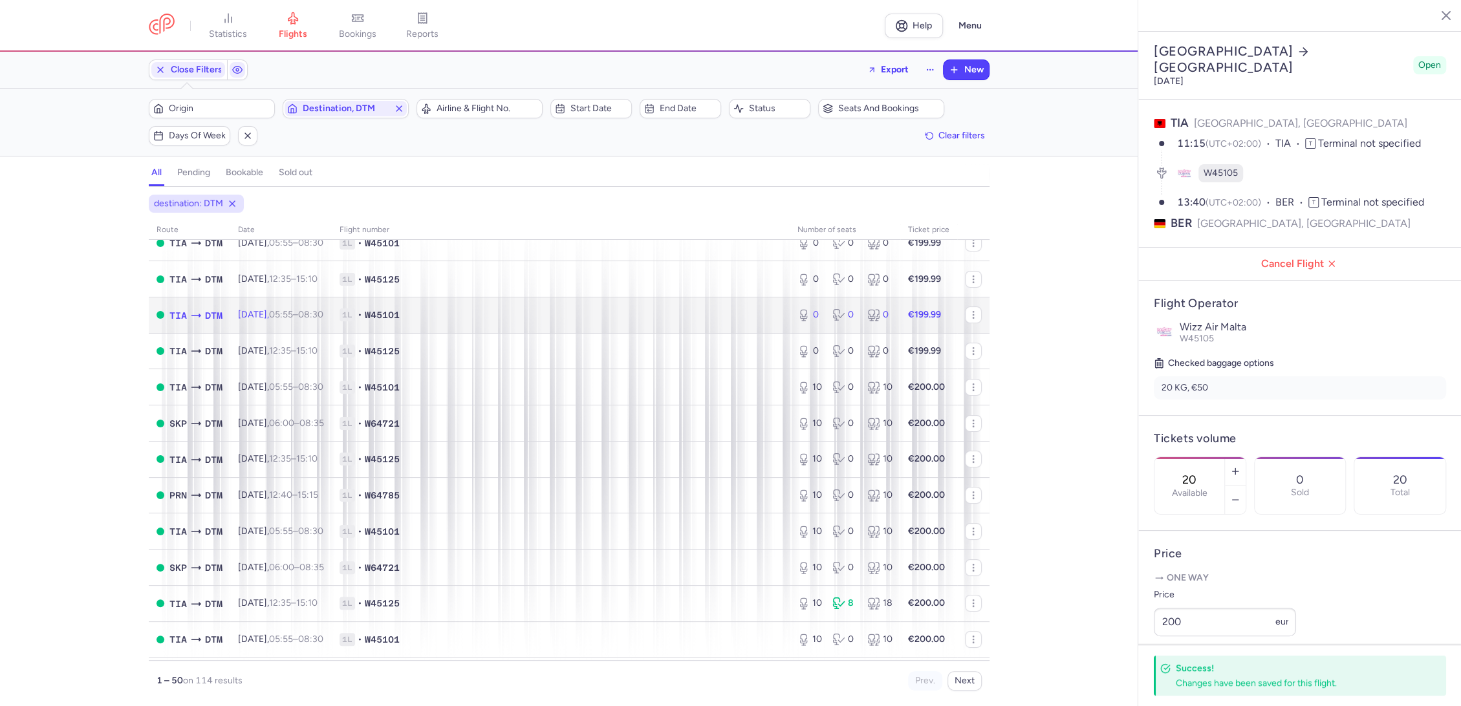
click at [514, 317] on span "1L • W45101" at bounding box center [561, 315] width 442 height 13
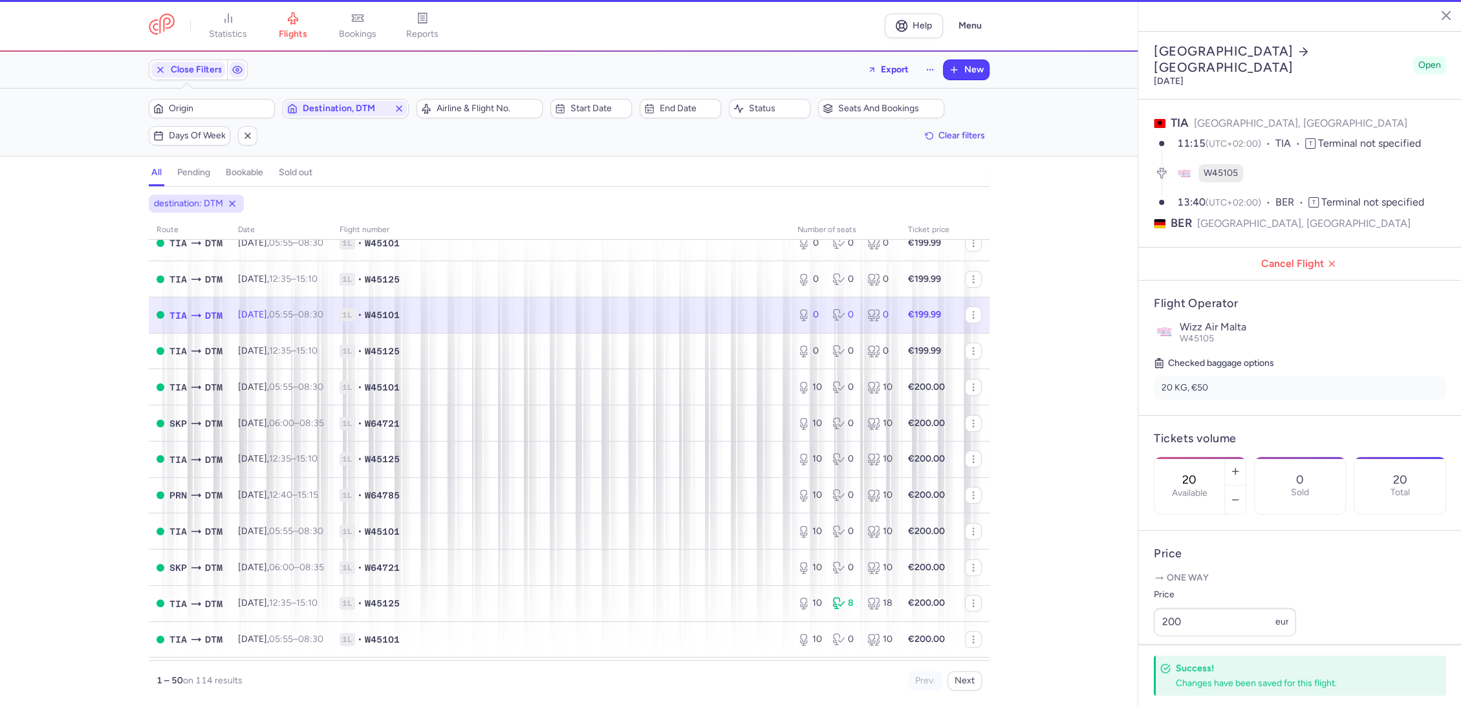
type input "0"
type input "3"
select select "days"
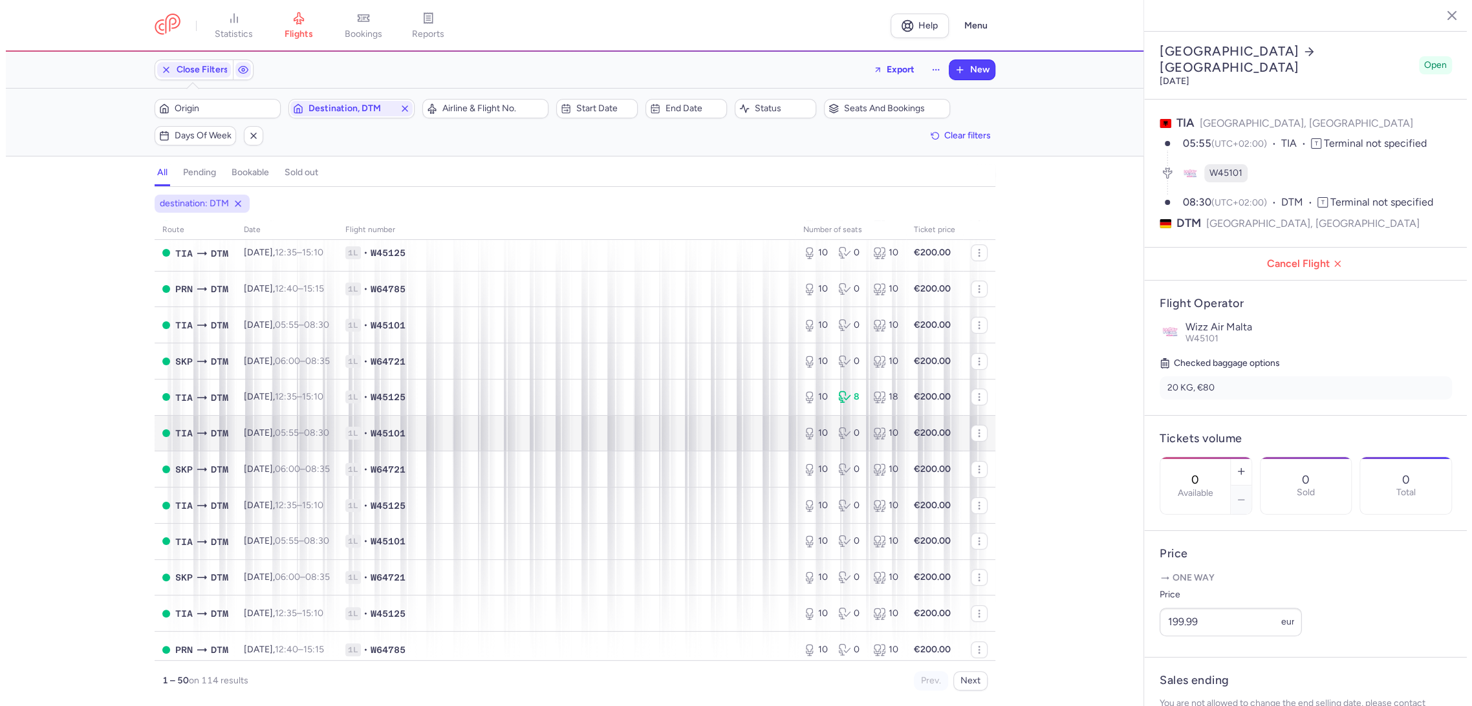
scroll to position [287, 0]
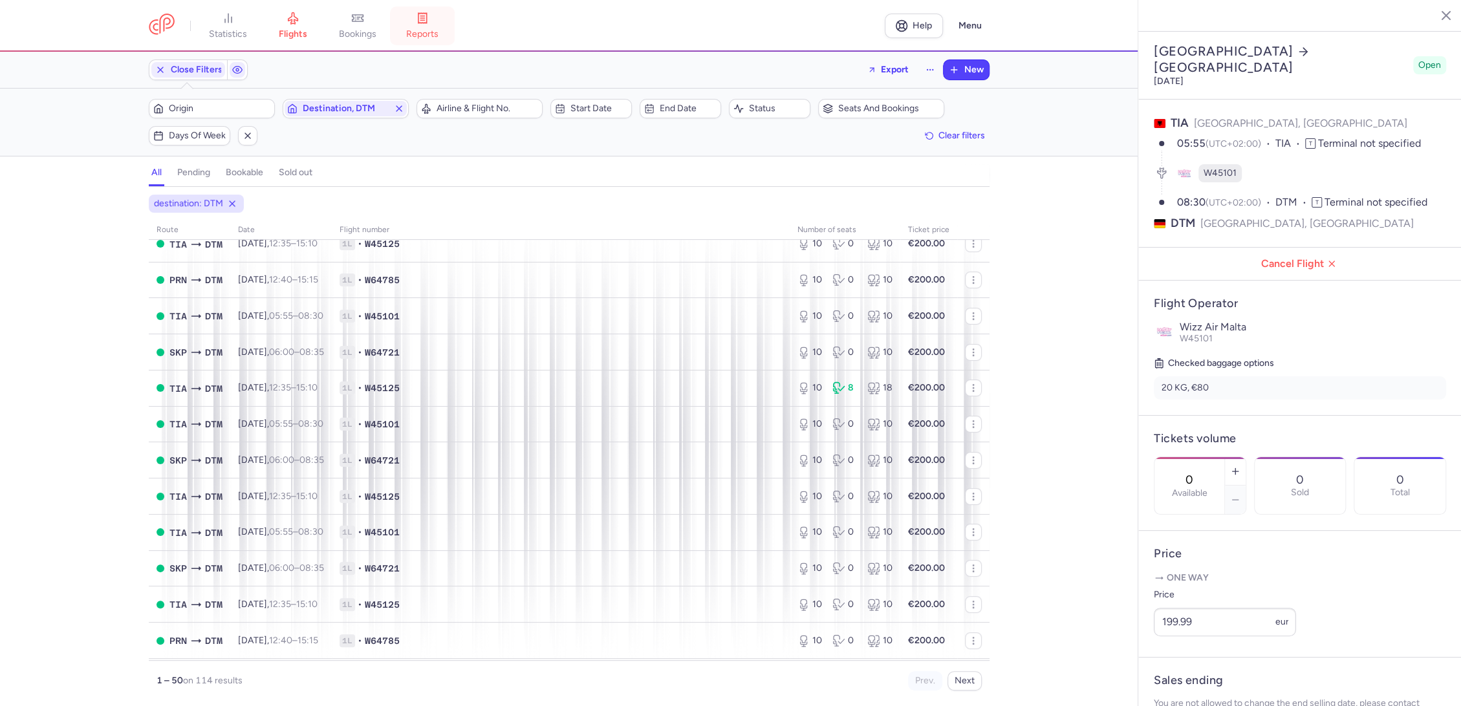
click at [428, 26] on link "reports" at bounding box center [422, 26] width 65 height 28
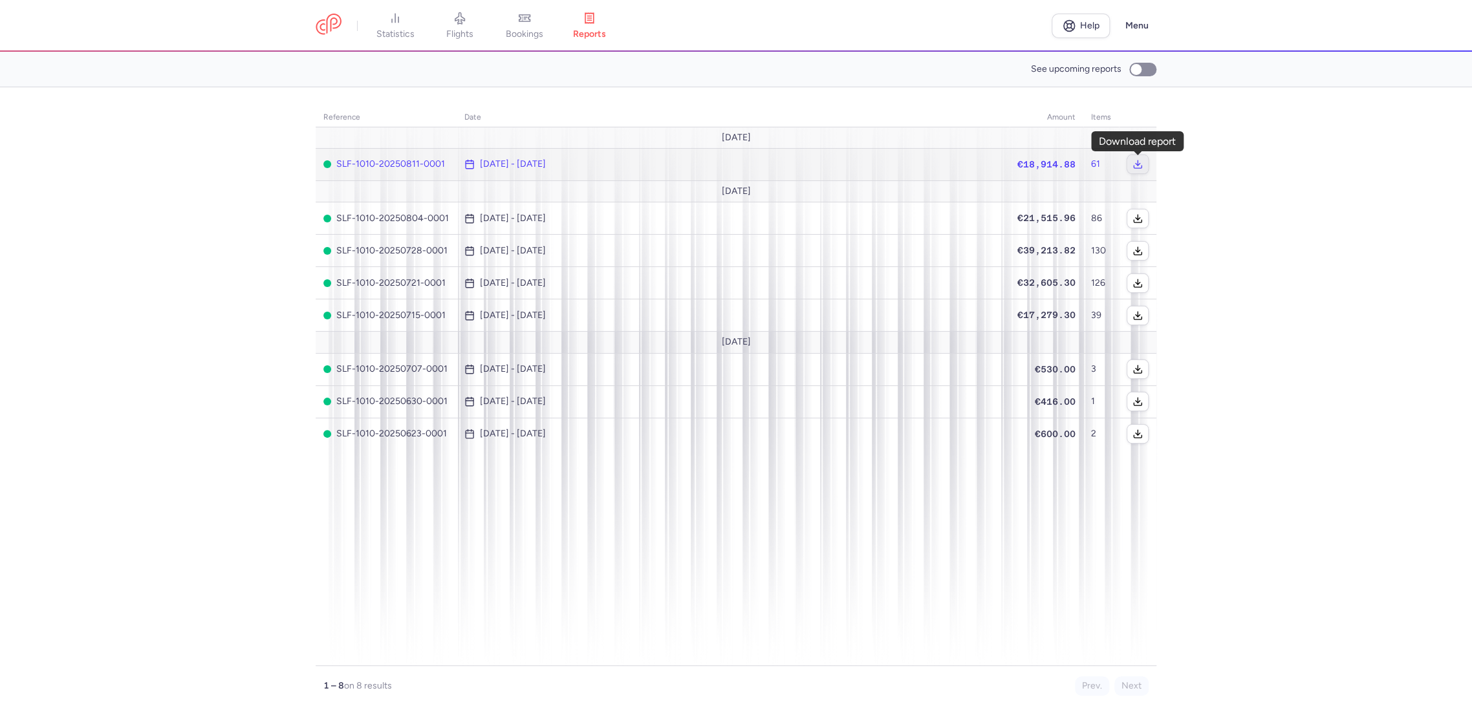
click at [1135, 164] on icon "button" at bounding box center [1138, 164] width 10 height 10
click at [1276, 232] on section "reference date amount items [DATE] SLF-1010-20250811-0001 [DATE] - [DATE] €18,9…" at bounding box center [736, 396] width 1472 height 619
click at [234, 304] on section "reference date amount items [DATE] SLF-1010-20250811-0001 [DATE] - [DATE] €18,9…" at bounding box center [736, 396] width 1472 height 619
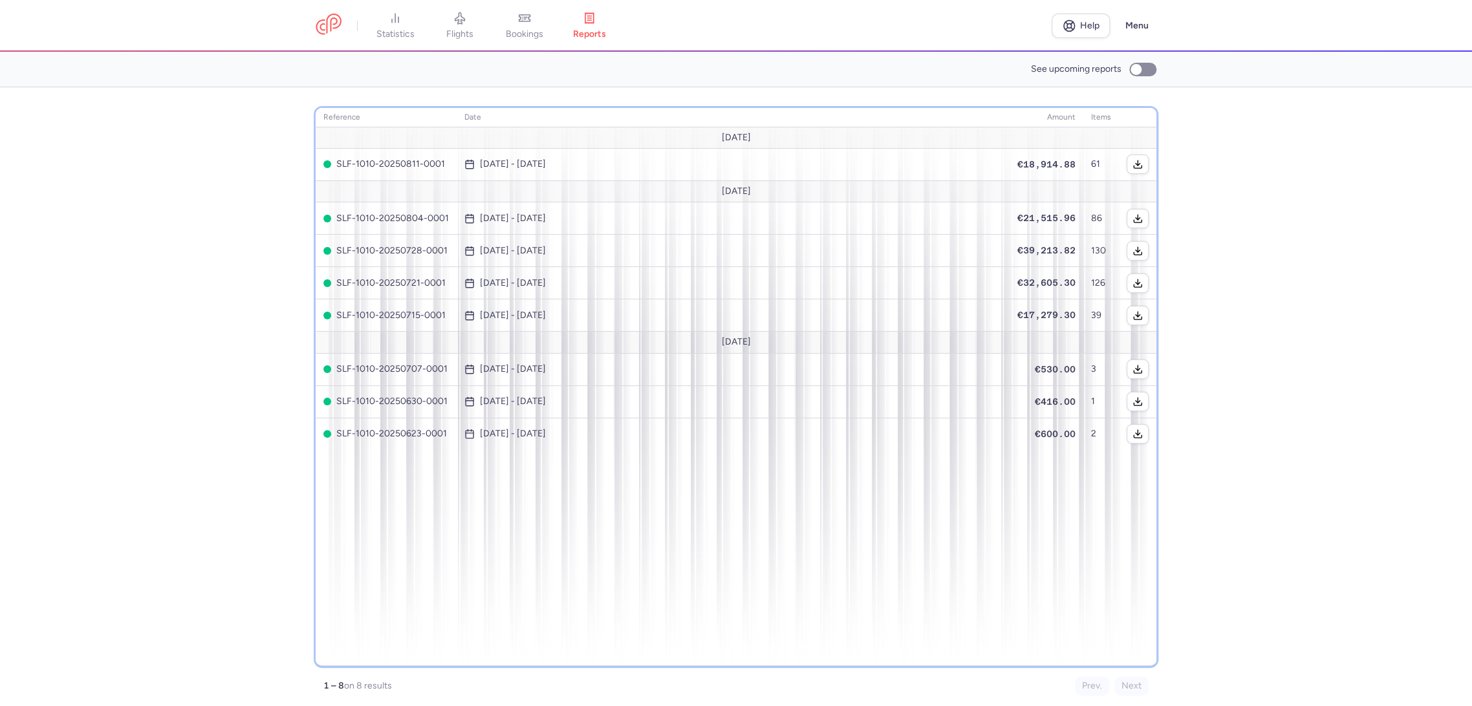
drag, startPoint x: 717, startPoint y: 582, endPoint x: 1294, endPoint y: 471, distance: 587.6
click at [740, 580] on div "reference date amount items [DATE] SLF-1010-20250811-0001 [DATE] - [DATE] €18,9…" at bounding box center [736, 387] width 841 height 558
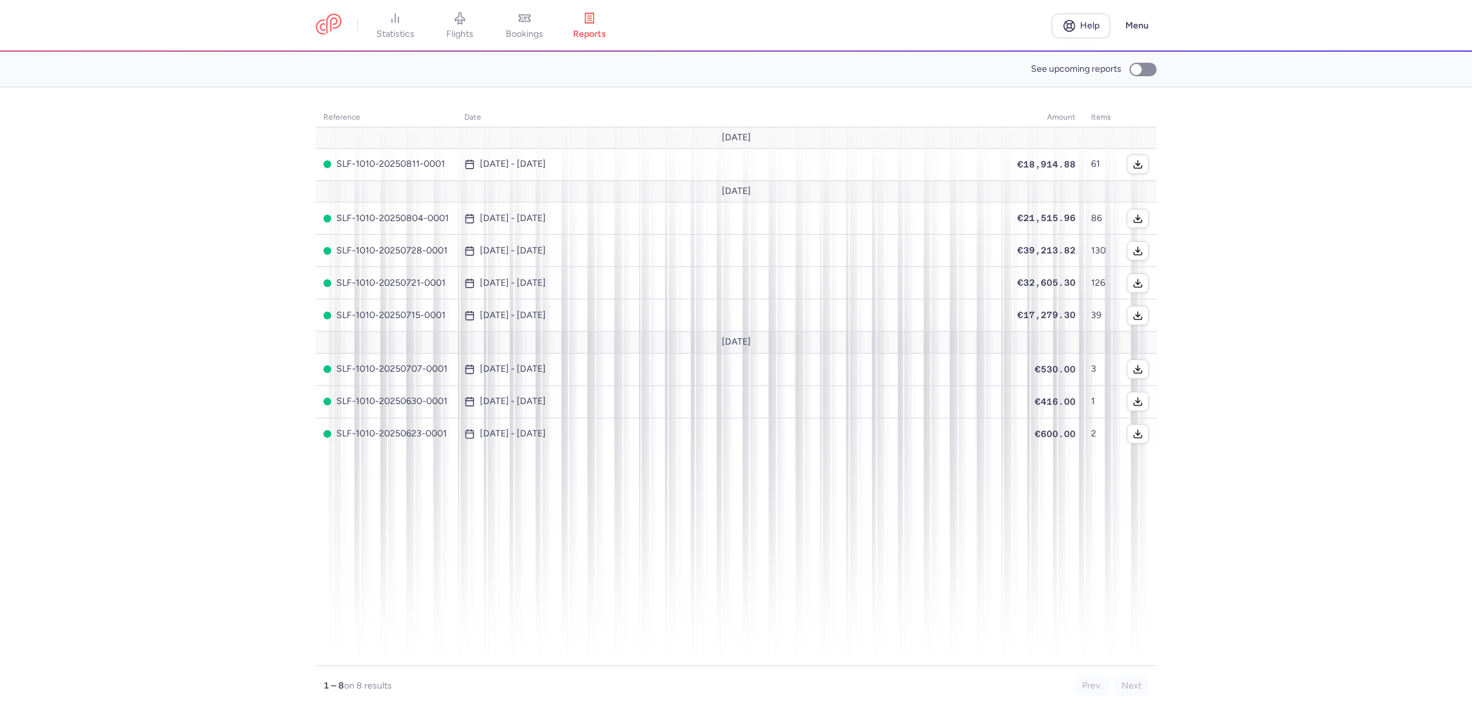
click at [1349, 437] on section "reference date amount items [DATE] SLF-1010-20250811-0001 [DATE] - [DATE] €18,9…" at bounding box center [736, 396] width 1472 height 619
click at [28, 300] on section "reference date amount items [DATE] SLF-1010-20250811-0001 [DATE] - [DATE] €18,9…" at bounding box center [736, 396] width 1472 height 619
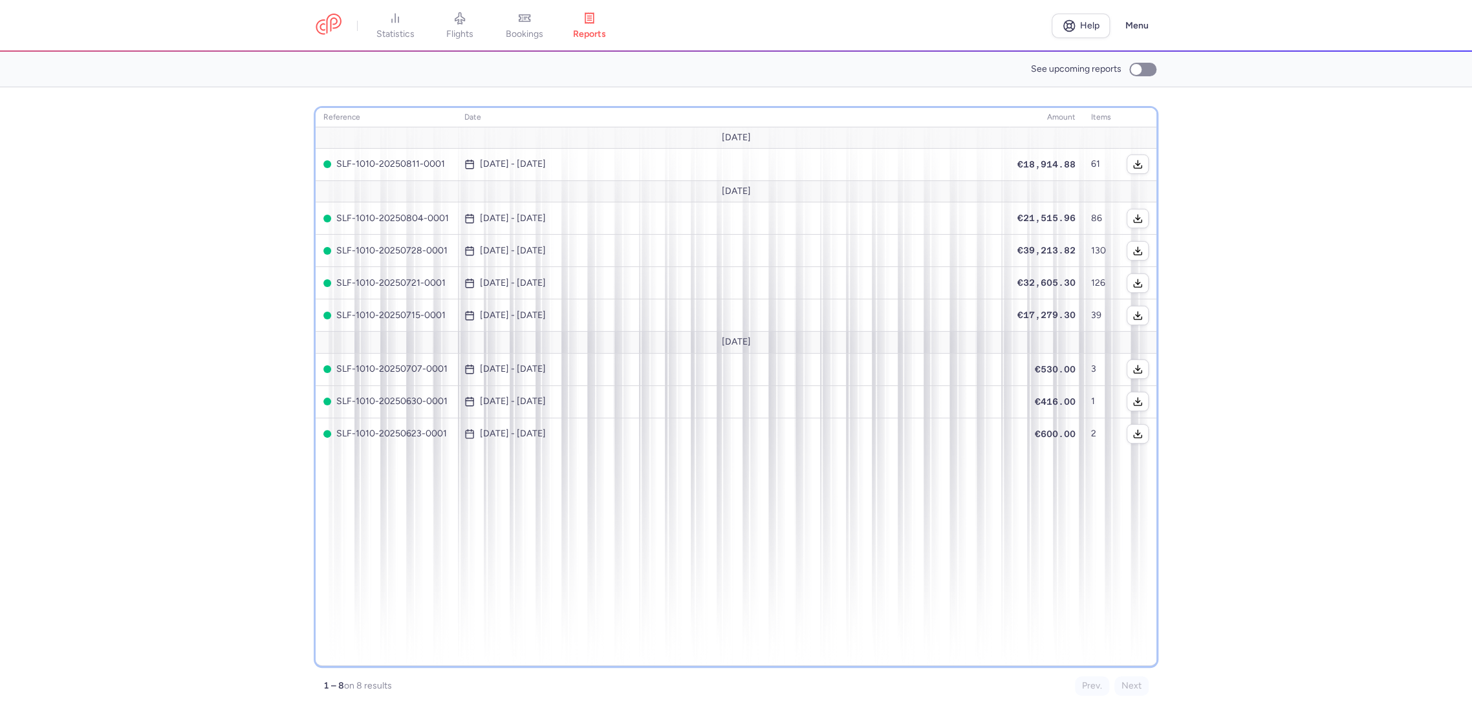
click at [737, 508] on div "reference date amount items [DATE] SLF-1010-20250811-0001 [DATE] - [DATE] €18,9…" at bounding box center [736, 387] width 841 height 558
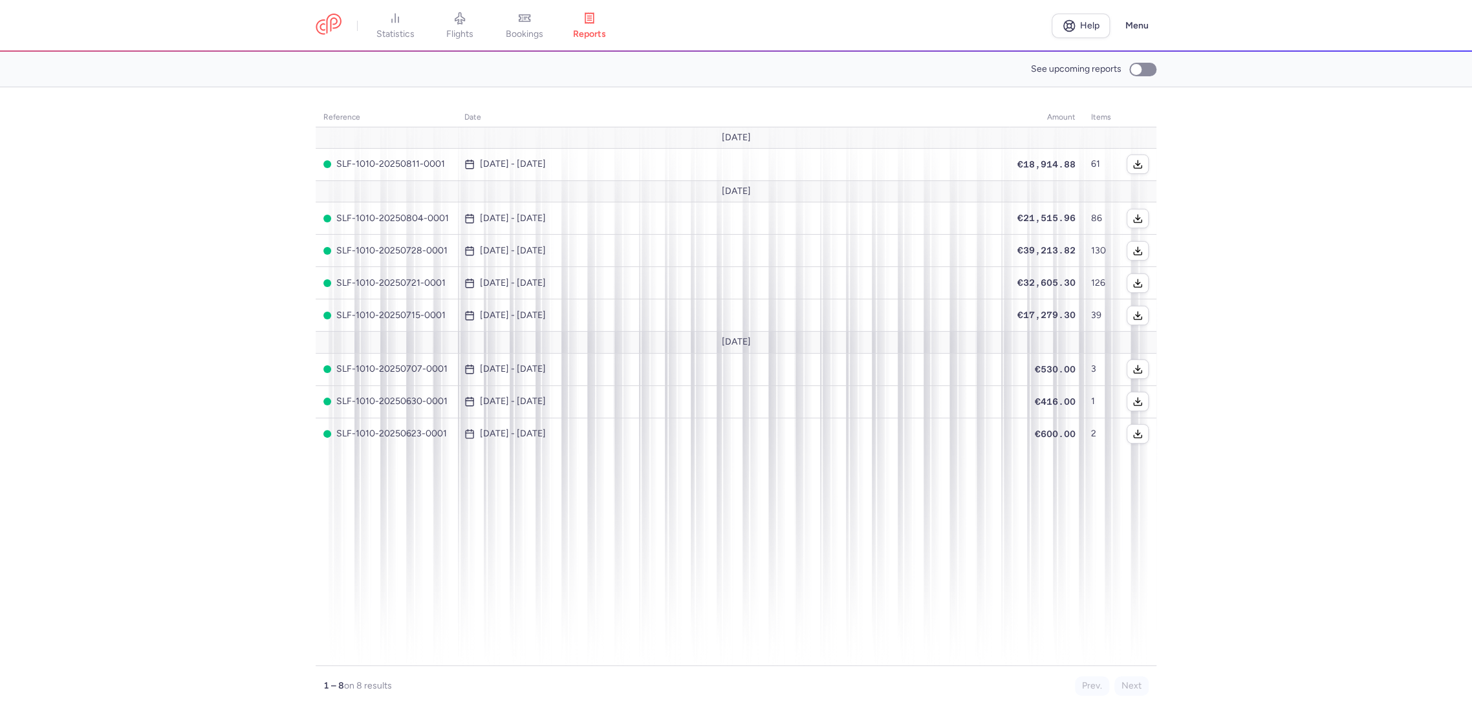
click at [1252, 376] on section "reference date amount items [DATE] SLF-1010-20250811-0001 [DATE] - [DATE] €18,9…" at bounding box center [736, 396] width 1472 height 619
